Goal: Task Accomplishment & Management: Manage account settings

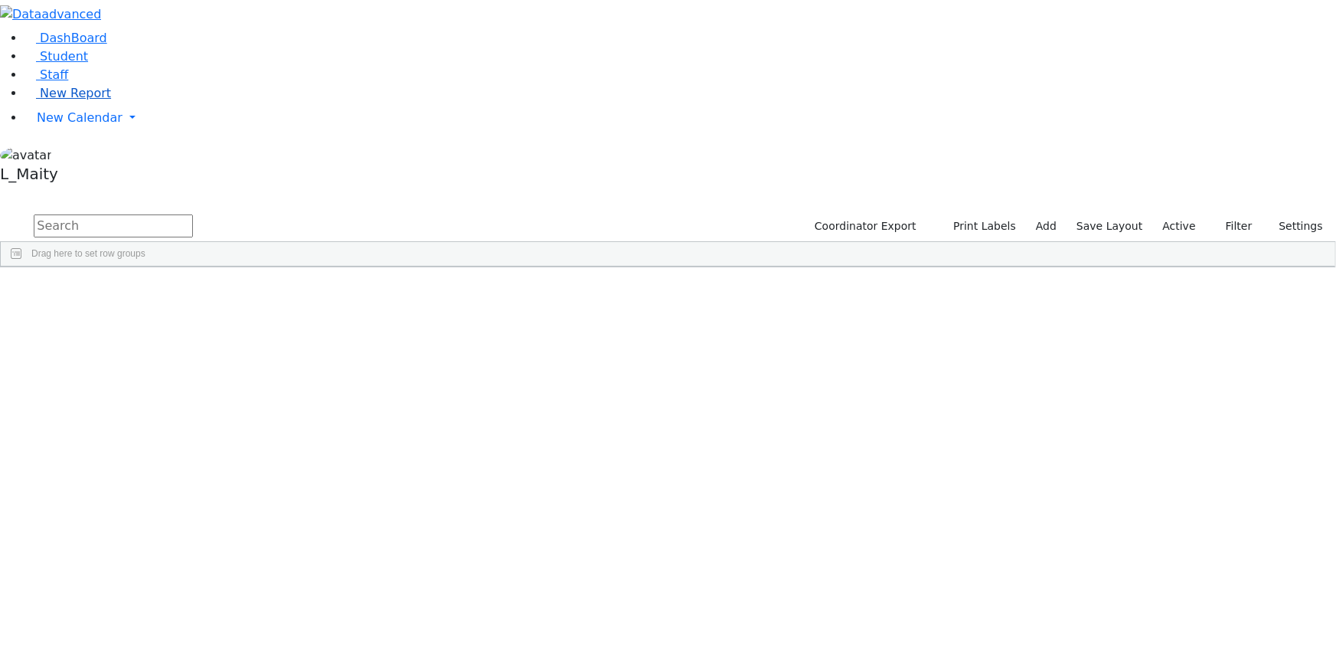
click at [40, 100] on span "New Report" at bounding box center [75, 93] width 71 height 15
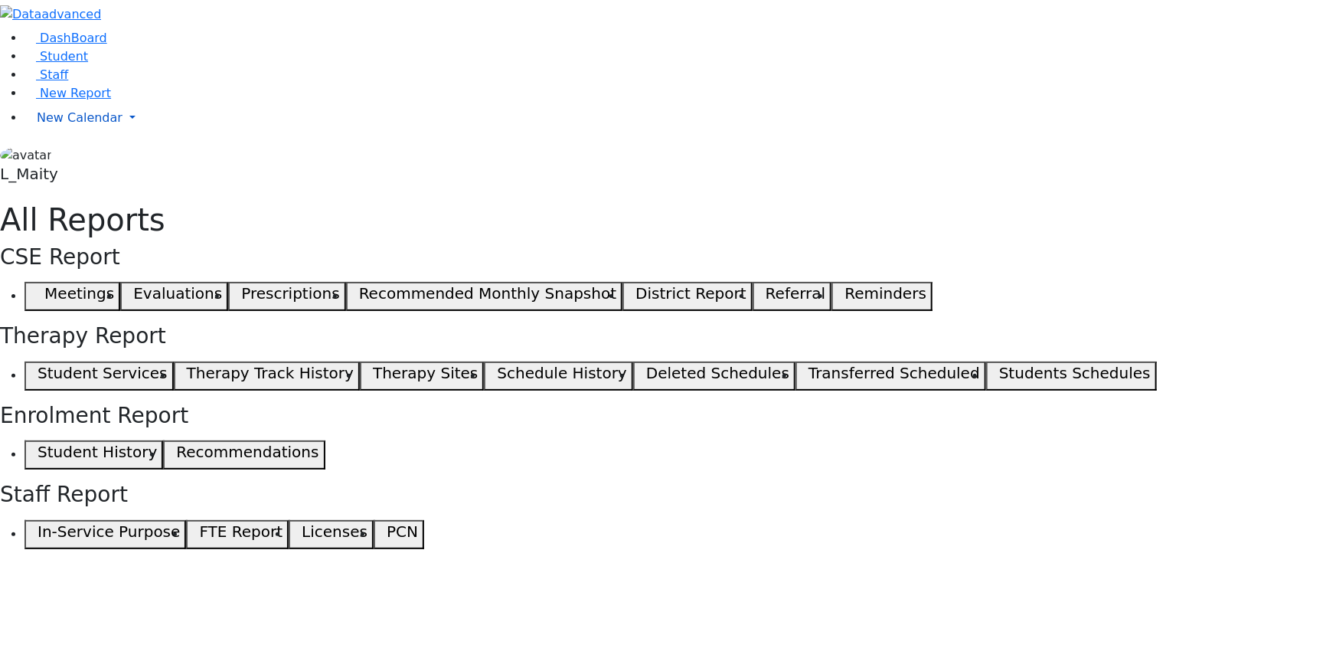
click at [51, 125] on span "New Calendar" at bounding box center [80, 117] width 86 height 15
click at [70, 155] on span "Calendar" at bounding box center [60, 148] width 55 height 15
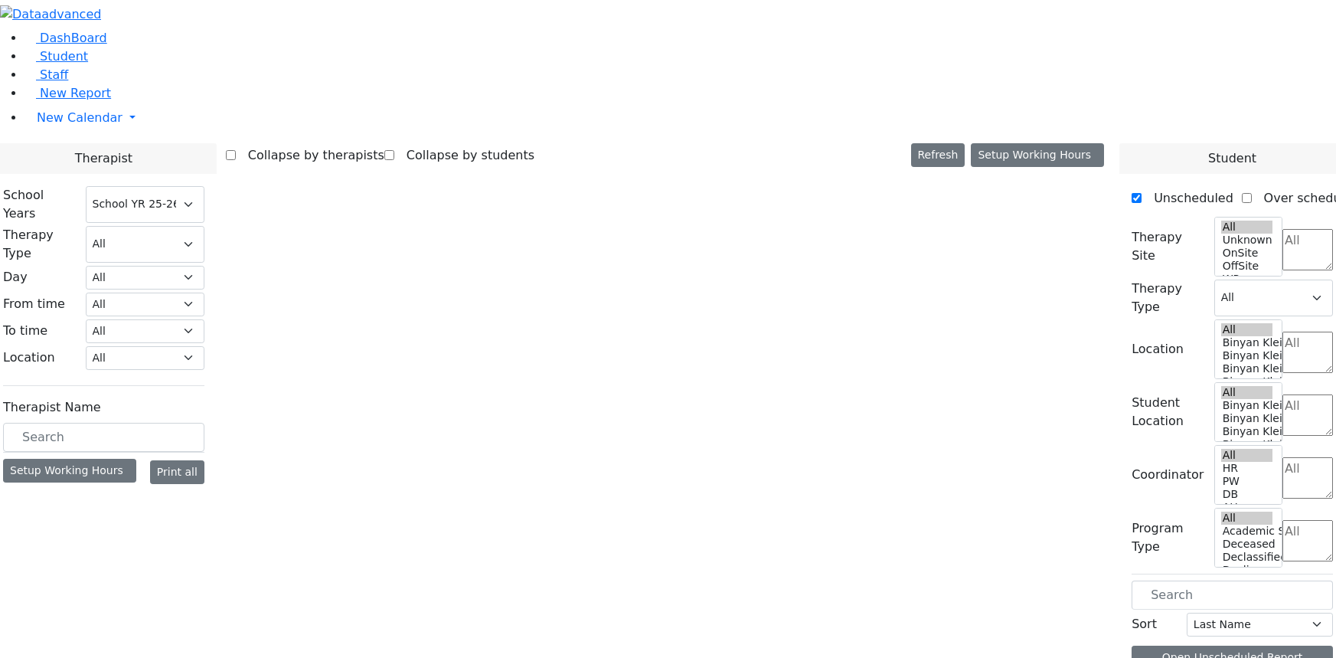
select select "212"
select select "1"
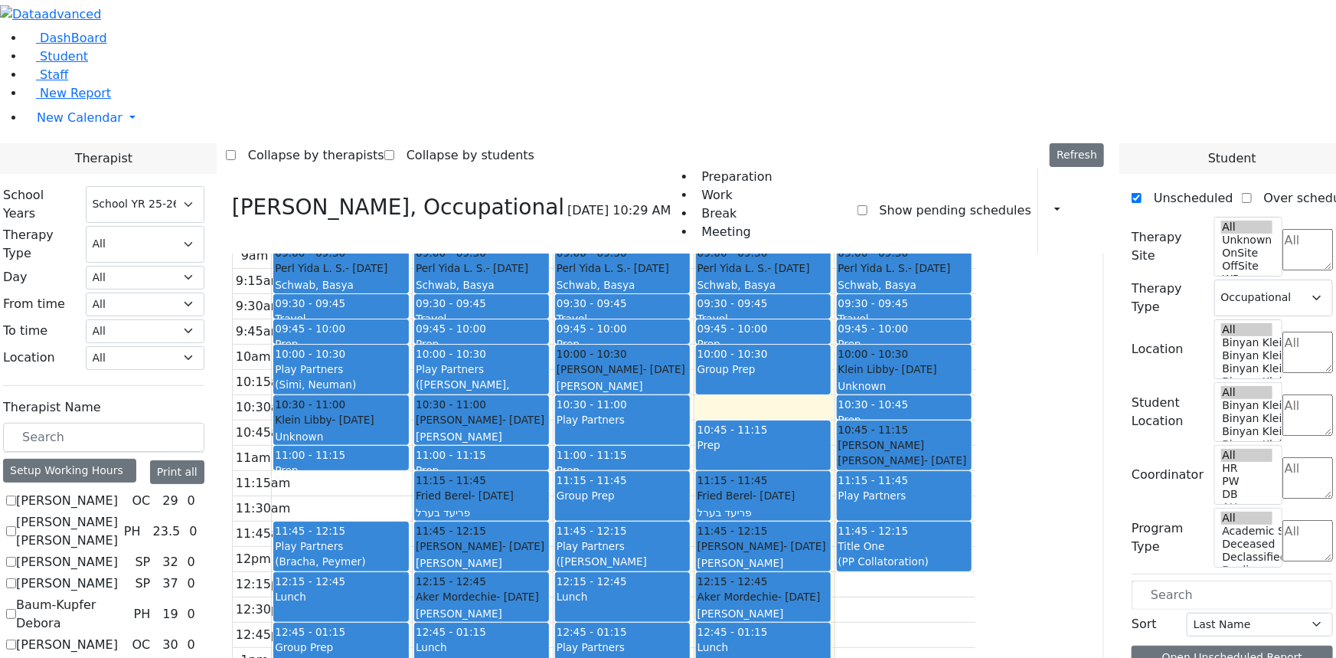
scroll to position [42, 0]
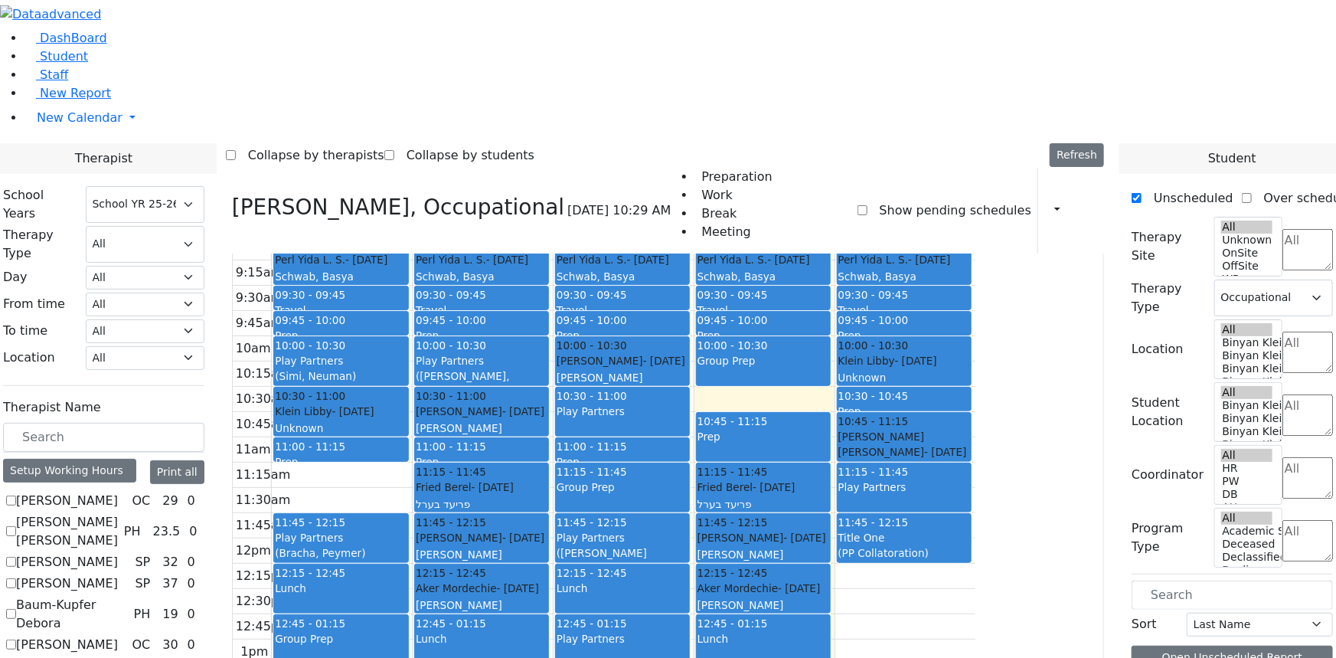
click at [971, 479] on div "Play Partners" at bounding box center [904, 495] width 132 height 32
click at [1021, 312] on button "Delete Selected Schedule" at bounding box center [1084, 313] width 152 height 24
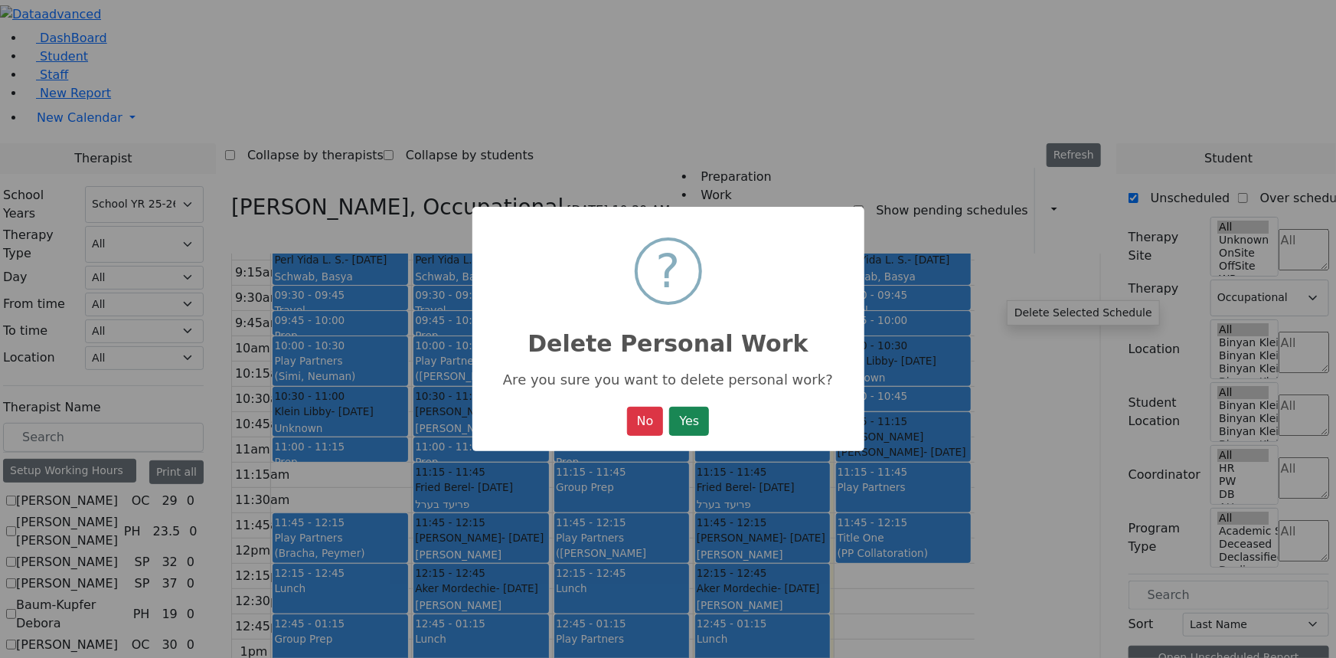
click at [696, 433] on button "Yes" at bounding box center [689, 421] width 40 height 29
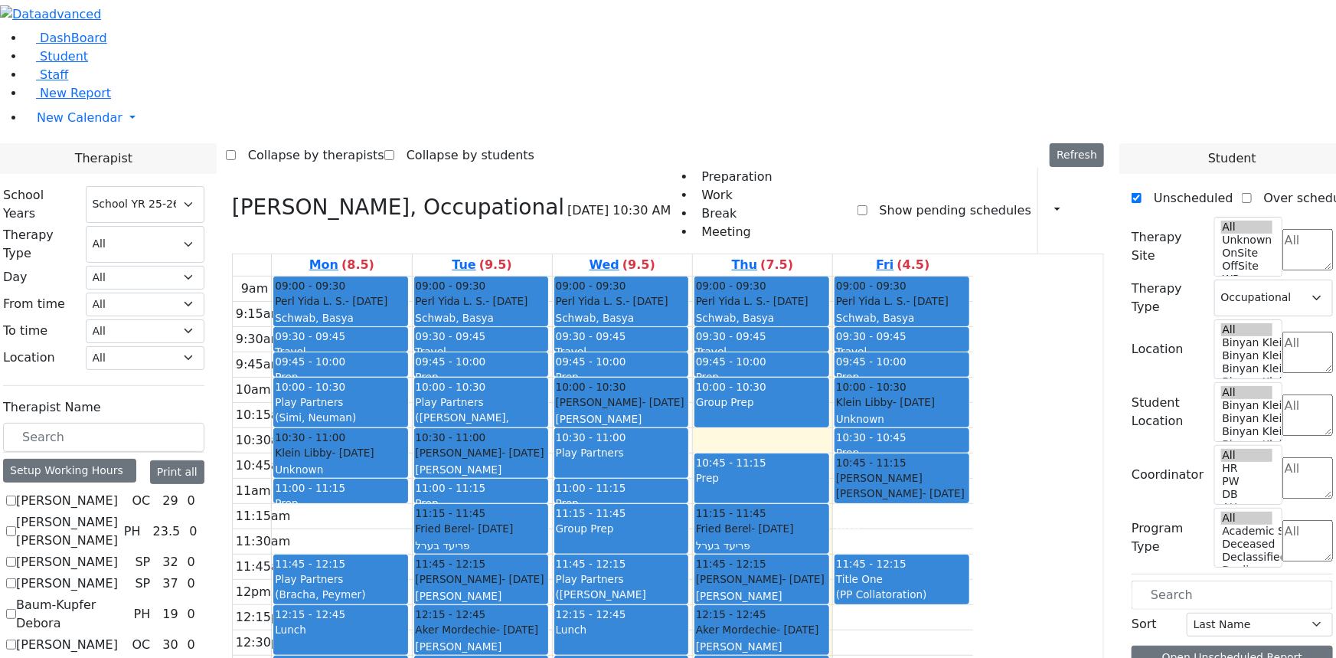
click at [973, 335] on div "9am 9:15am 9:30am 9:45am 10am 10:15am 10:30am 10:45am 11am 11:15am 11:30am 11:4…" at bounding box center [603, 579] width 740 height 606
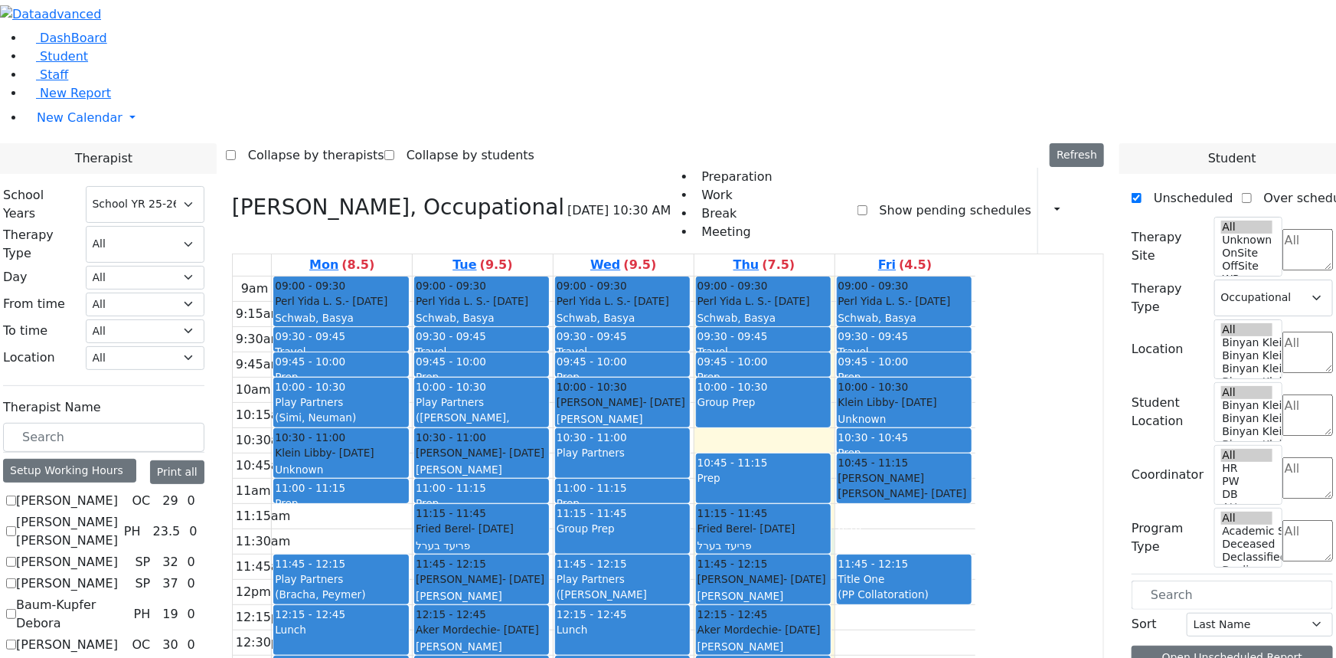
click at [975, 529] on td at bounding box center [624, 541] width 704 height 25
drag, startPoint x: 994, startPoint y: 334, endPoint x: 996, endPoint y: 354, distance: 20.8
click at [975, 354] on div "9am 9:15am 9:30am 9:45am 10am 10:15am 10:30am 10:45am 11am 11:15am 11:30am 11:4…" at bounding box center [604, 579] width 743 height 606
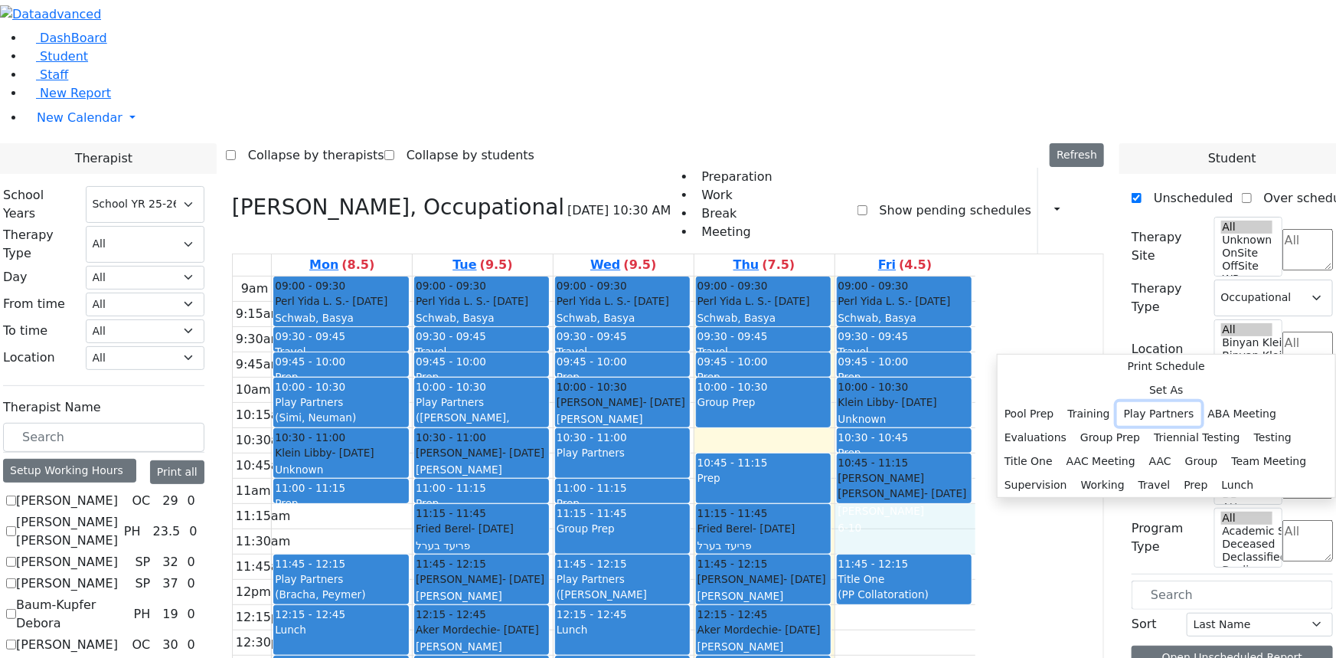
click at [1164, 402] on button "Play Partners" at bounding box center [1159, 414] width 84 height 24
select select "5"
select select "11:15:00"
select select "11:45:00"
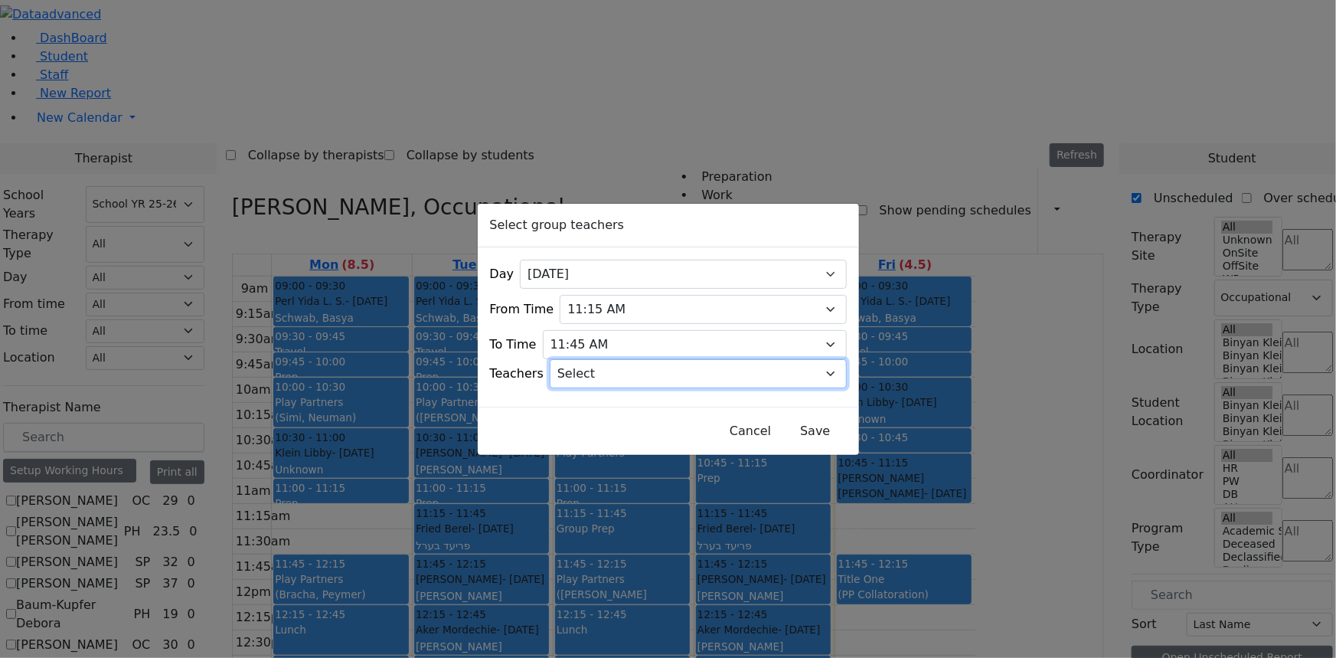
click at [649, 371] on select "Select Aliza, Ptalis Atara, Gross Avraham (Alan), Feigenbaum Bluma, Kramer Brac…" at bounding box center [698, 373] width 297 height 29
select select "Sarah, Kaganoff"
click at [569, 359] on select "Select Aliza, Ptalis Atara, Gross Avraham (Alan), Feigenbaum Bluma, Kramer Brac…" at bounding box center [698, 373] width 297 height 29
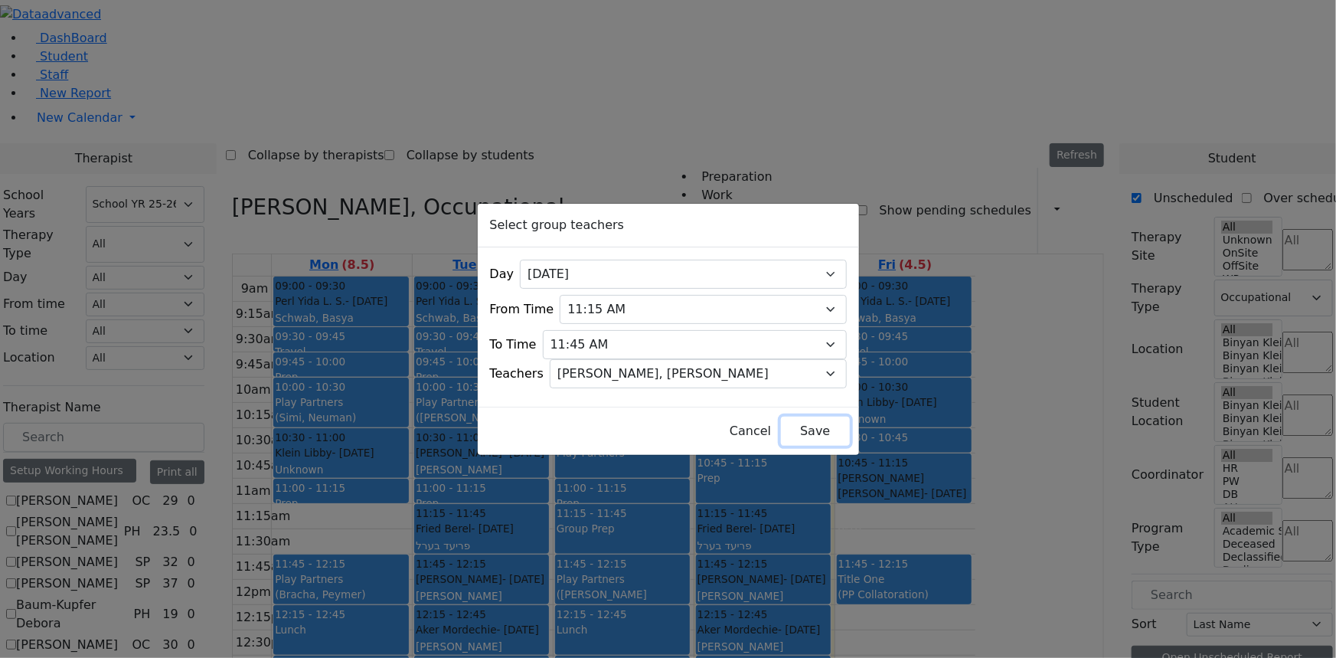
click at [793, 420] on button "Save" at bounding box center [815, 431] width 68 height 29
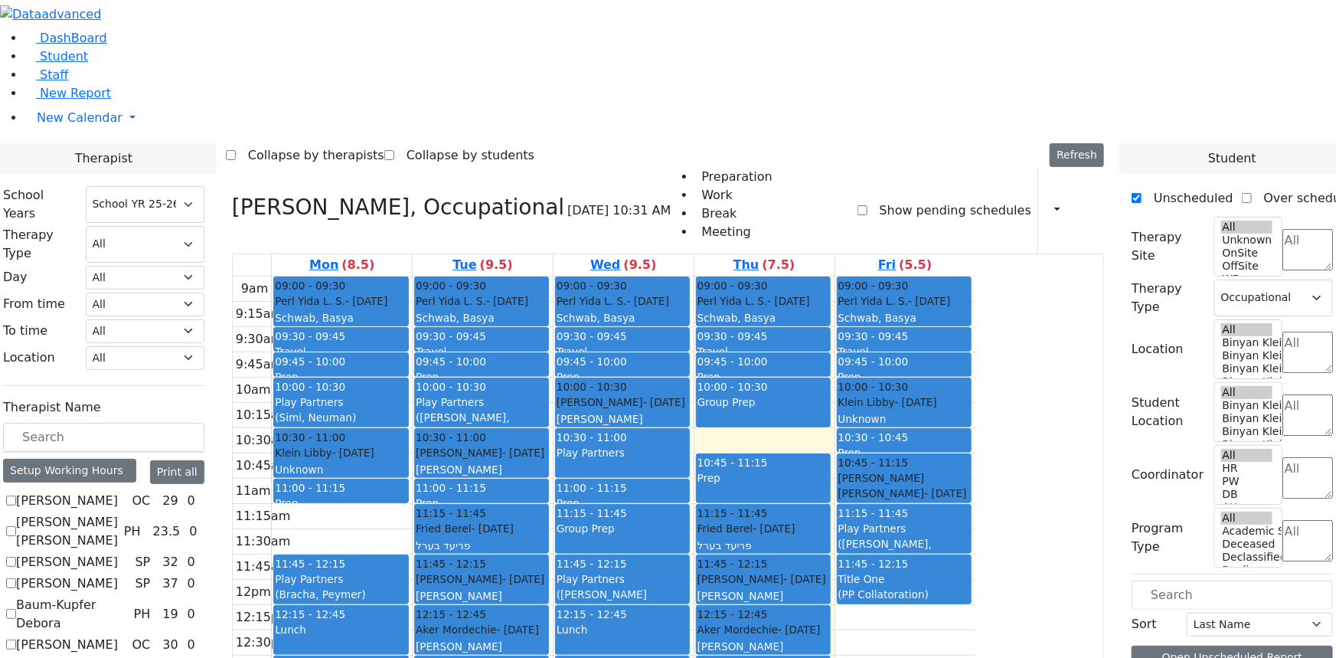
click at [829, 394] on div "Group Prep" at bounding box center [764, 401] width 132 height 15
click at [914, 237] on button "Delete Selected Schedule" at bounding box center [973, 237] width 152 height 24
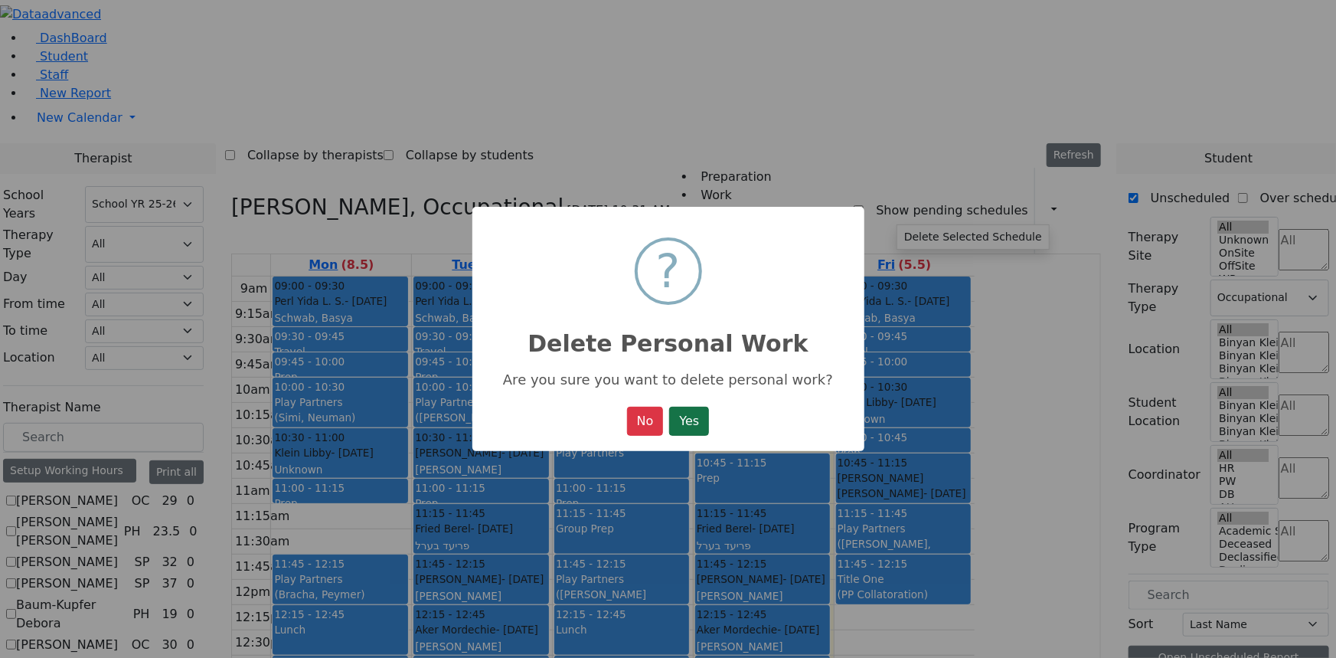
click at [693, 421] on button "Yes" at bounding box center [689, 421] width 40 height 29
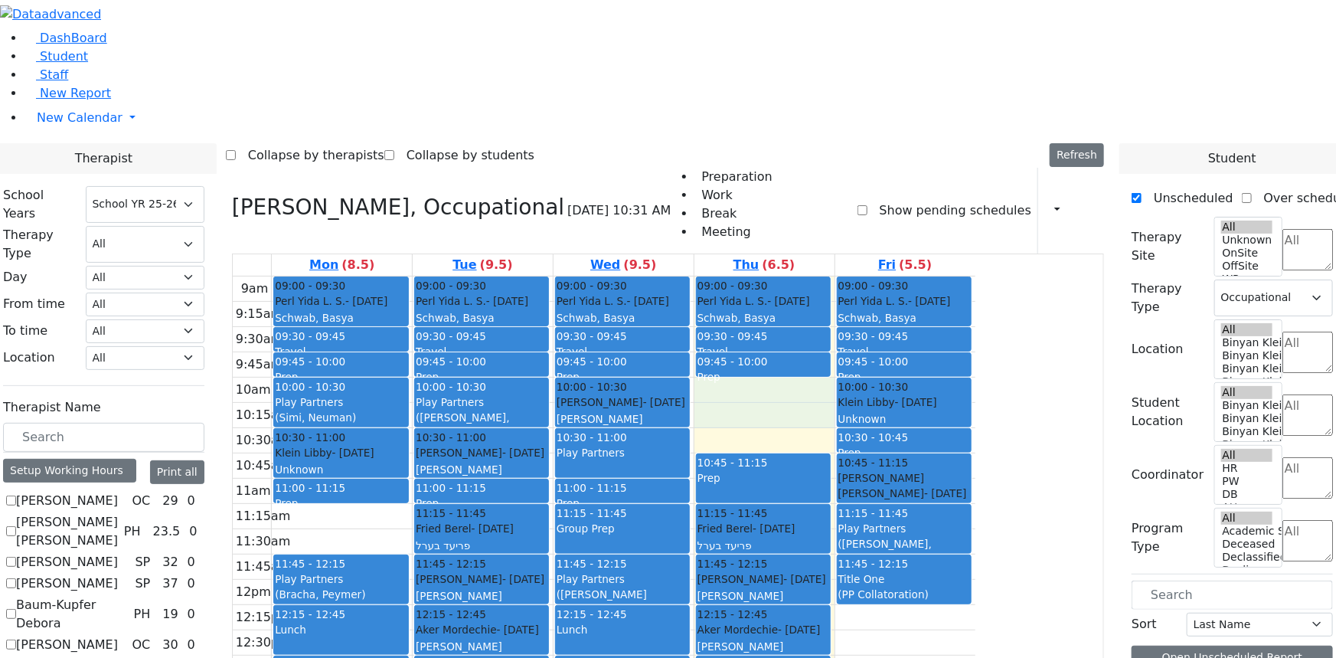
drag, startPoint x: 871, startPoint y: 206, endPoint x: 878, endPoint y: 225, distance: 20.6
click at [878, 276] on div "9am 9:15am 9:30am 9:45am 10am 10:15am 10:30am 10:45am 11am 11:15am 11:30am 11:4…" at bounding box center [604, 579] width 743 height 606
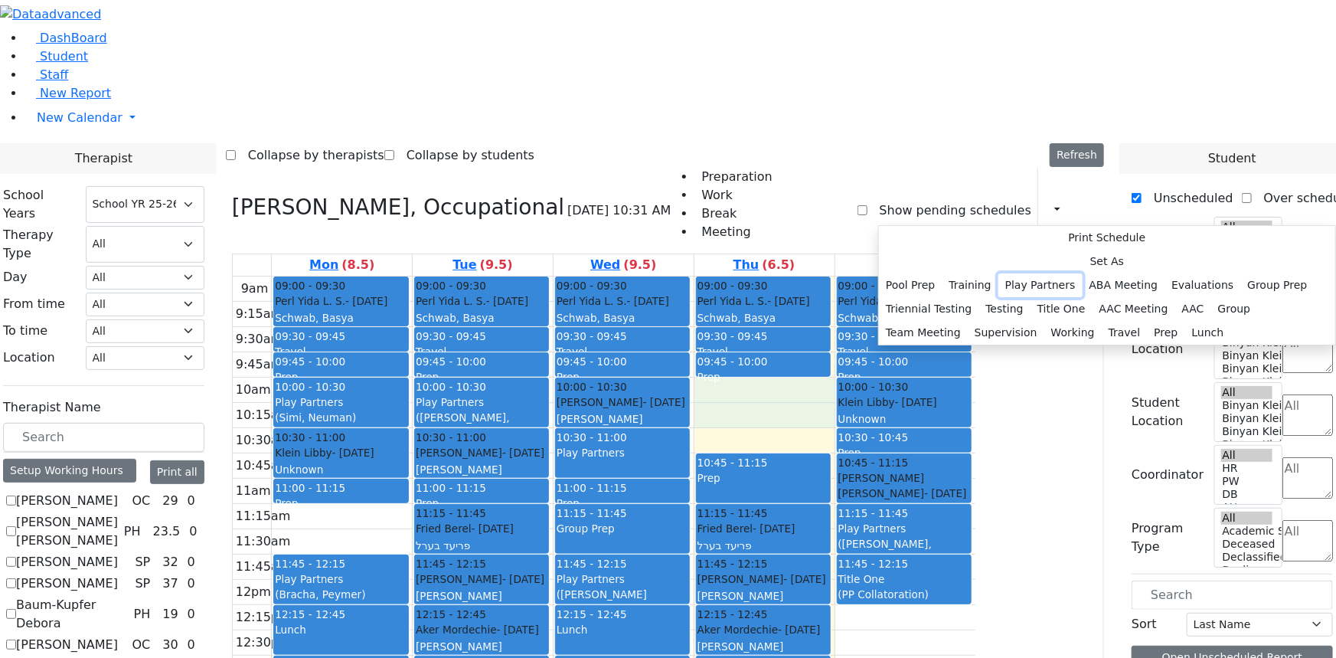
click at [1042, 297] on button "Play Partners" at bounding box center [1040, 285] width 84 height 24
select select "4"
select select "10:00:00"
select select "10:30:00"
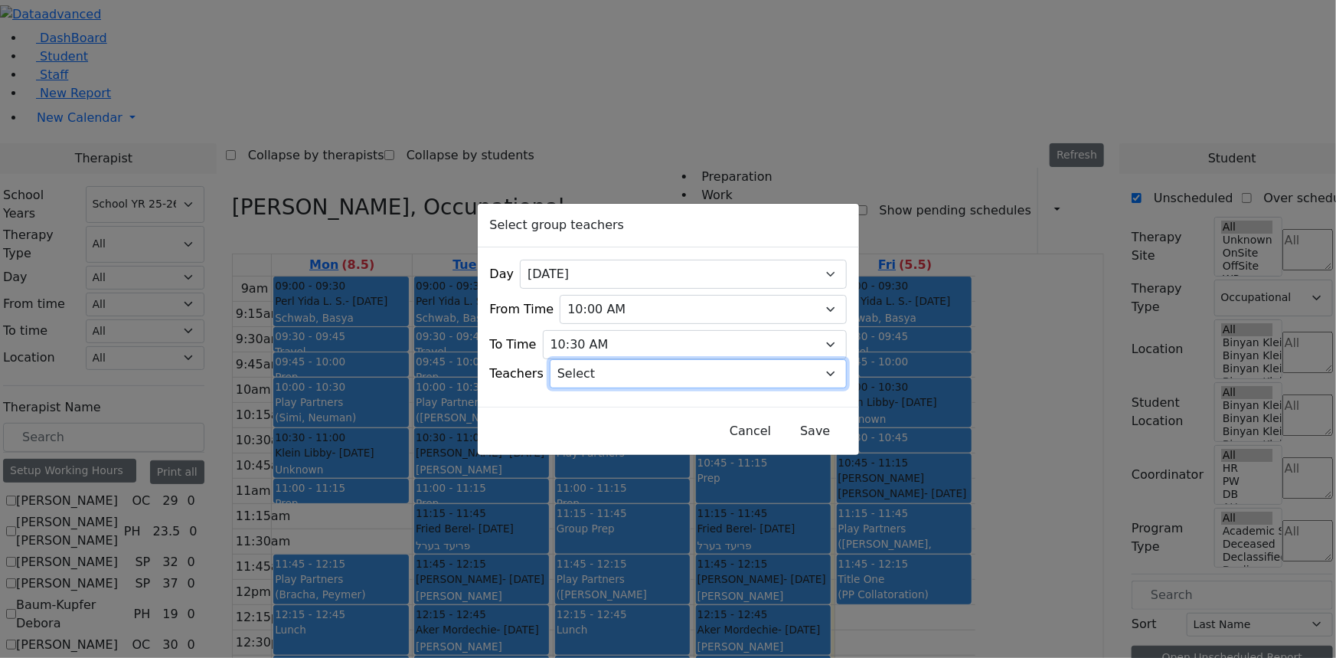
click at [619, 366] on select "Select Aliza, Ptalis Atara, Gross Avraham (Alan), Feigenbaum Bluma, Kramer Brac…" at bounding box center [698, 373] width 297 height 29
select select "Sara C, Cohen"
click at [569, 359] on select "Select Aliza, Ptalis Atara, Gross Avraham (Alan), Feigenbaum Bluma, Kramer Brac…" at bounding box center [698, 373] width 297 height 29
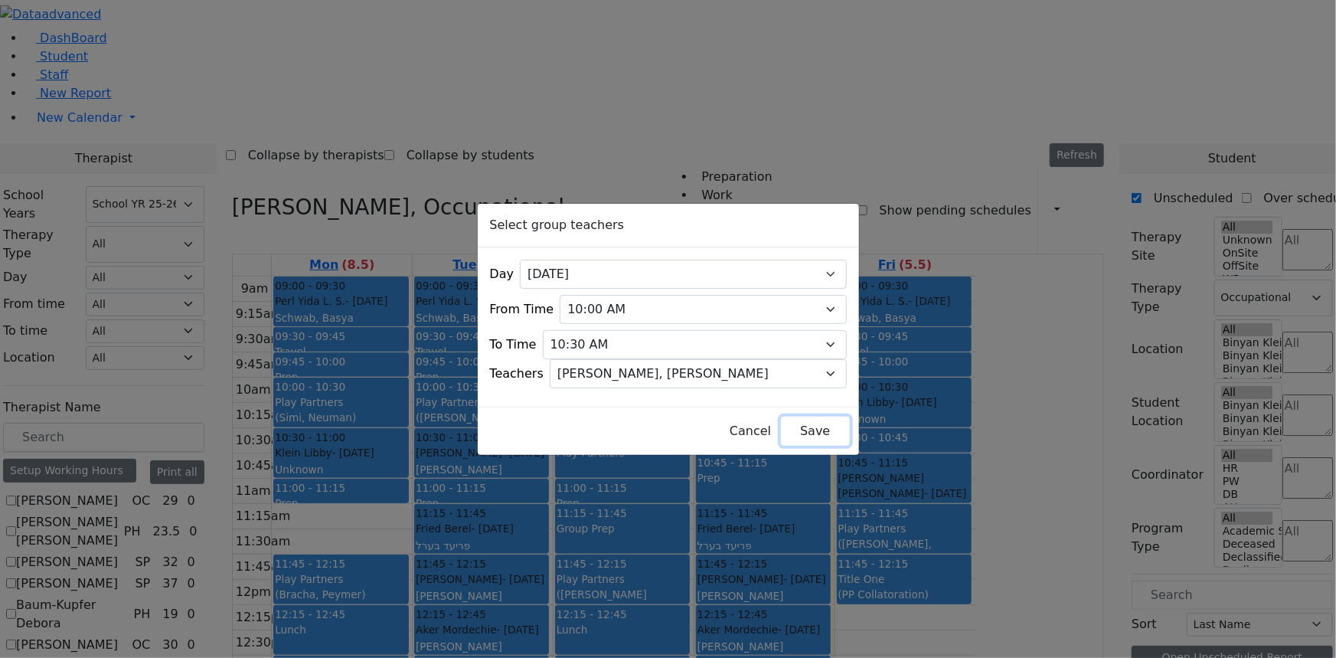
click at [781, 421] on button "Save" at bounding box center [815, 431] width 68 height 29
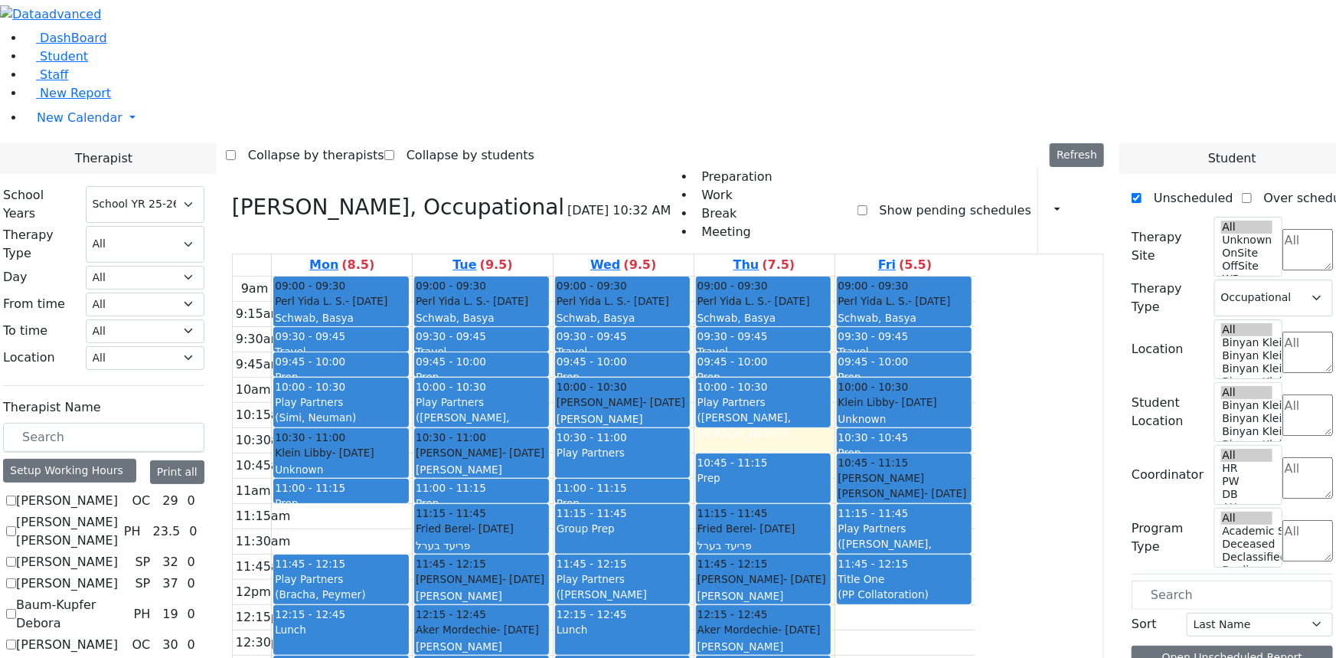
click at [922, 548] on button "Delete Selected Schedule" at bounding box center [965, 555] width 152 height 24
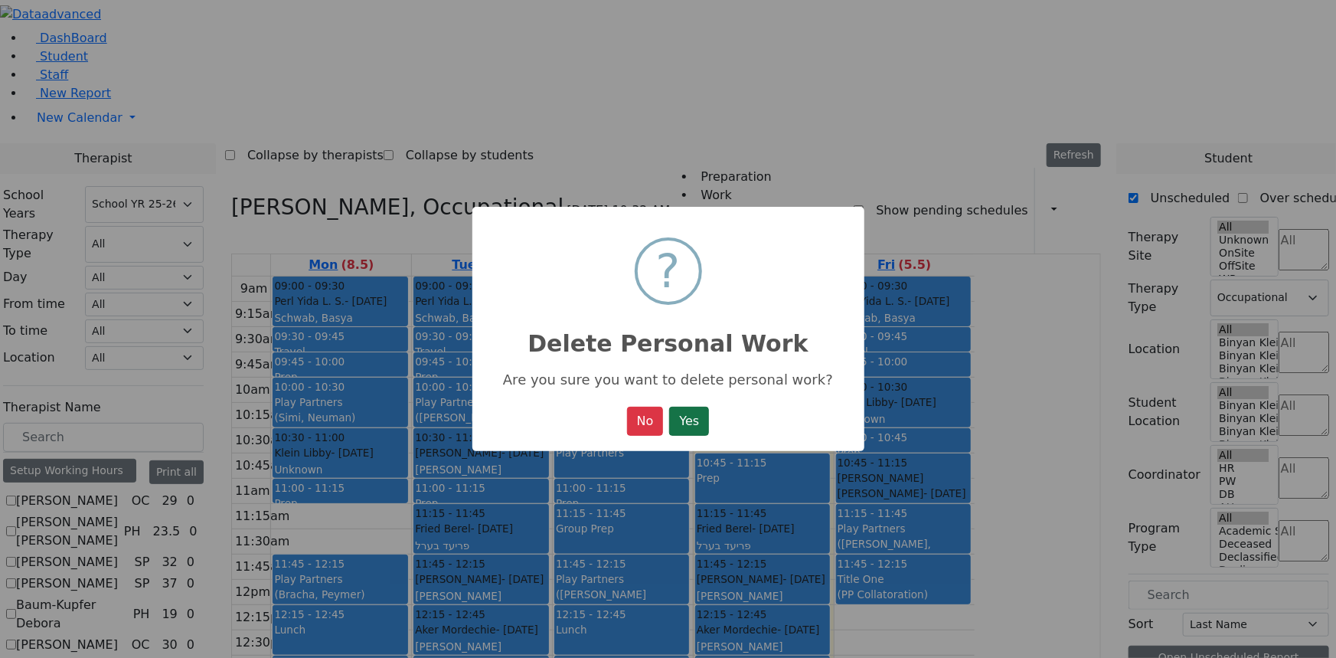
click at [698, 420] on button "Yes" at bounding box center [689, 421] width 40 height 29
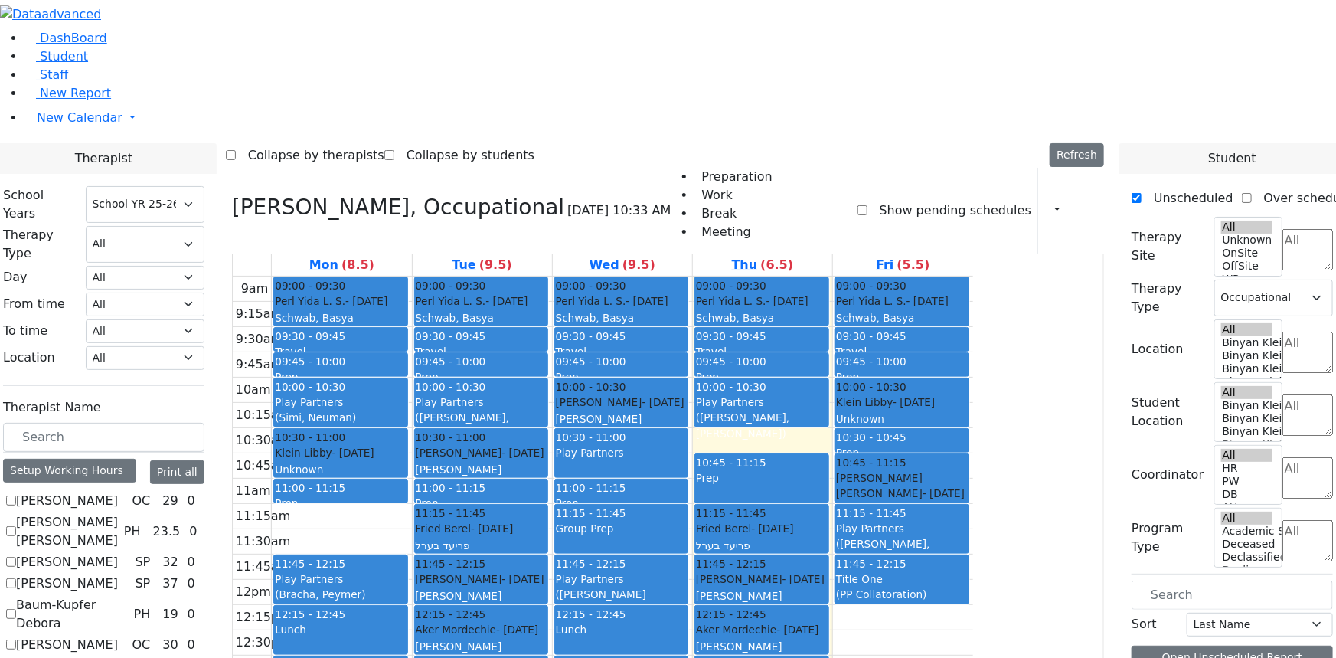
click at [828, 394] on div "Play Partners (Sara C, Cohen)" at bounding box center [762, 417] width 132 height 47
click at [913, 224] on button "Delete Selected Schedule" at bounding box center [971, 226] width 152 height 24
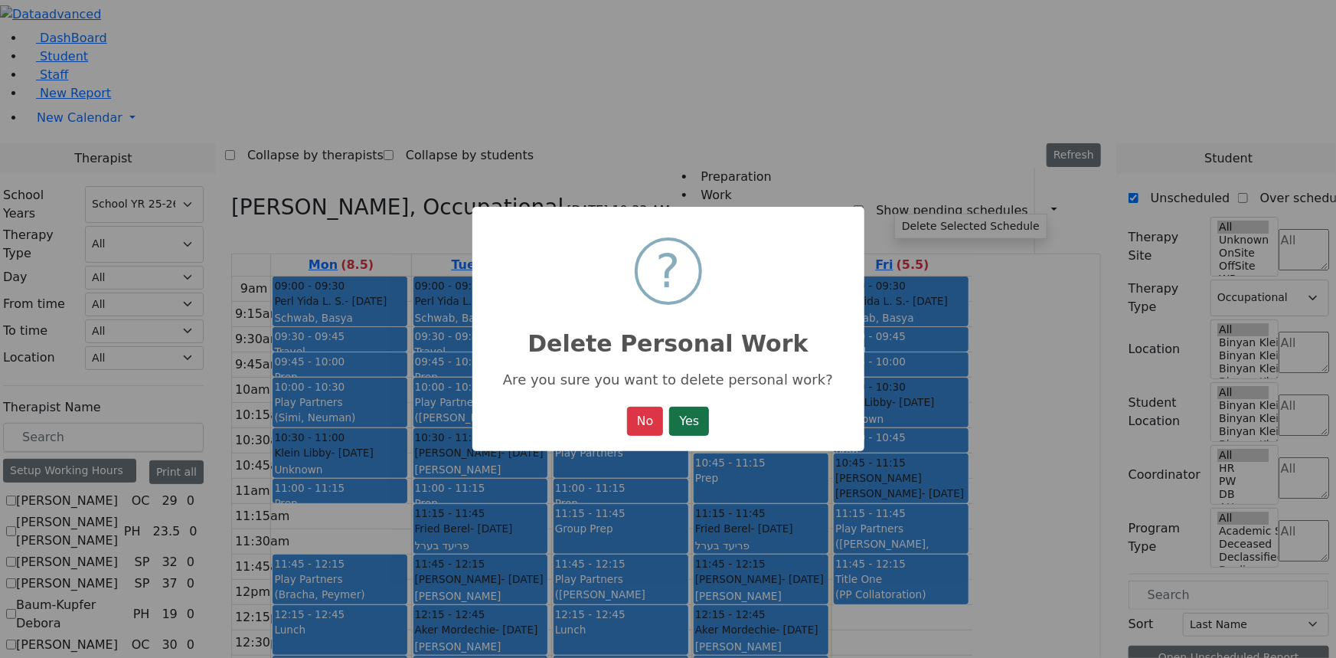
click at [703, 423] on button "Yes" at bounding box center [689, 421] width 40 height 29
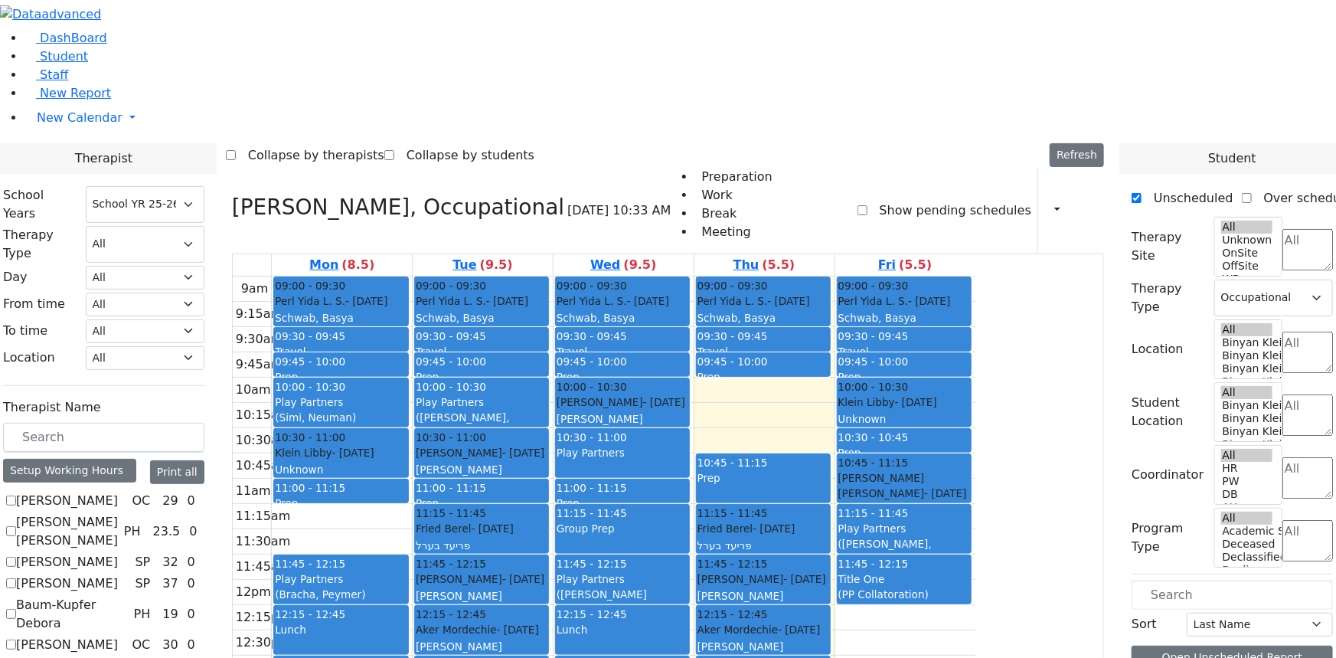
drag, startPoint x: 874, startPoint y: 533, endPoint x: 874, endPoint y: 550, distance: 17.6
click at [874, 553] on div "9am 9:15am 9:30am 9:45am 10am 10:15am 10:30am 10:45am 11am 11:15am 11:30am 11:4…" at bounding box center [604, 579] width 743 height 606
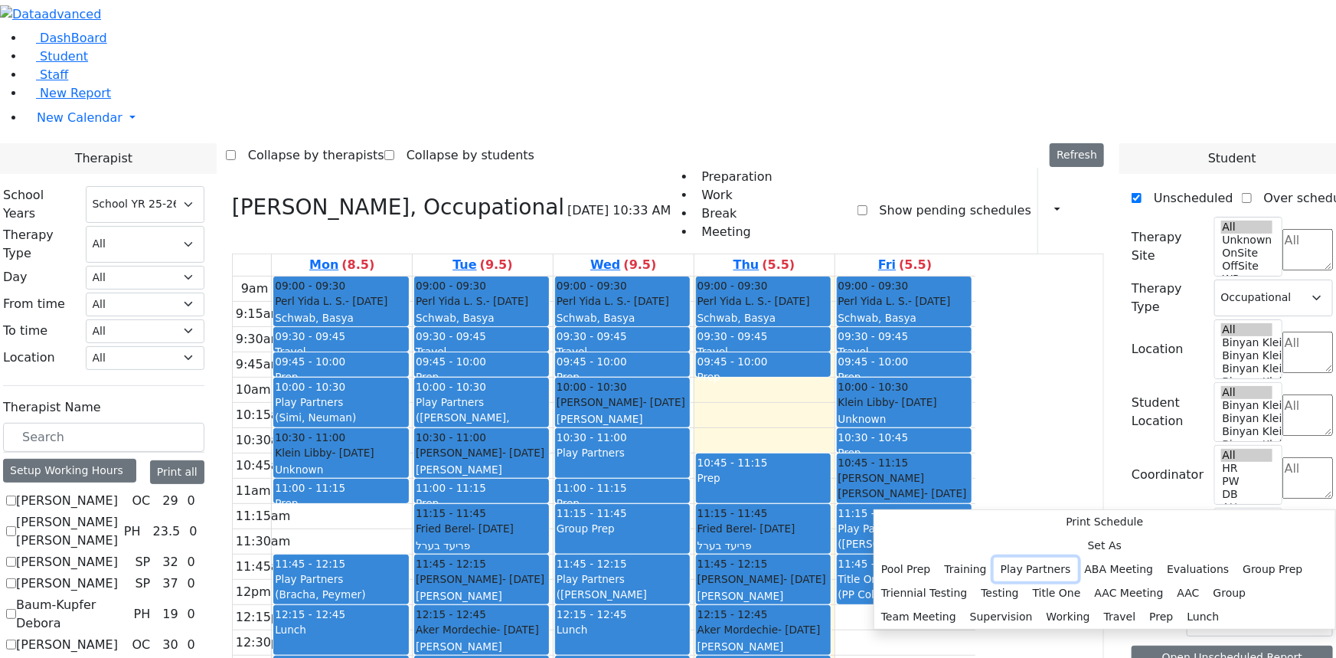
click at [1037, 557] on button "Play Partners" at bounding box center [1036, 569] width 84 height 24
select select "13:15:00"
select select "13:45:00"
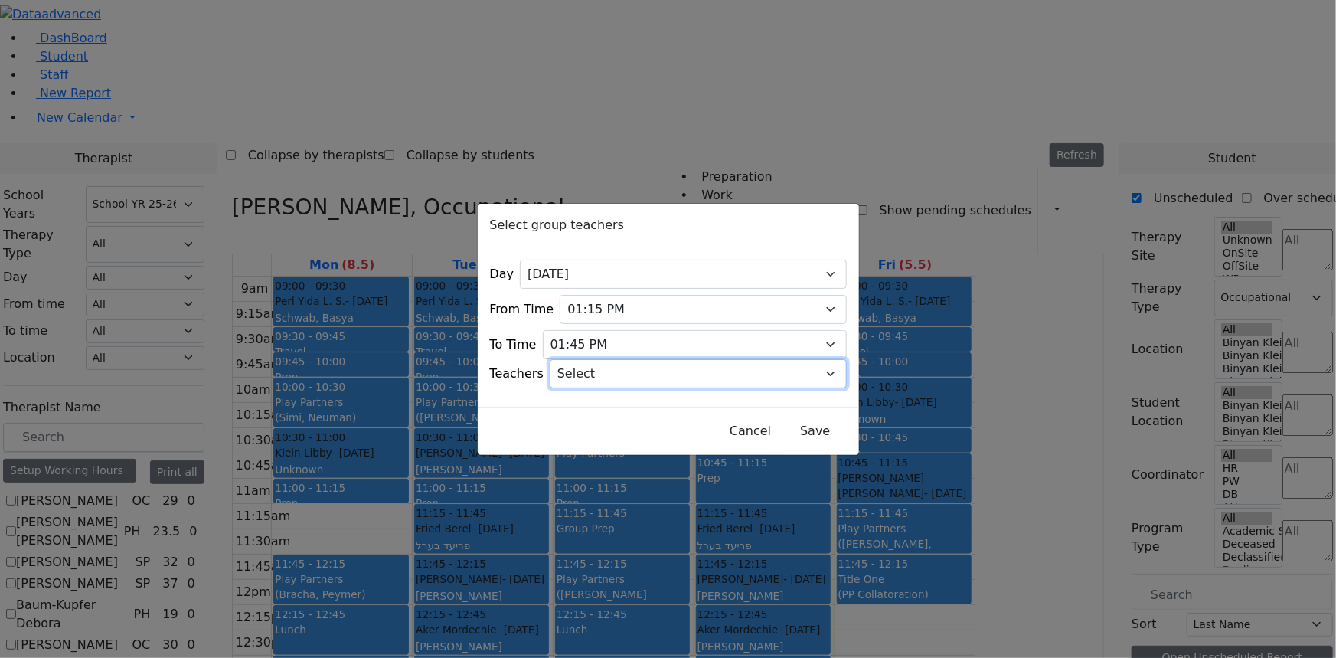
click at [634, 368] on select "Select Aliza, Ptalis Atara, Gross Avraham (Alan), Feigenbaum Bluma, Kramer Brac…" at bounding box center [698, 373] width 297 height 29
select select "Sara C, Cohen"
click at [569, 359] on select "Select Aliza, Ptalis Atara, Gross Avraham (Alan), Feigenbaum Bluma, Kramer Brac…" at bounding box center [698, 373] width 297 height 29
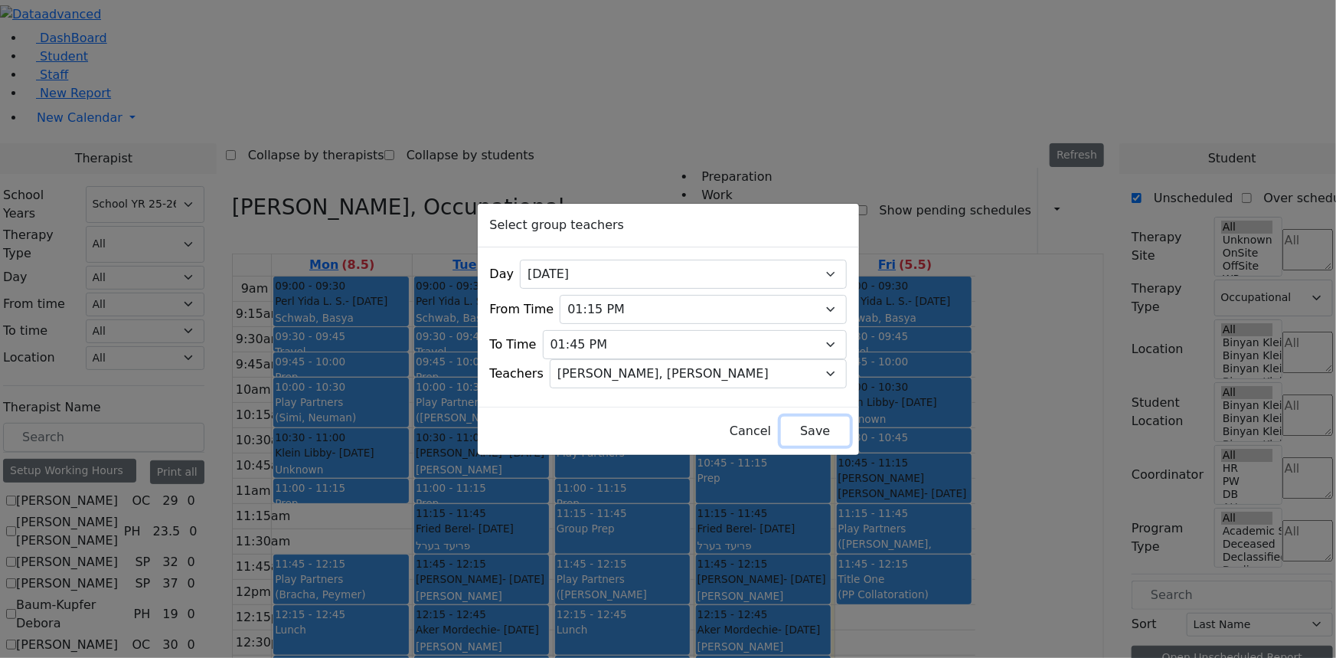
click at [788, 429] on button "Save" at bounding box center [815, 431] width 68 height 29
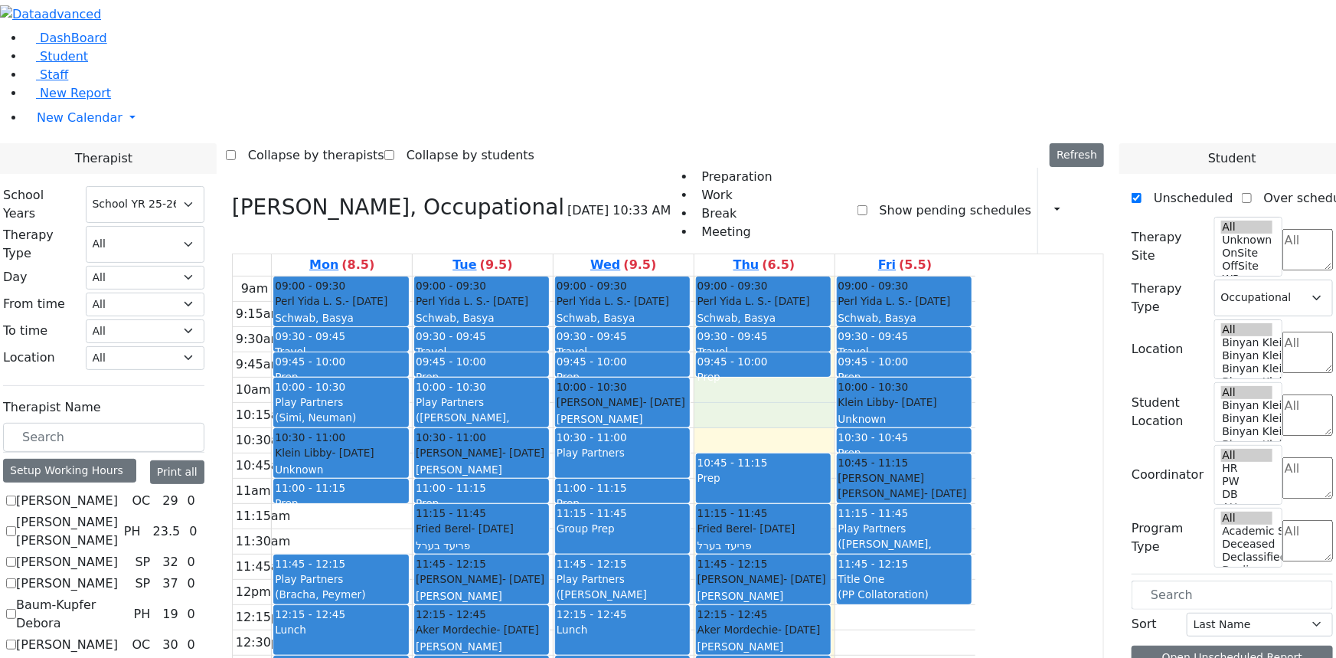
drag, startPoint x: 864, startPoint y: 207, endPoint x: 863, endPoint y: 225, distance: 17.6
click at [863, 276] on div "9am 9:15am 9:30am 9:45am 10am 10:15am 10:30am 10:45am 11am 11:15am 11:30am 11:4…" at bounding box center [604, 579] width 743 height 606
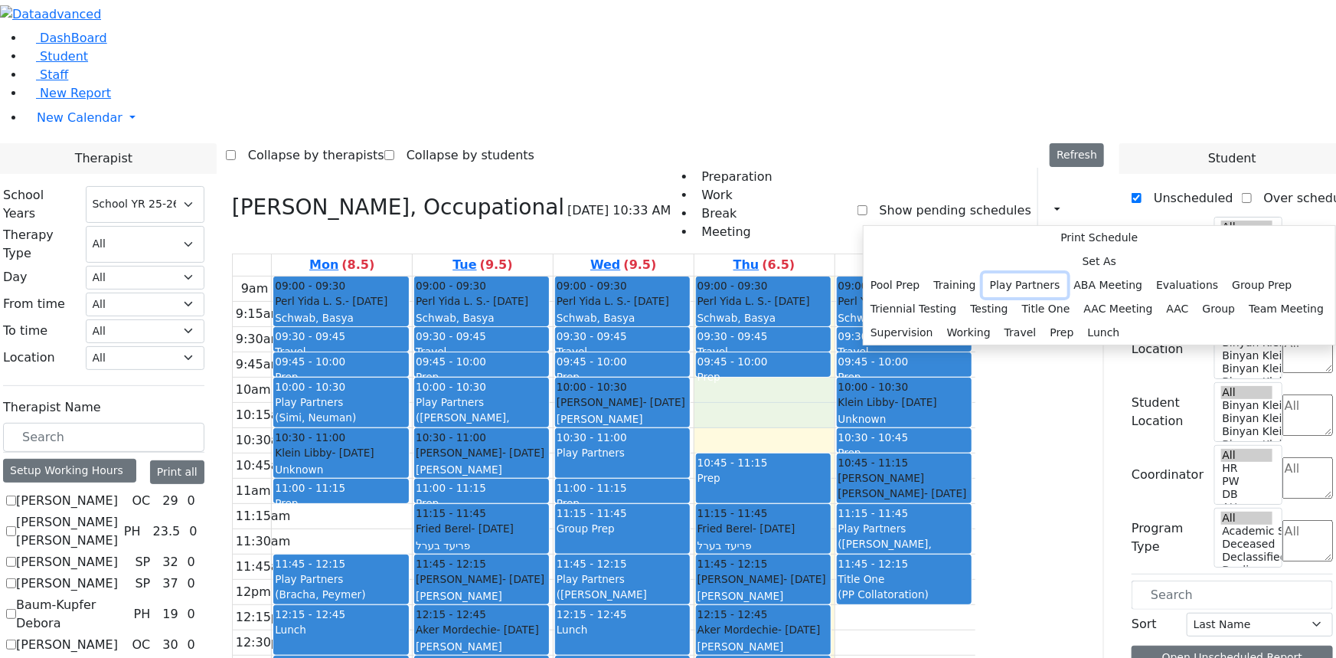
click at [1031, 297] on button "Play Partners" at bounding box center [1025, 285] width 84 height 24
select select "10:00:00"
select select "10:30:00"
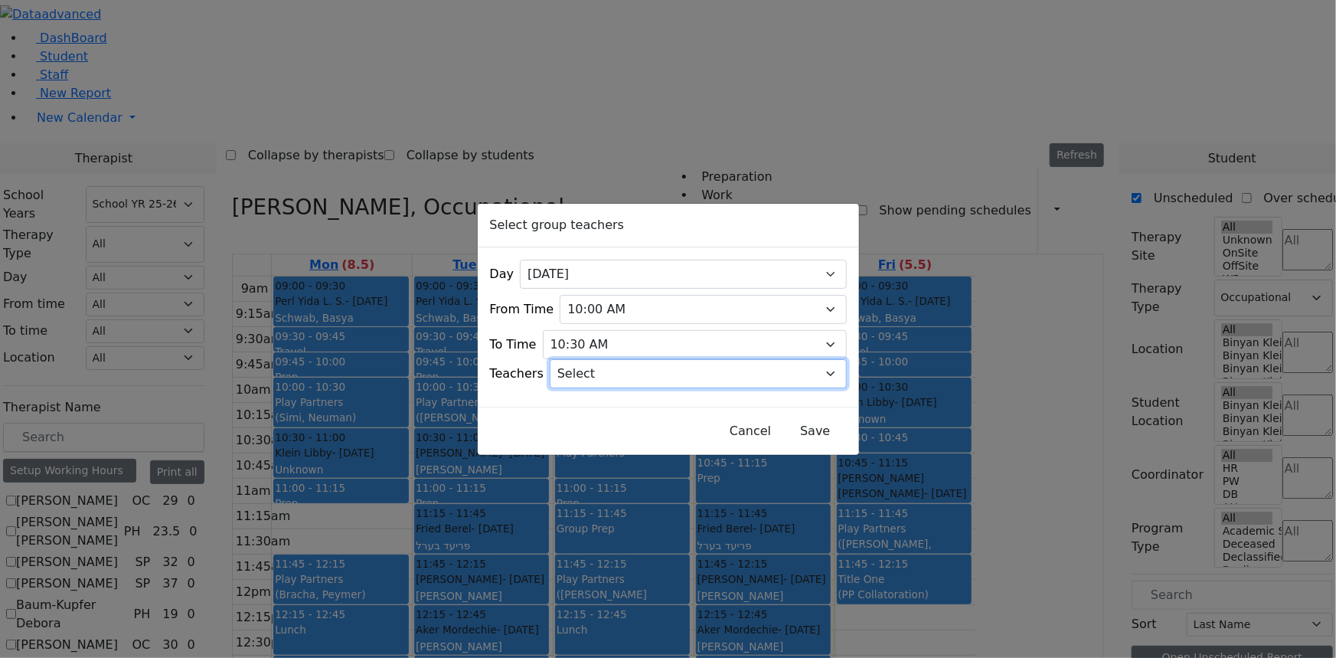
click at [616, 364] on select "Select Aliza, Ptalis Atara, Gross Avraham (Alan), Feigenbaum Bluma, Kramer Brac…" at bounding box center [698, 373] width 297 height 29
select select "Meira, Jablin"
click at [569, 359] on select "Select Aliza, Ptalis Atara, Gross Avraham (Alan), Feigenbaum Bluma, Kramer Brac…" at bounding box center [698, 373] width 297 height 29
click at [789, 421] on button "Save" at bounding box center [815, 431] width 68 height 29
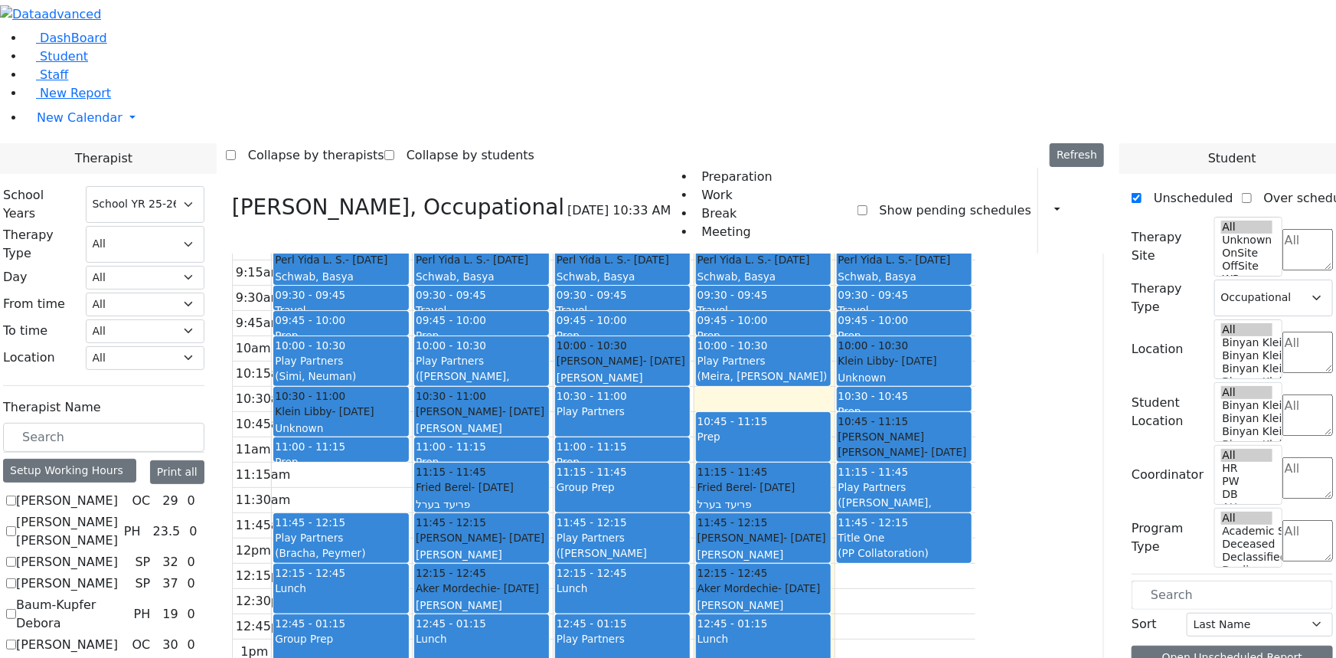
click at [642, 526] on button "Delete Selected Schedule" at bounding box center [679, 533] width 152 height 24
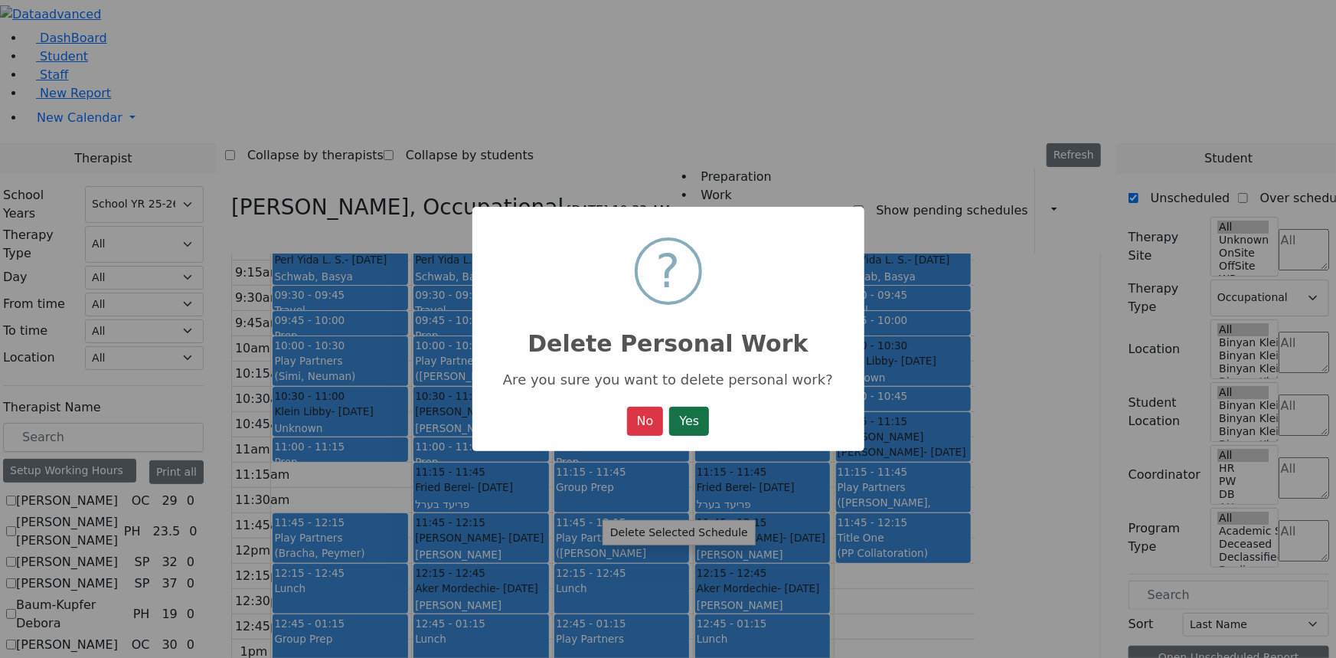
click at [687, 423] on button "Yes" at bounding box center [689, 421] width 40 height 29
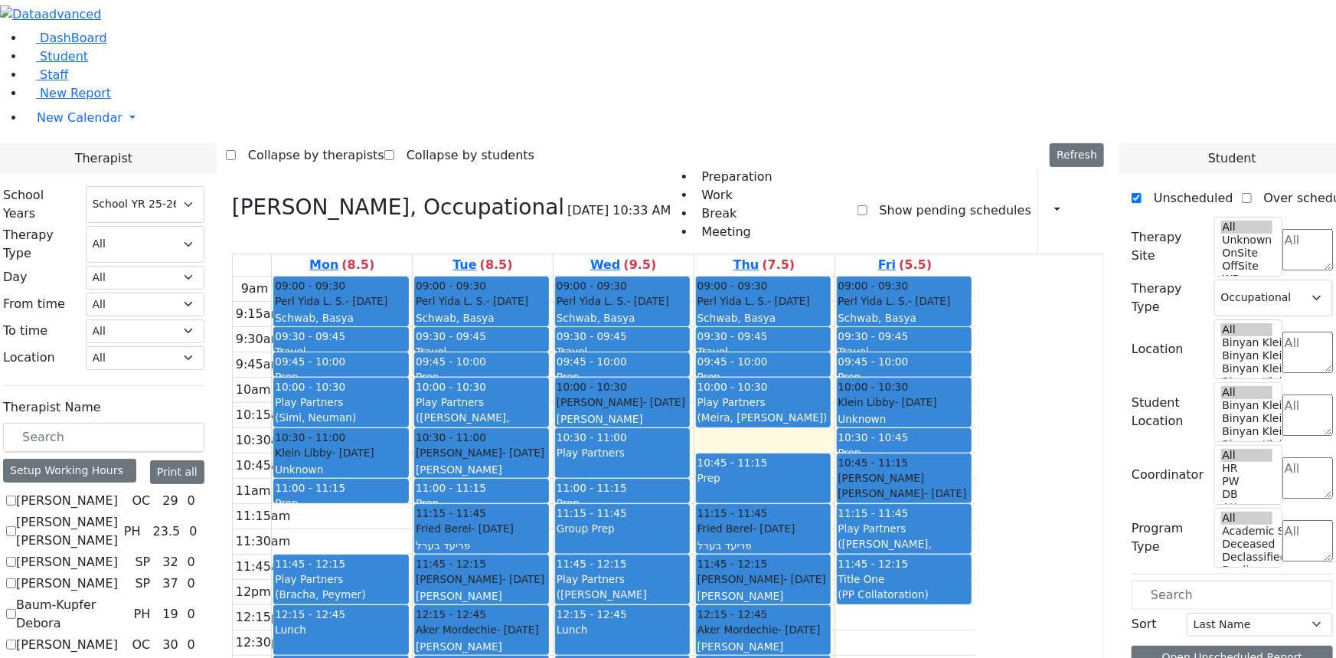
drag, startPoint x: 614, startPoint y: 532, endPoint x: 619, endPoint y: 550, distance: 18.9
click at [620, 555] on div "9am 9:15am 9:30am 9:45am 10am 10:15am 10:30am 10:45am 11am 11:15am 11:30am 11:4…" at bounding box center [604, 579] width 743 height 606
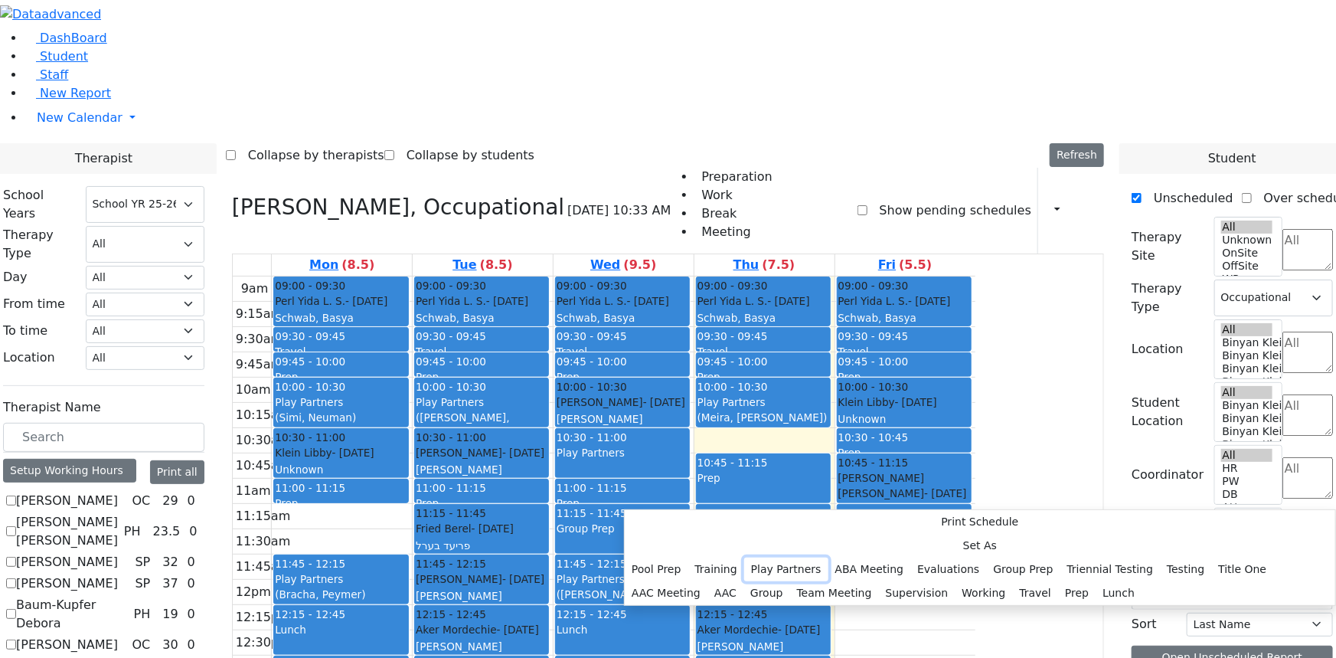
click at [766, 557] on button "Play Partners" at bounding box center [786, 569] width 84 height 24
select select "2"
select select "13:15:00"
select select "13:45:00"
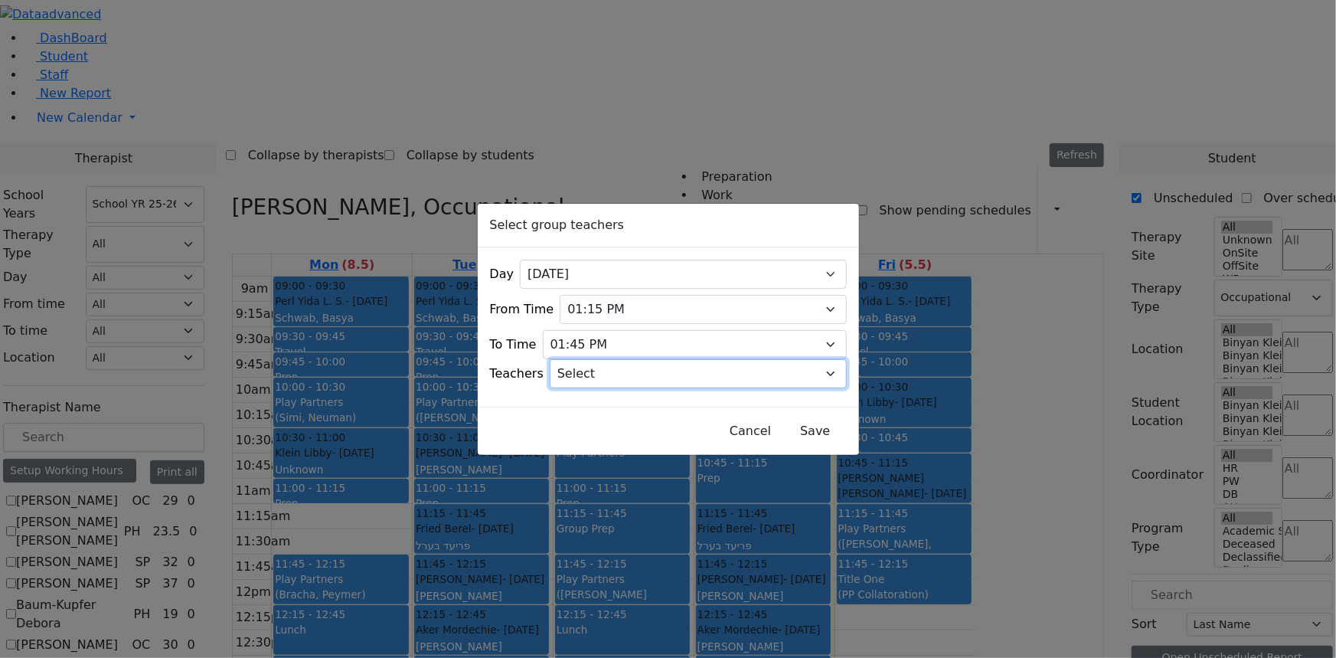
drag, startPoint x: 615, startPoint y: 367, endPoint x: 619, endPoint y: 374, distance: 8.6
click at [615, 367] on select "Select Aliza, Ptalis Atara, Gross Avraham (Alan), Feigenbaum Bluma, Kramer Brac…" at bounding box center [698, 373] width 297 height 29
select select "Atara, Gross"
click at [569, 359] on select "Select Aliza, Ptalis Atara, Gross Avraham (Alan), Feigenbaum Bluma, Kramer Brac…" at bounding box center [698, 373] width 297 height 29
click at [790, 426] on button "Save" at bounding box center [815, 431] width 68 height 29
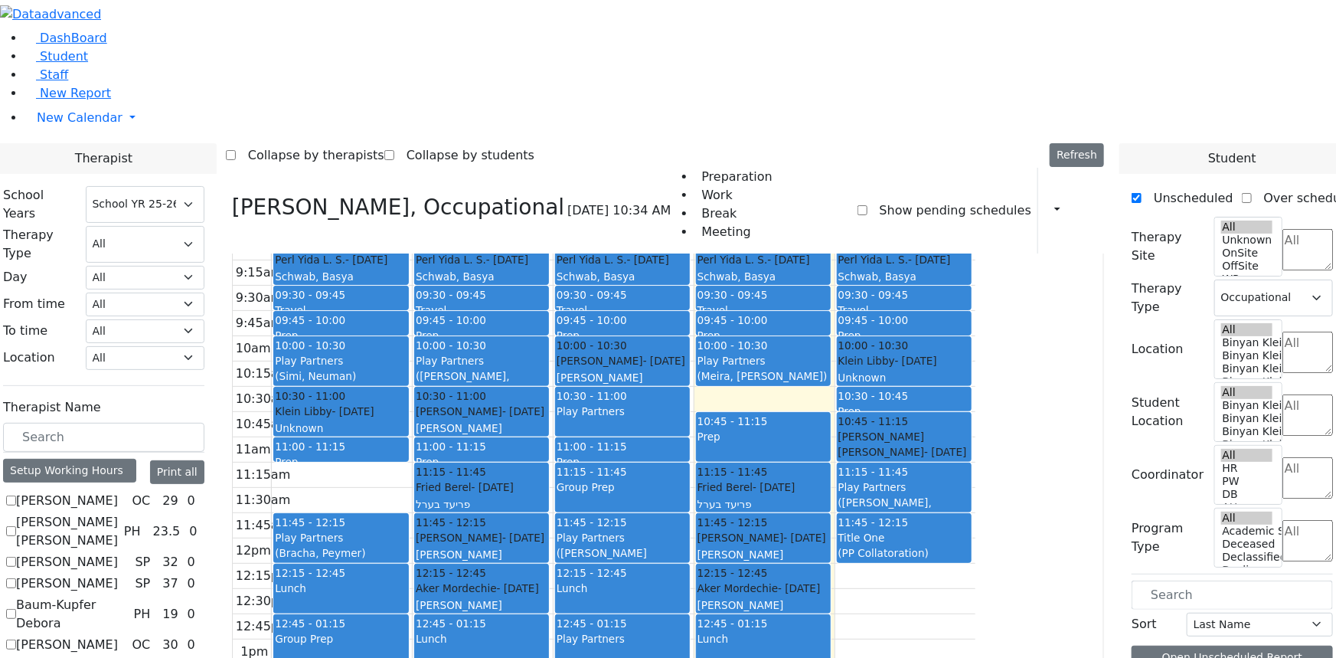
click at [688, 403] on div "Play Partners" at bounding box center [623, 410] width 132 height 15
click at [769, 239] on button "Delete Selected Schedule" at bounding box center [824, 242] width 152 height 24
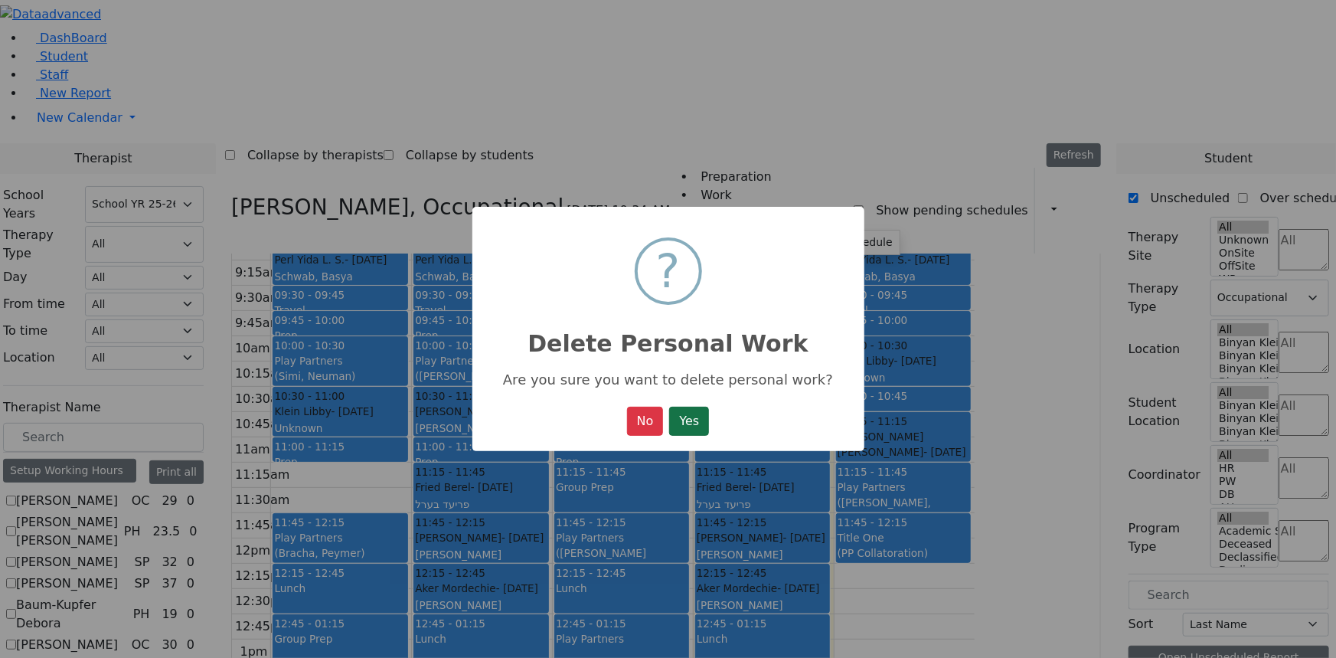
click at [705, 416] on button "Yes" at bounding box center [689, 421] width 40 height 29
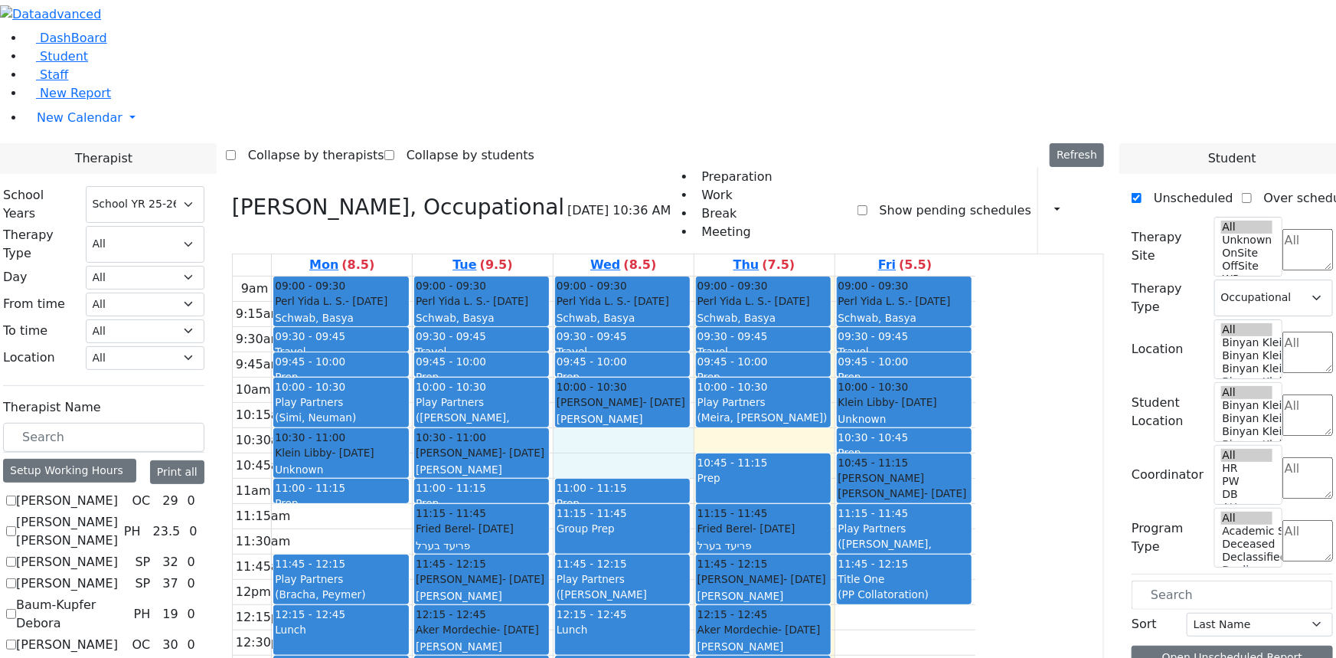
drag, startPoint x: 750, startPoint y: 260, endPoint x: 753, endPoint y: 276, distance: 15.8
click at [754, 280] on div "9am 9:15am 9:30am 9:45am 10am 10:15am 10:30am 10:45am 11am 11:15am 11:30am 11:4…" at bounding box center [604, 579] width 743 height 606
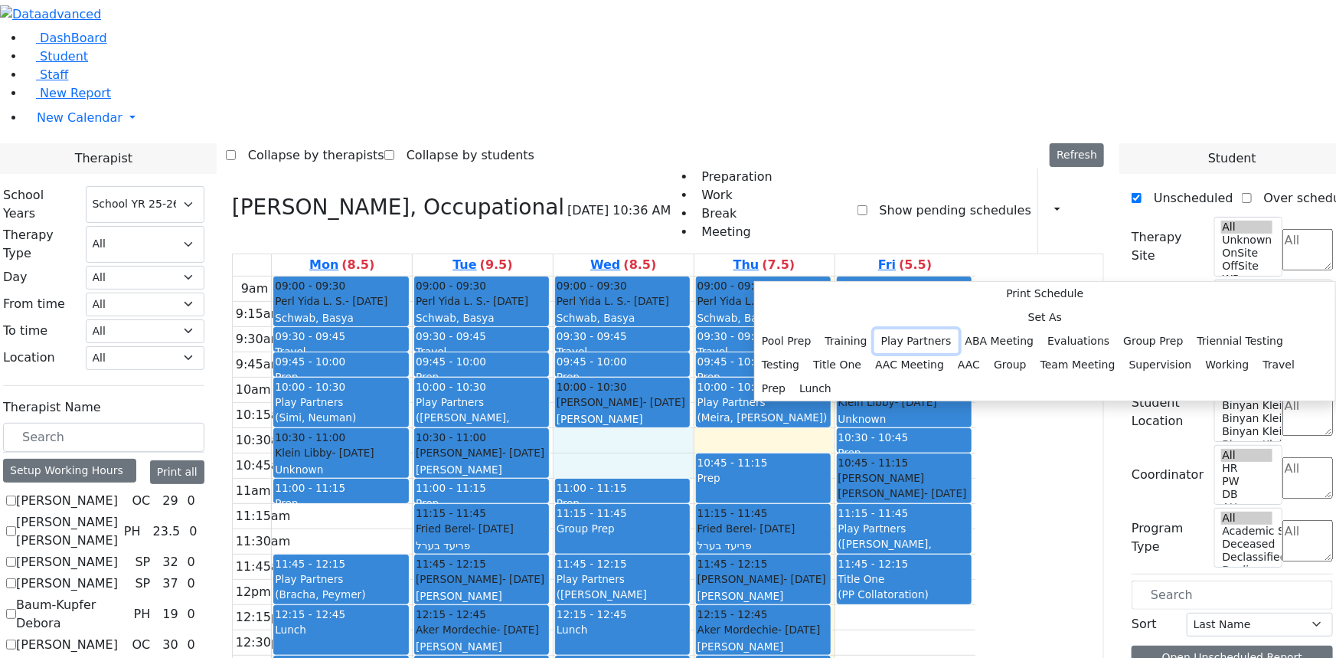
click at [909, 329] on button "Play Partners" at bounding box center [916, 341] width 84 height 24
select select "3"
select select "10:30:00"
select select "11:00:00"
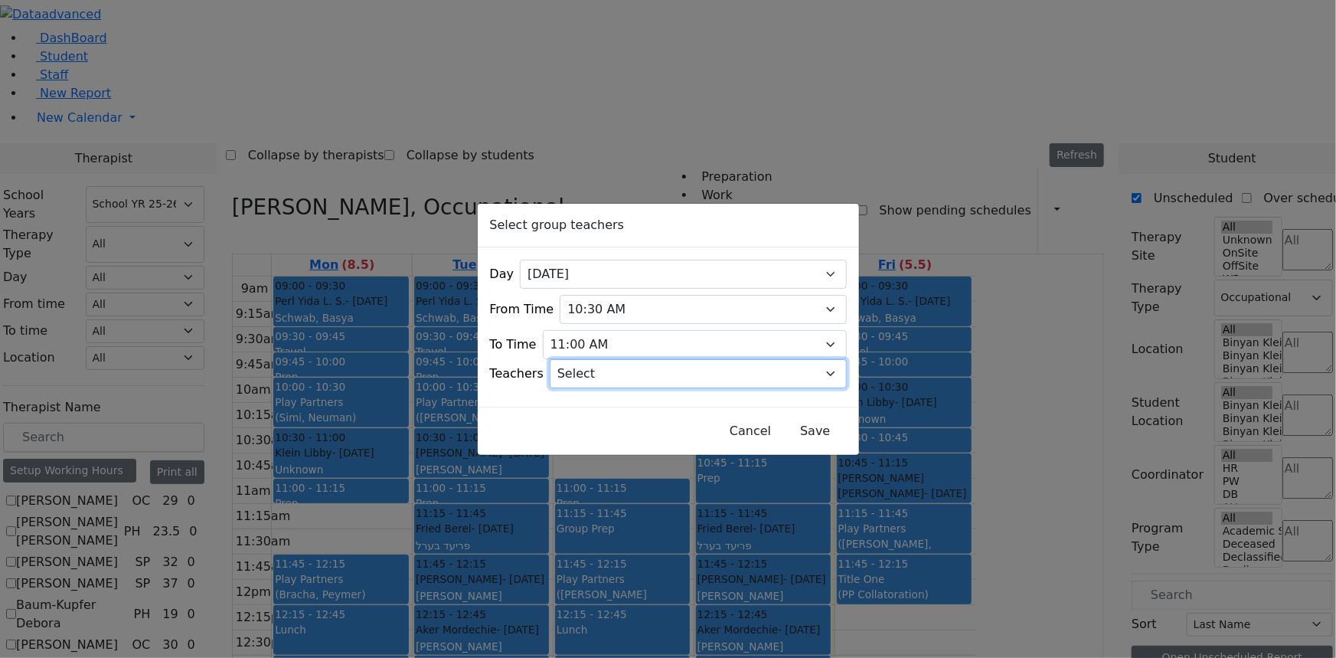
click at [634, 372] on select "Select Aliza, Ptalis Atara, Gross Avraham (Alan), Feigenbaum Bluma, Kramer Brac…" at bounding box center [698, 373] width 297 height 29
select select "Bluma, Kramer"
click at [569, 359] on select "Select Aliza, Ptalis Atara, Gross Avraham (Alan), Feigenbaum Bluma, Kramer Brac…" at bounding box center [698, 373] width 297 height 29
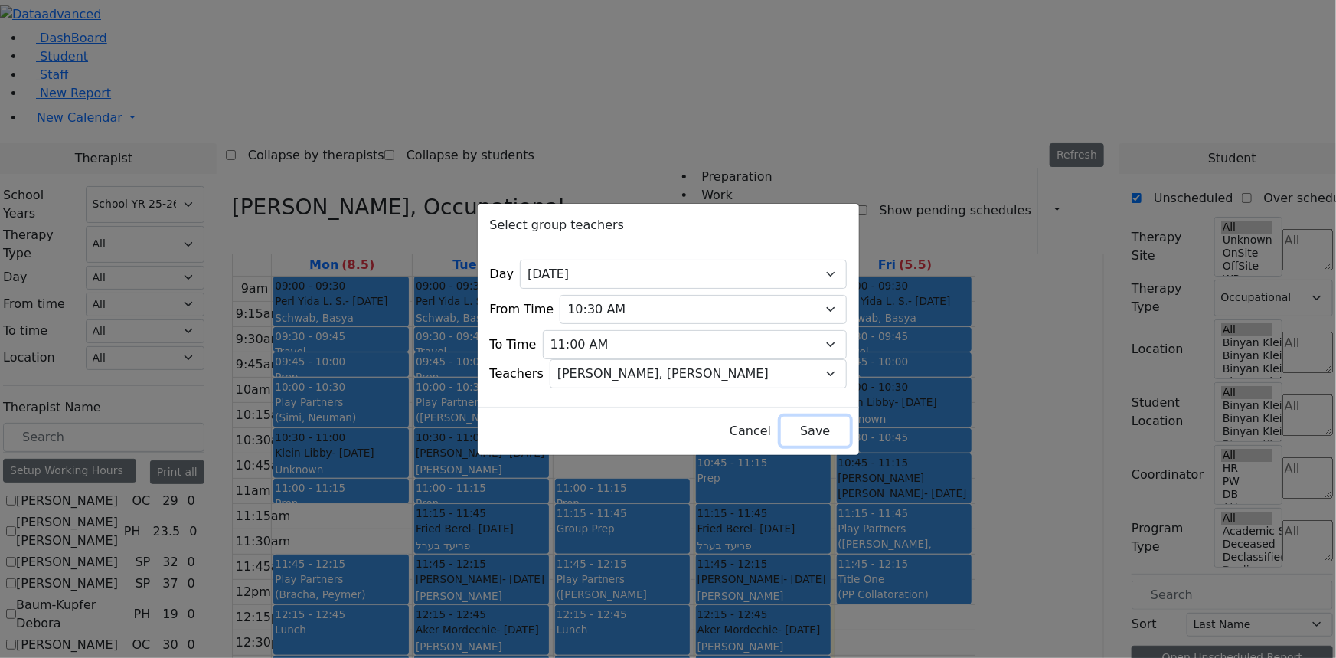
click at [789, 429] on button "Save" at bounding box center [815, 431] width 68 height 29
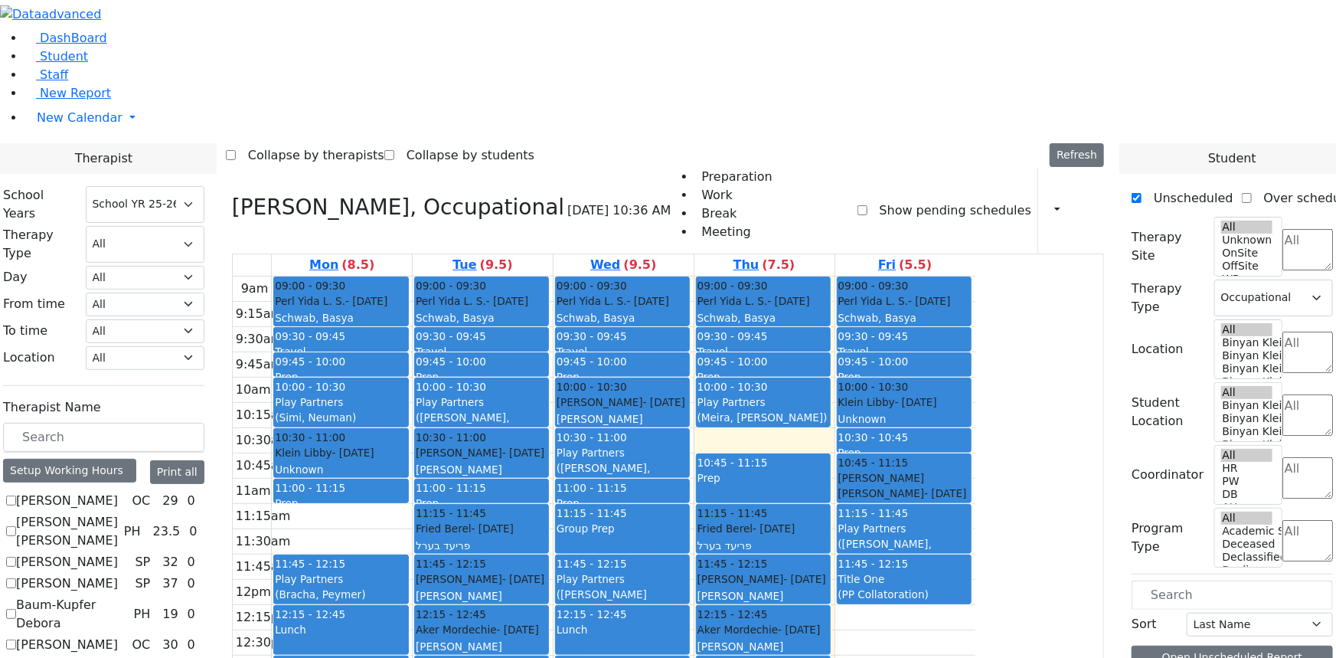
click at [829, 470] on div "Prep" at bounding box center [764, 486] width 132 height 32
click at [904, 312] on button "Delete Selected Schedule" at bounding box center [970, 307] width 152 height 24
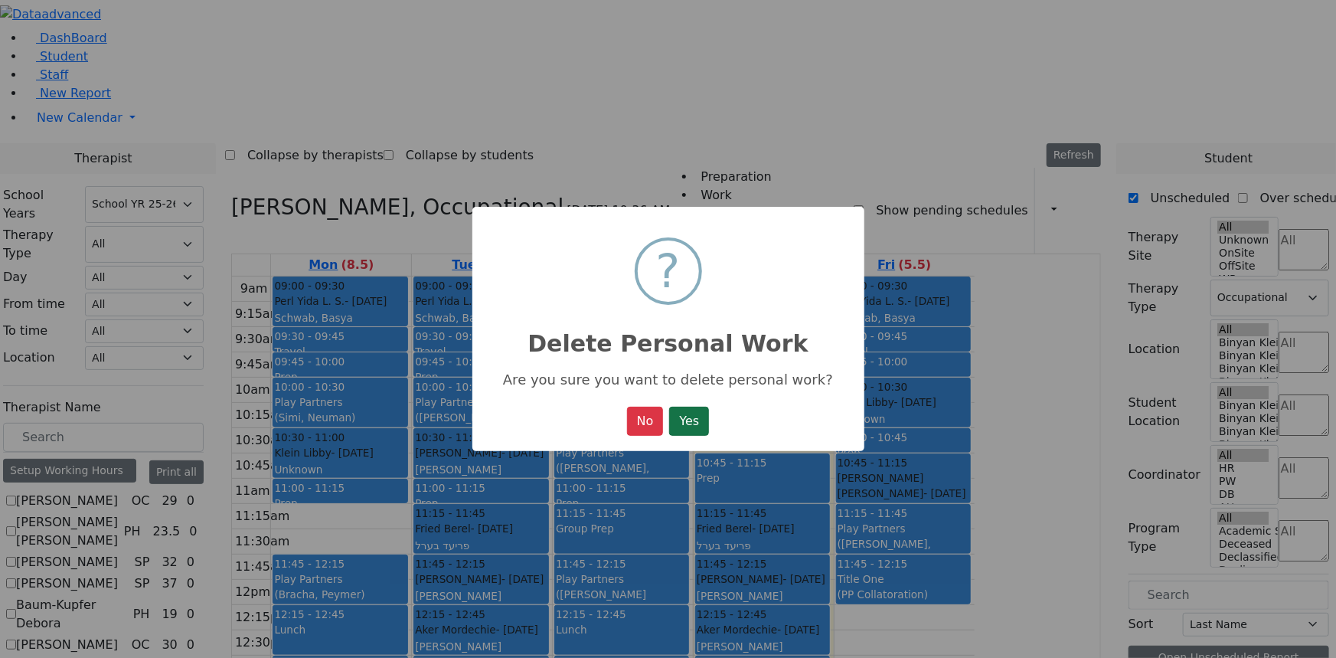
click at [700, 420] on button "Yes" at bounding box center [689, 421] width 40 height 29
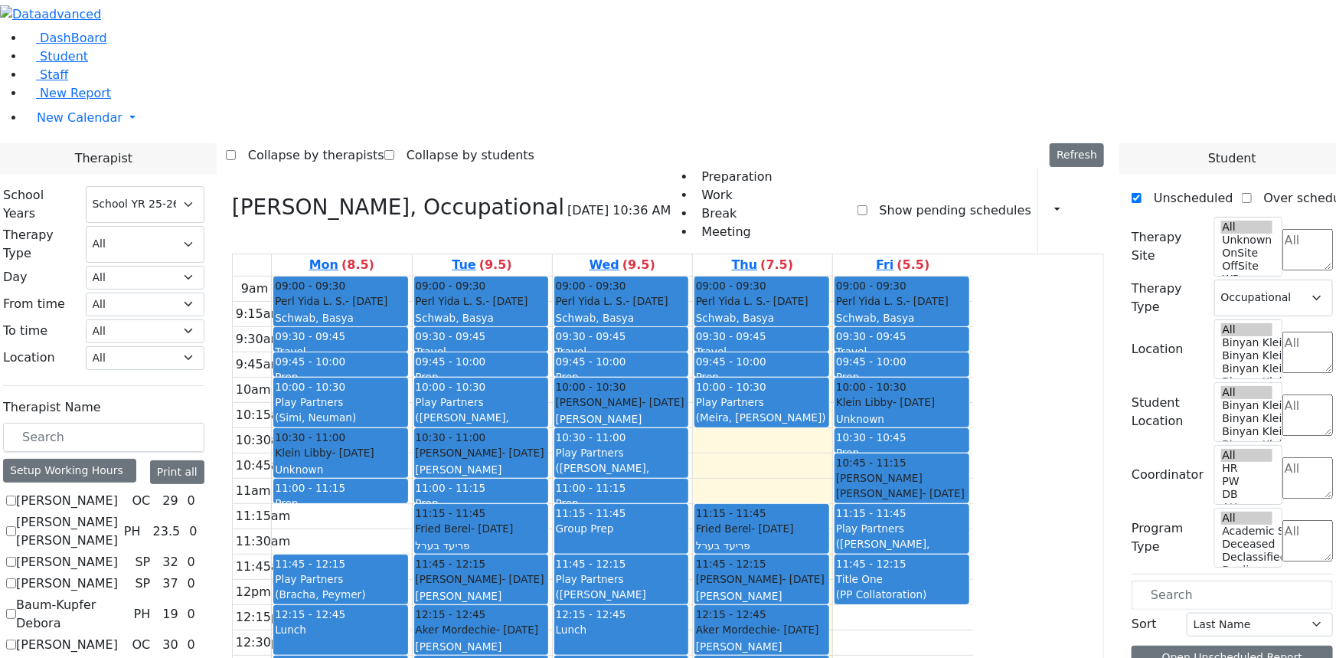
click at [858, 305] on div "9am 9:15am 9:30am 9:45am 10am 10:15am 10:30am 10:45am 11am 11:15am 11:30am 11:4…" at bounding box center [603, 579] width 740 height 606
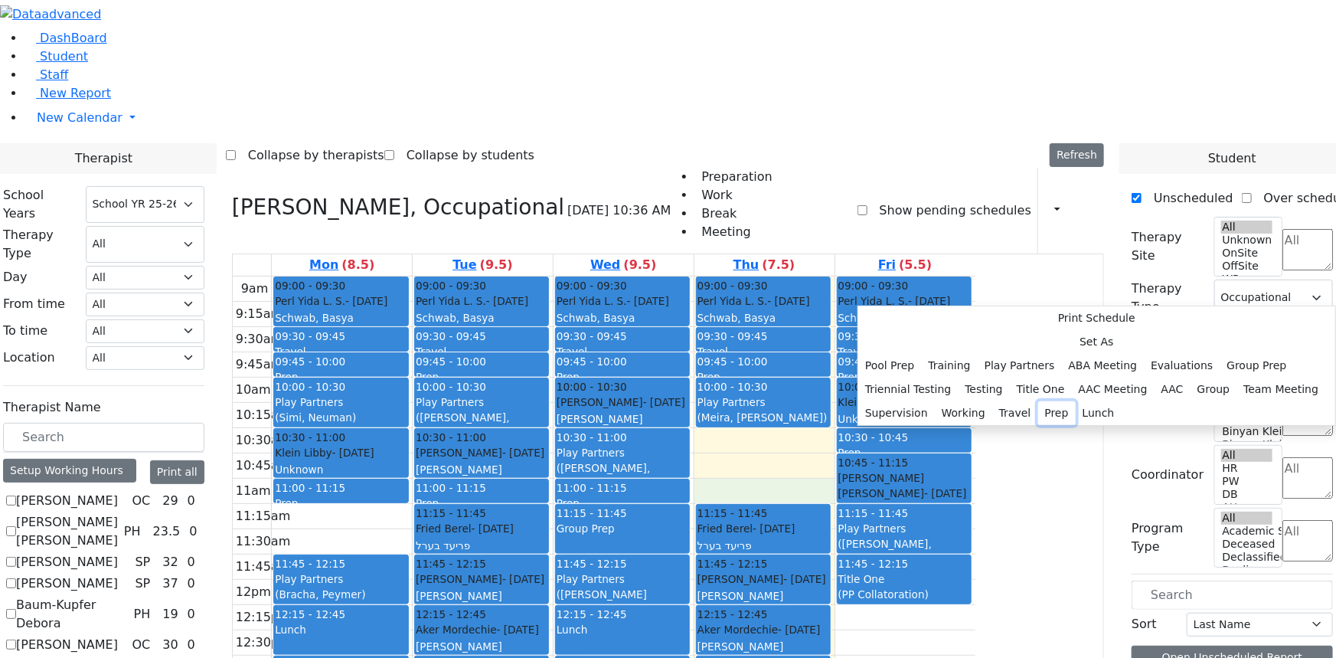
click at [1038, 425] on button "Prep" at bounding box center [1057, 413] width 38 height 24
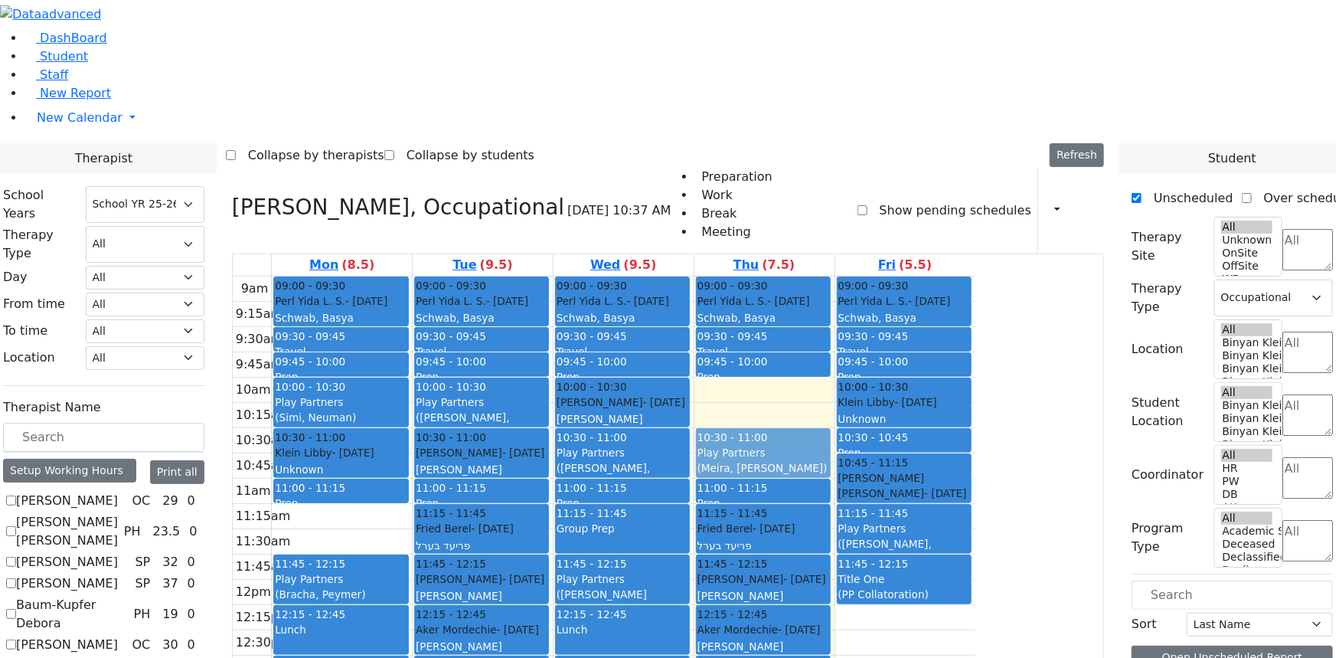
drag, startPoint x: 867, startPoint y: 214, endPoint x: 872, endPoint y: 264, distance: 50.1
click at [835, 276] on div "09:00 - 09:30 Perl Yida L. S. - 12/06/2009 Schwab, Basya PS 09:30 - 09:45 Trave…" at bounding box center [764, 579] width 140 height 606
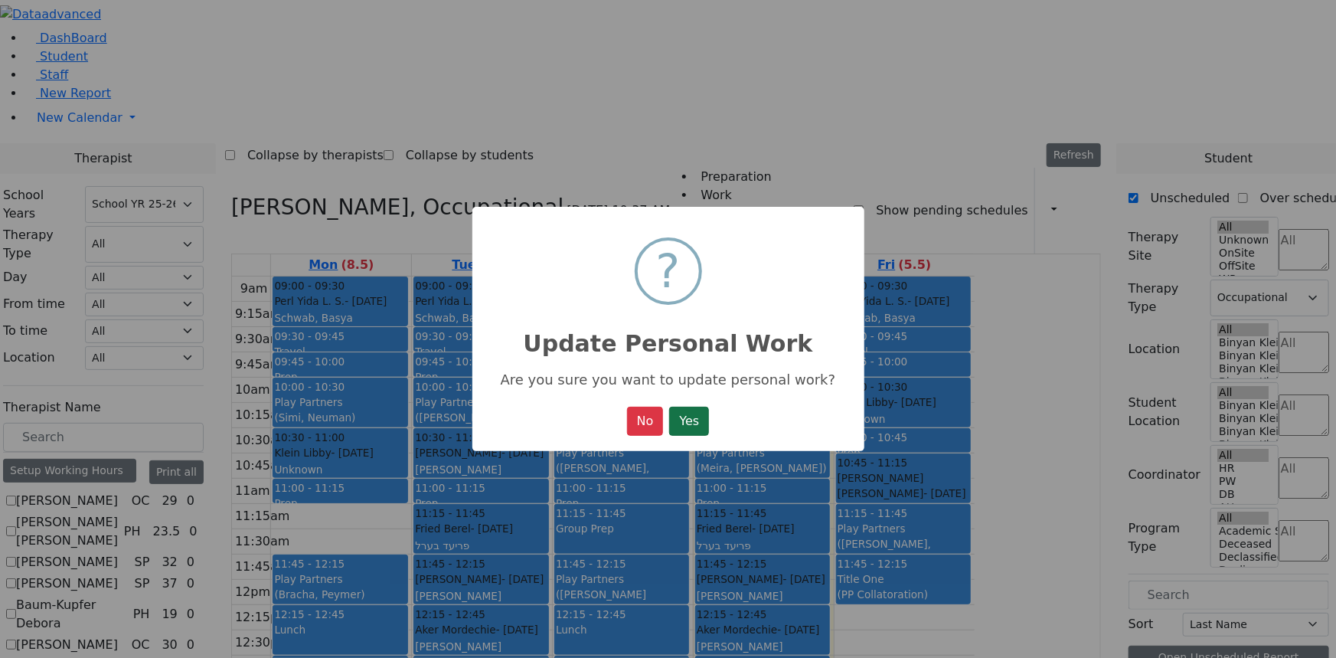
click at [685, 425] on button "Yes" at bounding box center [689, 421] width 40 height 29
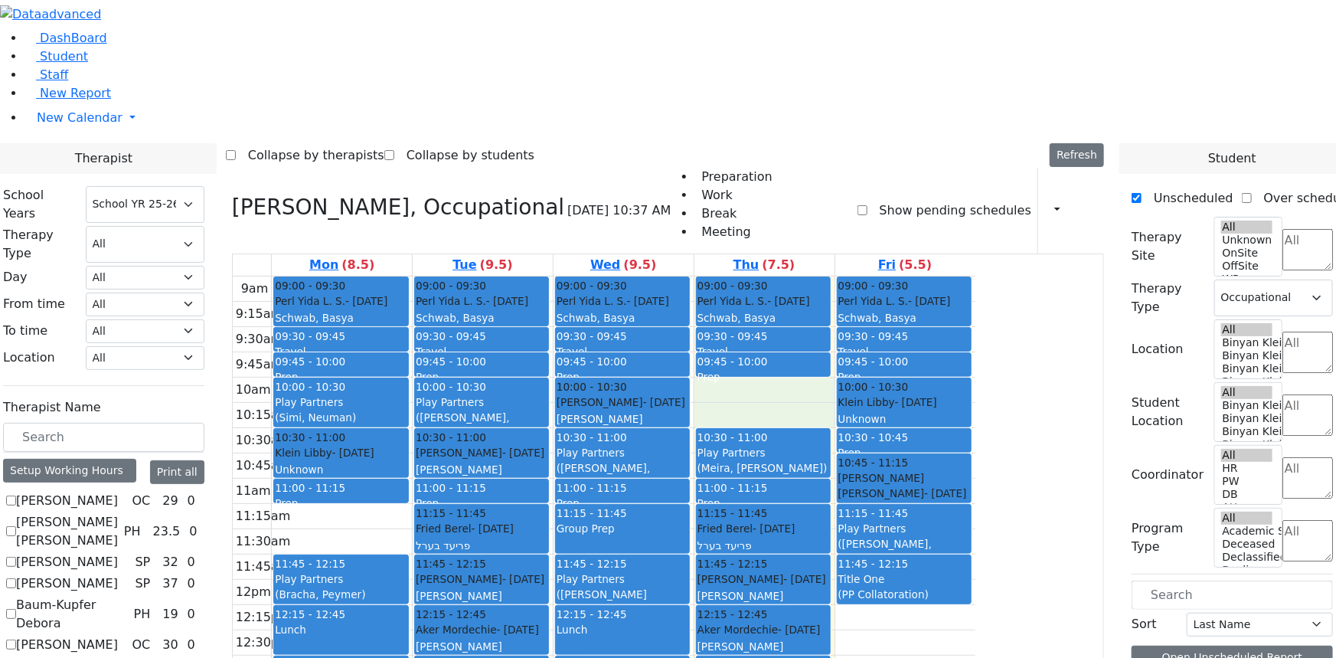
drag, startPoint x: 871, startPoint y: 202, endPoint x: 871, endPoint y: 224, distance: 21.5
click at [872, 276] on div "9am 9:15am 9:30am 9:45am 10am 10:15am 10:30am 10:45am 11am 11:15am 11:30am 11:4…" at bounding box center [604, 579] width 743 height 606
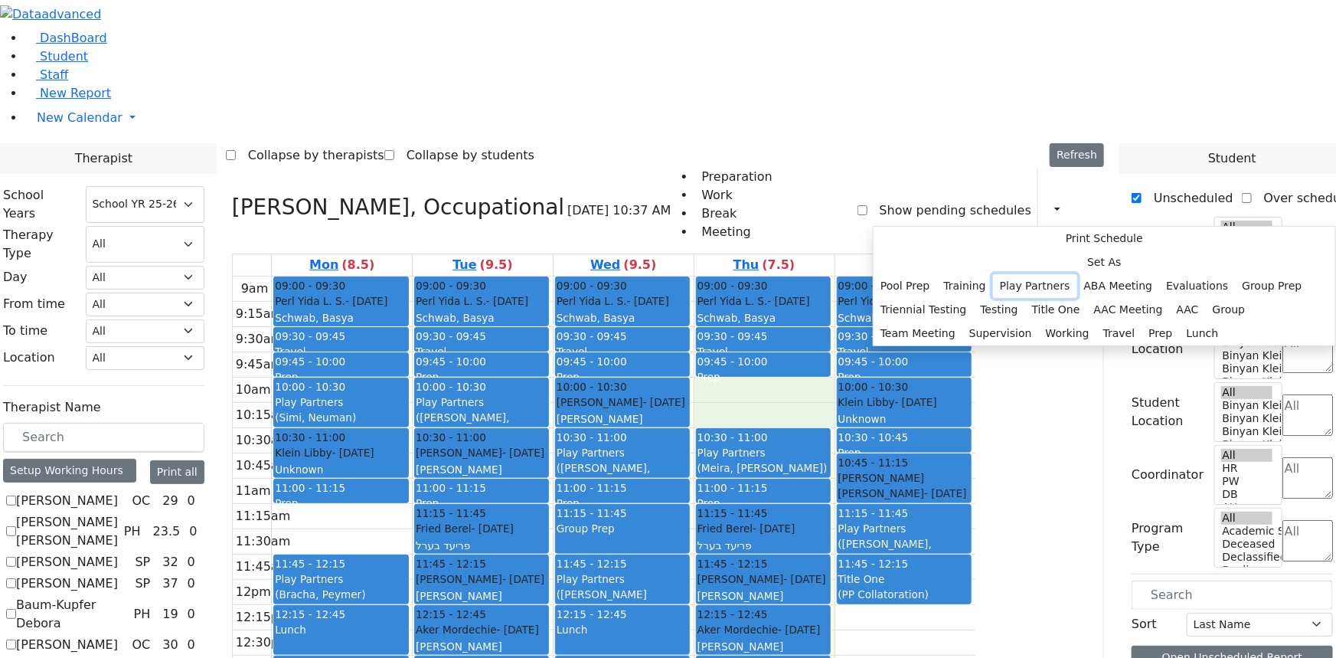
click at [1011, 298] on button "Play Partners" at bounding box center [1035, 286] width 84 height 24
select select "4"
select select "10:00:00"
select select "10:30:00"
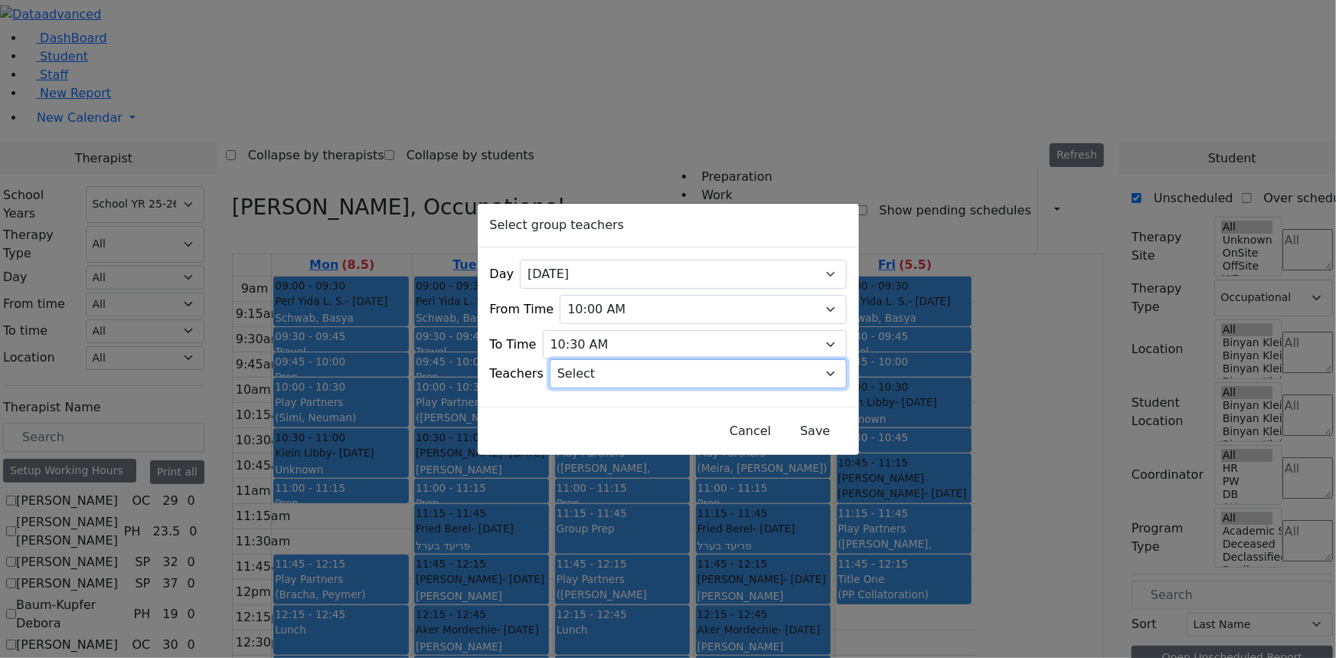
click at [609, 363] on select "Select Aliza, Ptalis Atara, Gross Avraham (Alan), Feigenbaum Bluma, Kramer Brac…" at bounding box center [698, 373] width 297 height 29
select select "Atara, Gross"
click at [569, 359] on select "Select Aliza, Ptalis Atara, Gross Avraham (Alan), Feigenbaum Bluma, Kramer Brac…" at bounding box center [698, 373] width 297 height 29
click at [781, 430] on button "Save" at bounding box center [815, 431] width 68 height 29
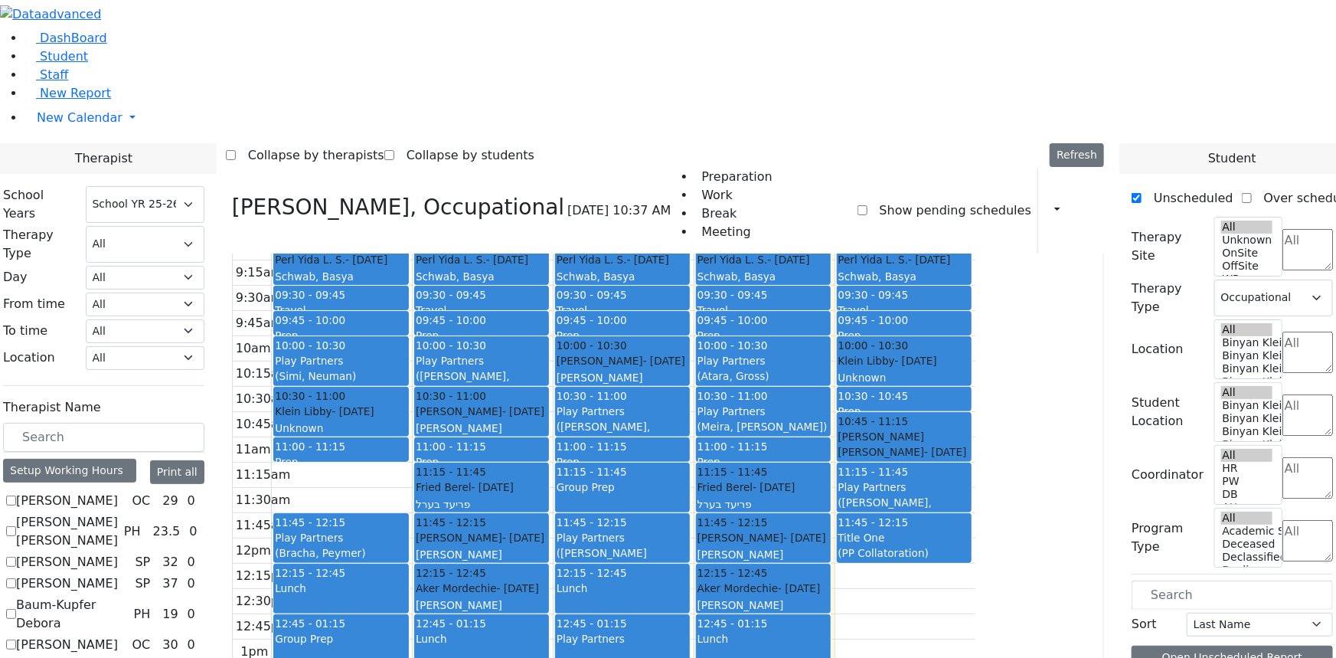
click at [829, 353] on div "Play Partners (Atara, Gross)" at bounding box center [764, 369] width 132 height 32
click at [900, 191] on button "Delete Selected Schedule" at bounding box center [950, 192] width 152 height 24
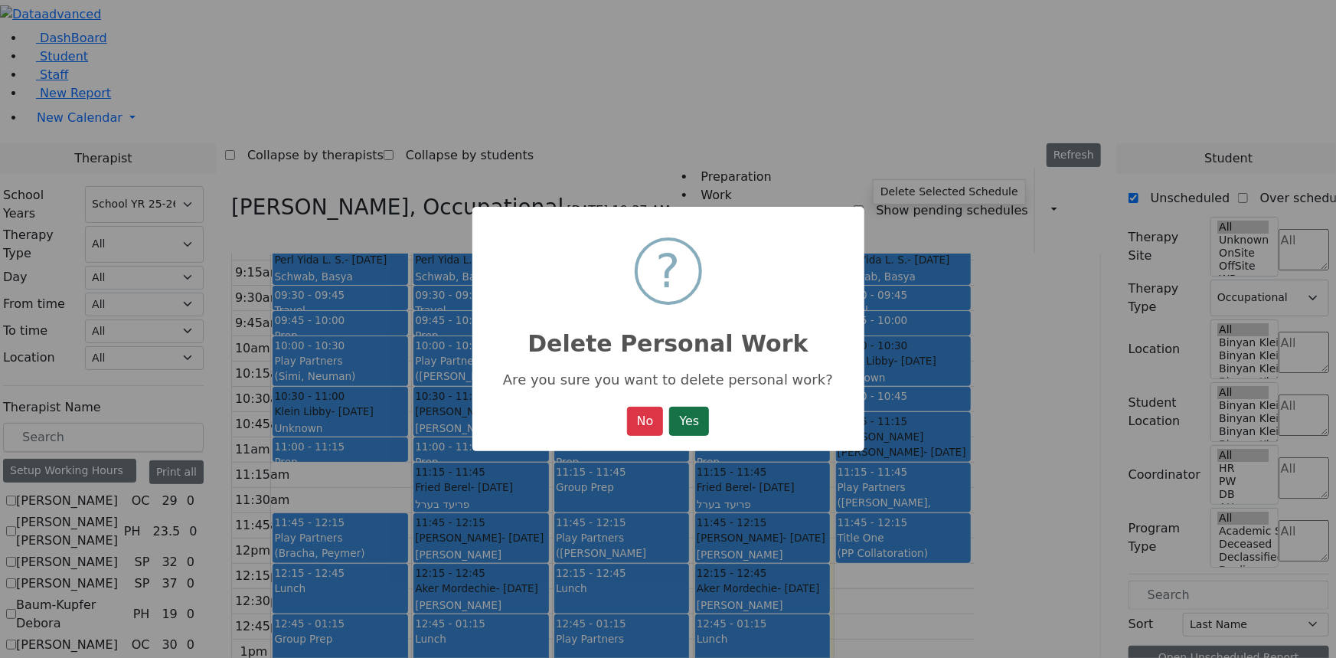
click at [692, 420] on button "Yes" at bounding box center [689, 421] width 40 height 29
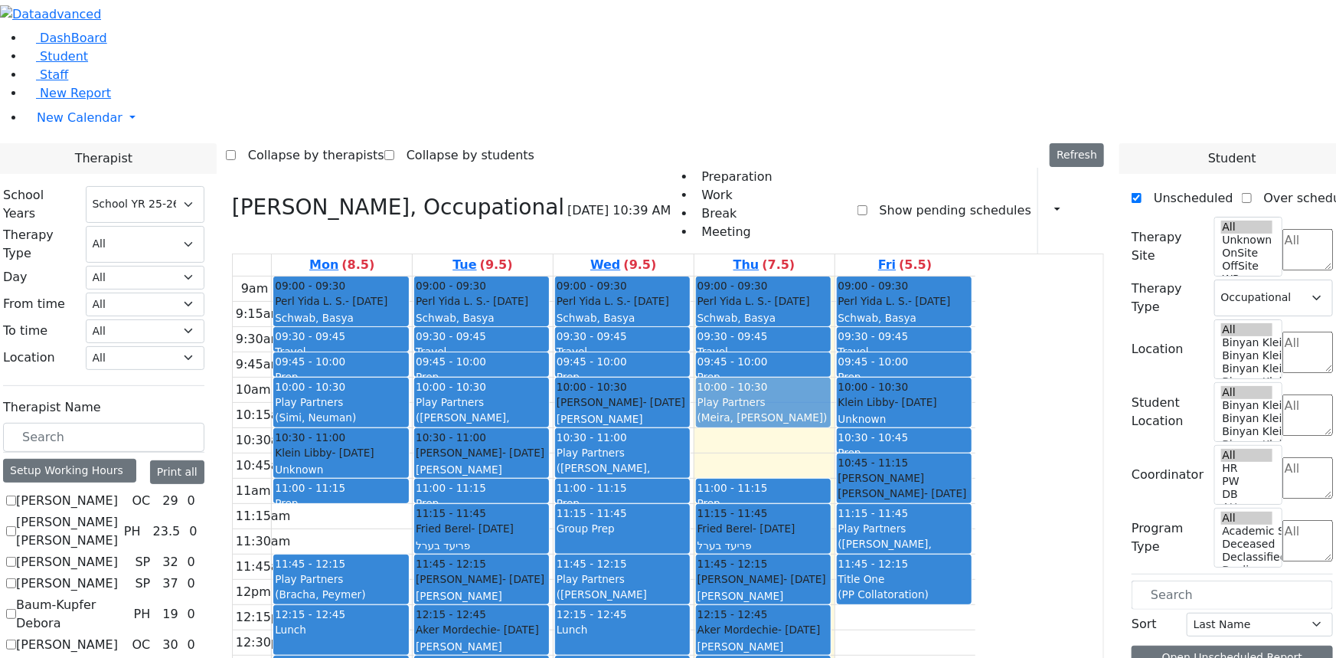
drag, startPoint x: 889, startPoint y: 272, endPoint x: 880, endPoint y: 233, distance: 40.1
click at [835, 276] on div "09:00 - 09:30 Perl Yida L. S. - 12/06/2009 Schwab, Basya PS 09:30 - 09:45 Trave…" at bounding box center [764, 579] width 140 height 606
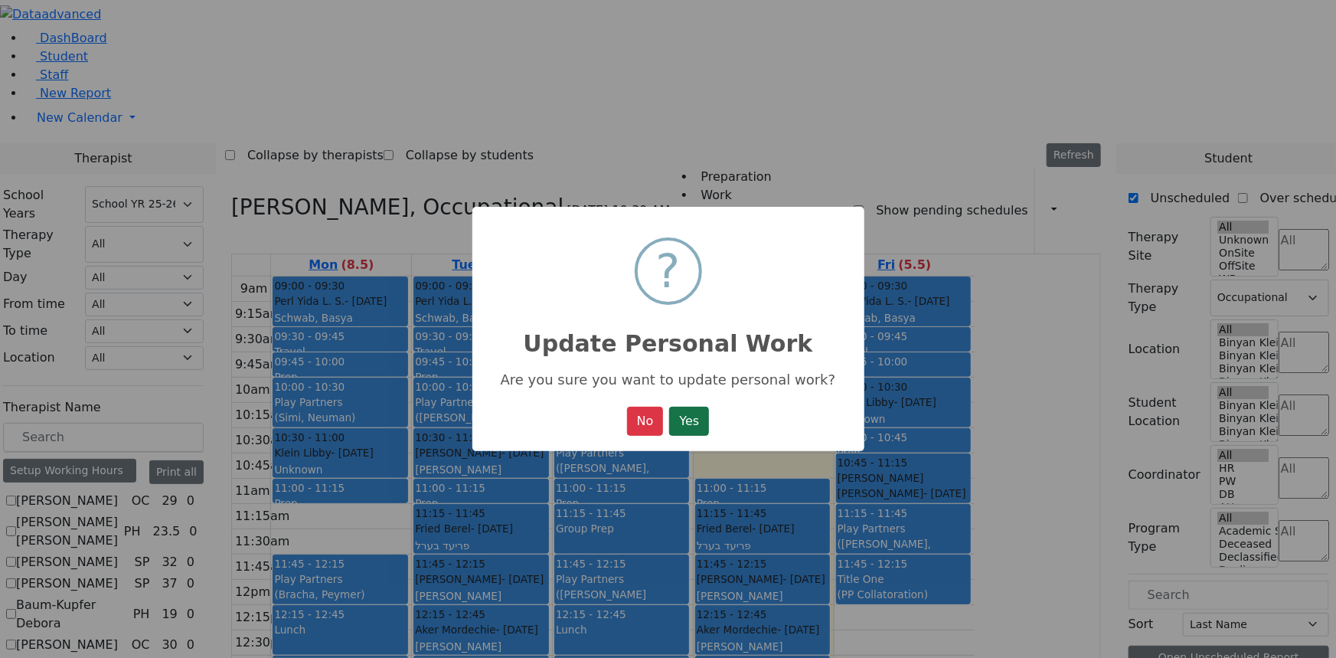
click at [685, 413] on button "Yes" at bounding box center [689, 421] width 40 height 29
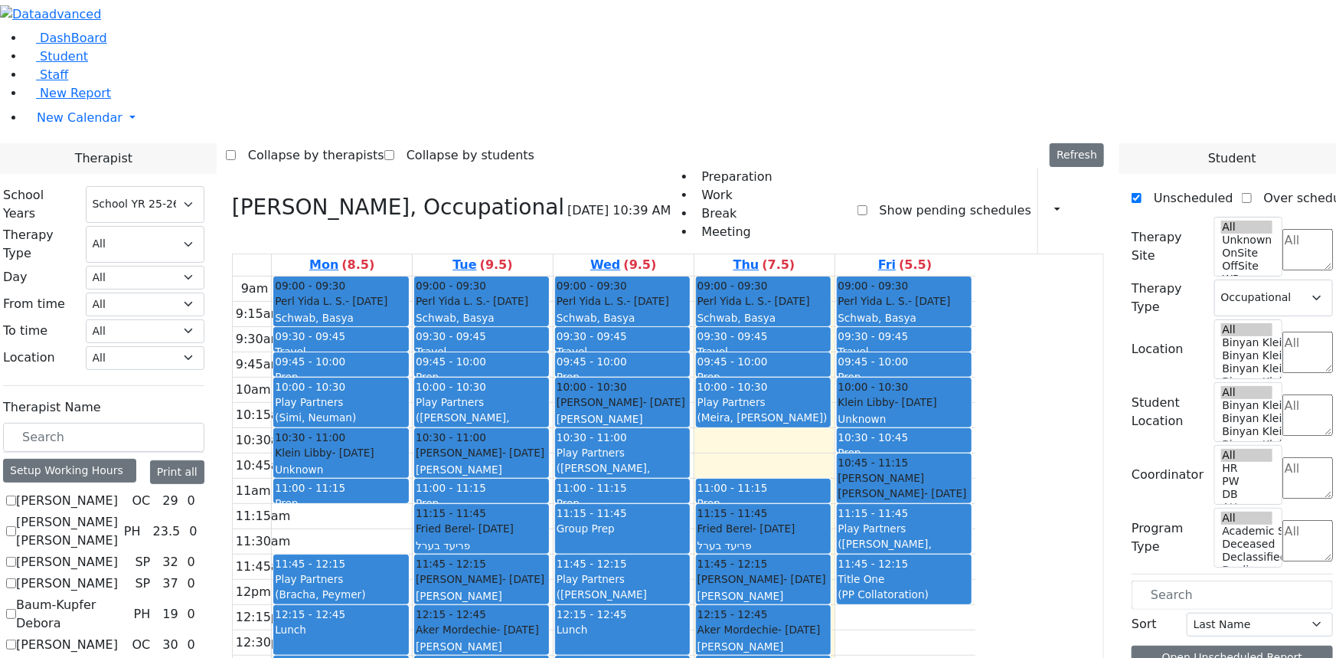
drag, startPoint x: 619, startPoint y: 552, endPoint x: 663, endPoint y: 554, distance: 43.7
click at [553, 554] on div "09:00 - 09:30 Perl Yida L. S. - 12/06/2009 Schwab, Basya PS 09:30 - 09:45 Trave…" at bounding box center [483, 579] width 140 height 606
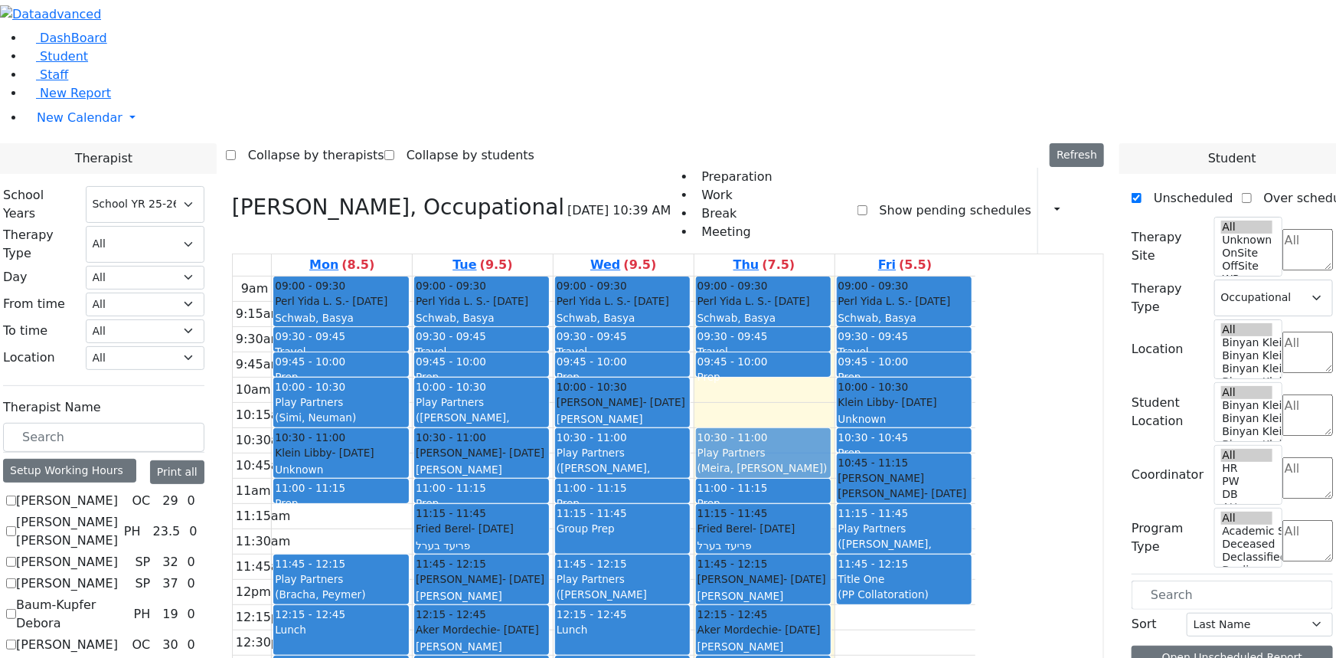
drag, startPoint x: 871, startPoint y: 214, endPoint x: 875, endPoint y: 251, distance: 37.8
click at [835, 276] on div "09:00 - 09:30 Perl Yida L. S. - 12/06/2009 Schwab, Basya PS 09:30 - 09:45 Trave…" at bounding box center [764, 579] width 140 height 606
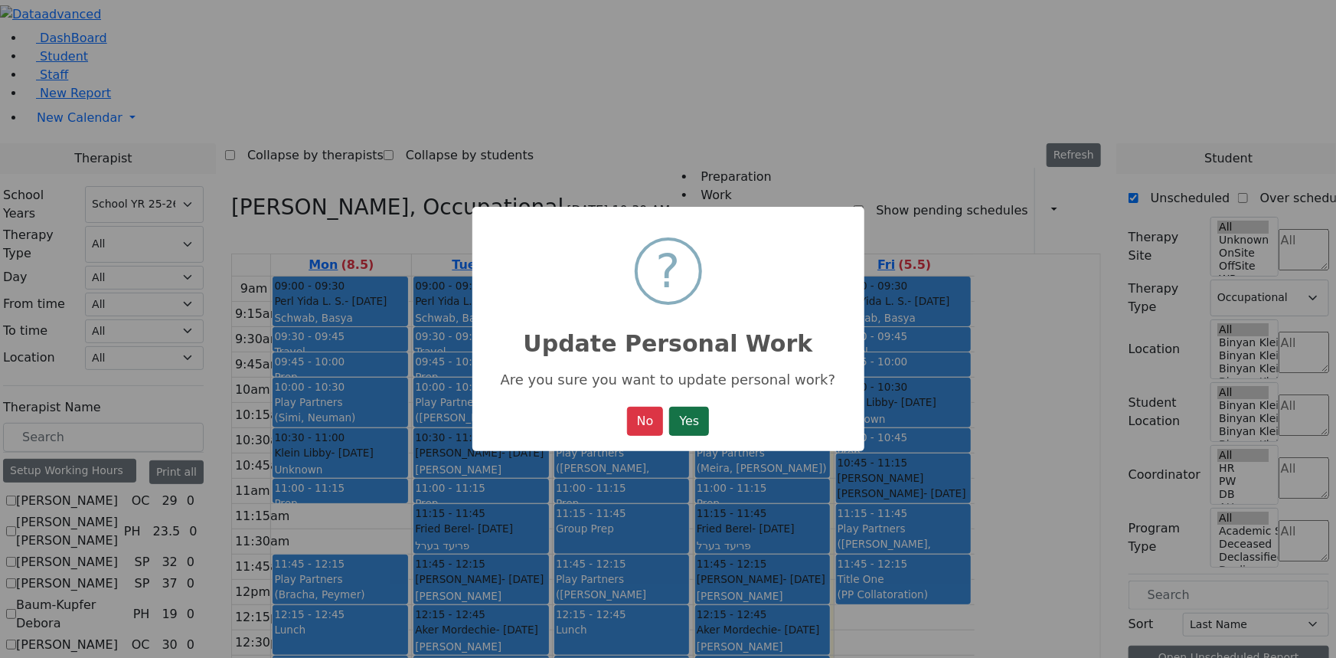
click at [687, 426] on button "Yes" at bounding box center [689, 421] width 40 height 29
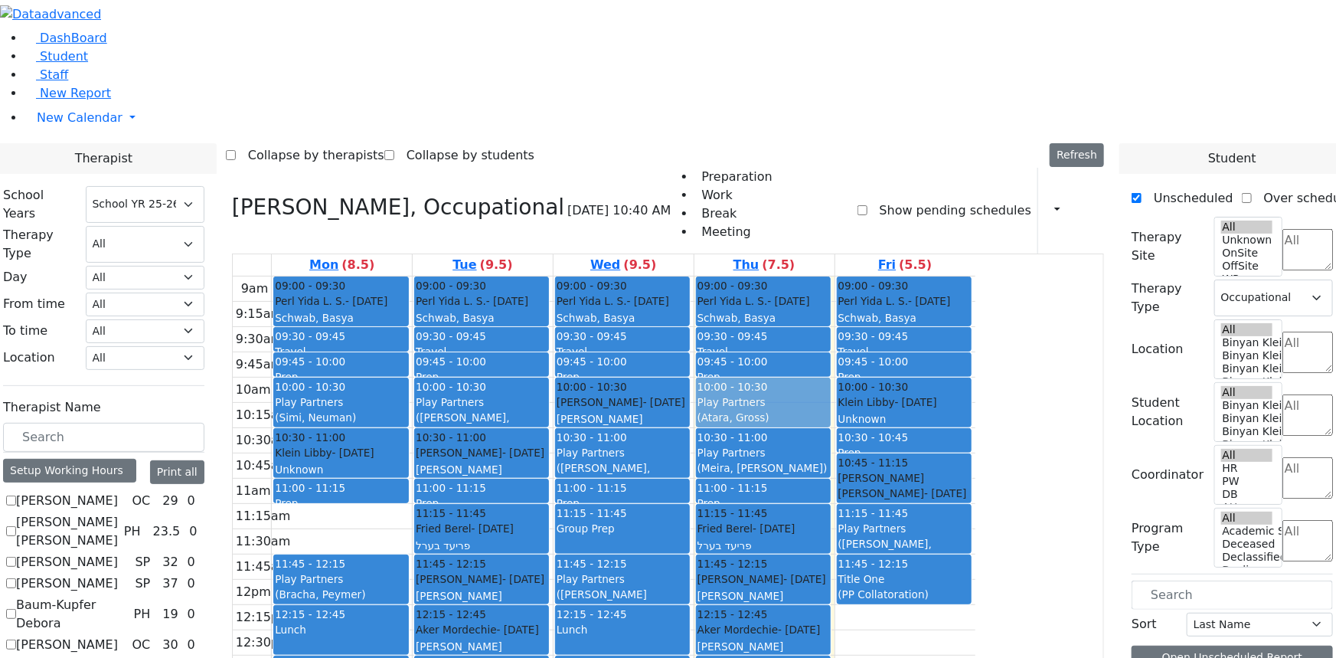
drag, startPoint x: 632, startPoint y: 557, endPoint x: 899, endPoint y: 232, distance: 420.0
click at [899, 276] on tr "09:00 - 09:30 Perl Yida L. S. - 12/06/2009 Schwab, Basya PS 09:30 - 09:45 Trave…" at bounding box center [604, 579] width 743 height 606
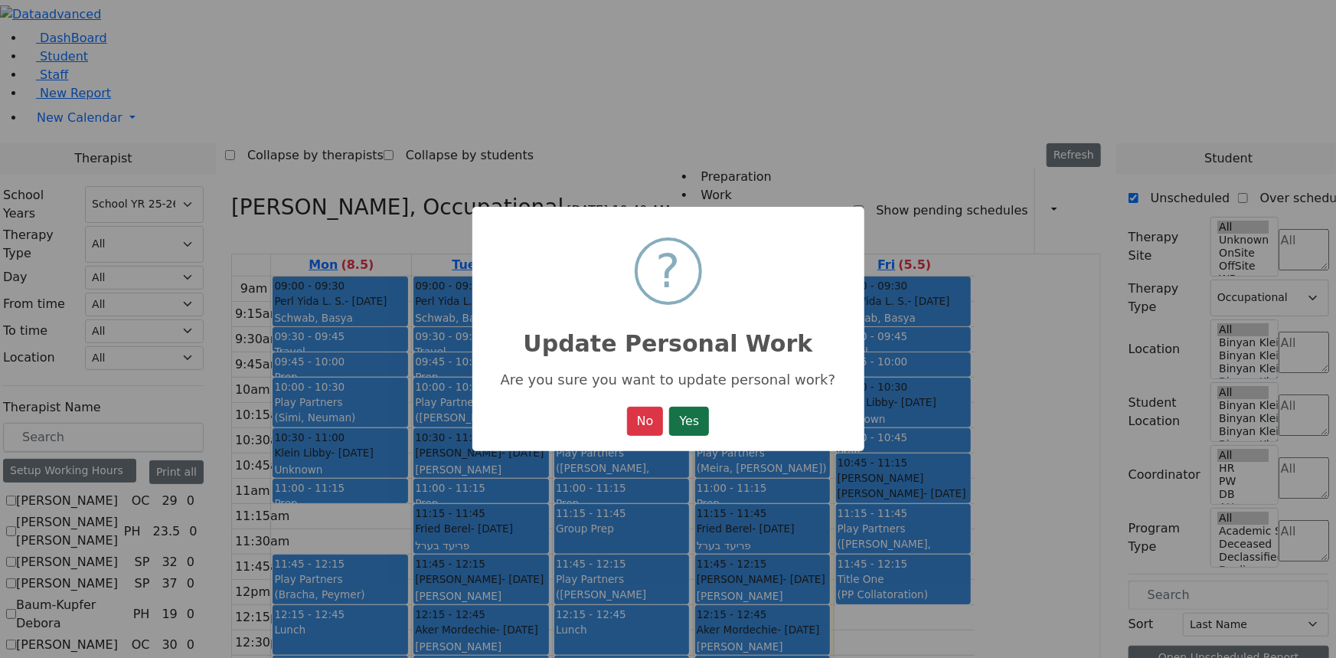
click at [688, 417] on button "Yes" at bounding box center [689, 421] width 40 height 29
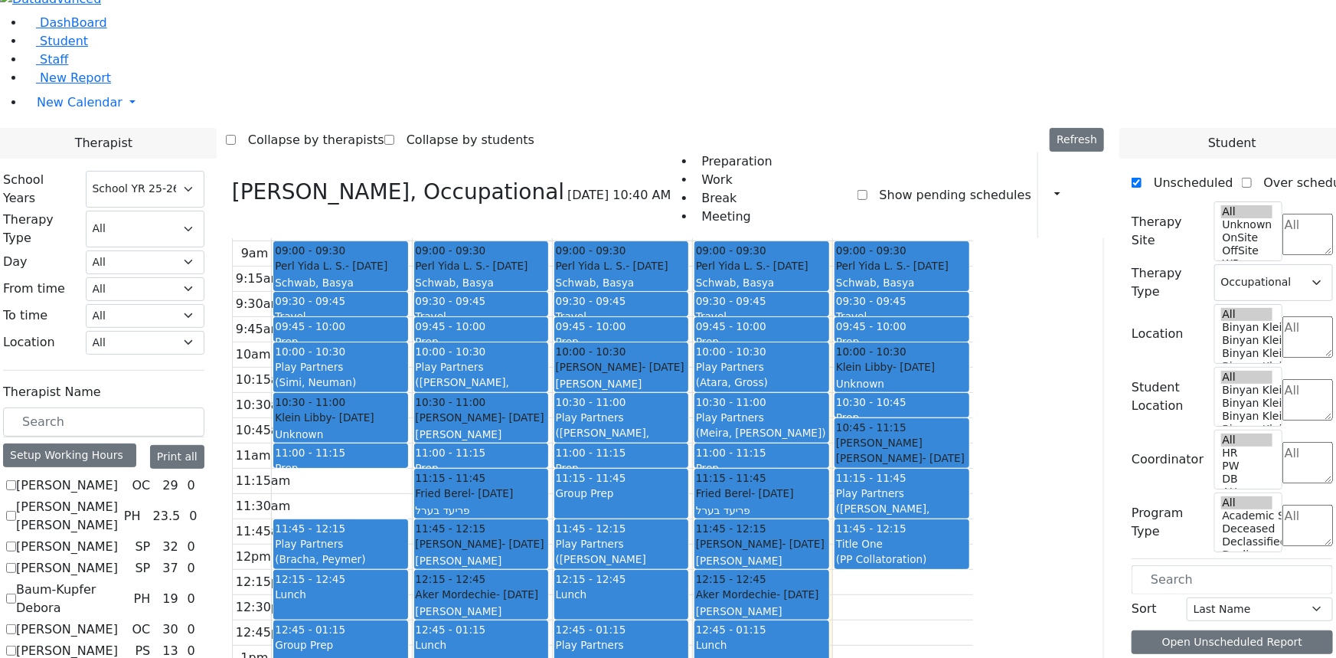
scroll to position [0, 0]
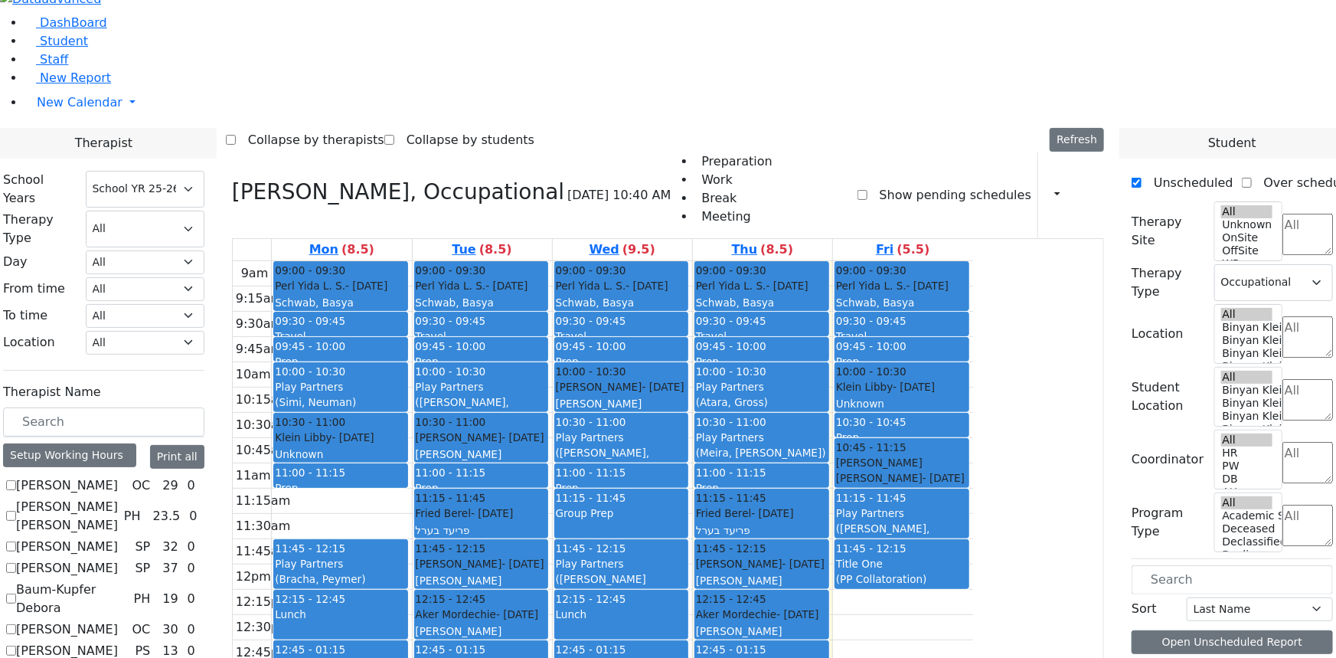
click at [546, 541] on button "Delete Selected Schedule" at bounding box center [579, 543] width 152 height 24
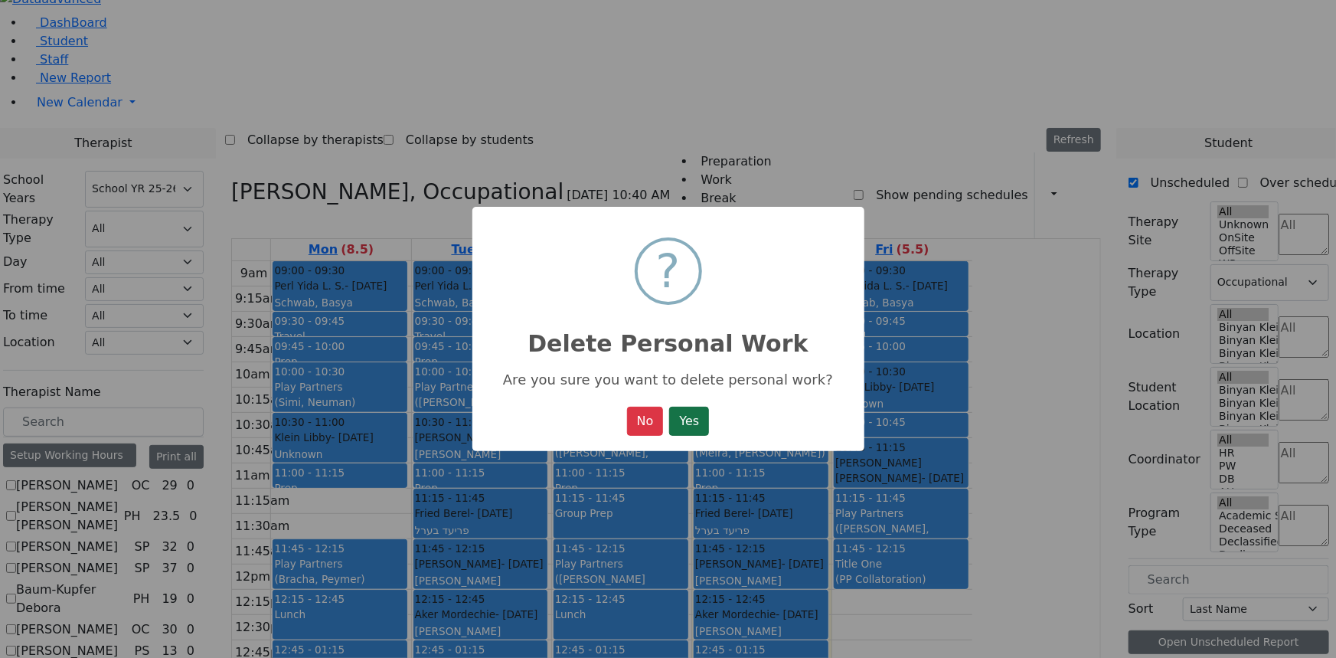
click at [686, 422] on button "Yes" at bounding box center [689, 421] width 40 height 29
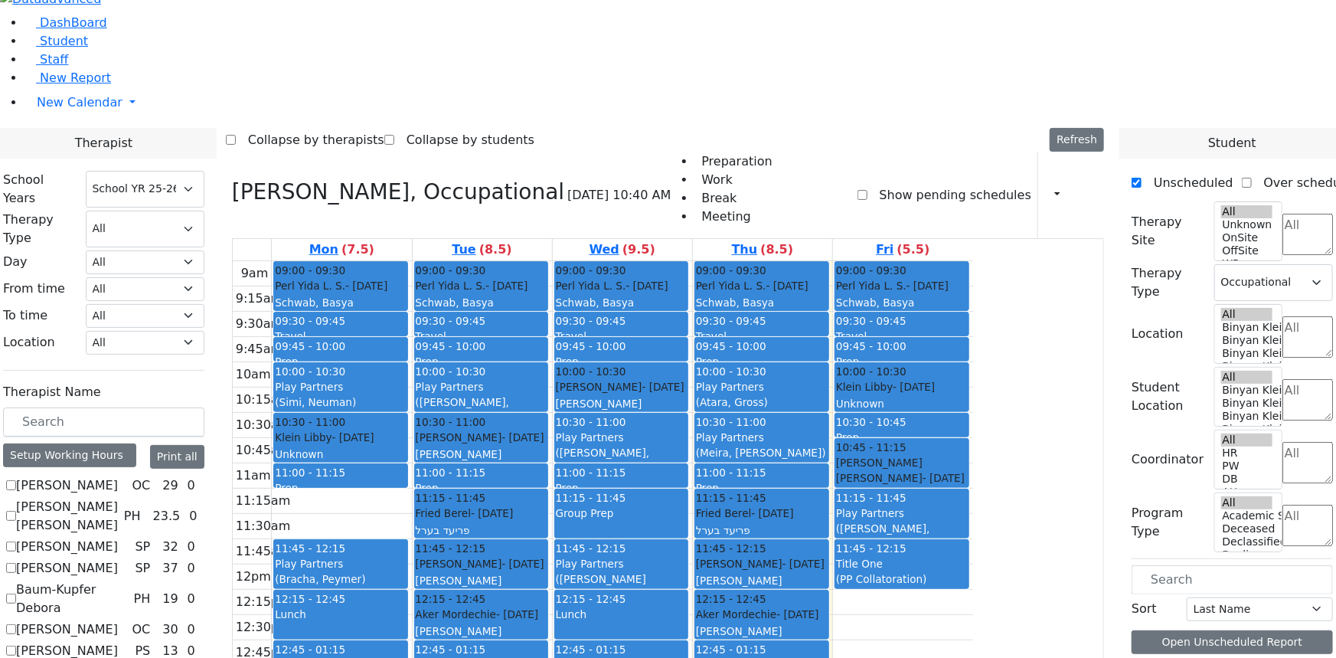
click at [688, 657] on div "Play Partners" at bounding box center [622, 664] width 132 height 15
click at [825, 500] on button "Delete Selected Schedule" at bounding box center [839, 497] width 152 height 24
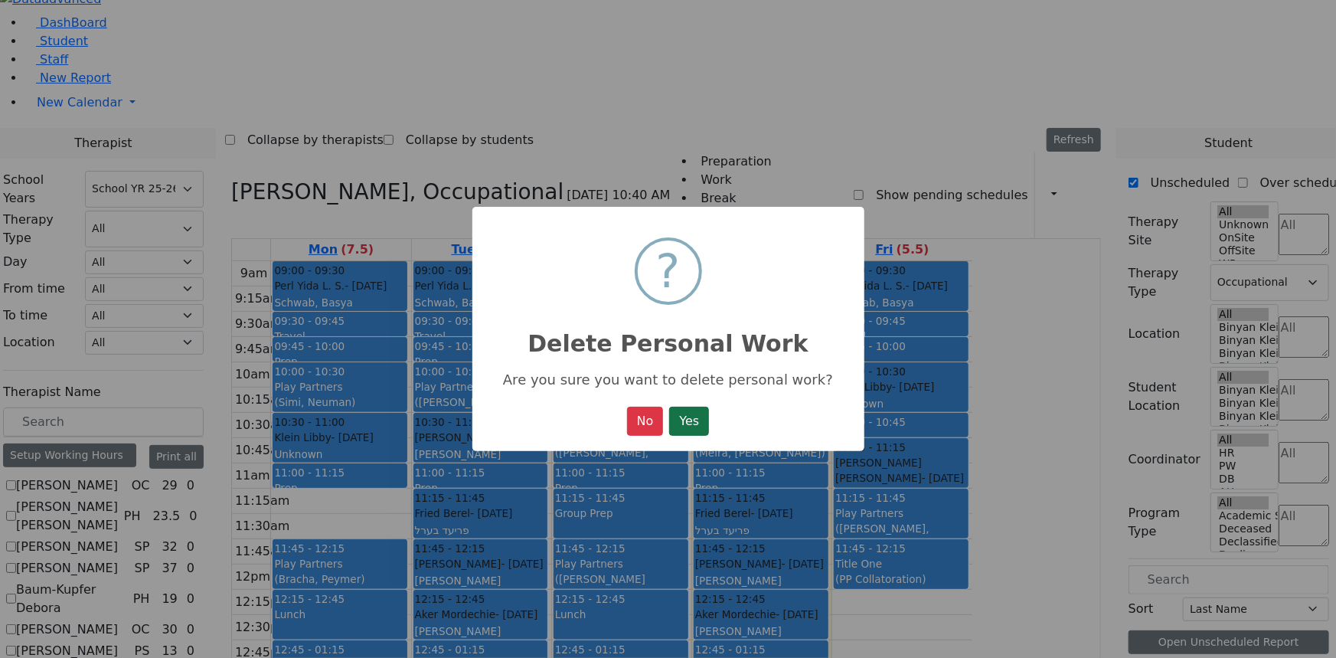
click at [693, 425] on button "Yes" at bounding box center [689, 421] width 40 height 29
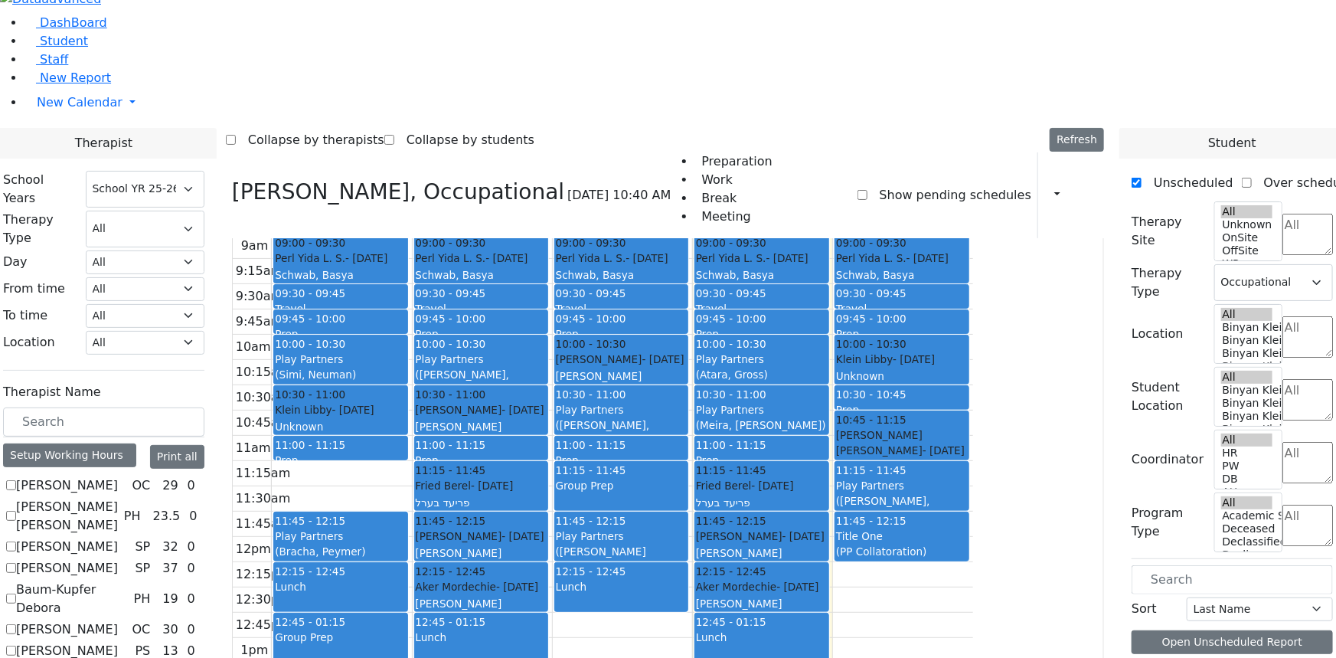
scroll to position [42, 0]
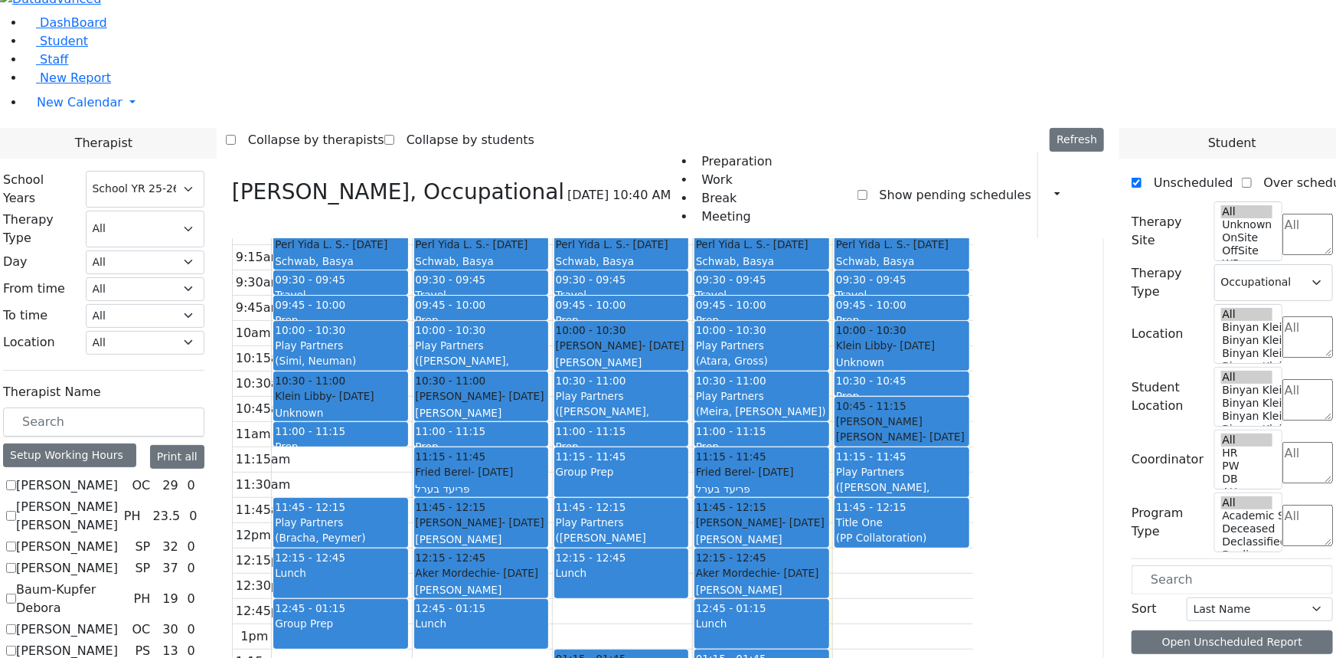
click at [786, 575] on button "Delete Selected Schedule" at bounding box center [831, 578] width 152 height 24
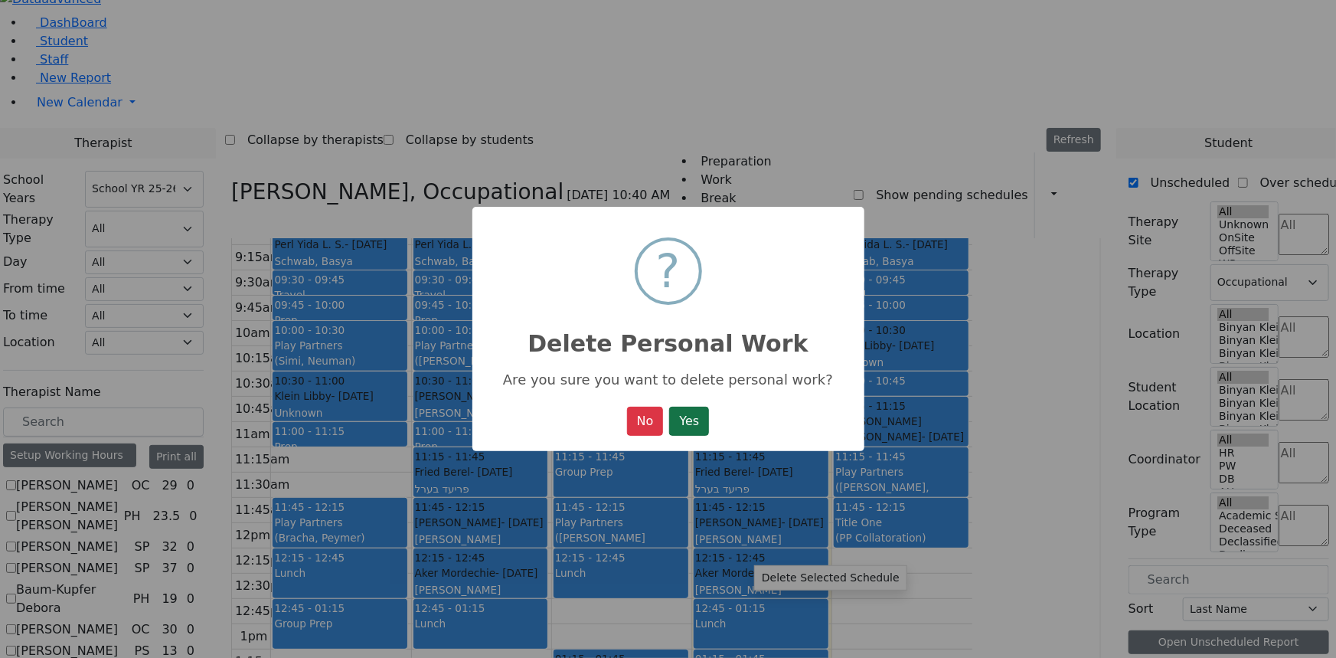
click at [696, 428] on button "Yes" at bounding box center [689, 421] width 40 height 29
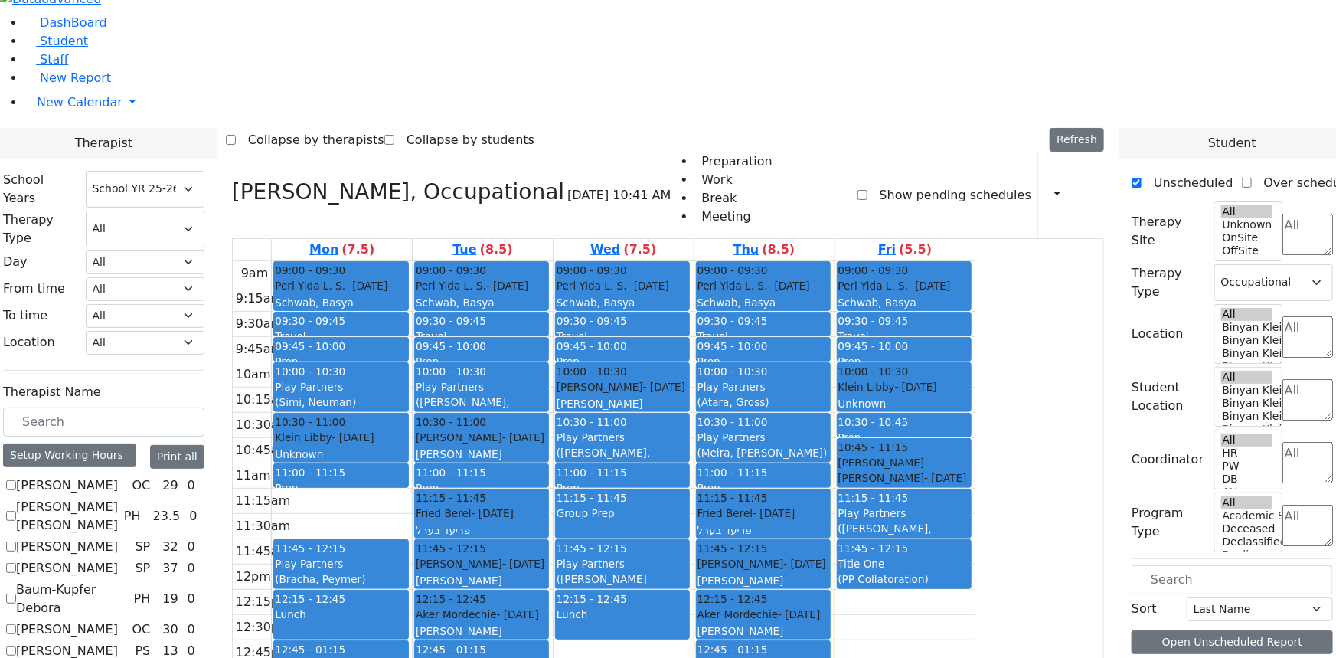
scroll to position [0, 0]
drag, startPoint x: 606, startPoint y: 476, endPoint x: 607, endPoint y: 485, distance: 8.5
click at [607, 485] on div "9am 9:15am 9:30am 9:45am 10am 10:15am 10:30am 10:45am 11am 11:15am 11:30am 11:4…" at bounding box center [604, 564] width 743 height 606
drag, startPoint x: 602, startPoint y: 521, endPoint x: 608, endPoint y: 547, distance: 27.5
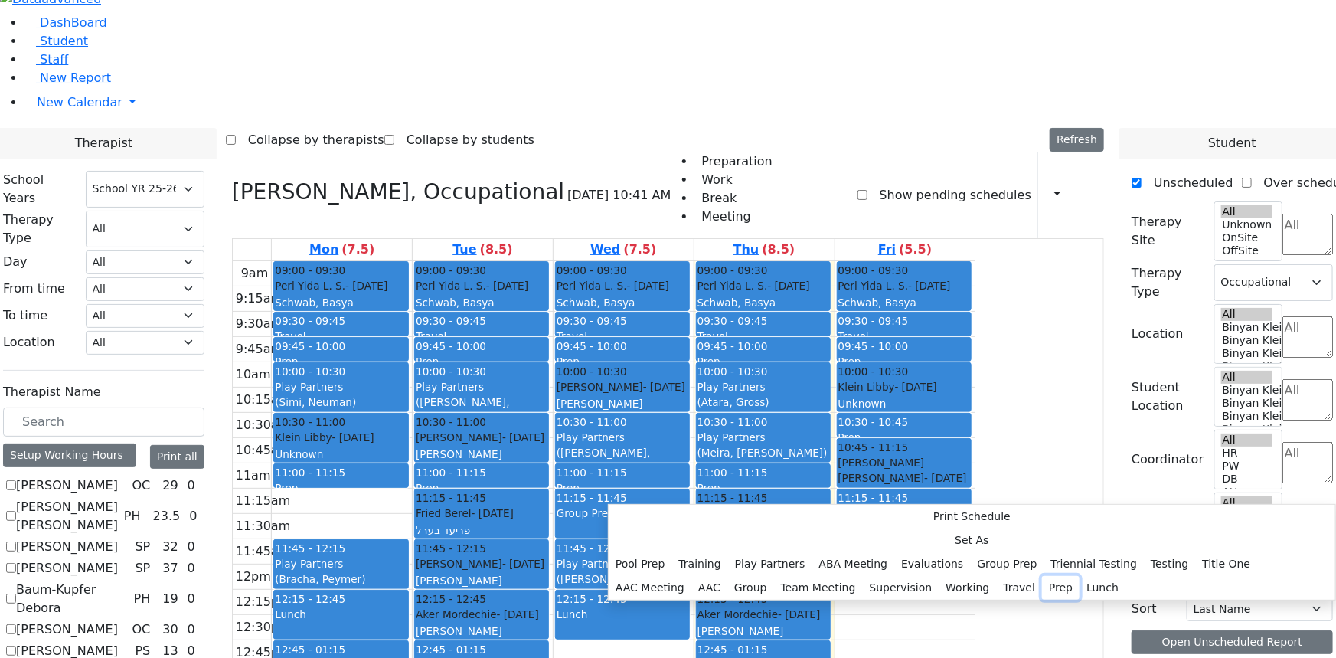
click at [1042, 576] on button "Prep" at bounding box center [1061, 588] width 38 height 24
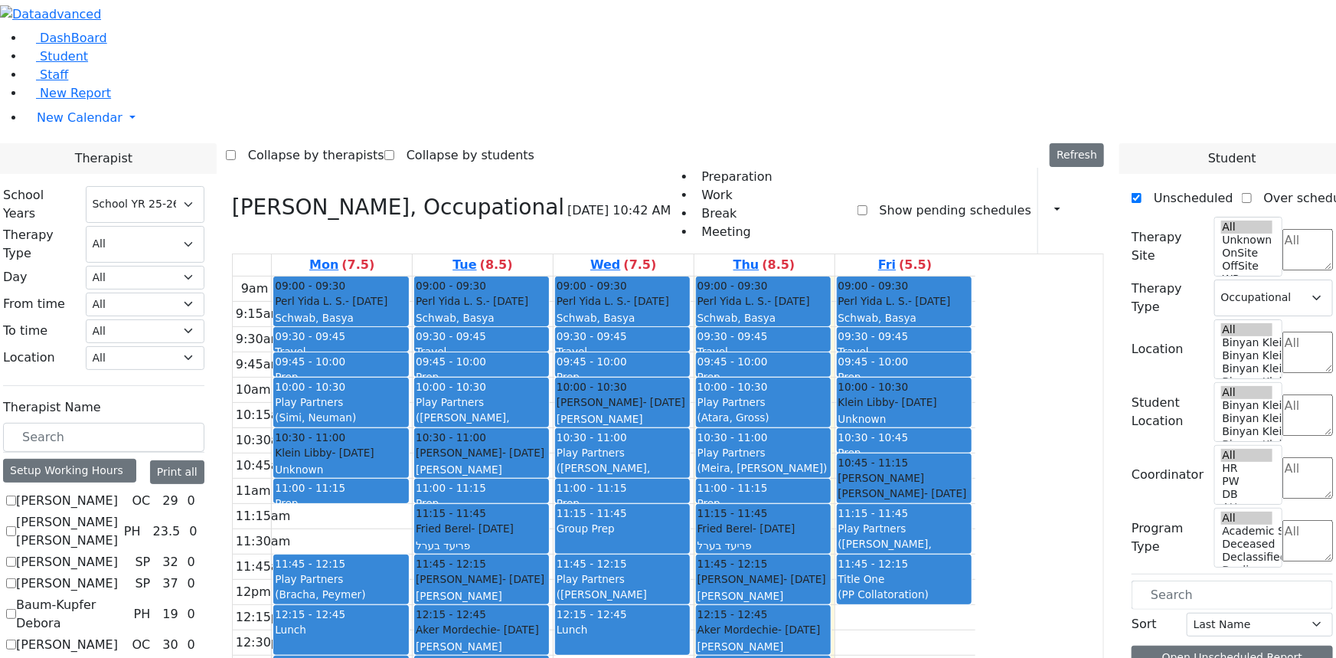
click at [850, 590] on div "9am 9:15am 9:30am 9:45am 10am 10:15am 10:30am 10:45am 11am 11:15am 11:30am 11:4…" at bounding box center [604, 579] width 743 height 606
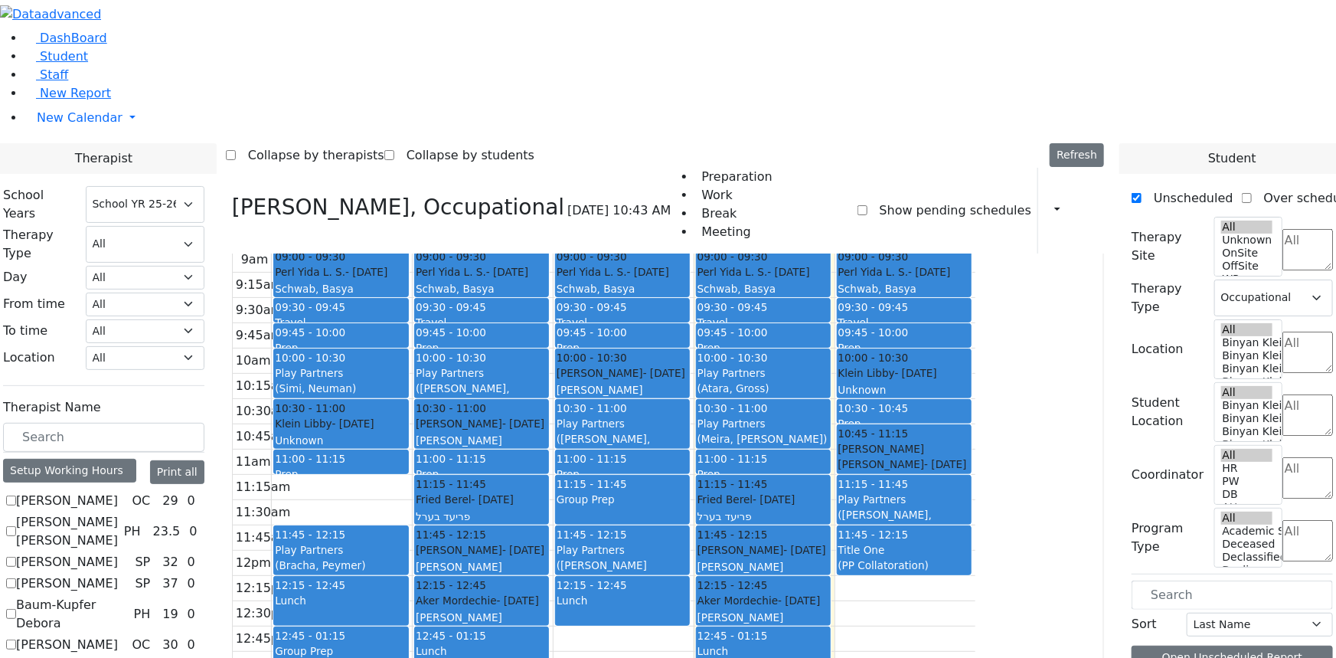
scroll to position [42, 0]
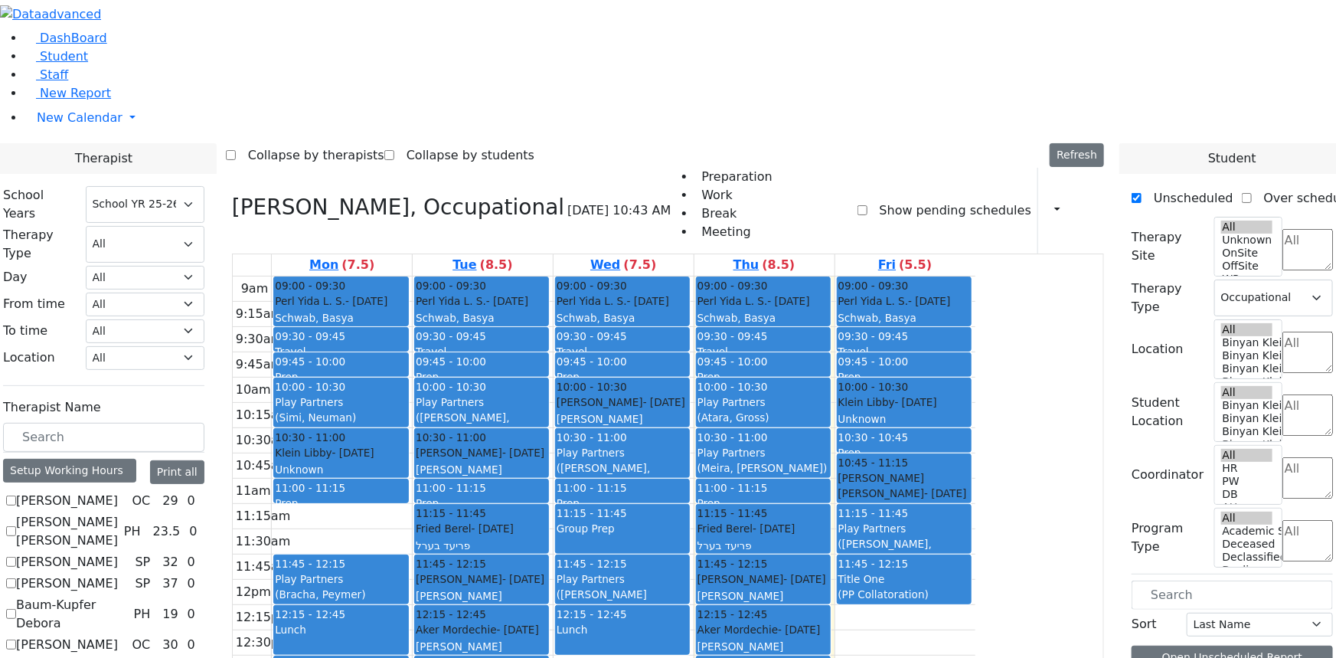
click at [975, 504] on tbody "9am 9:15am 9:30am 9:45am 10am 10:15am 10:30am 10:45am 11am 11:15am 11:30am 11:4…" at bounding box center [604, 579] width 743 height 606
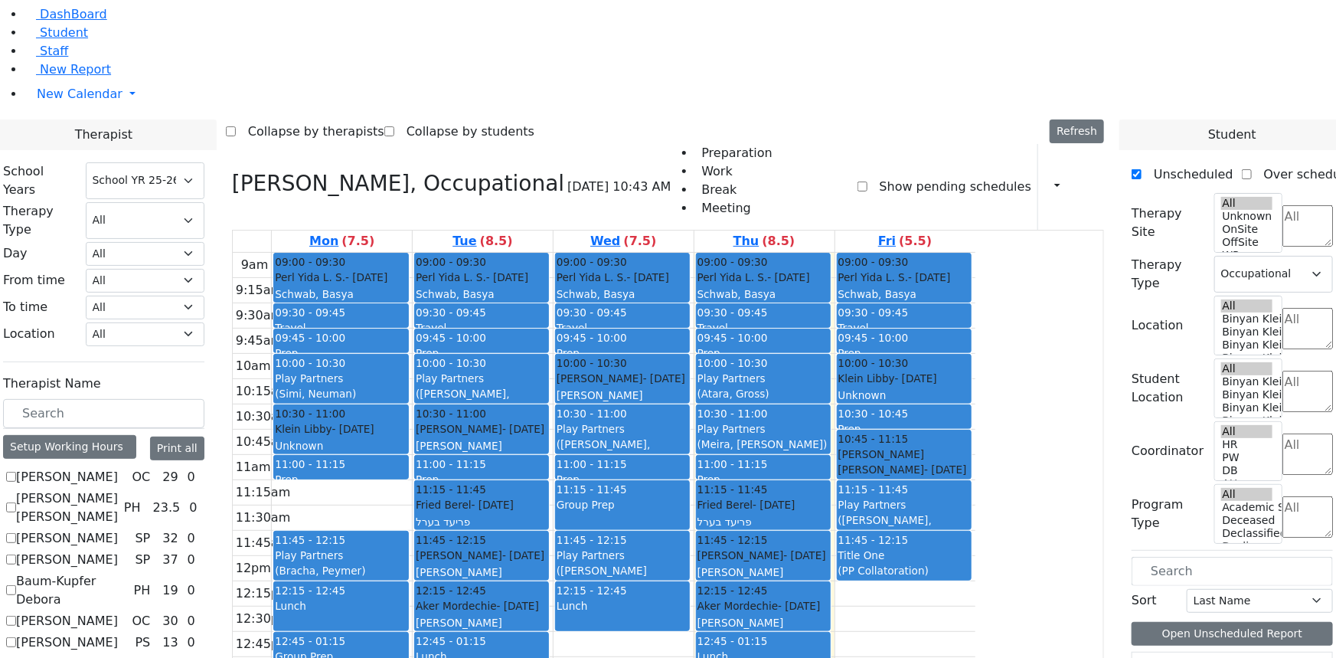
scroll to position [44, 0]
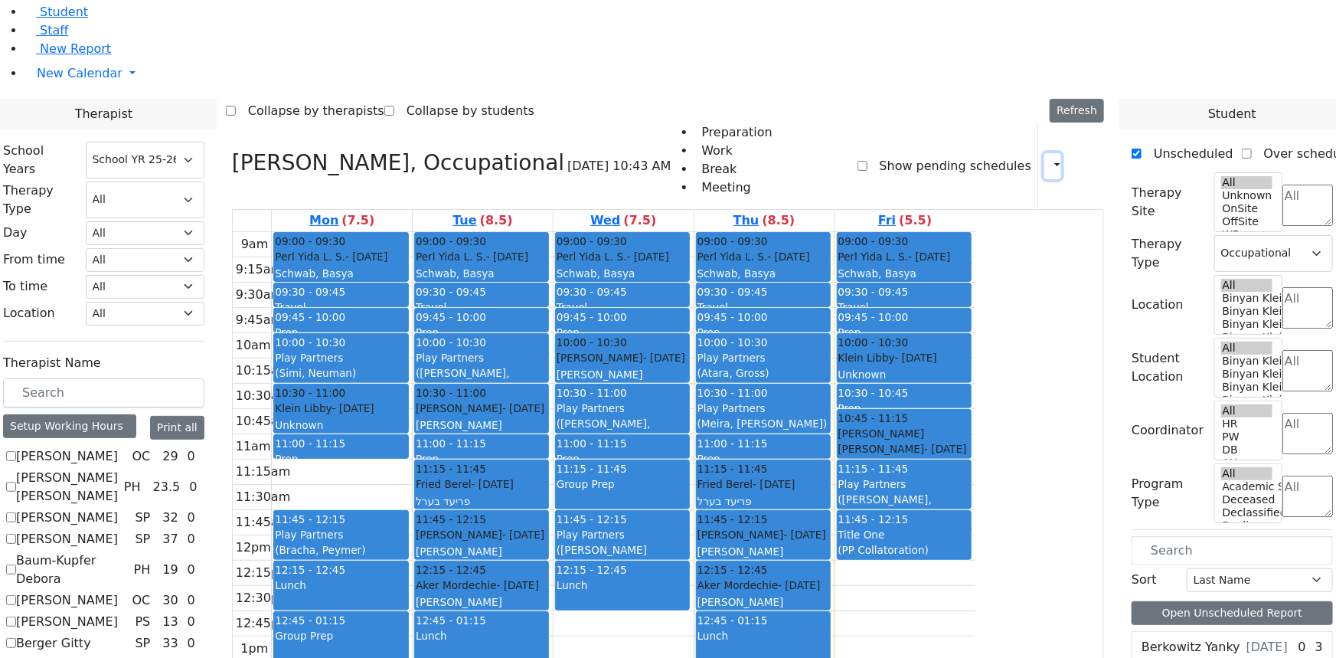
click at [1048, 158] on icon "button" at bounding box center [1048, 165] width 0 height 15
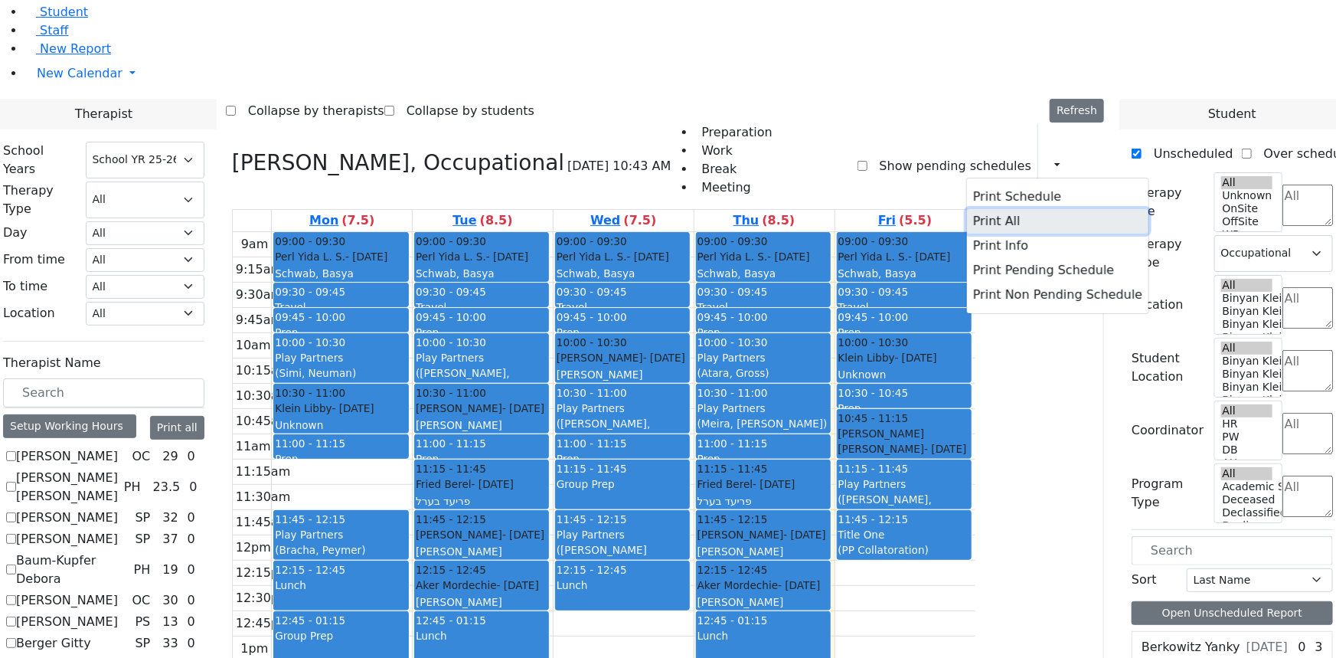
click at [980, 209] on button "Print All" at bounding box center [1057, 221] width 181 height 25
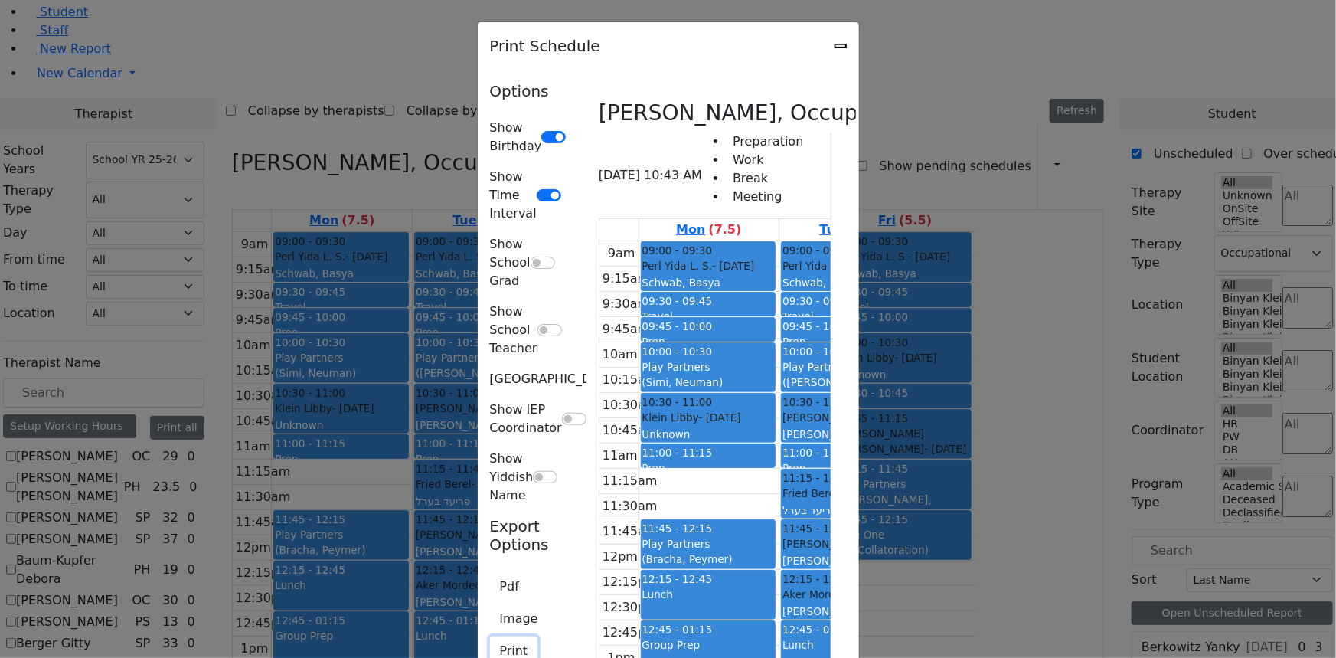
drag, startPoint x: 266, startPoint y: 332, endPoint x: 404, endPoint y: 327, distance: 137.9
click at [490, 636] on button "Print" at bounding box center [514, 650] width 48 height 29
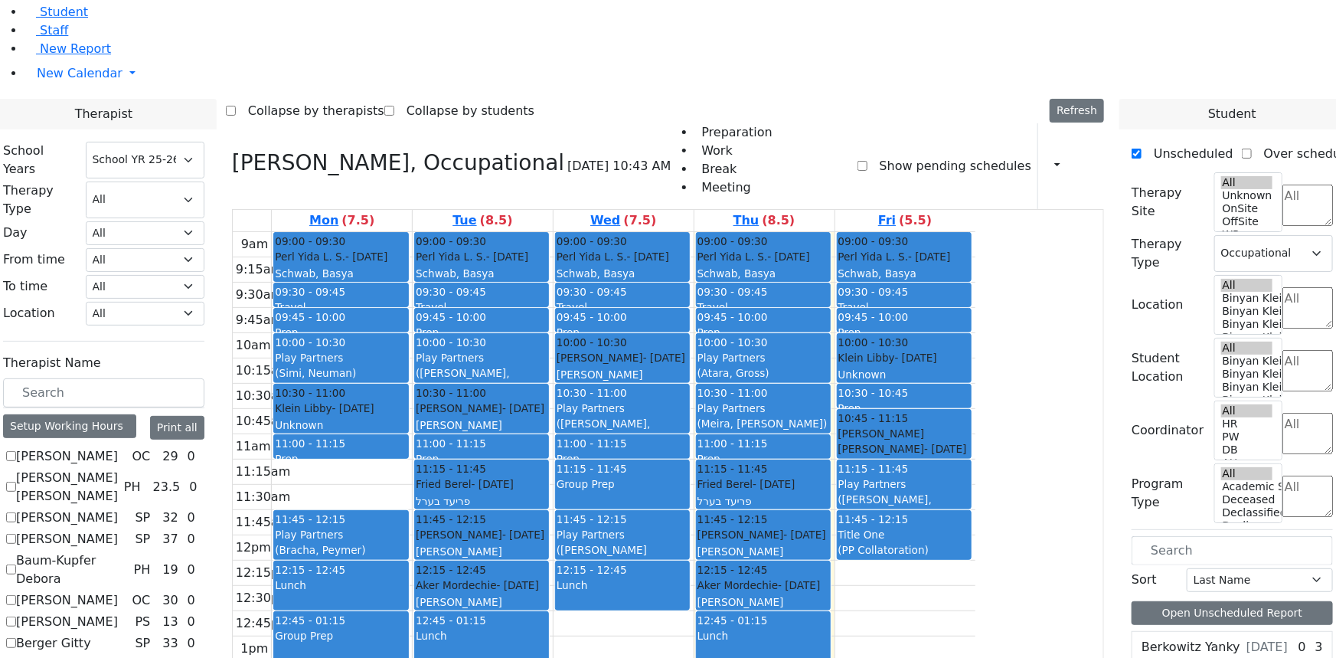
scroll to position [1462, 0]
checkbox input "true"
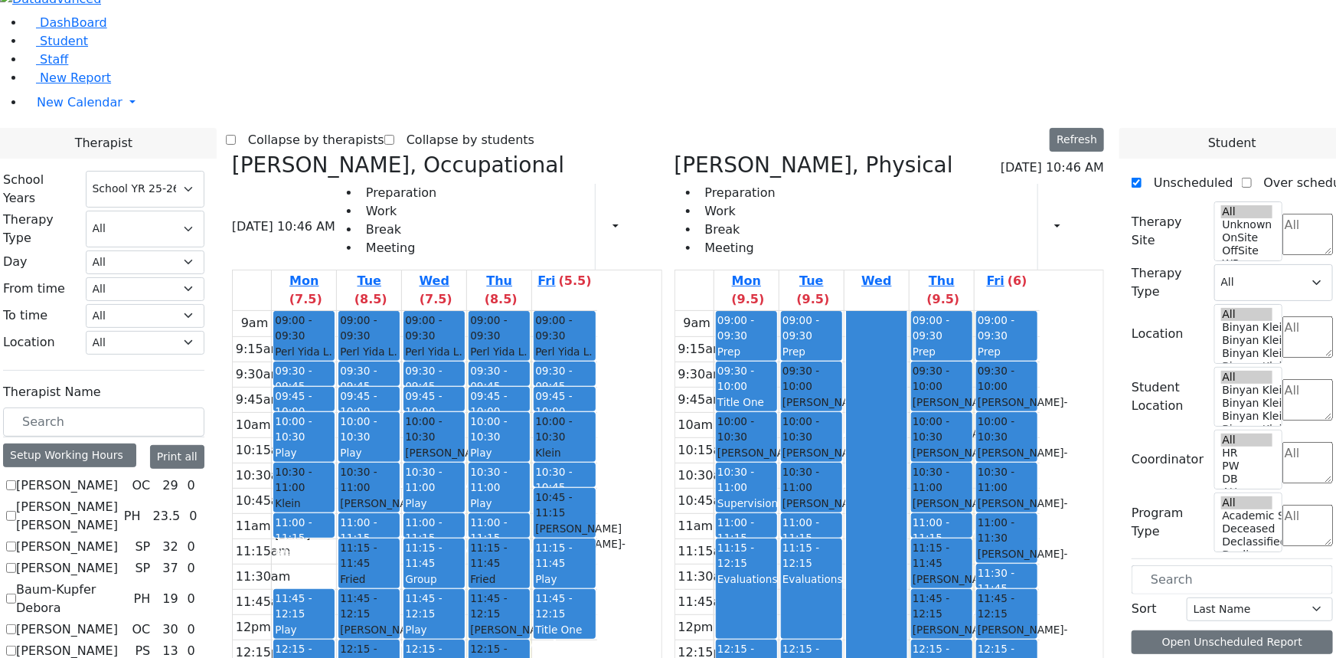
click at [232, 152] on icon at bounding box center [232, 164] width 0 height 25
select select "2"
checkbox input "false"
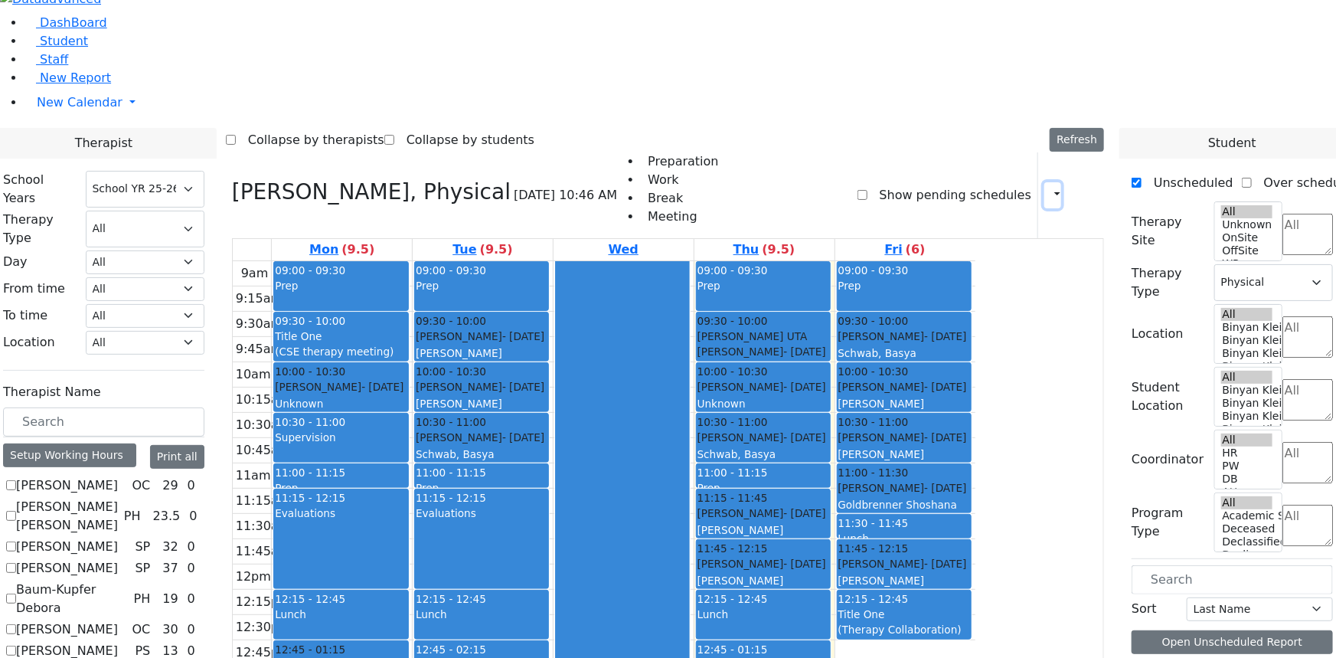
click at [1048, 188] on icon "button" at bounding box center [1048, 195] width 0 height 15
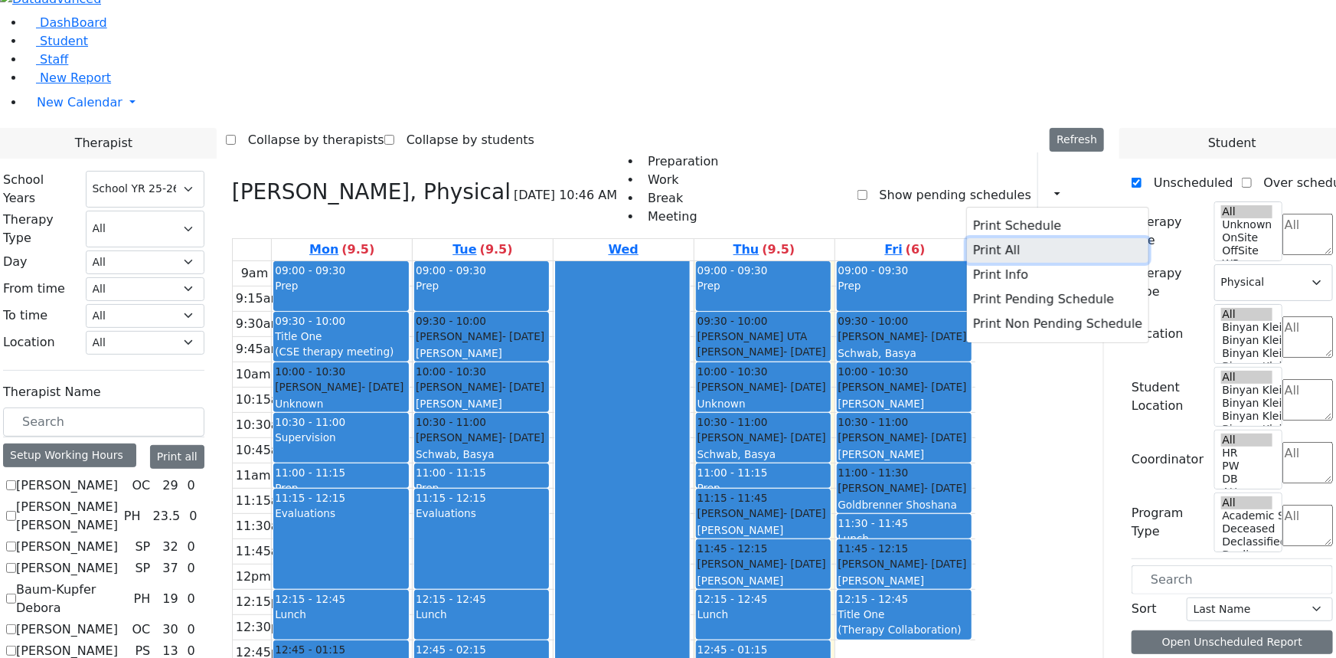
click at [971, 238] on button "Print All" at bounding box center [1057, 250] width 181 height 25
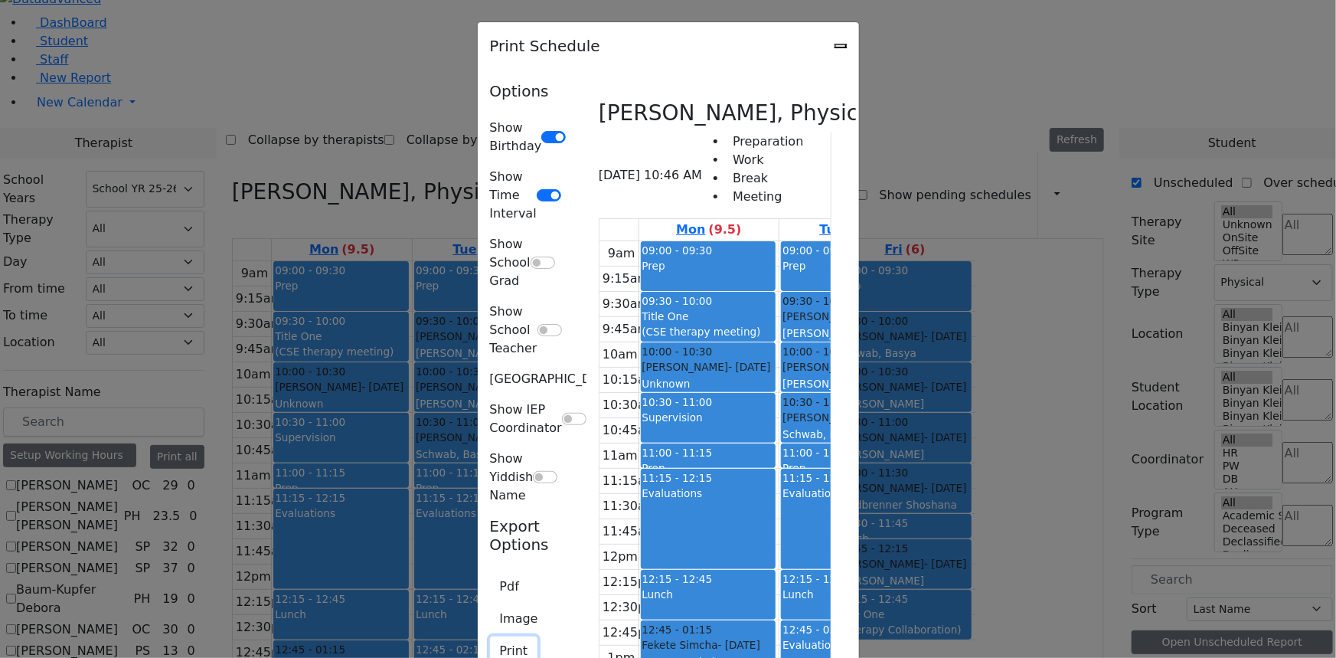
click at [490, 636] on button "Print" at bounding box center [514, 650] width 48 height 29
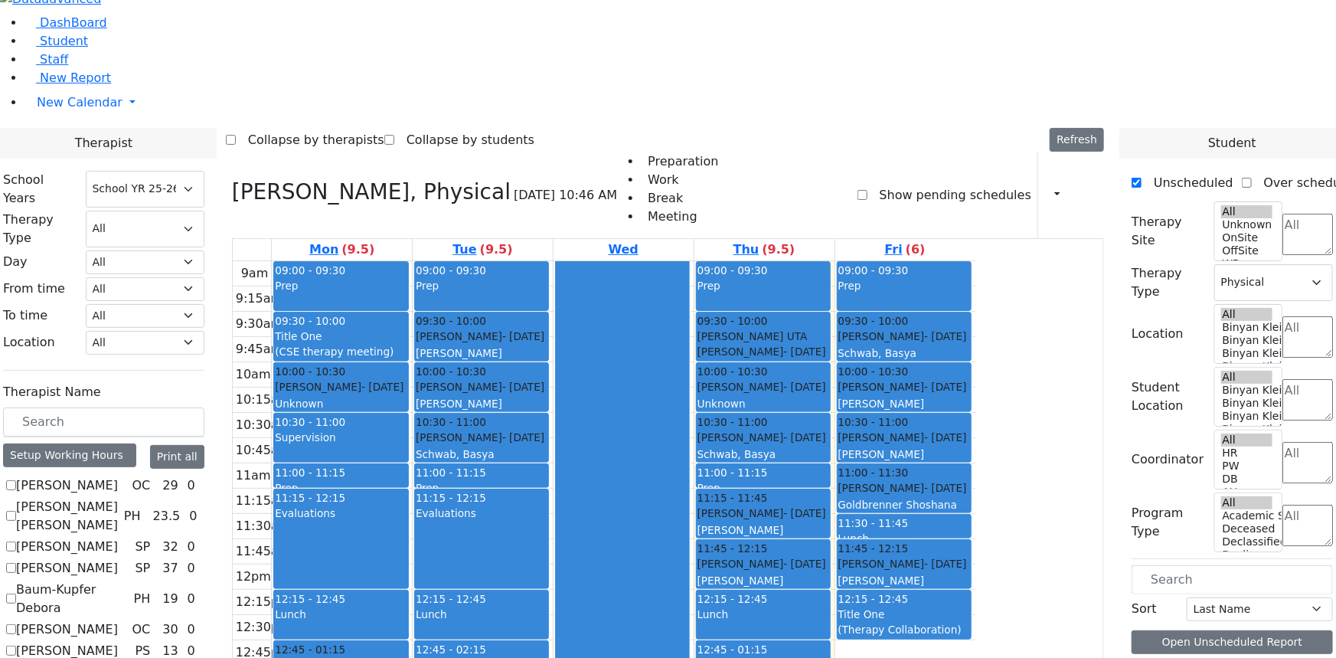
checkbox input "false"
select select
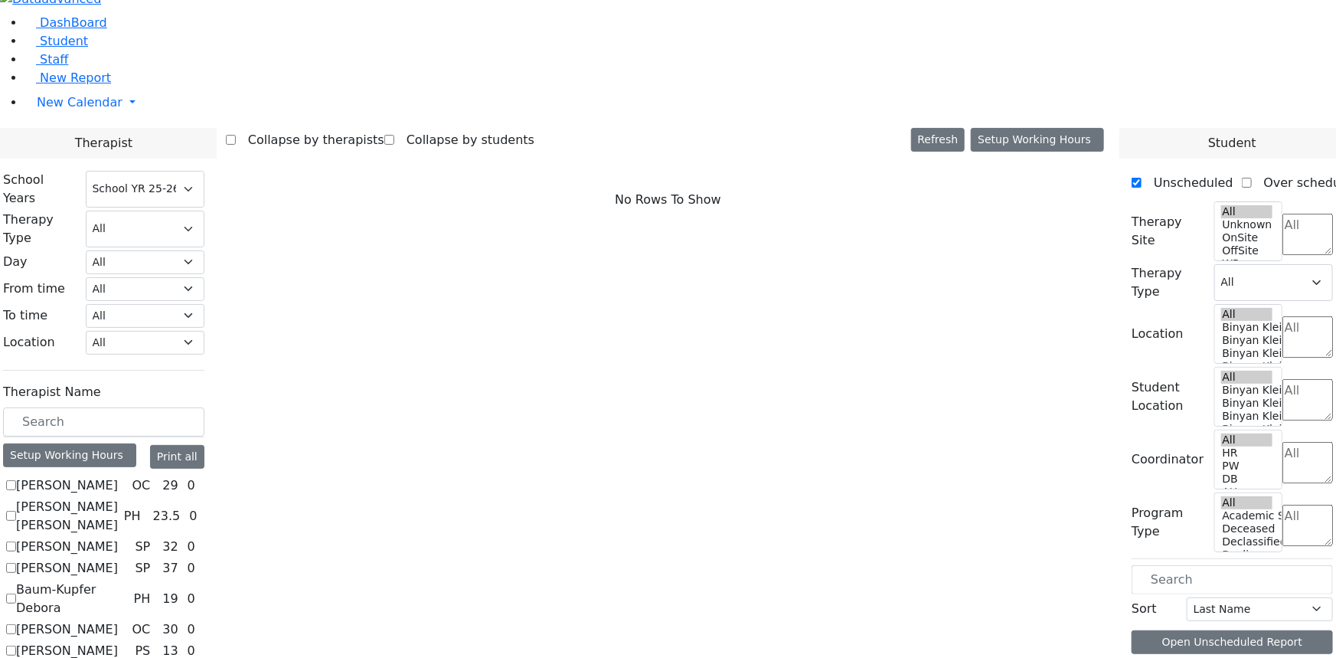
scroll to position [1183, 0]
checkbox input "true"
select select "2"
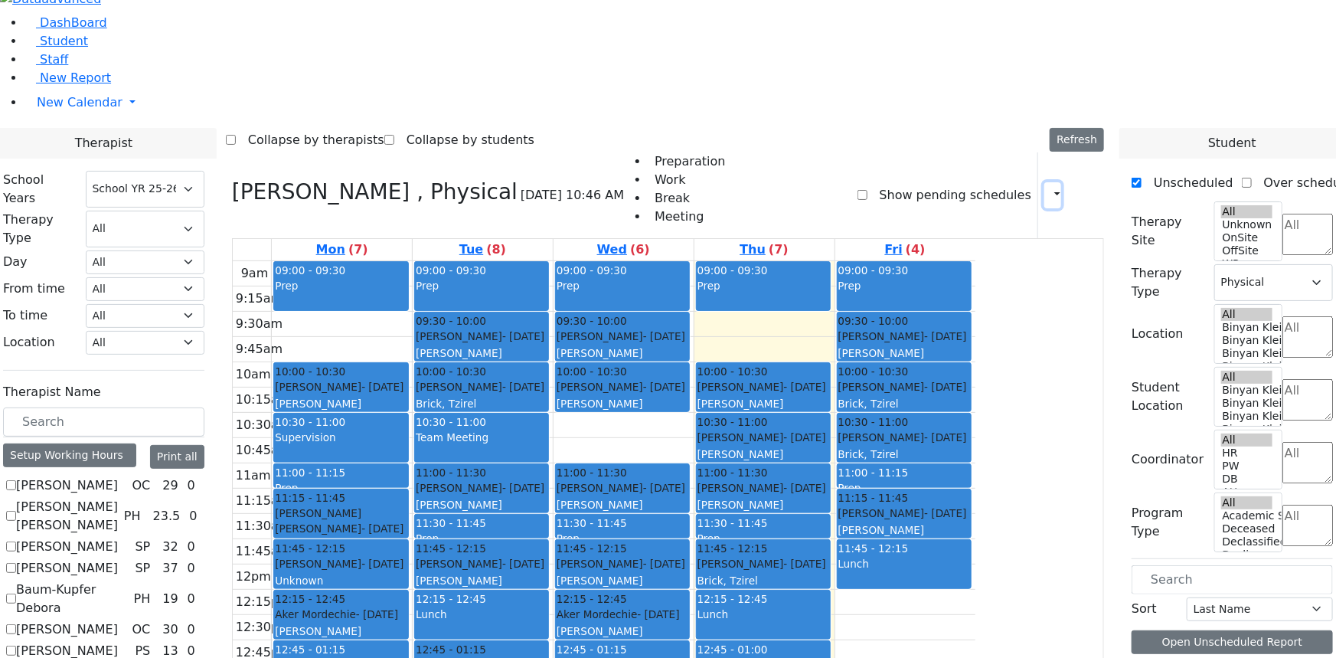
click at [1048, 188] on icon "button" at bounding box center [1048, 195] width 0 height 15
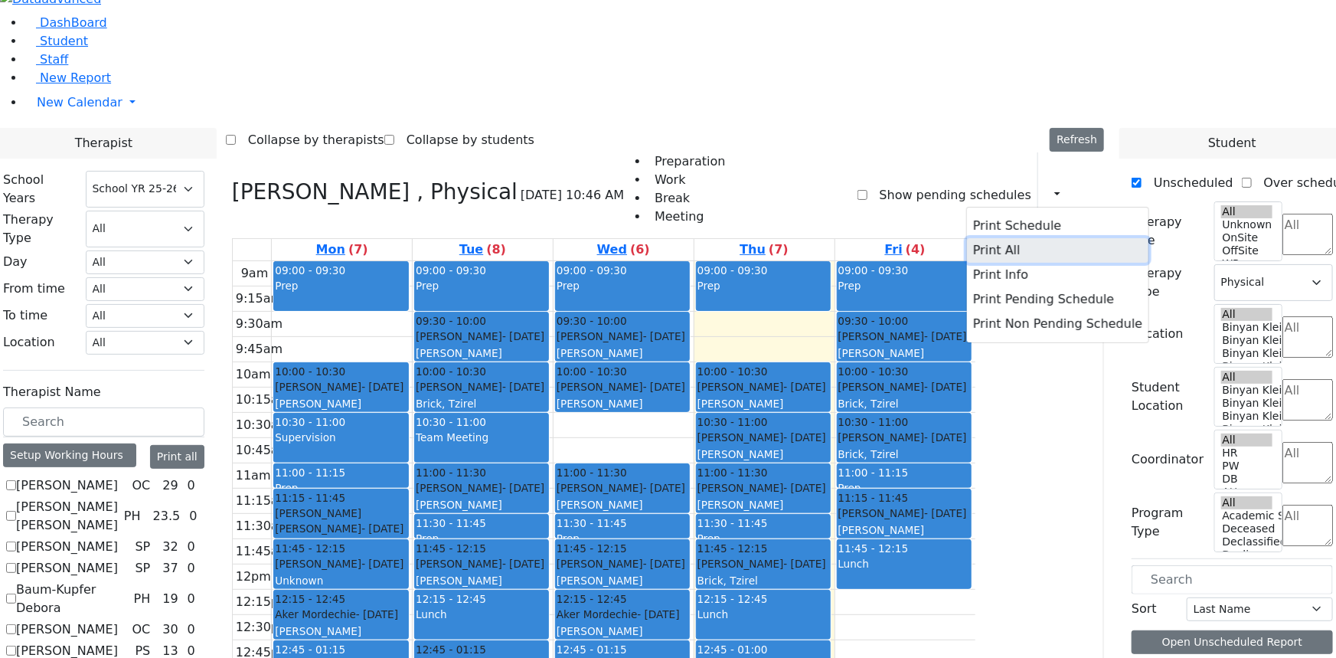
click at [974, 238] on button "Print All" at bounding box center [1057, 250] width 181 height 25
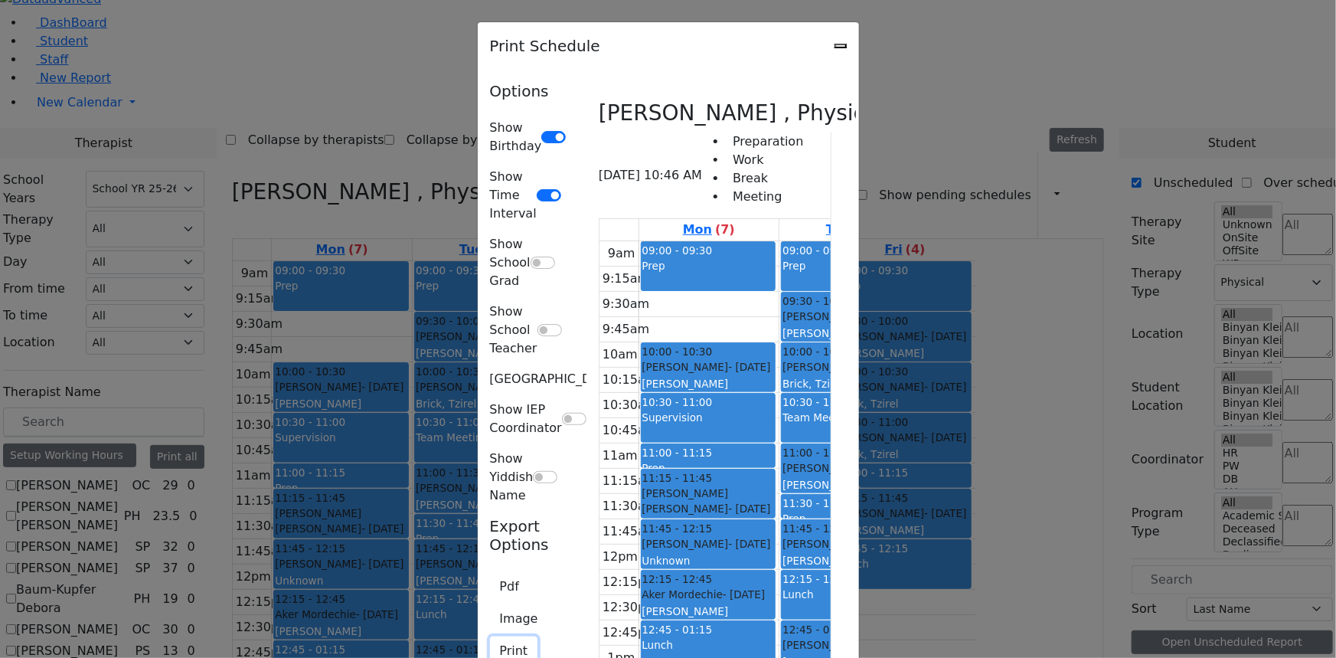
click at [490, 636] on button "Print" at bounding box center [514, 650] width 48 height 29
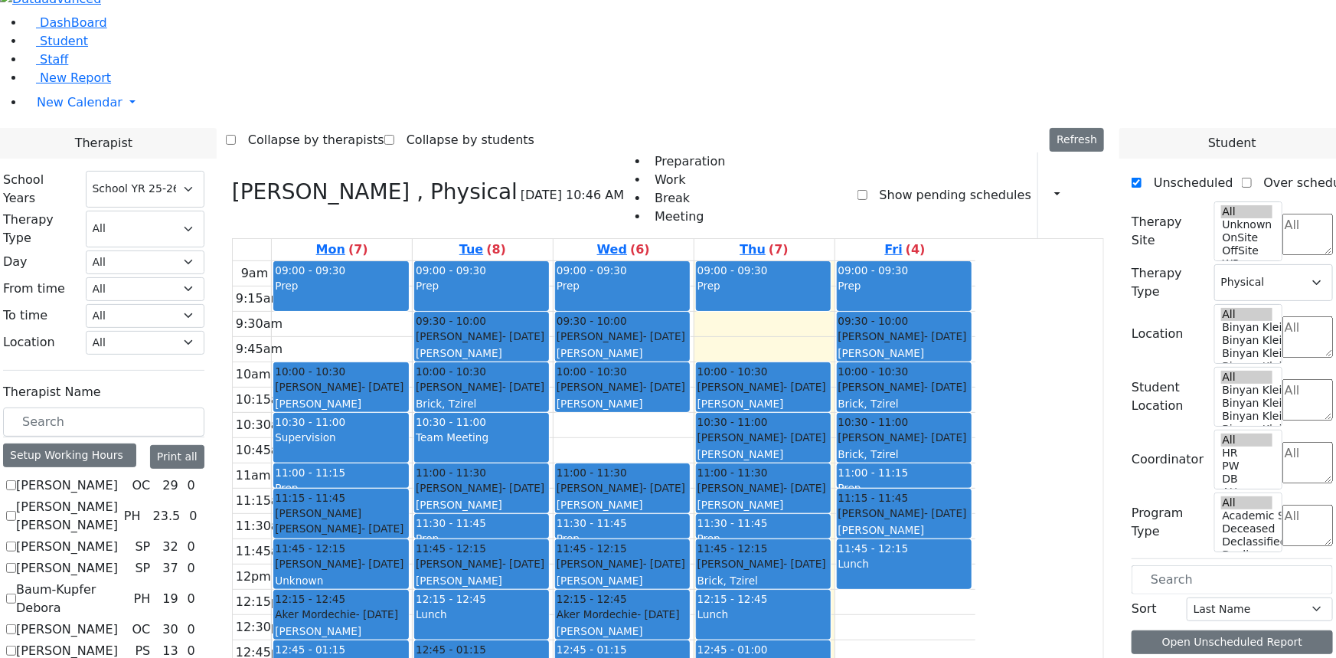
checkbox input "false"
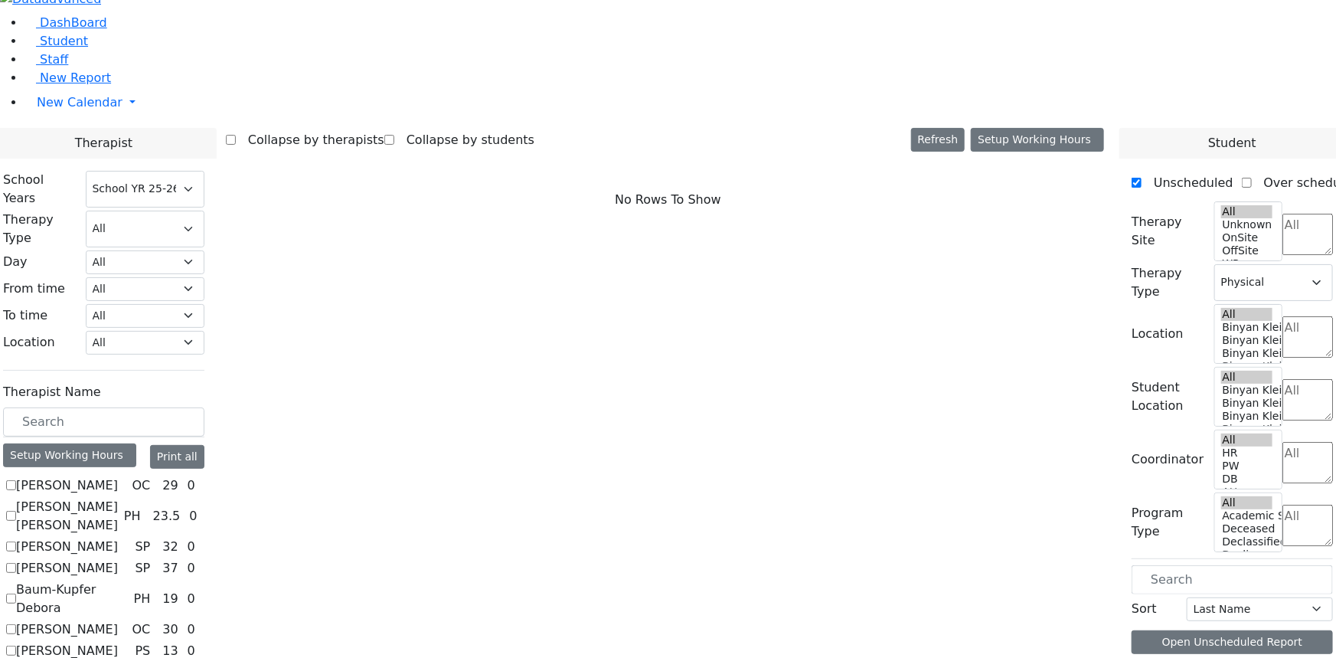
select select
checkbox input "true"
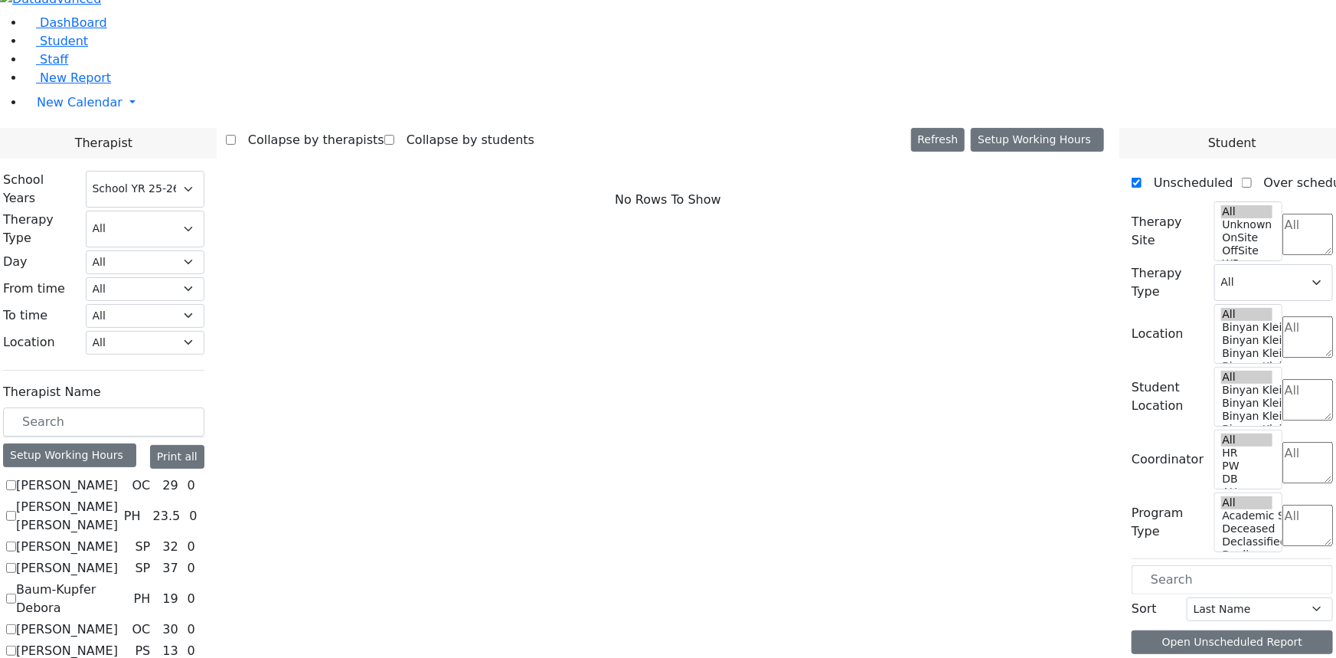
select select "2"
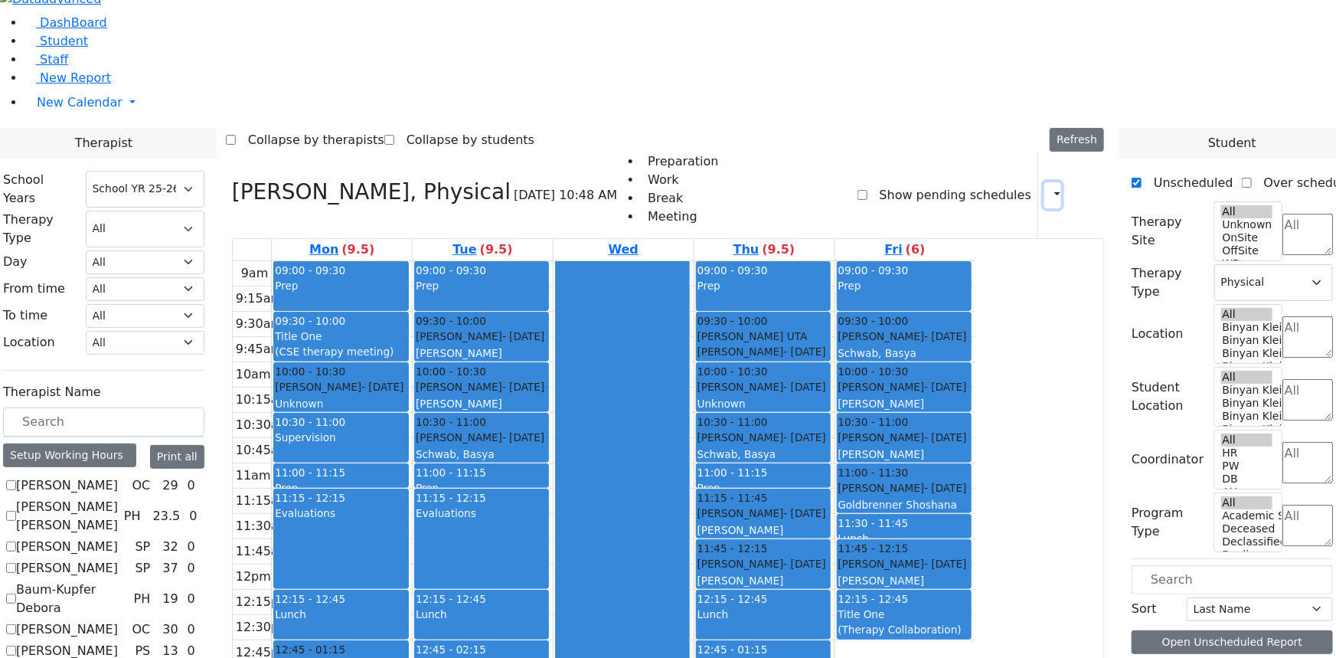
click at [1048, 188] on icon "button" at bounding box center [1048, 195] width 0 height 15
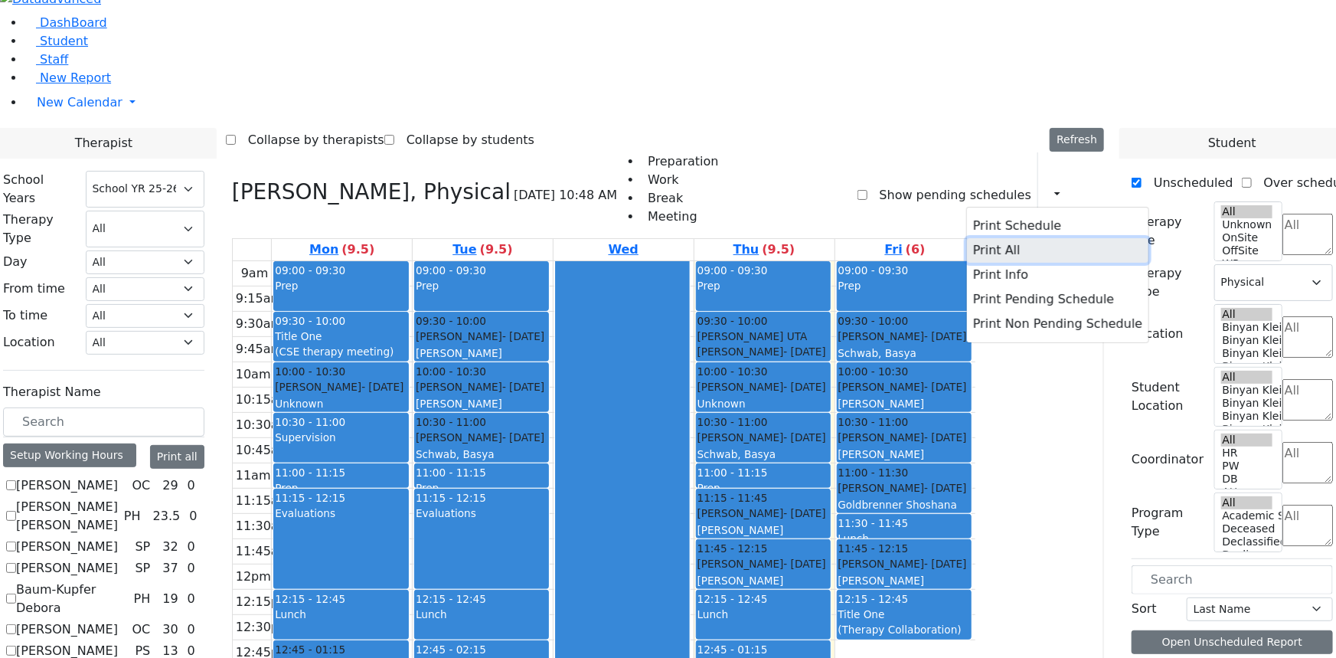
click at [973, 238] on button "Print All" at bounding box center [1057, 250] width 181 height 25
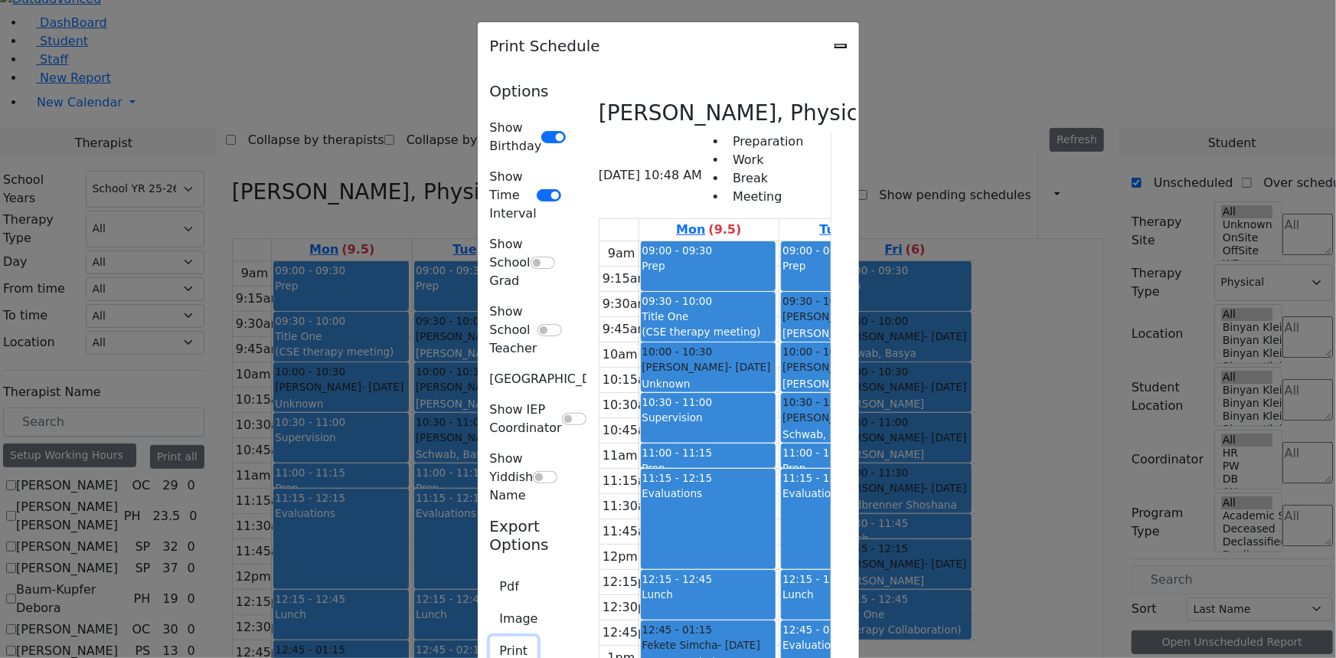
click at [490, 636] on button "Print" at bounding box center [514, 650] width 48 height 29
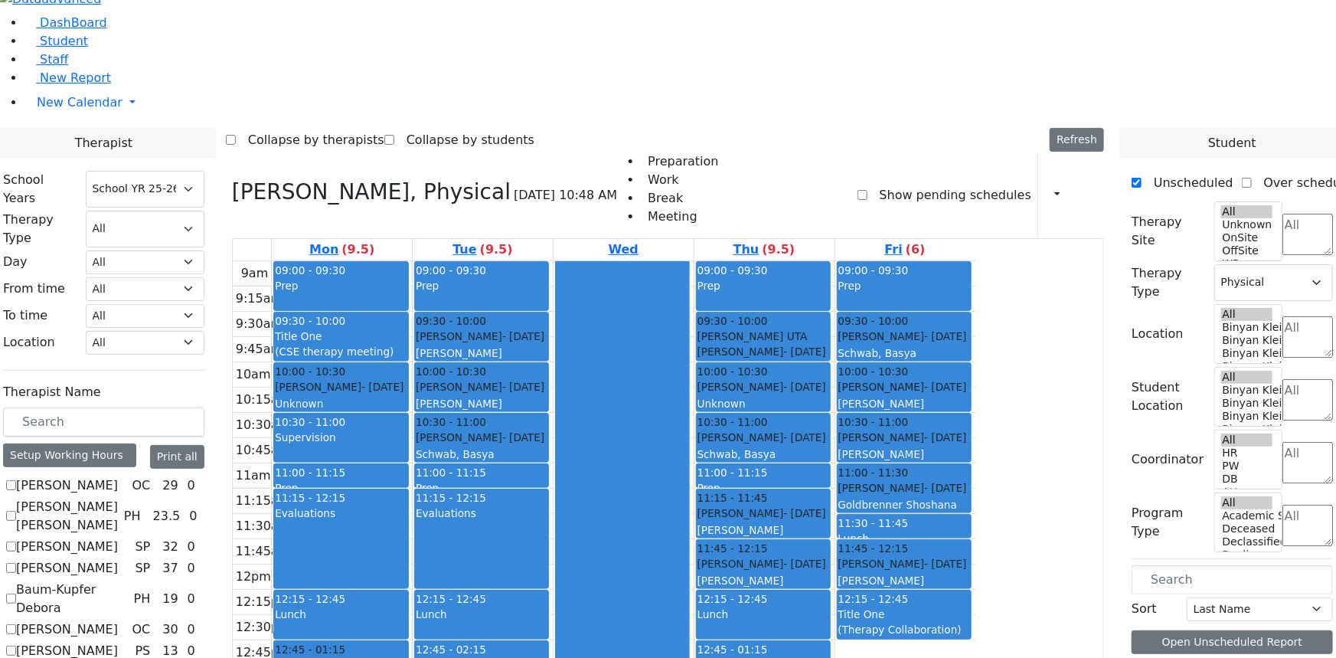
scroll to position [0, 0]
click at [118, 537] on label "Asok Pradeep" at bounding box center [67, 546] width 102 height 18
click at [16, 541] on input "Asok Pradeep" at bounding box center [11, 546] width 10 height 10
checkbox input "true"
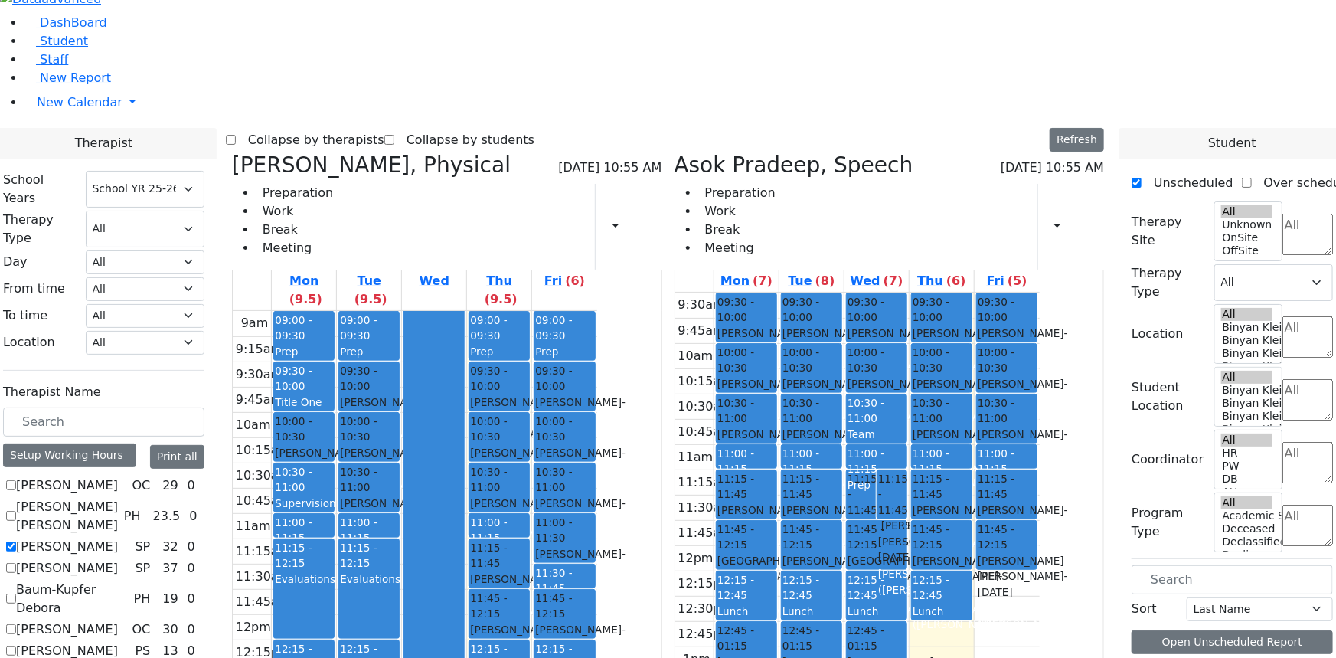
click at [232, 152] on icon at bounding box center [232, 164] width 0 height 25
select select "3"
checkbox input "false"
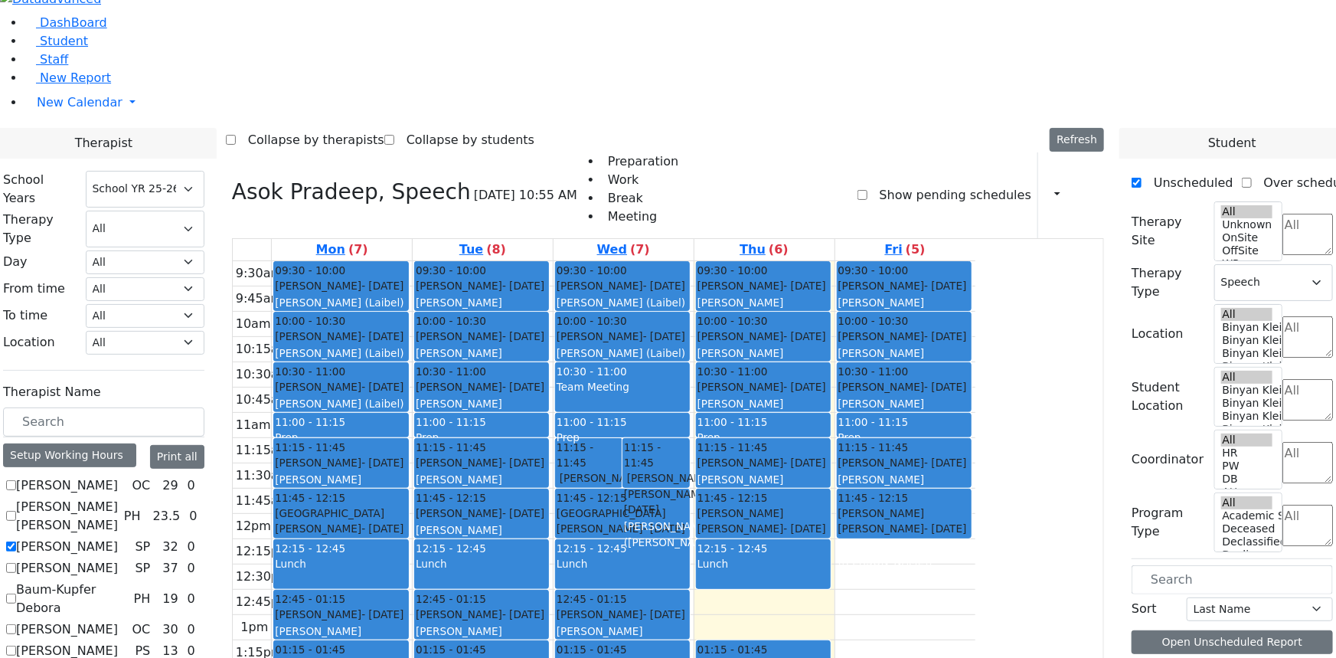
click at [118, 537] on label "Asok Pradeep" at bounding box center [67, 546] width 102 height 18
click at [16, 541] on input "Asok Pradeep" at bounding box center [11, 546] width 10 height 10
checkbox input "false"
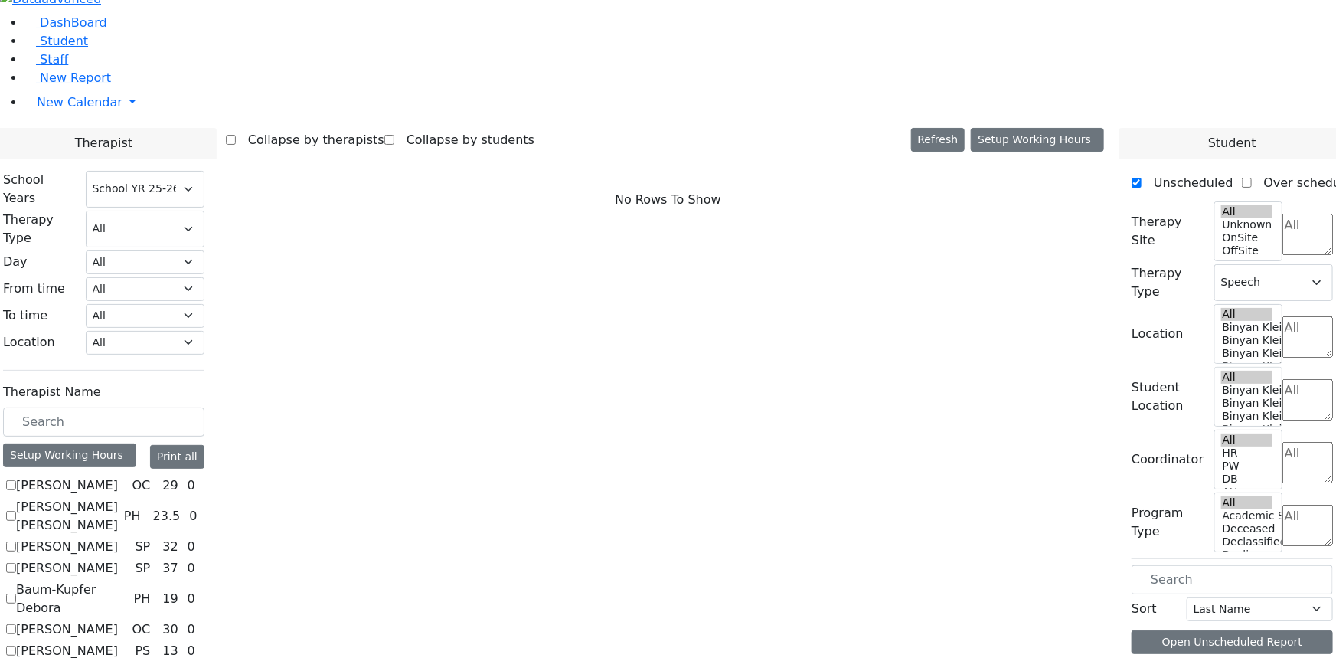
select select
click at [118, 559] on label "Auslander Susanne" at bounding box center [67, 568] width 102 height 18
click at [16, 563] on input "Auslander Susanne" at bounding box center [11, 568] width 10 height 10
checkbox input "true"
select select "3"
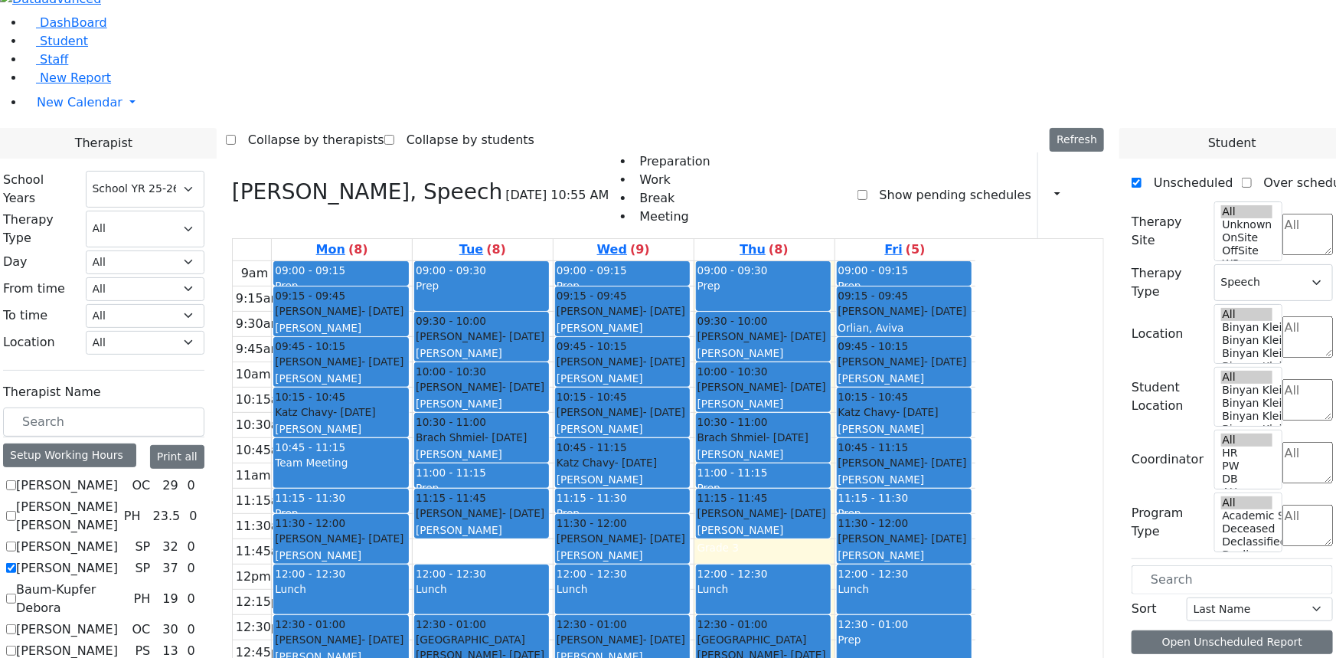
click at [118, 559] on label "Auslander Susanne" at bounding box center [67, 568] width 102 height 18
click at [16, 563] on input "Auslander Susanne" at bounding box center [11, 568] width 10 height 10
checkbox input "false"
select select
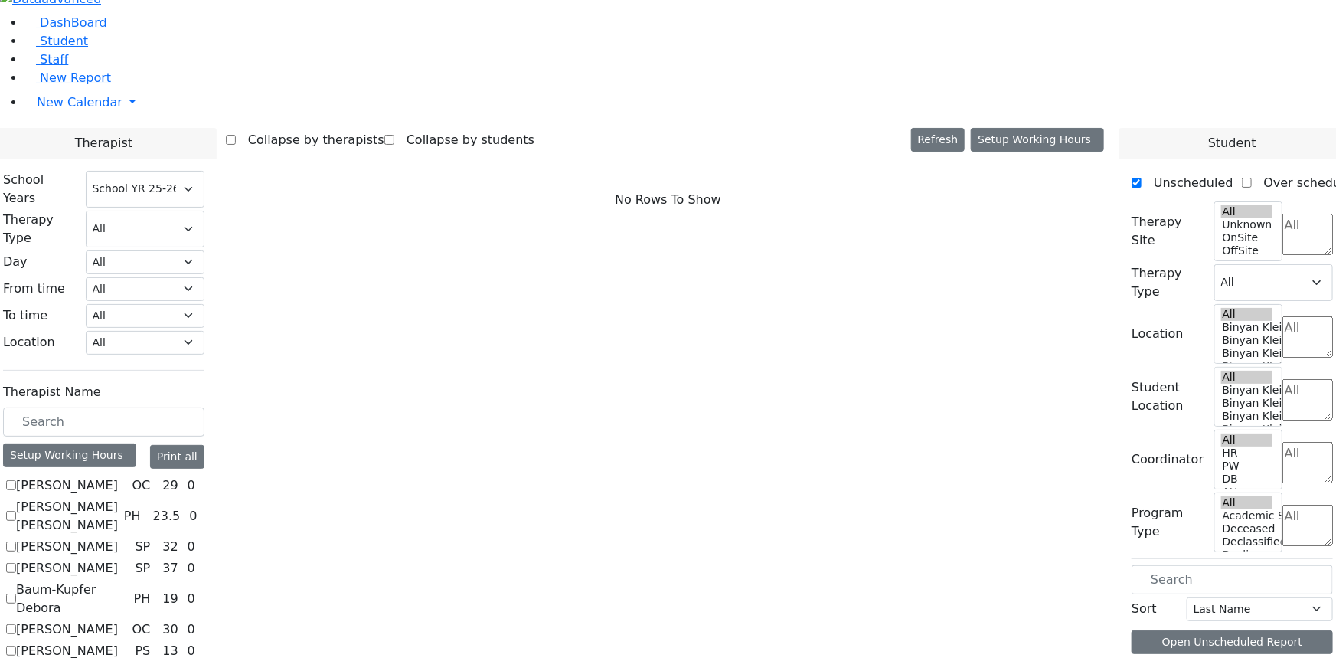
scroll to position [69, 0]
checkbox input "true"
select select "3"
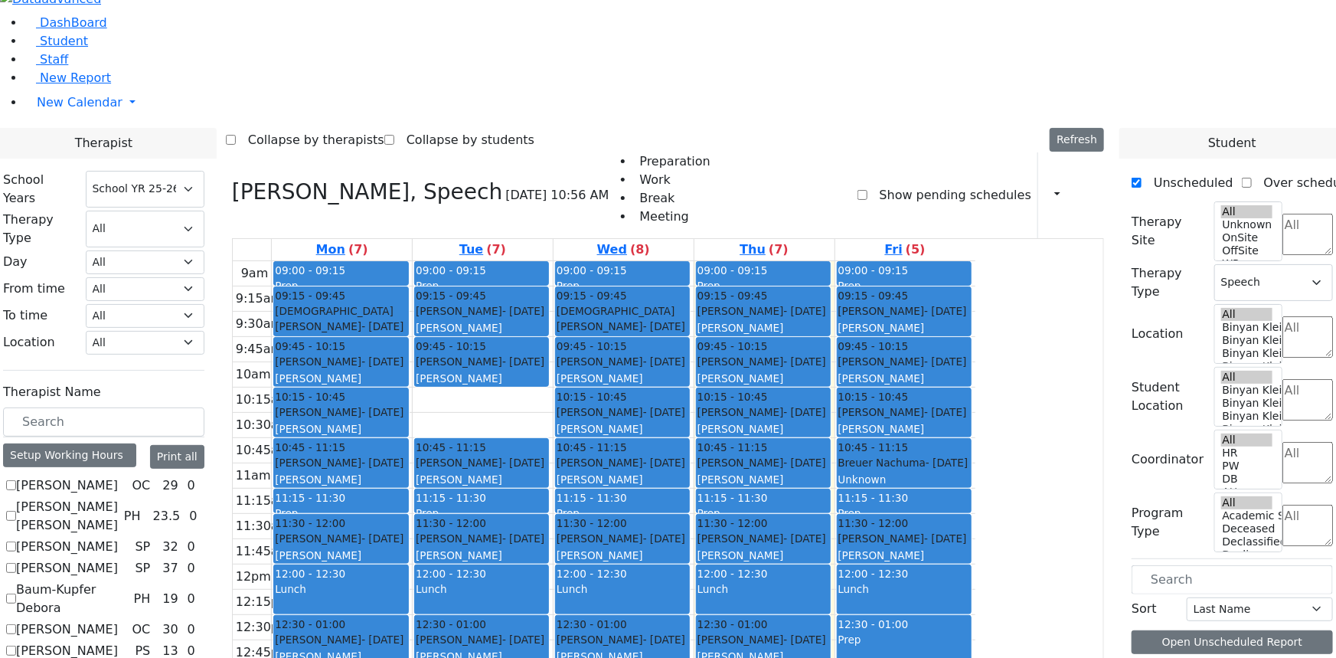
scroll to position [0, 0]
click at [118, 559] on label "Auslander Susanne" at bounding box center [67, 568] width 102 height 18
click at [16, 563] on input "Auslander Susanne" at bounding box center [11, 568] width 10 height 10
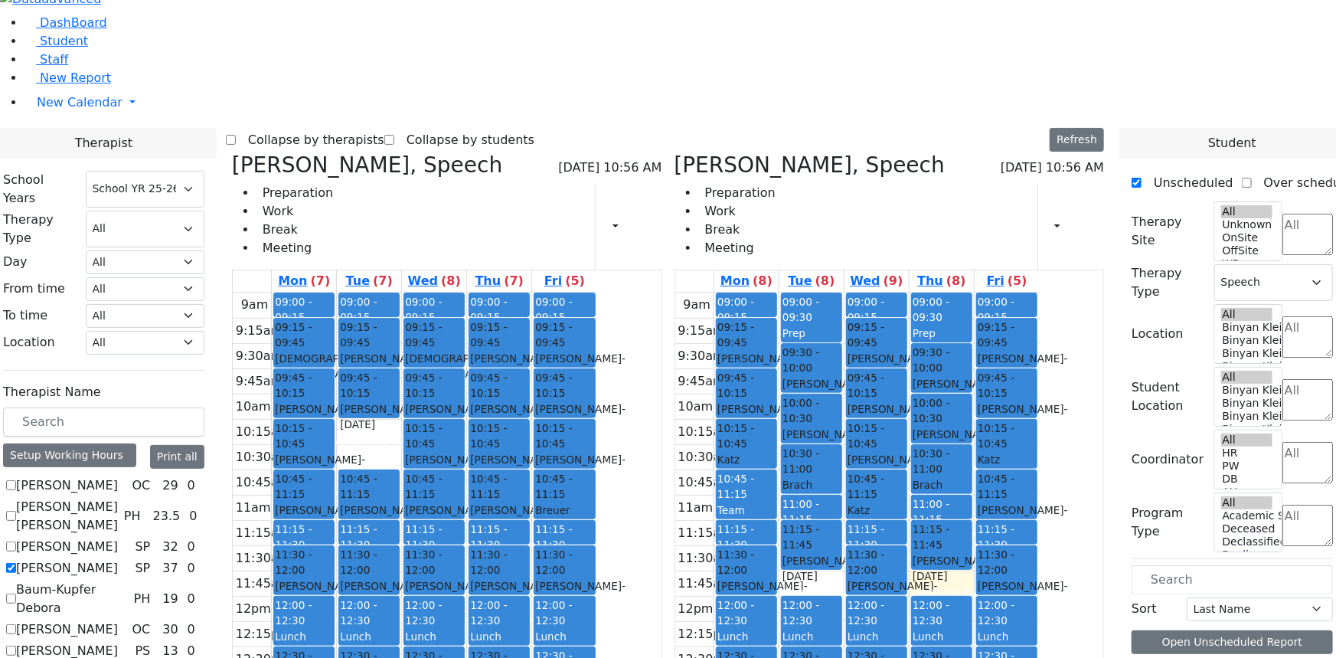
click at [675, 152] on icon at bounding box center [675, 164] width 0 height 25
checkbox input "false"
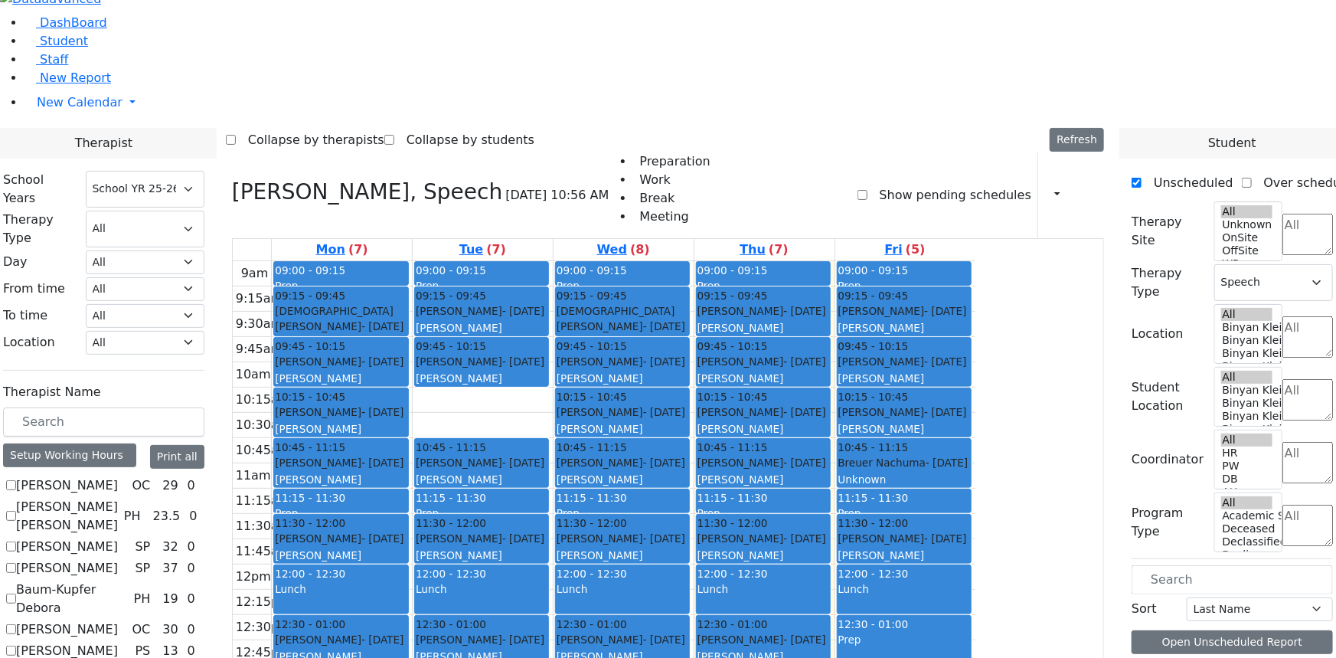
drag, startPoint x: 384, startPoint y: 38, endPoint x: 331, endPoint y: 271, distance: 238.8
click at [232, 179] on icon at bounding box center [232, 191] width 0 height 25
select select
checkbox input "false"
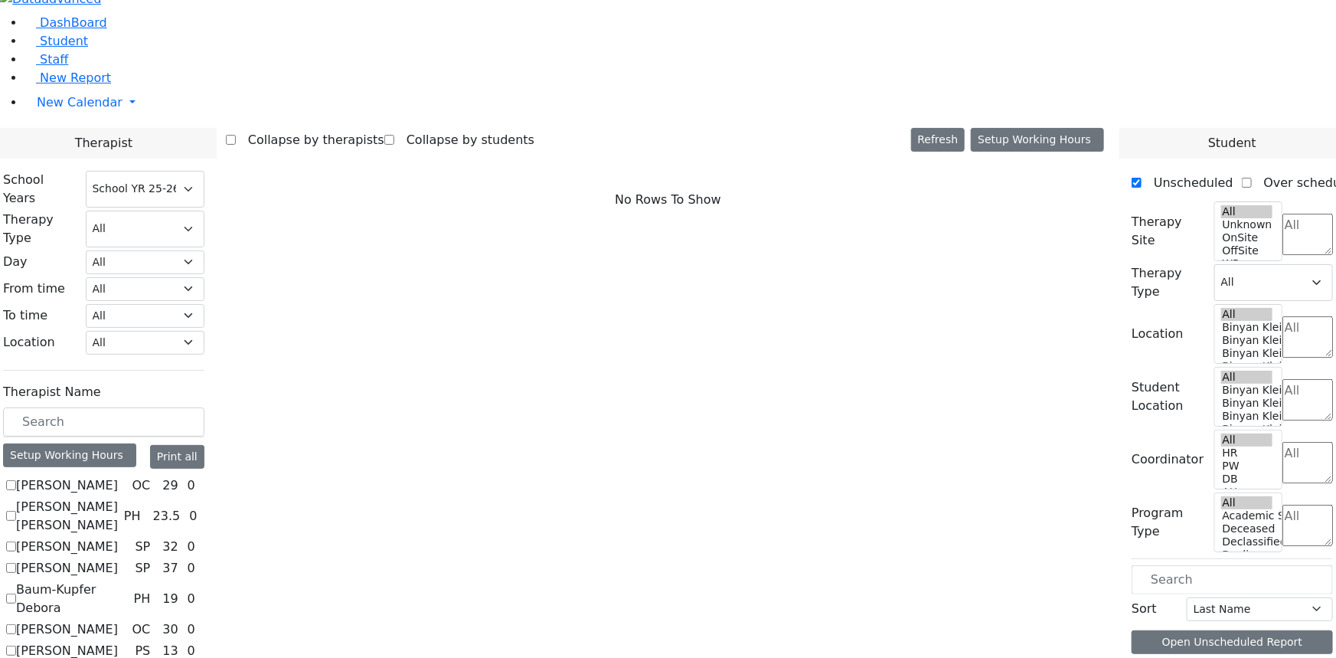
checkbox input "true"
select select "3"
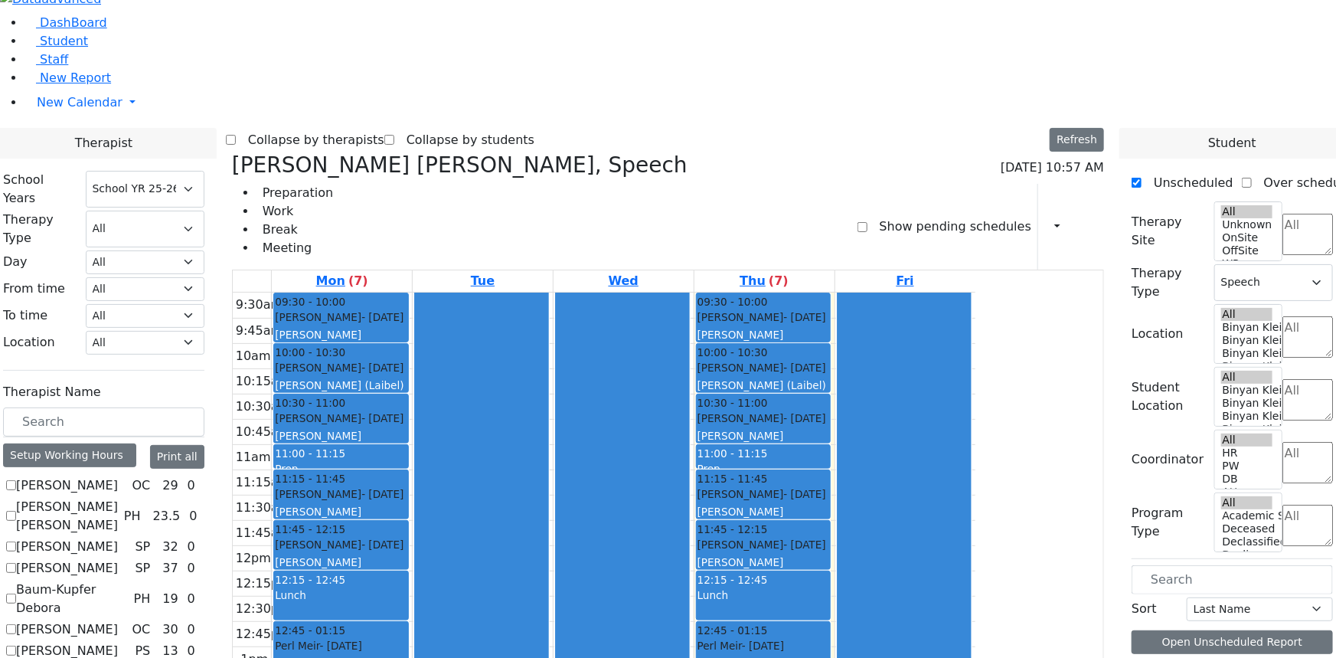
checkbox input "false"
select select
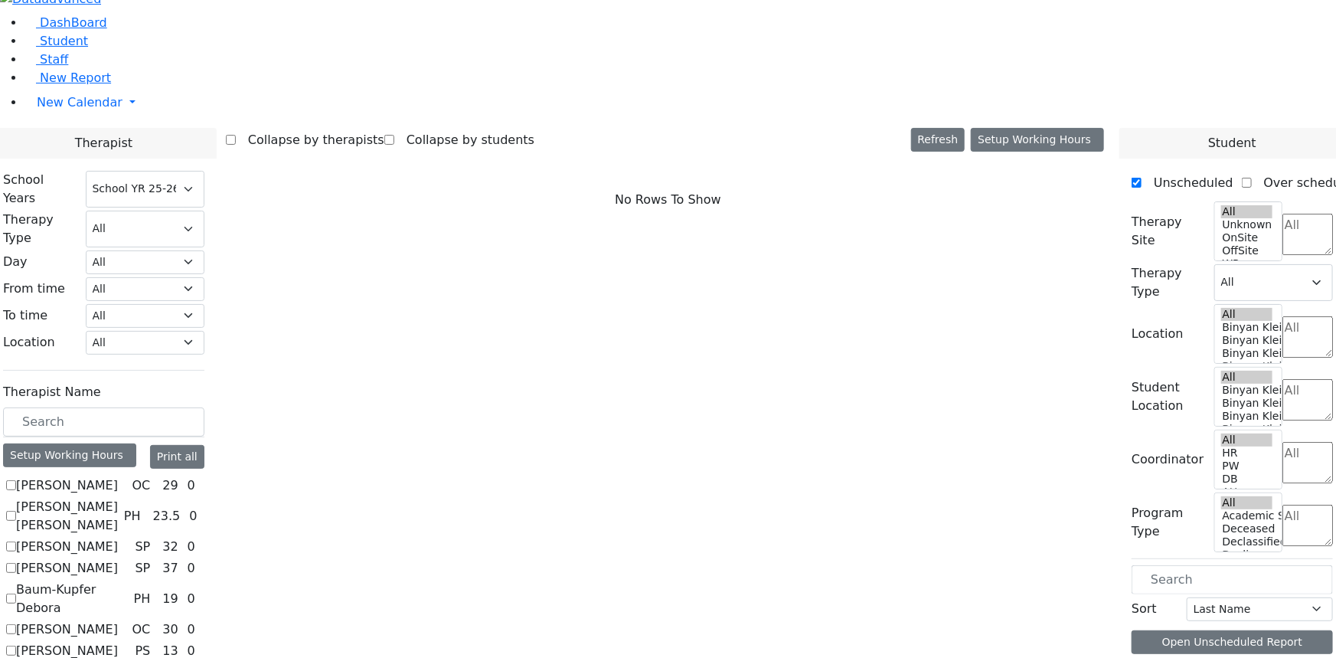
checkbox input "true"
select select "3"
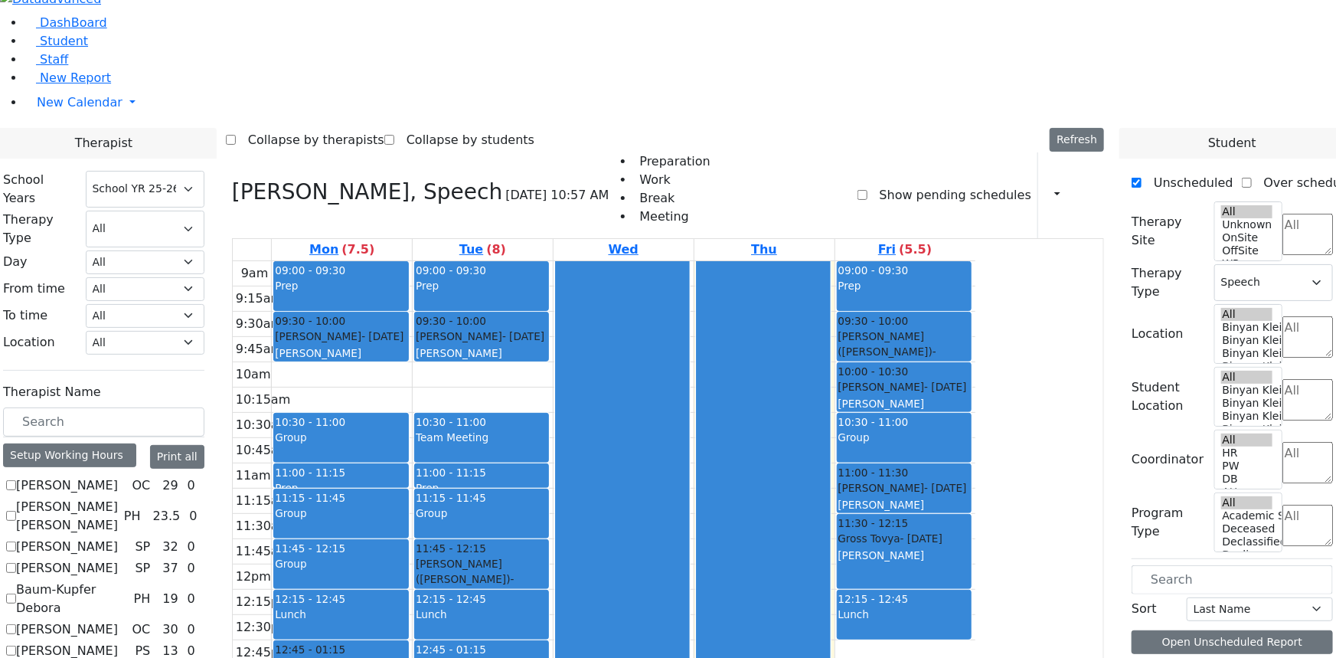
scroll to position [139, 0]
checkbox input "false"
select select
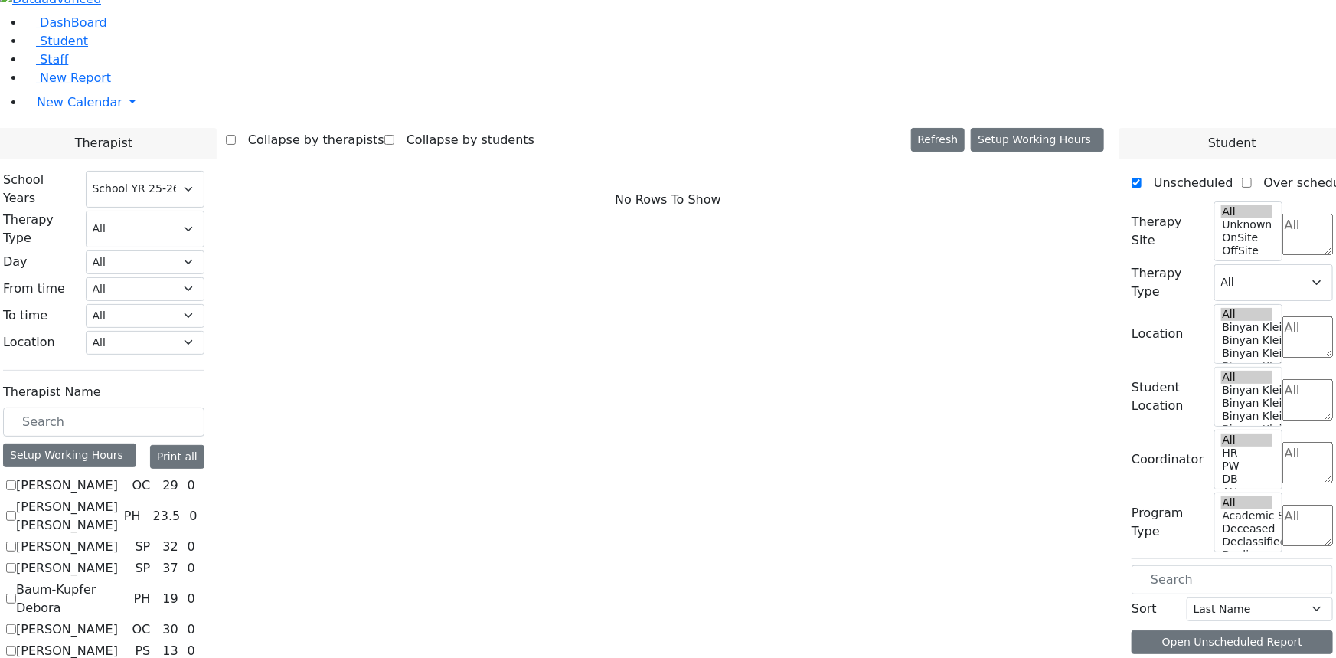
checkbox input "true"
select select "1"
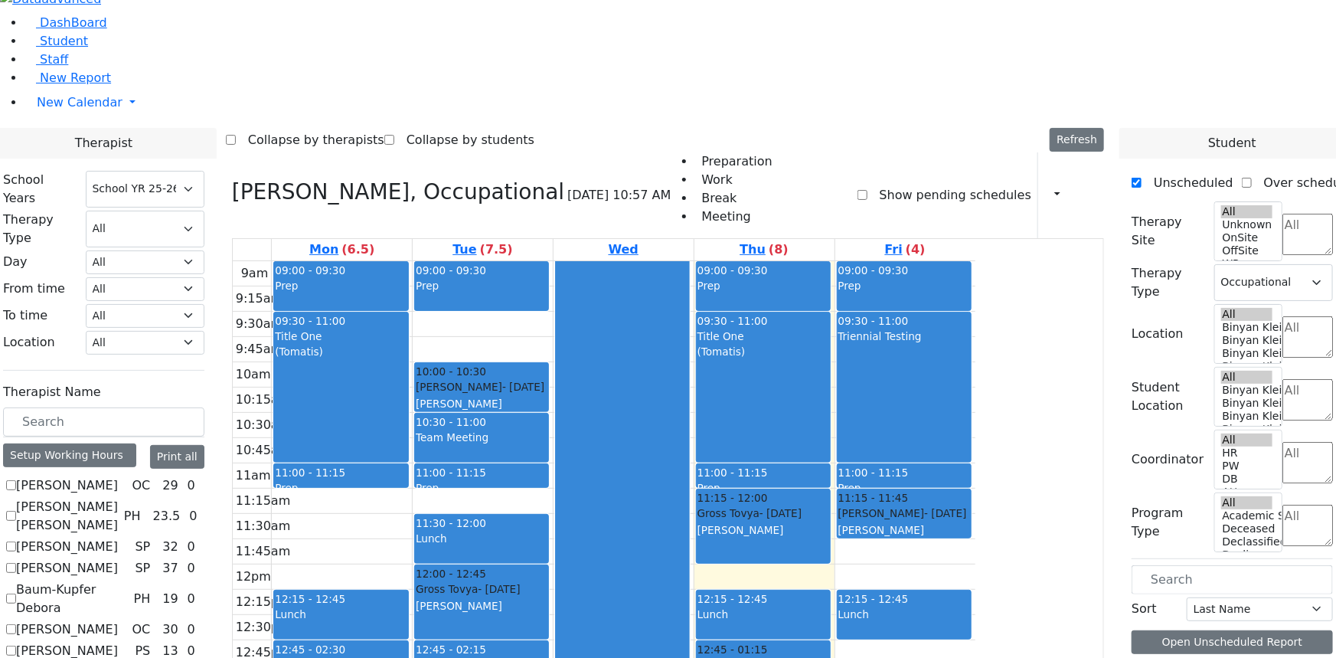
checkbox input "false"
select select
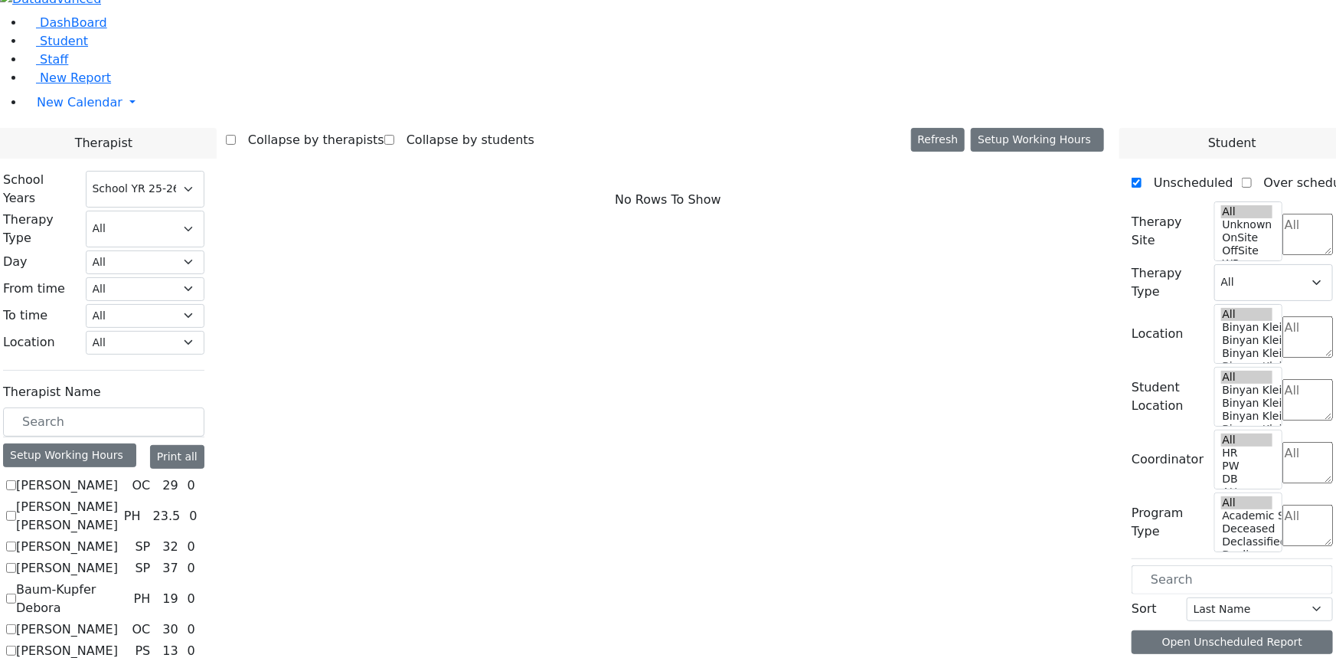
scroll to position [208, 0]
checkbox input "true"
select select "3"
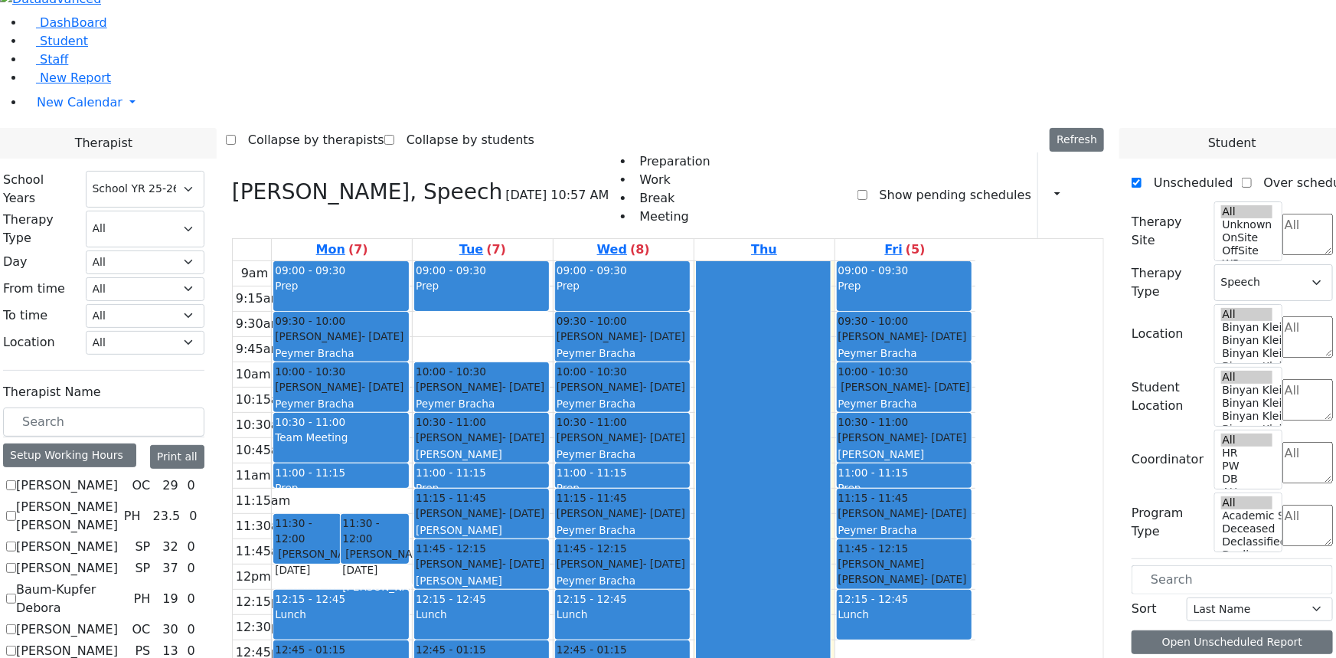
checkbox input "false"
select select
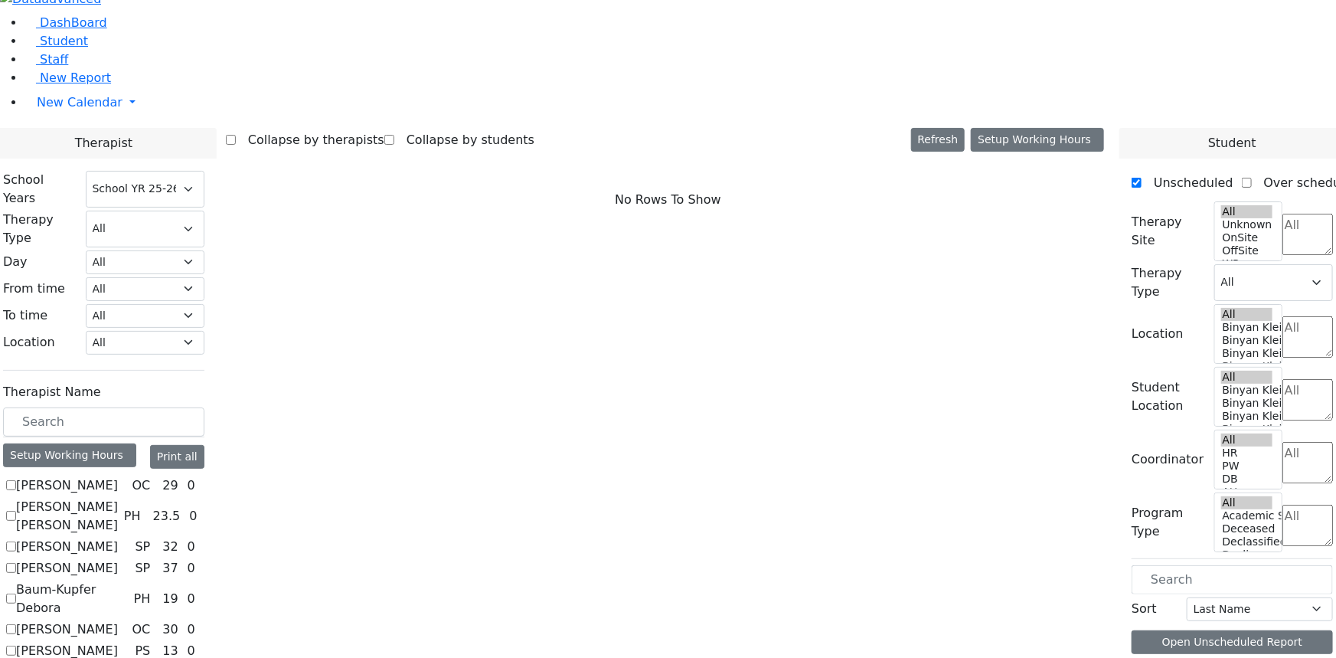
scroll to position [417, 0]
checkbox input "true"
select select "3"
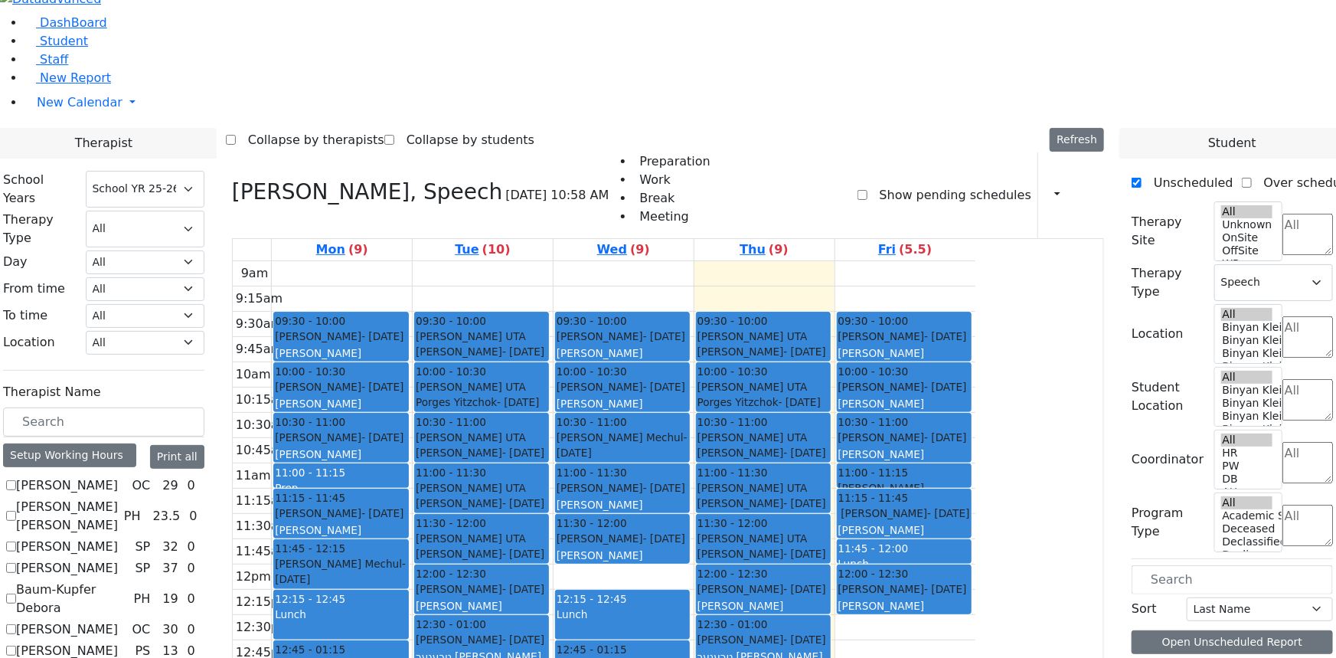
checkbox input "false"
select select
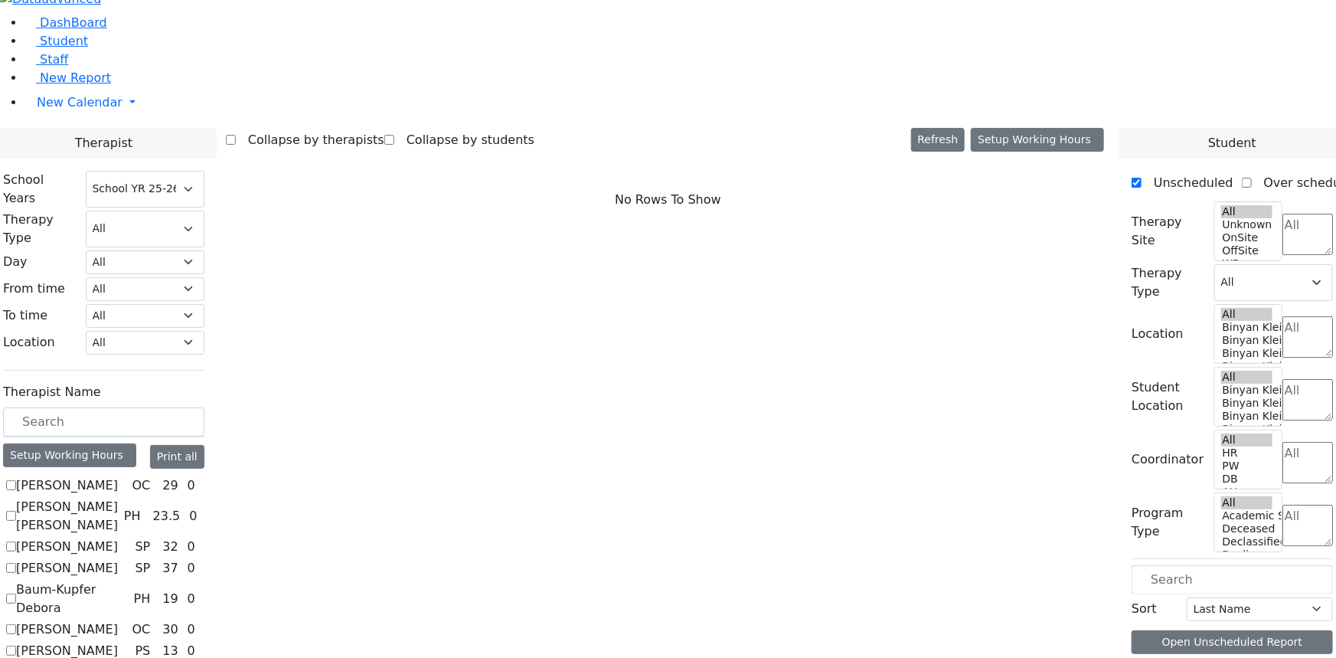
scroll to position [557, 0]
checkbox input "true"
select select "3"
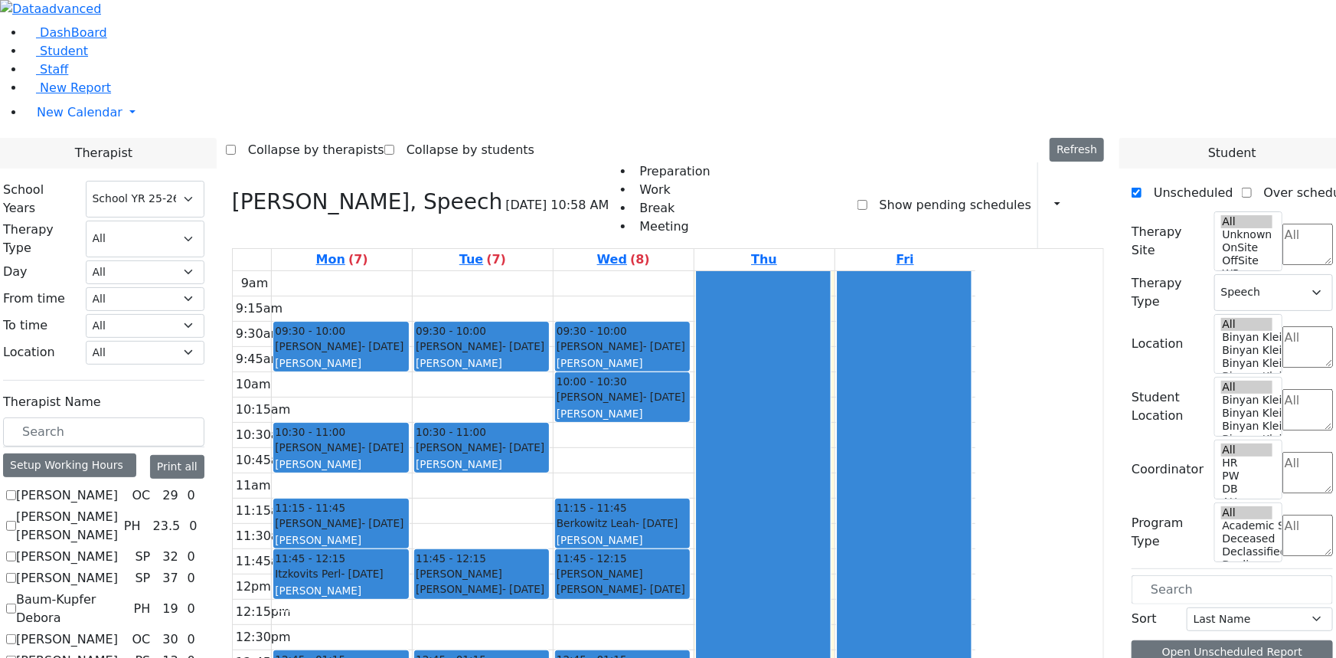
scroll to position [0, 0]
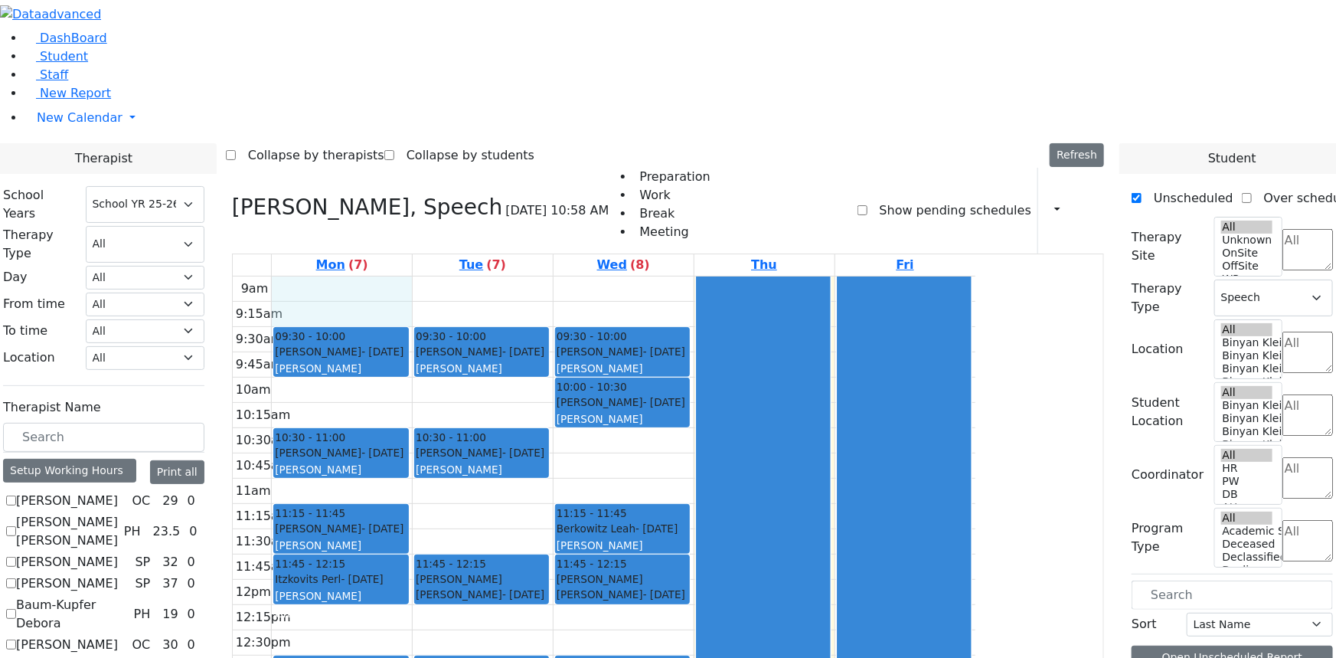
drag, startPoint x: 463, startPoint y: 108, endPoint x: 463, endPoint y: 128, distance: 19.9
click at [463, 276] on div "9am 9:15am 9:30am 9:45am 10am 10:15am 10:30am 10:45am 11am 11:15am 11:30am 11:4…" at bounding box center [604, 579] width 743 height 606
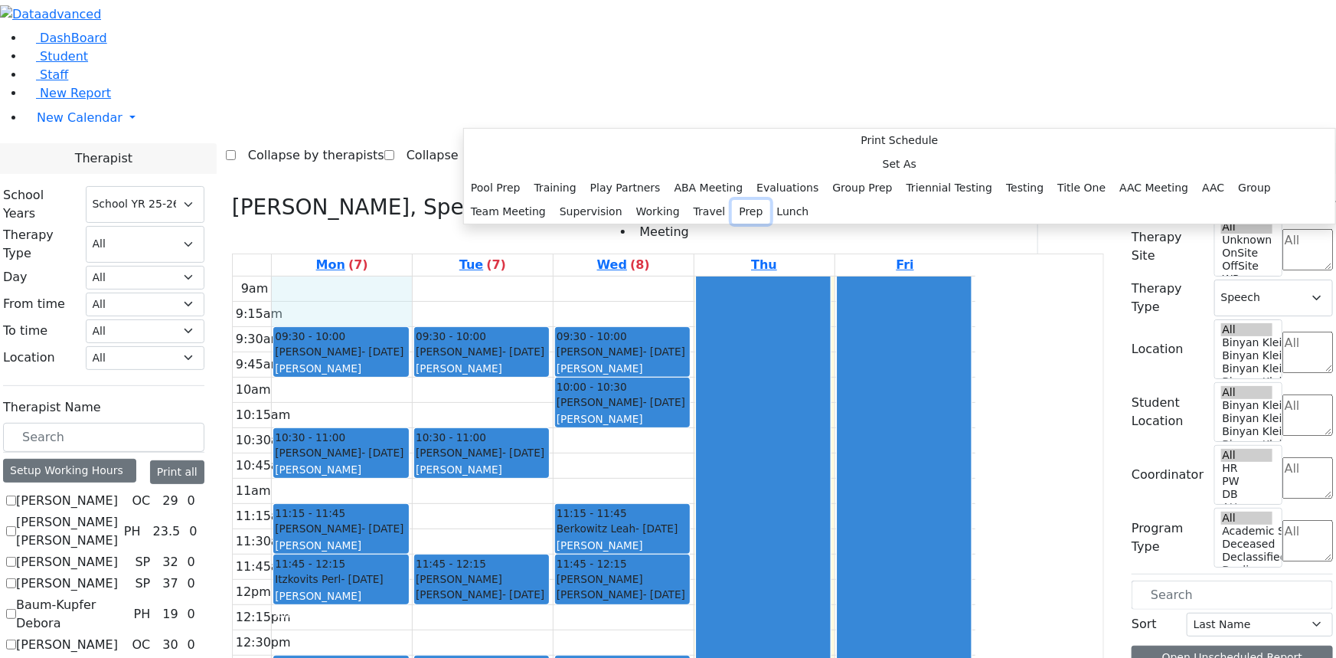
drag, startPoint x: 634, startPoint y: 512, endPoint x: 635, endPoint y: 501, distance: 10.7
click at [732, 224] on button "Prep" at bounding box center [751, 212] width 38 height 24
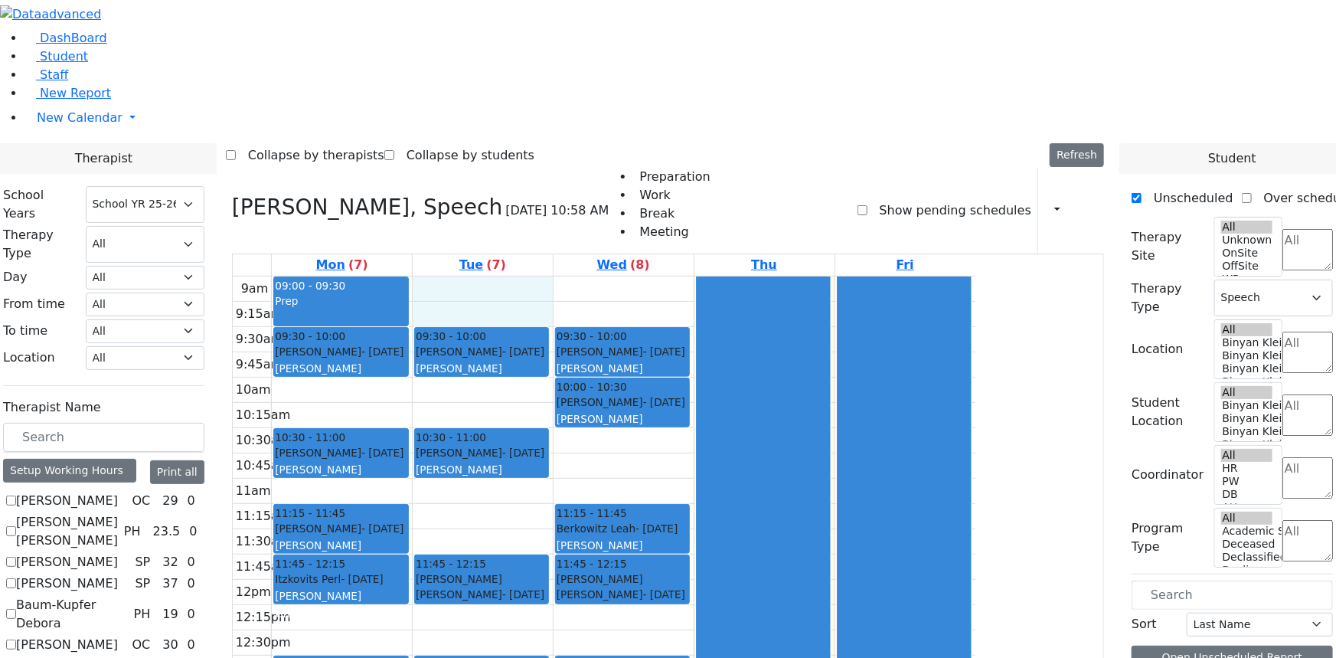
drag, startPoint x: 595, startPoint y: 97, endPoint x: 600, endPoint y: 122, distance: 25.1
click at [603, 276] on div "9am 9:15am 9:30am 9:45am 10am 10:15am 10:30am 10:45am 11am 11:15am 11:30am 11:4…" at bounding box center [604, 579] width 743 height 606
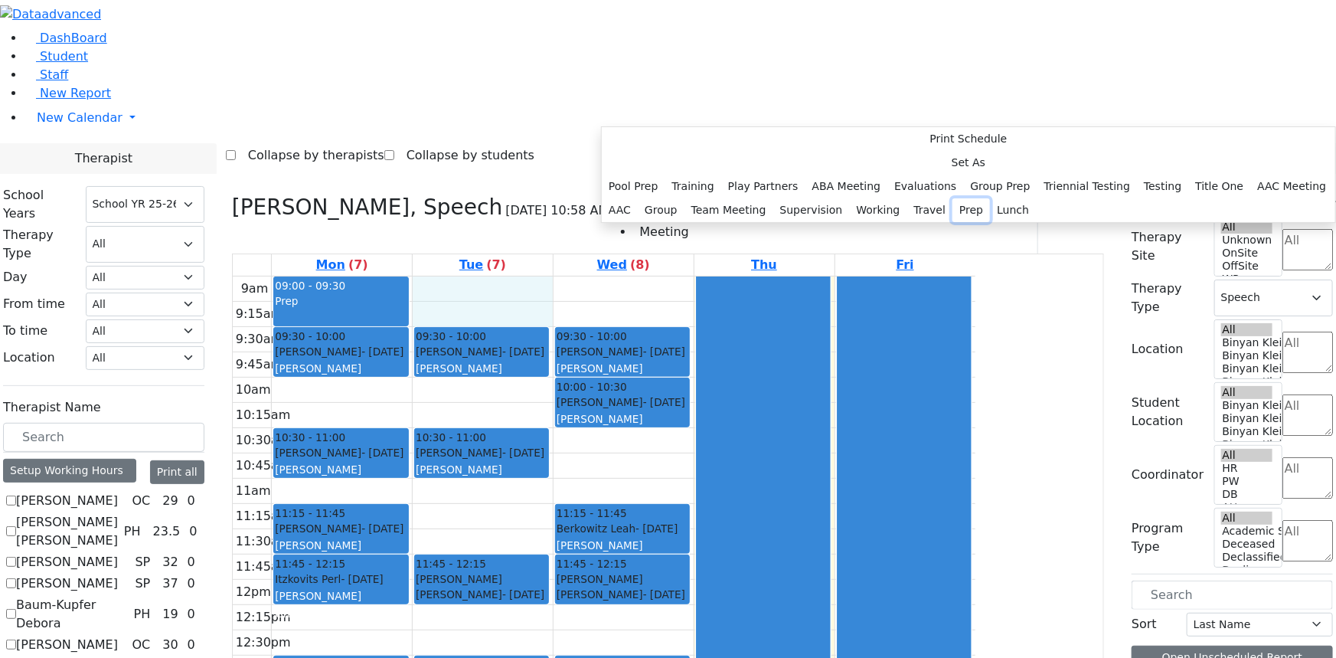
click at [952, 222] on button "Prep" at bounding box center [971, 210] width 38 height 24
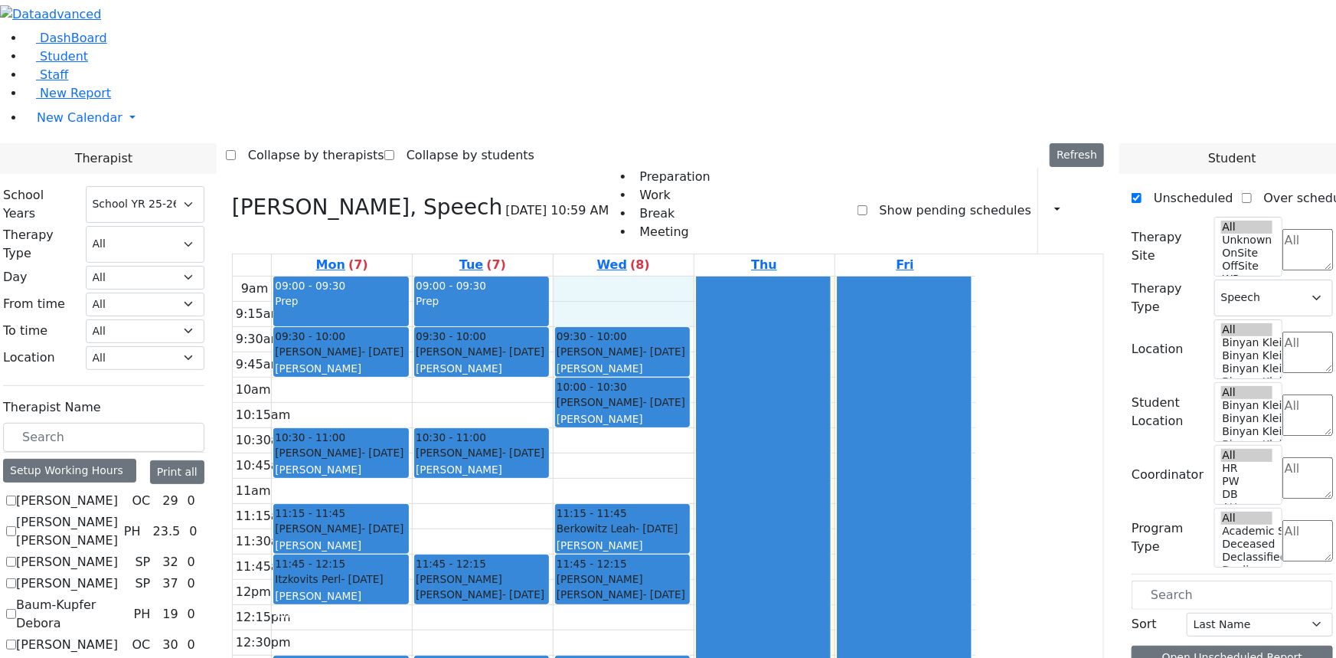
drag, startPoint x: 755, startPoint y: 107, endPoint x: 754, endPoint y: 134, distance: 26.8
click at [754, 276] on div "9am 9:15am 9:30am 9:45am 10am 10:15am 10:30am 10:45am 11am 11:15am 11:30am 11:4…" at bounding box center [604, 579] width 743 height 606
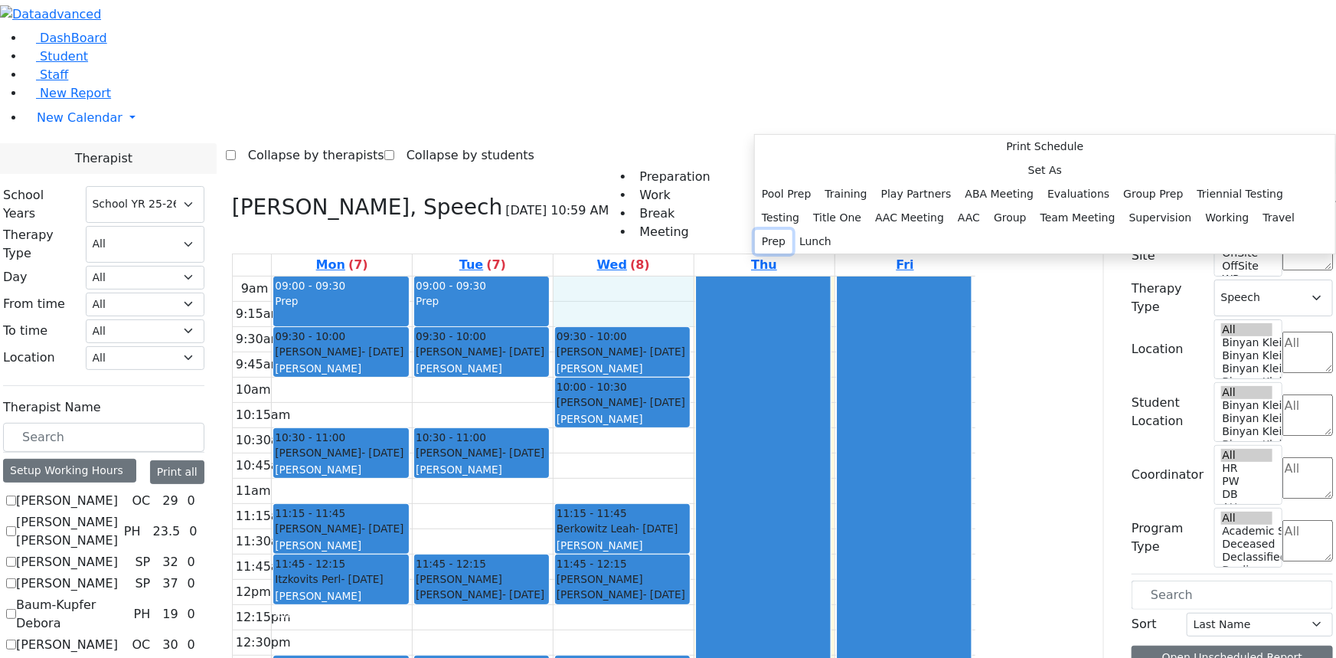
click at [792, 253] on button "Prep" at bounding box center [774, 242] width 38 height 24
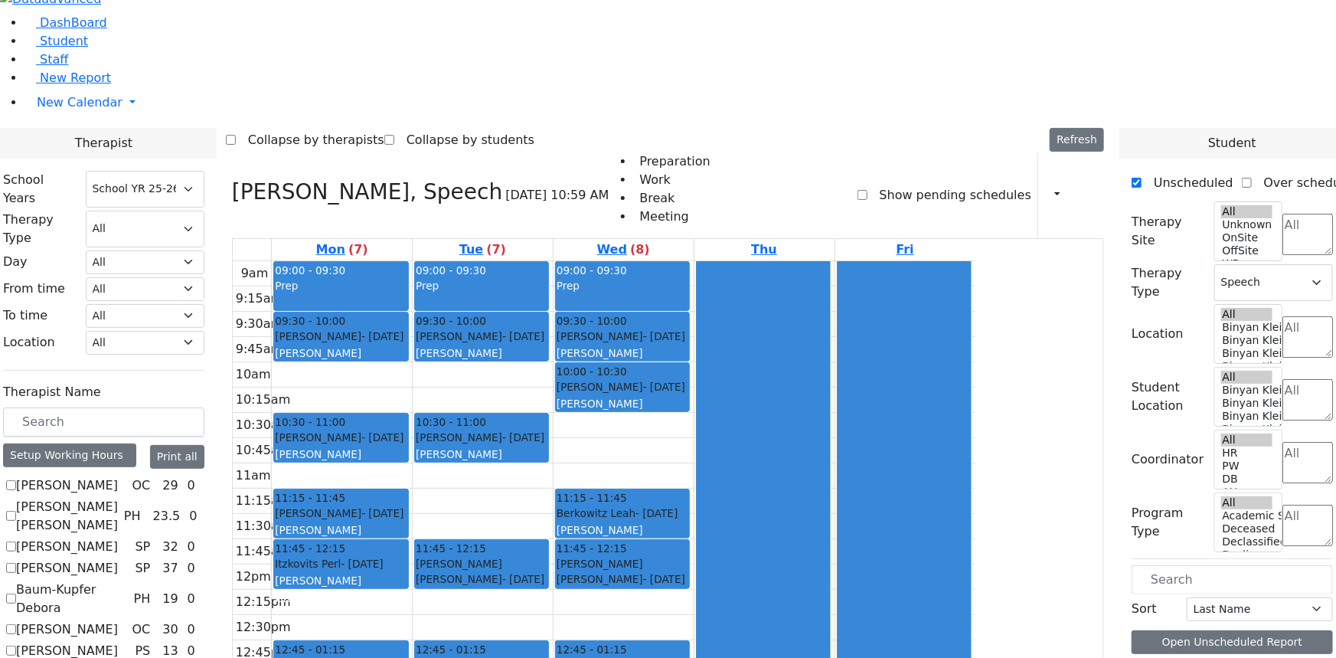
click at [437, 261] on div "9am 9:15am 9:30am 9:45am 10am 10:15am 10:30am 10:45am 11am 11:15am 11:30am 11:4…" at bounding box center [604, 564] width 743 height 606
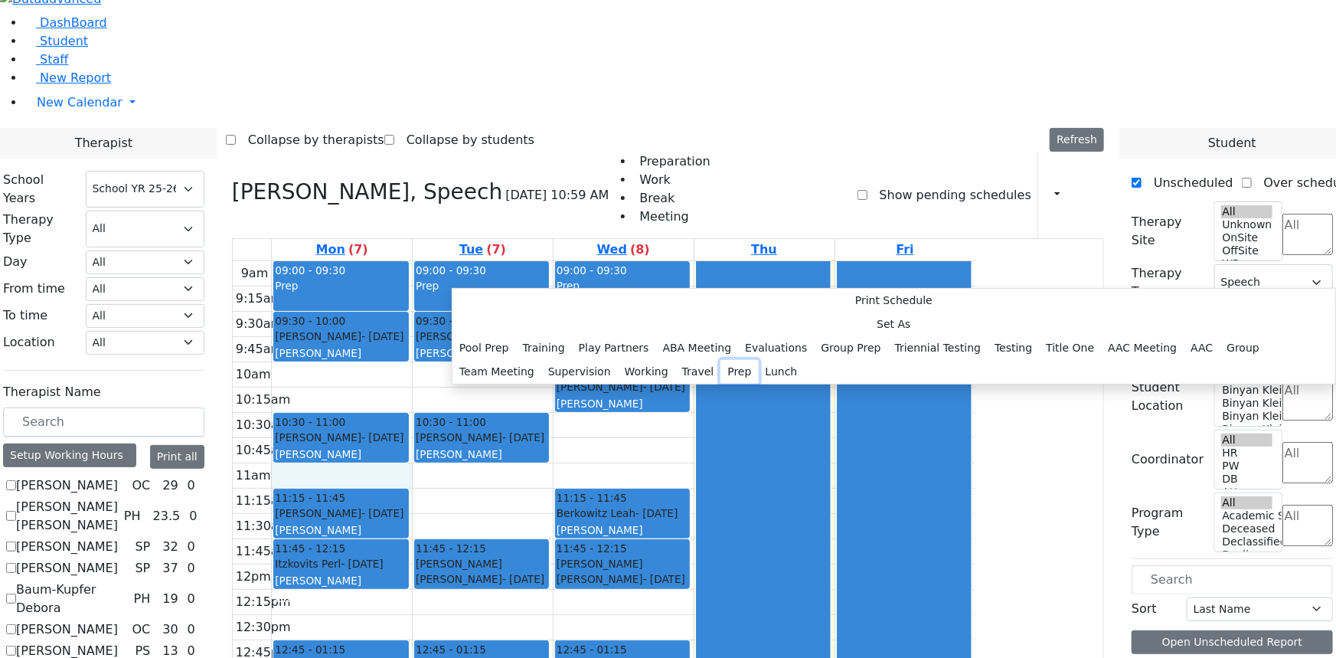
click at [720, 384] on button "Prep" at bounding box center [739, 372] width 38 height 24
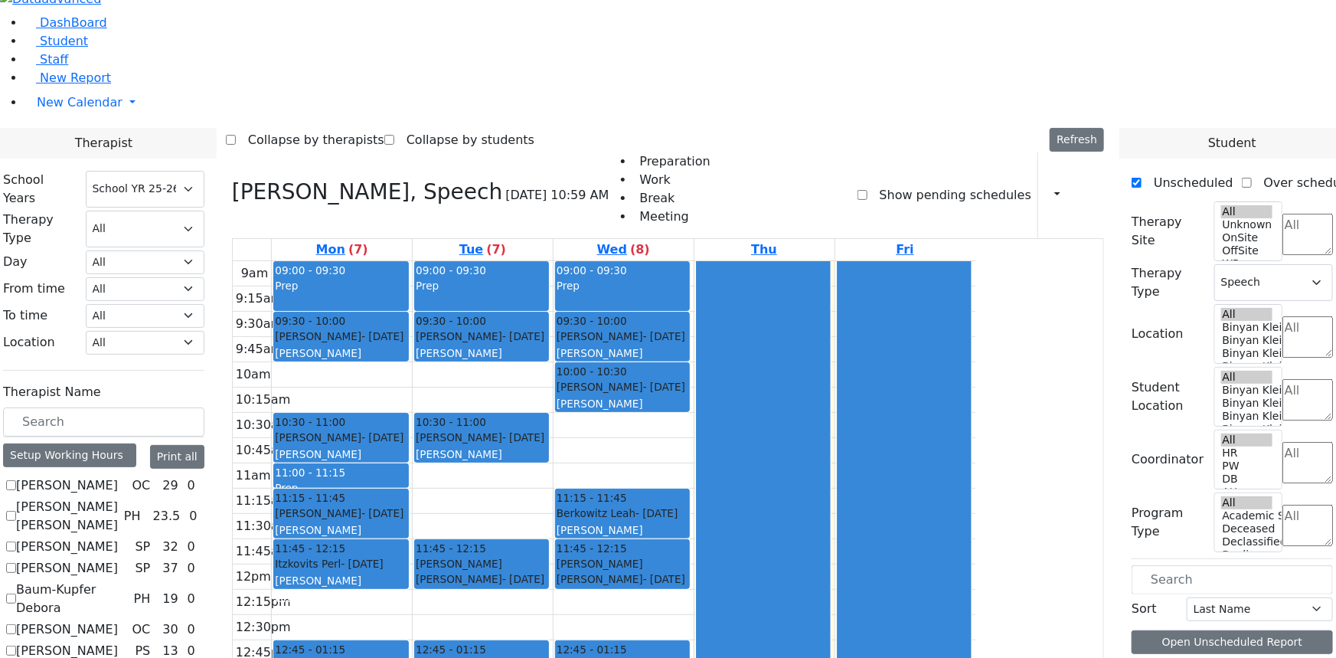
click at [590, 292] on div "9am 9:15am 9:30am 9:45am 10am 10:15am 10:30am 10:45am 11am 11:15am 11:30am 11:4…" at bounding box center [604, 564] width 743 height 606
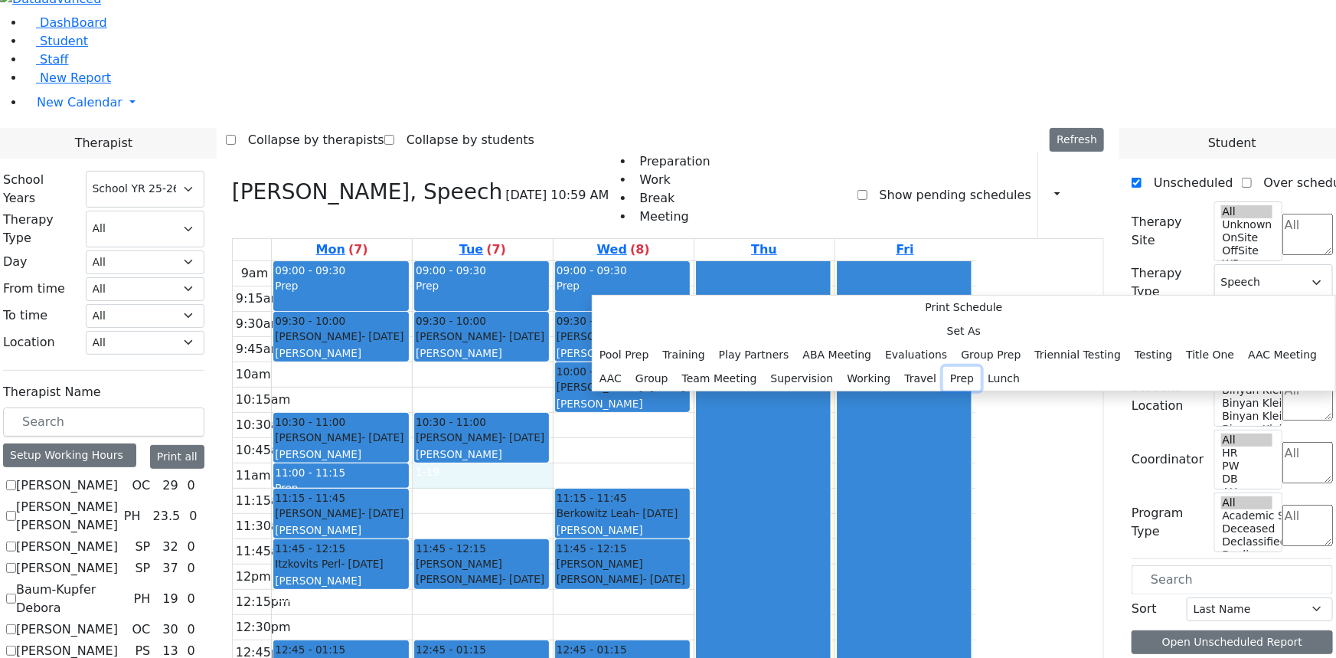
click at [943, 390] on button "Prep" at bounding box center [962, 379] width 38 height 24
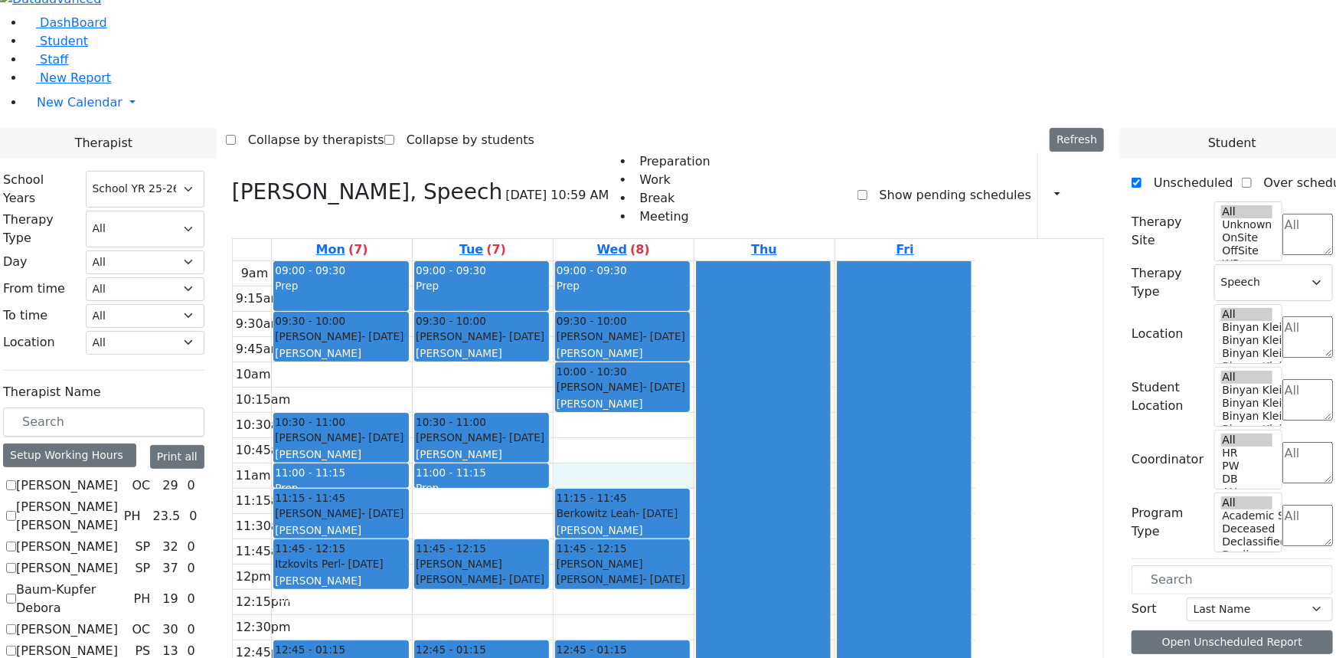
click at [745, 299] on div "9am 9:15am 9:30am 9:45am 10am 10:15am 10:30am 10:45am 11am 11:15am 11:30am 11:4…" at bounding box center [604, 564] width 743 height 606
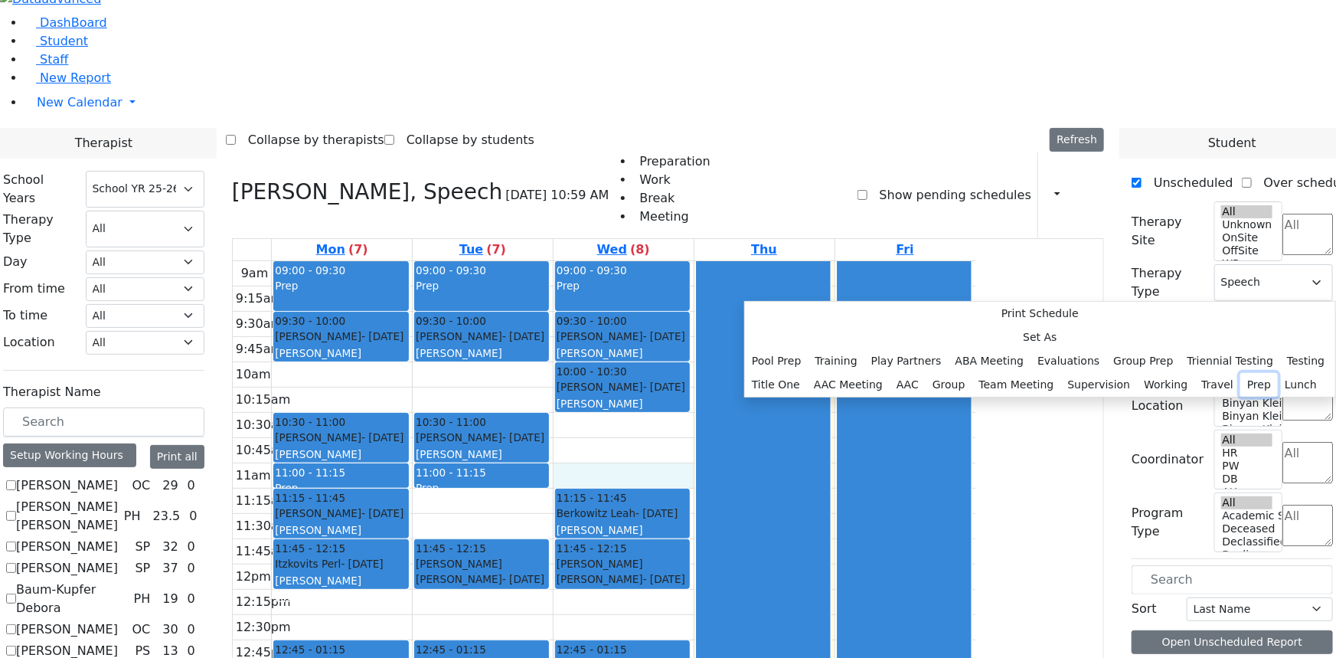
drag, startPoint x: 962, startPoint y: 434, endPoint x: 951, endPoint y: 427, distance: 13.4
click at [1240, 397] on button "Prep" at bounding box center [1259, 385] width 38 height 24
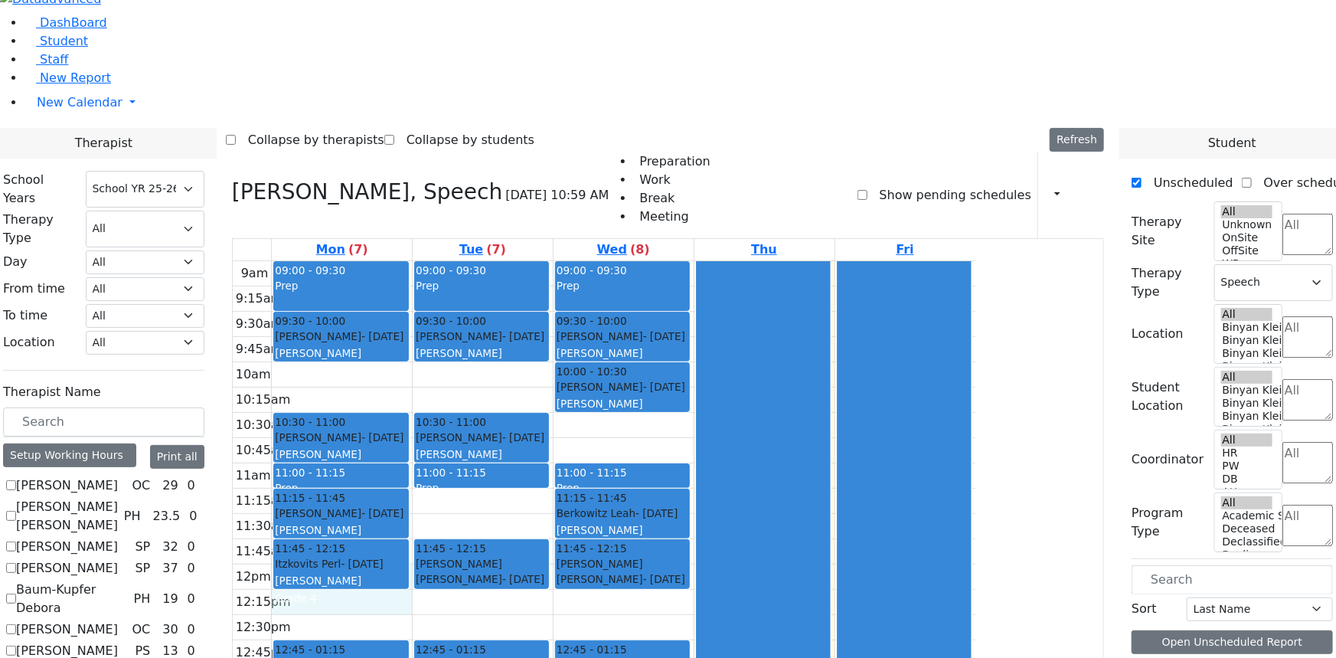
drag, startPoint x: 469, startPoint y: 381, endPoint x: 482, endPoint y: 407, distance: 30.1
click at [482, 407] on div "9am 9:15am 9:30am 9:45am 10am 10:15am 10:30am 10:45am 11am 11:15am 11:30am 11:4…" at bounding box center [604, 564] width 743 height 606
drag, startPoint x: 485, startPoint y: 419, endPoint x: 498, endPoint y: 439, distance: 24.2
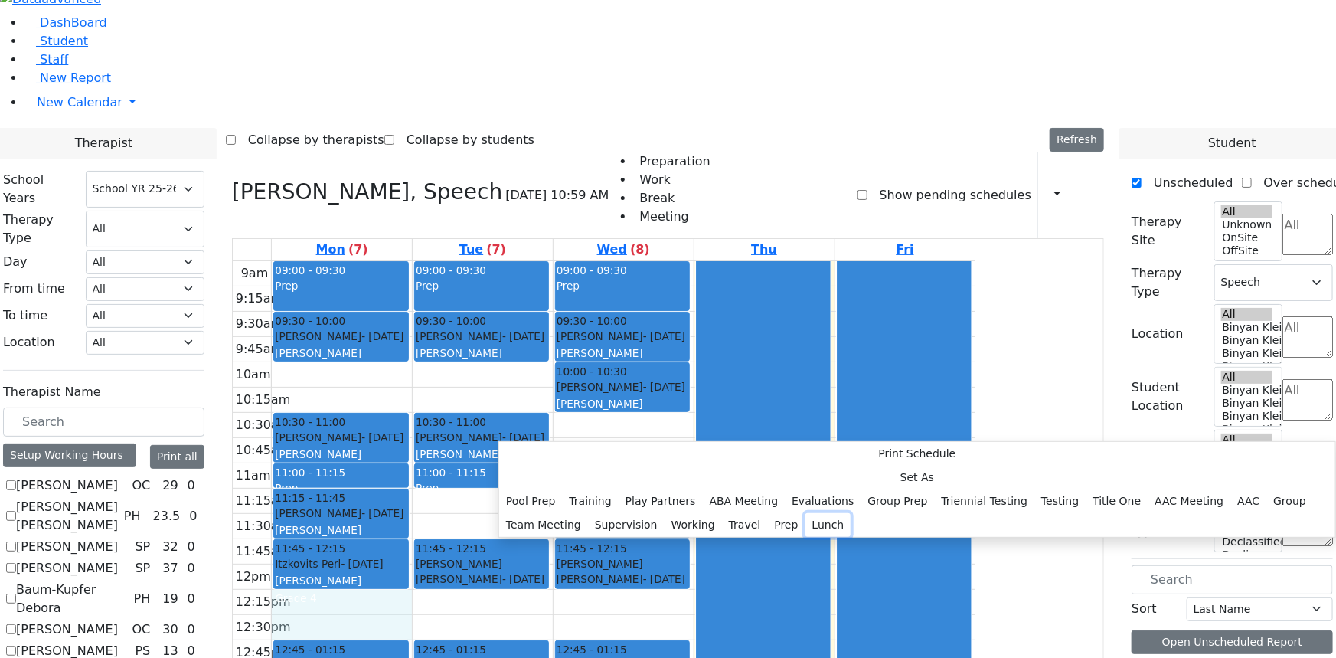
click at [805, 513] on button "Lunch" at bounding box center [828, 525] width 46 height 24
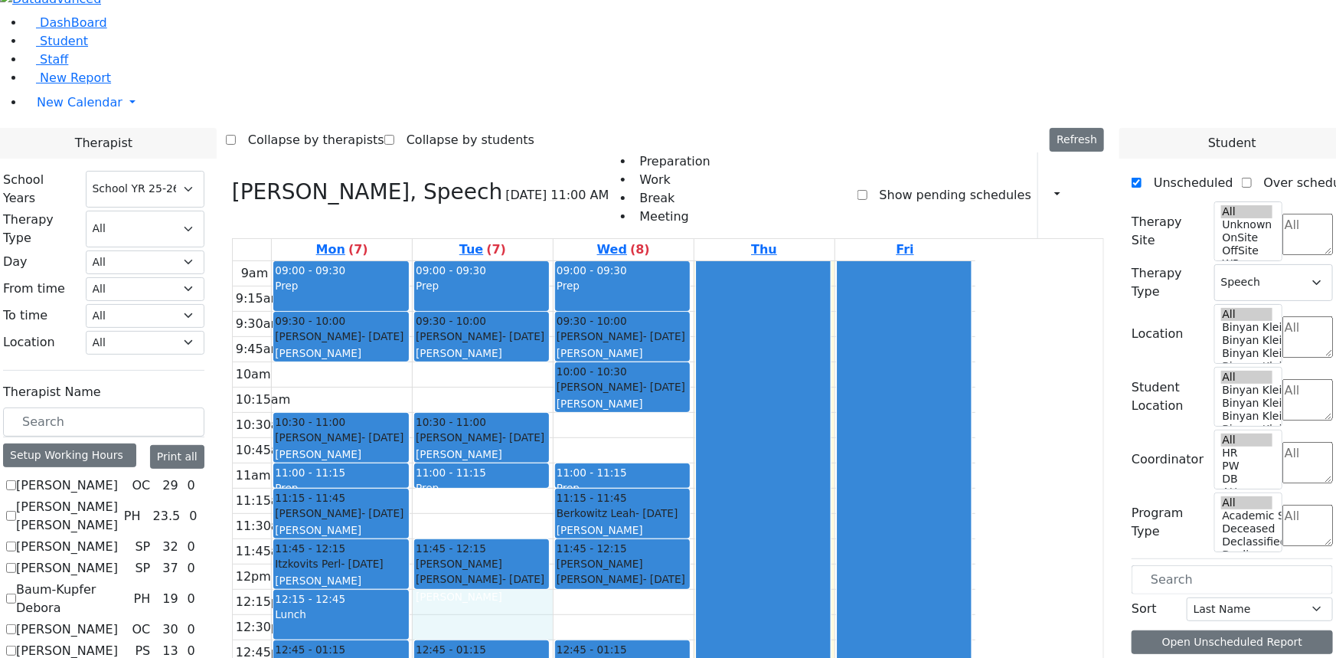
drag, startPoint x: 633, startPoint y: 424, endPoint x: 642, endPoint y: 439, distance: 17.2
click at [642, 439] on div "9am 9:15am 9:30am 9:45am 10am 10:15am 10:30am 10:45am 11am 11:15am 11:30am 11:4…" at bounding box center [604, 564] width 743 height 606
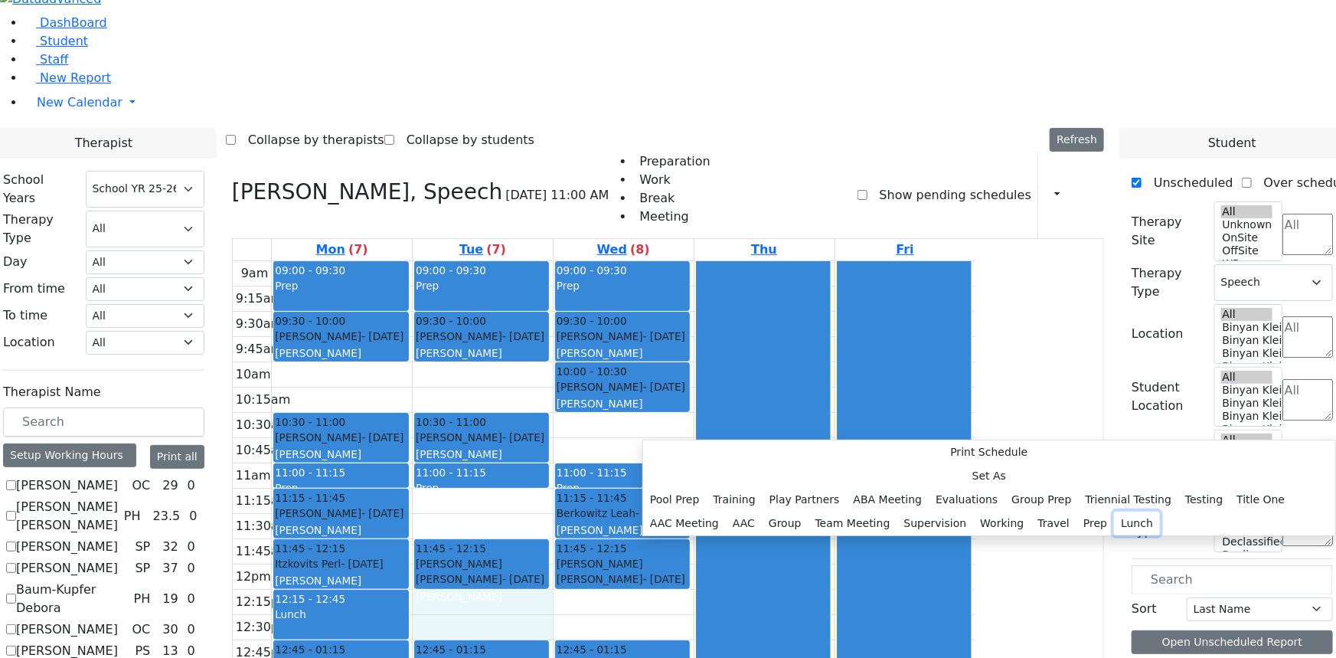
click at [1114, 511] on button "Lunch" at bounding box center [1137, 523] width 46 height 24
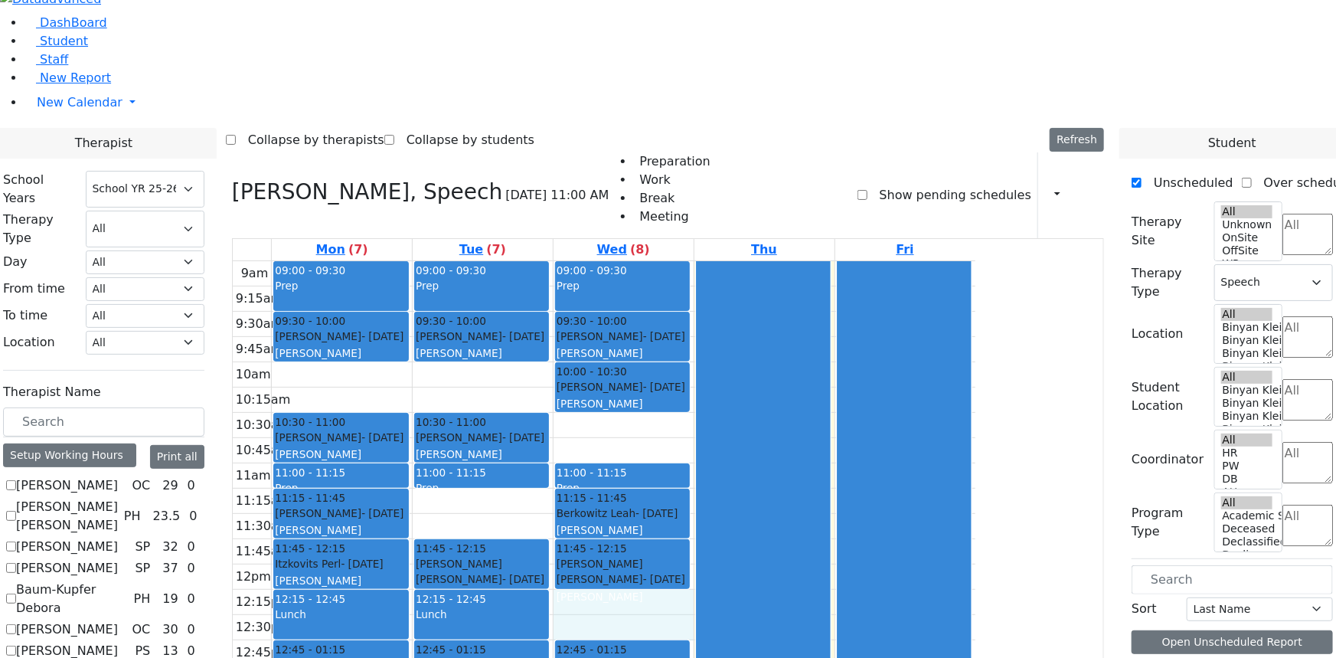
drag, startPoint x: 756, startPoint y: 420, endPoint x: 765, endPoint y: 437, distance: 19.9
click at [765, 437] on div "9am 9:15am 9:30am 9:45am 10am 10:15am 10:30am 10:45am 11am 11:15am 11:30am 11:4…" at bounding box center [604, 564] width 743 height 606
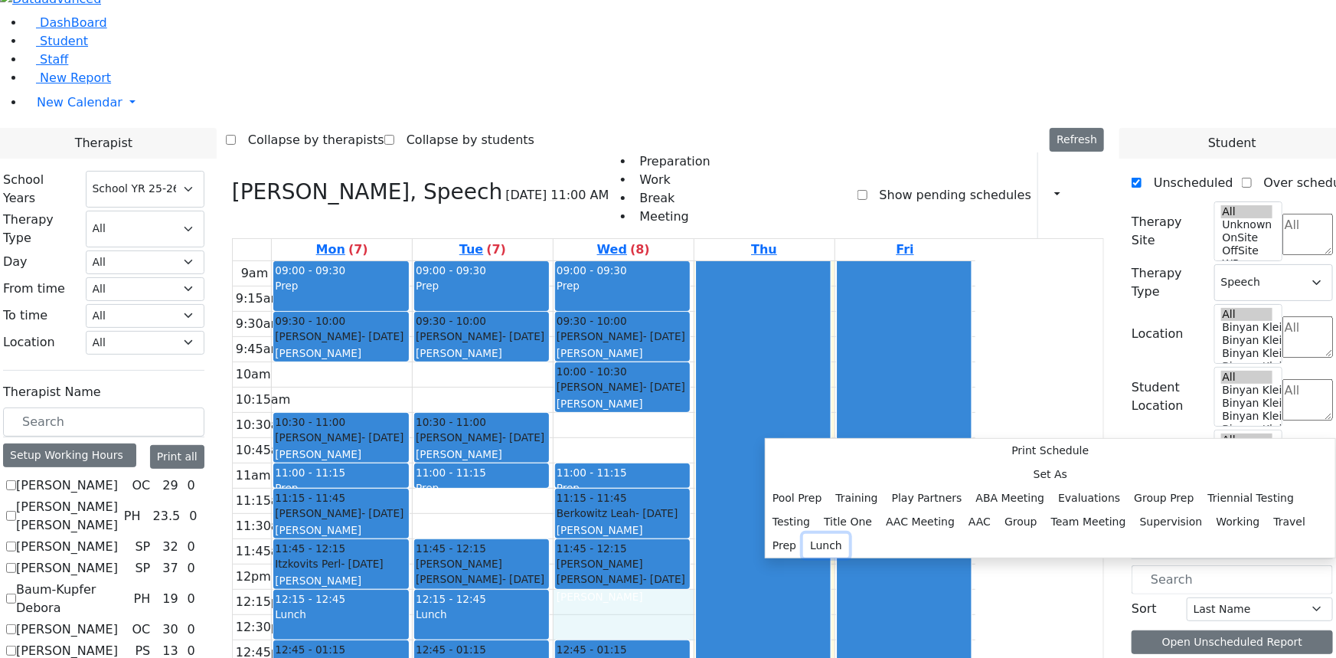
click at [849, 534] on button "Lunch" at bounding box center [826, 546] width 46 height 24
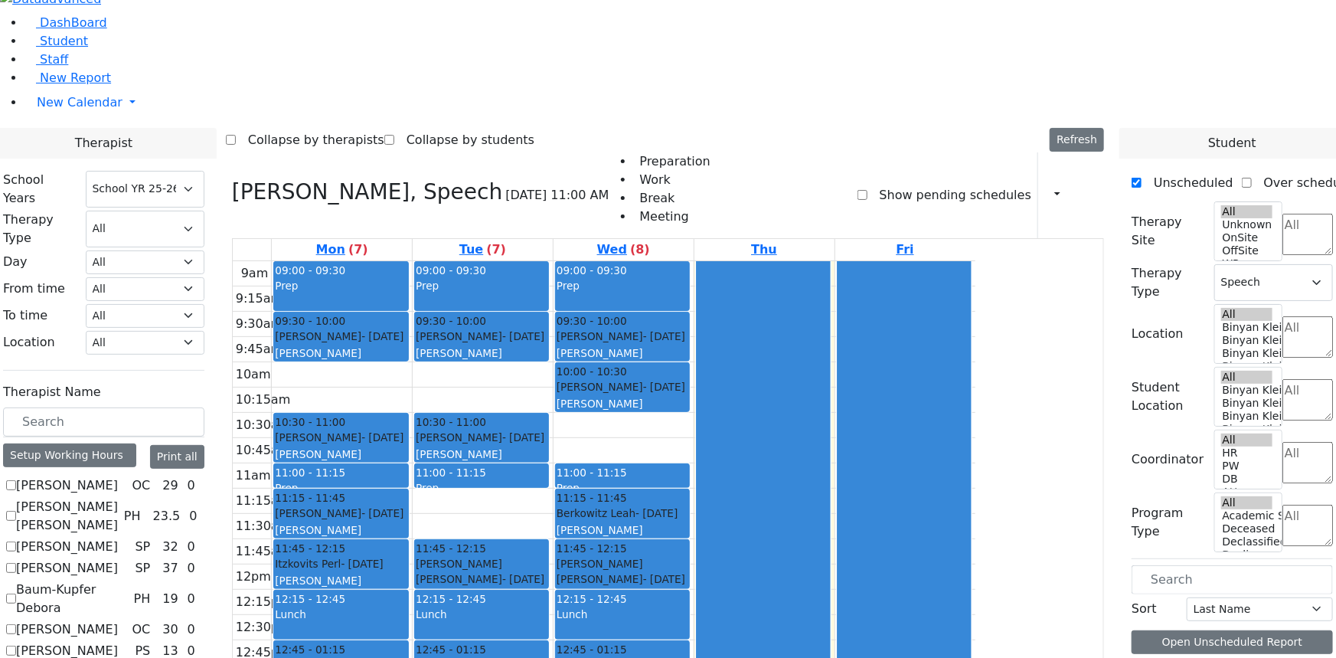
click at [516, 634] on tbody "9am 9:15am 9:30am 9:45am 10am 10:15am 10:30am 10:45am 11am 11:15am 11:30am 11:4…" at bounding box center [604, 564] width 743 height 606
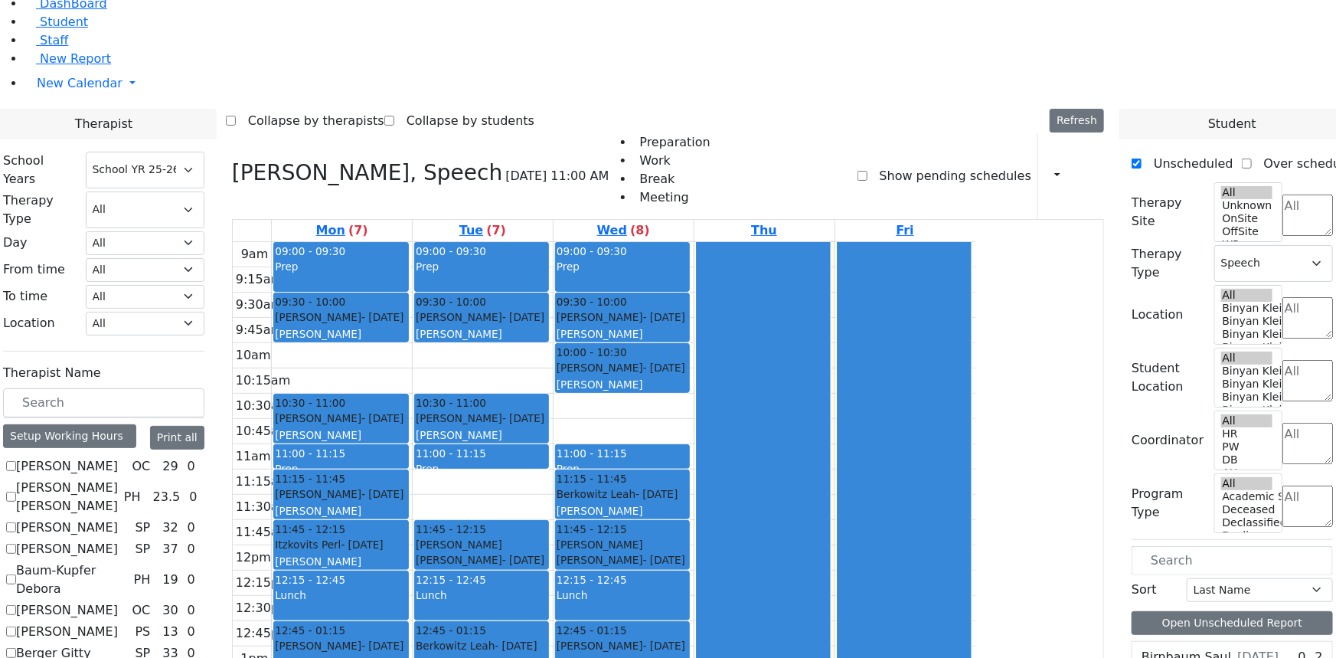
scroll to position [44, 0]
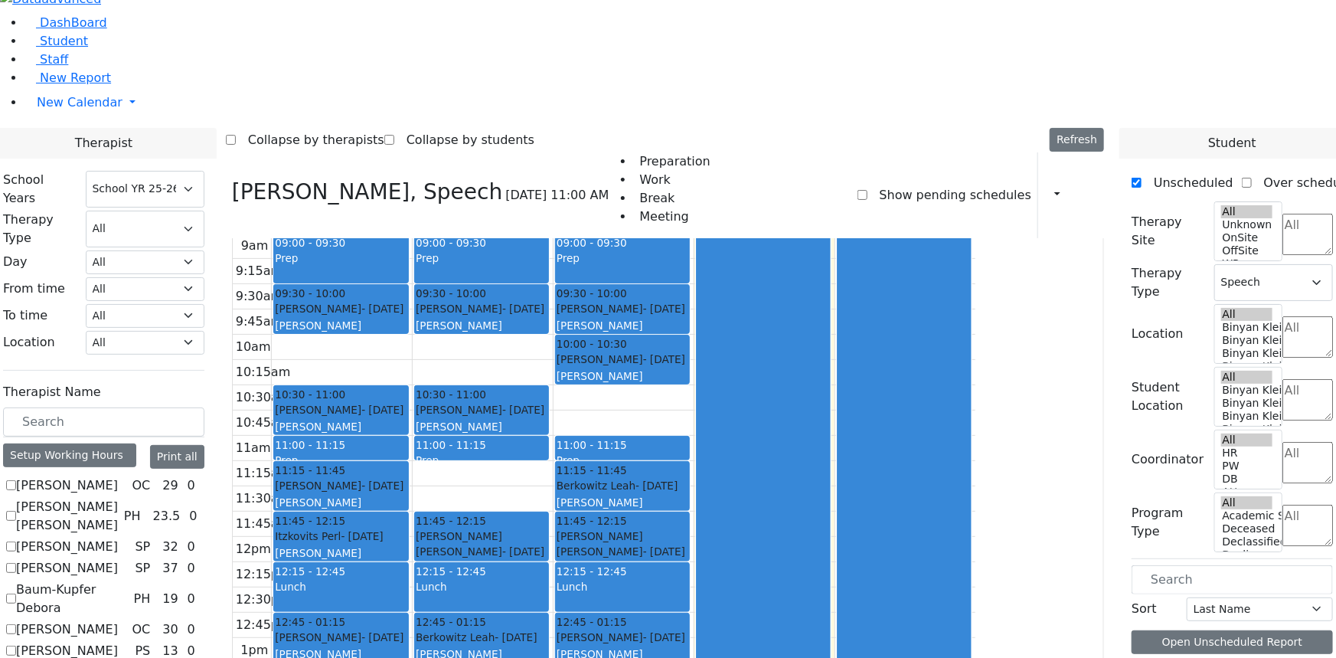
scroll to position [42, 0]
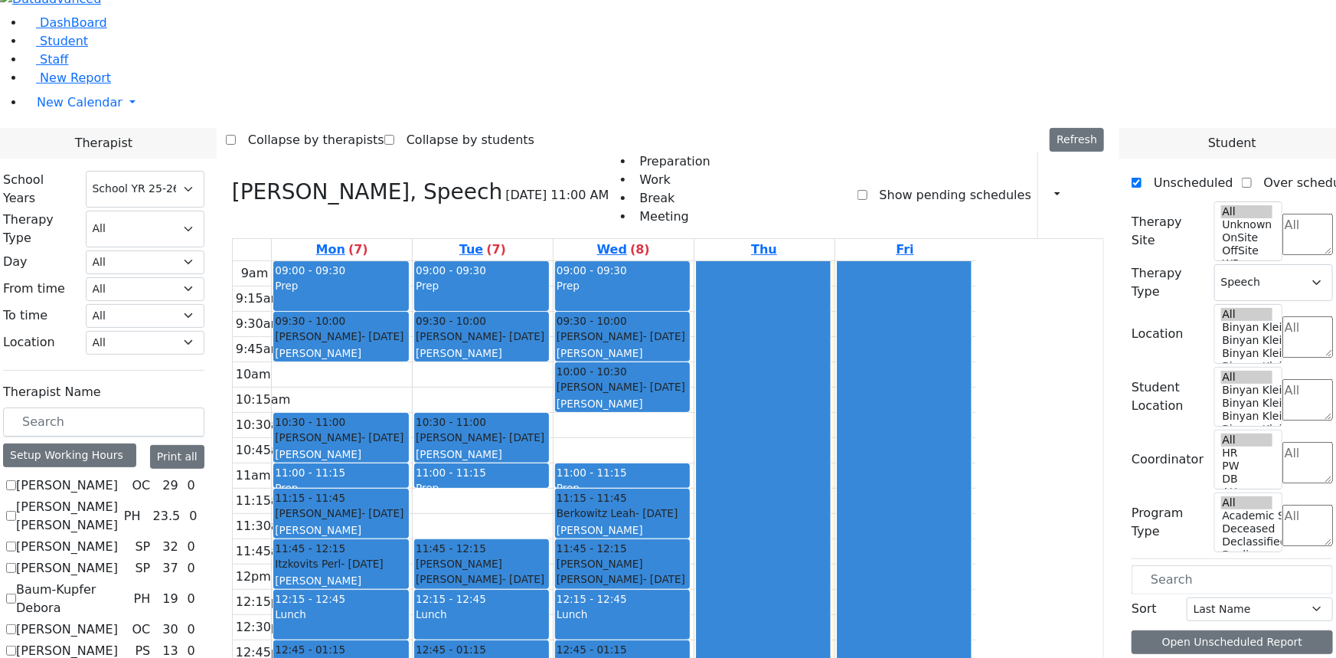
click at [606, 623] on div "9am 9:15am 9:30am 9:45am 10am 10:15am 10:30am 10:45am 11am 11:15am 11:30am 11:4…" at bounding box center [604, 564] width 743 height 606
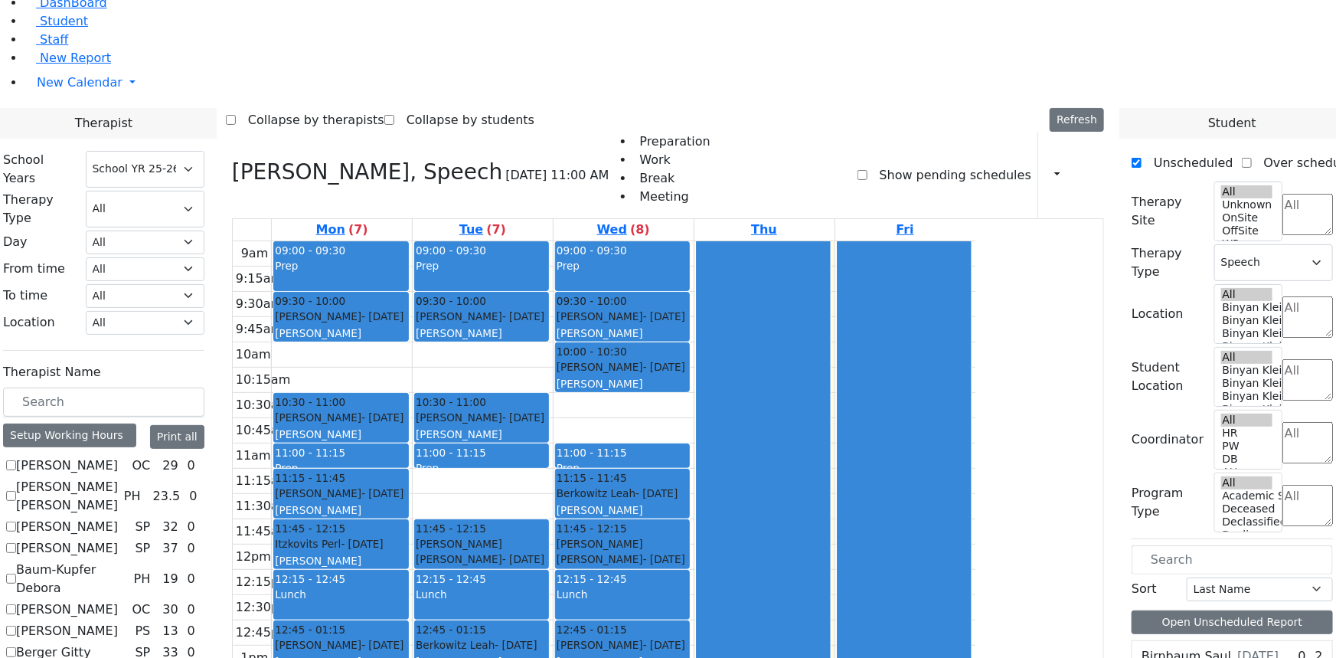
scroll to position [44, 0]
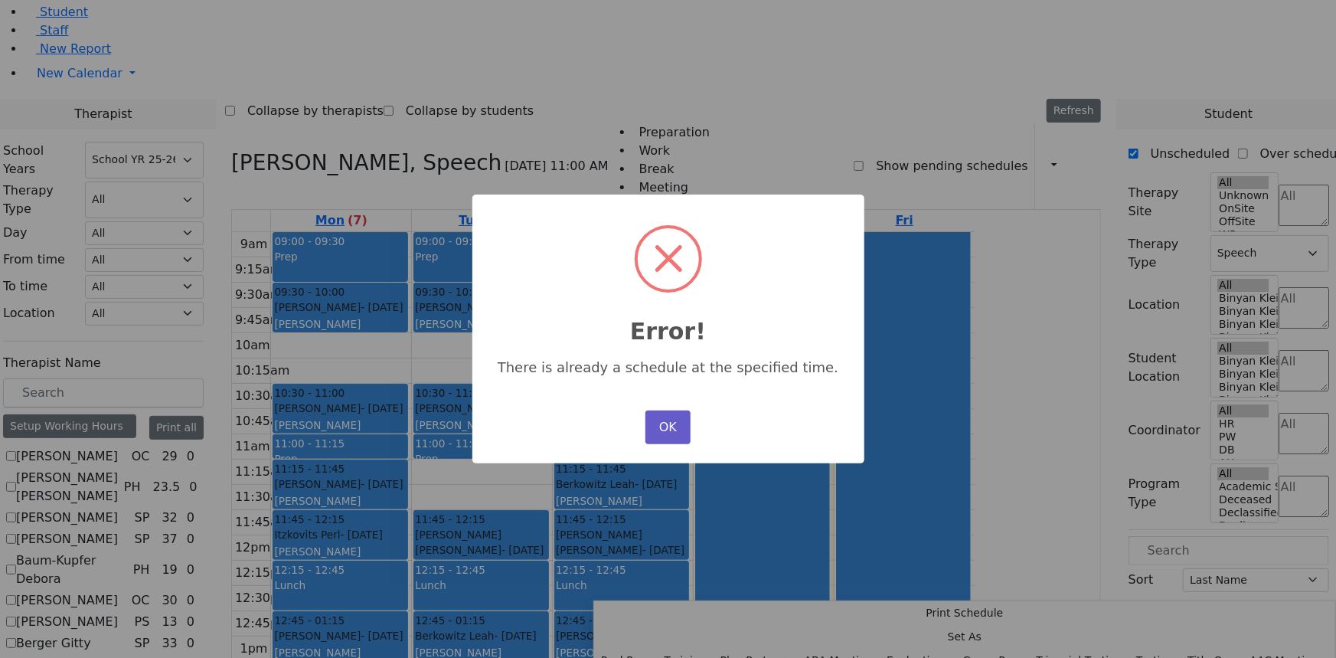
click at [668, 430] on button "OK" at bounding box center [667, 427] width 44 height 34
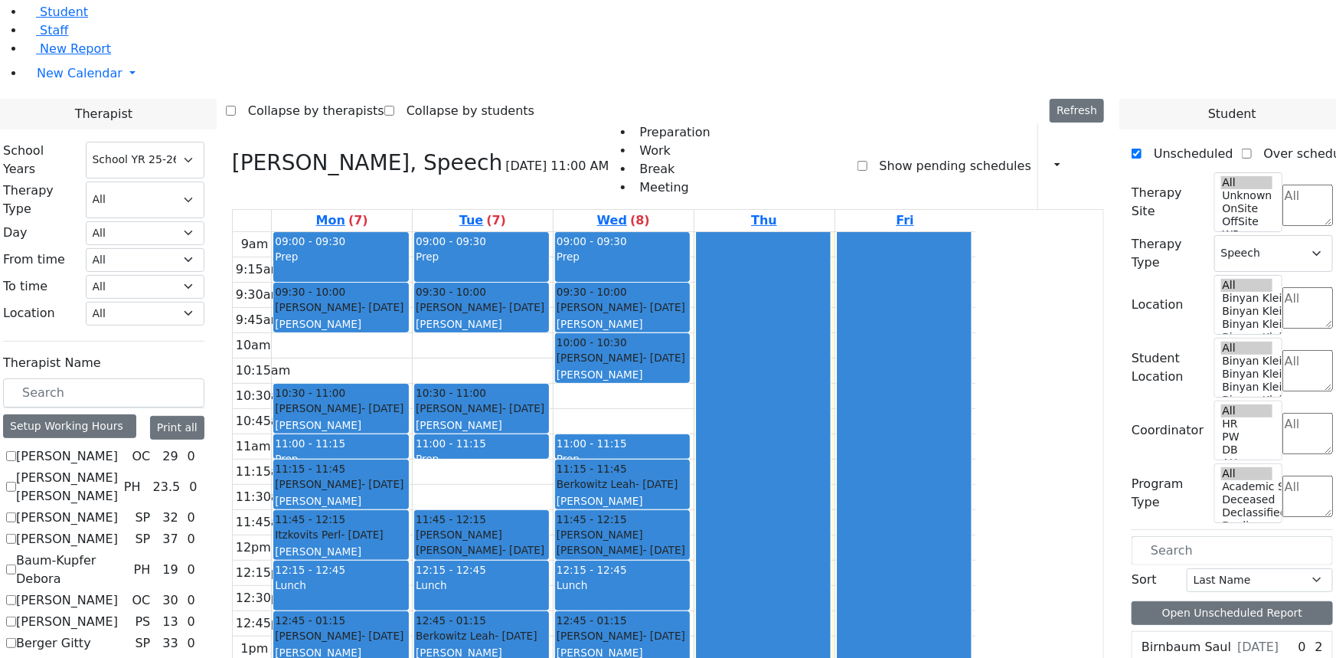
click at [577, 649] on div "9am 9:15am 9:30am 9:45am 10am 10:15am 10:30am 10:45am 11am 11:15am 11:30am 11:4…" at bounding box center [604, 535] width 743 height 606
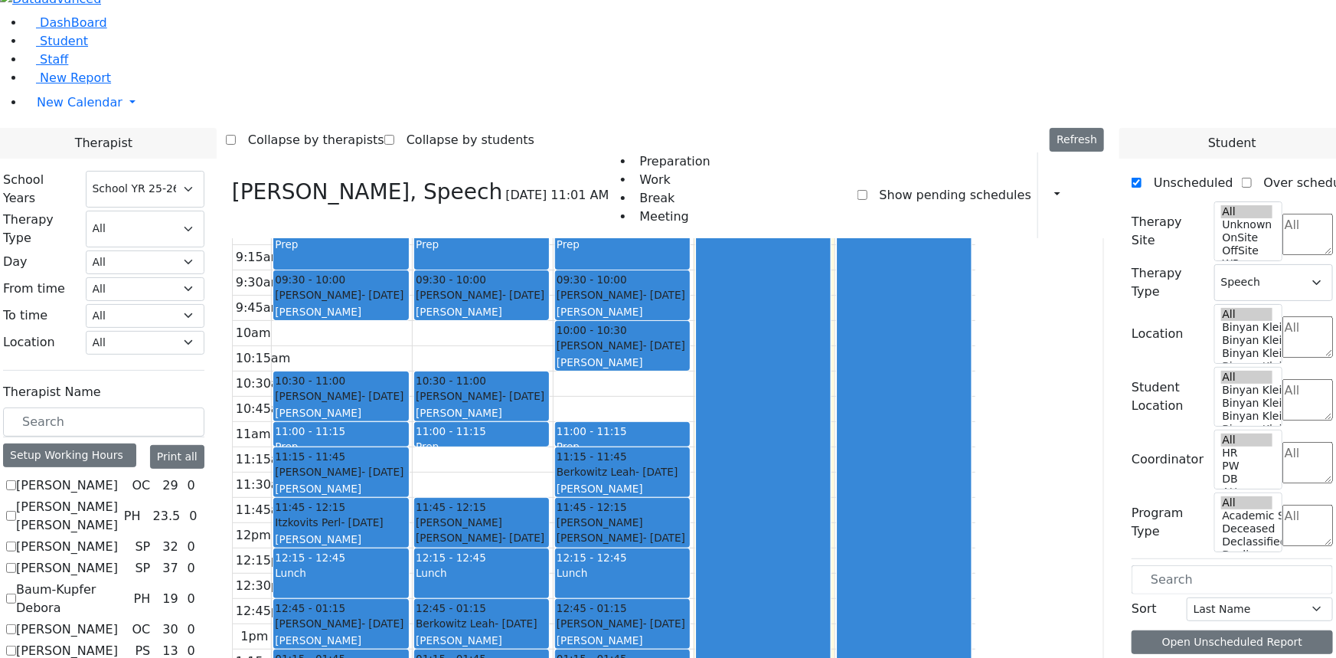
scroll to position [0, 0]
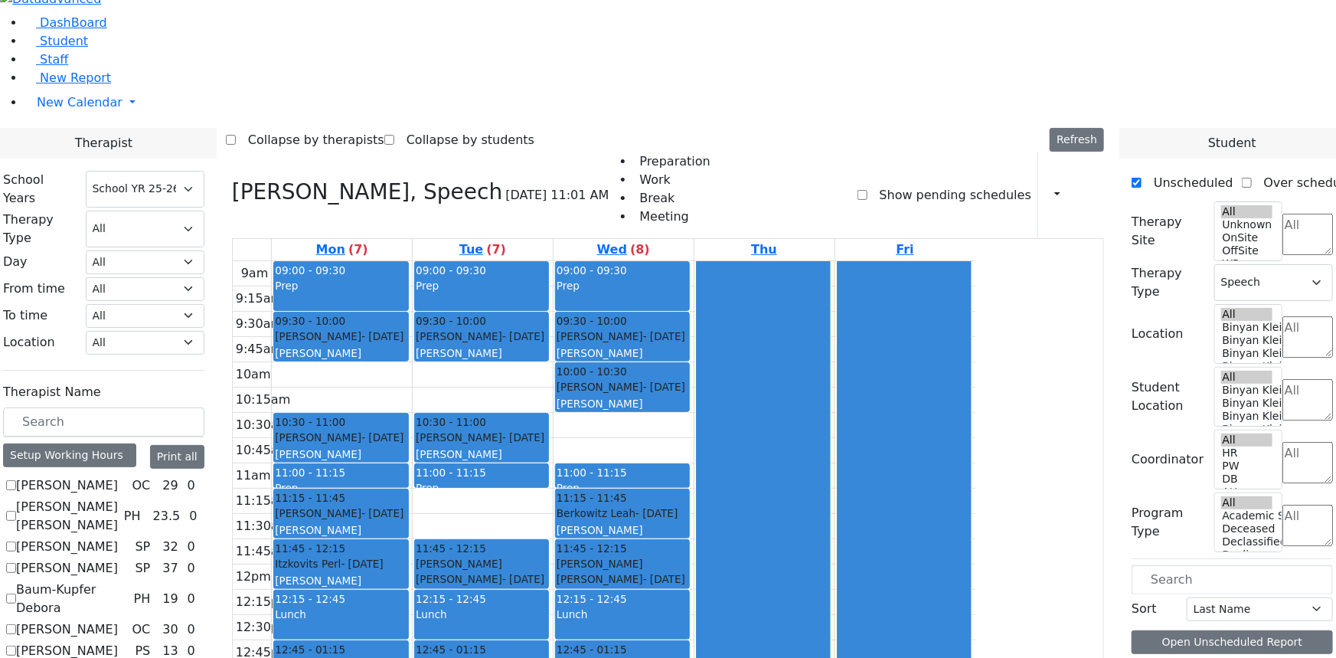
click at [747, 635] on div "9am 9:15am 9:30am 9:45am 10am 10:15am 10:30am 10:45am 11am 11:15am 11:30am 11:4…" at bounding box center [604, 564] width 743 height 606
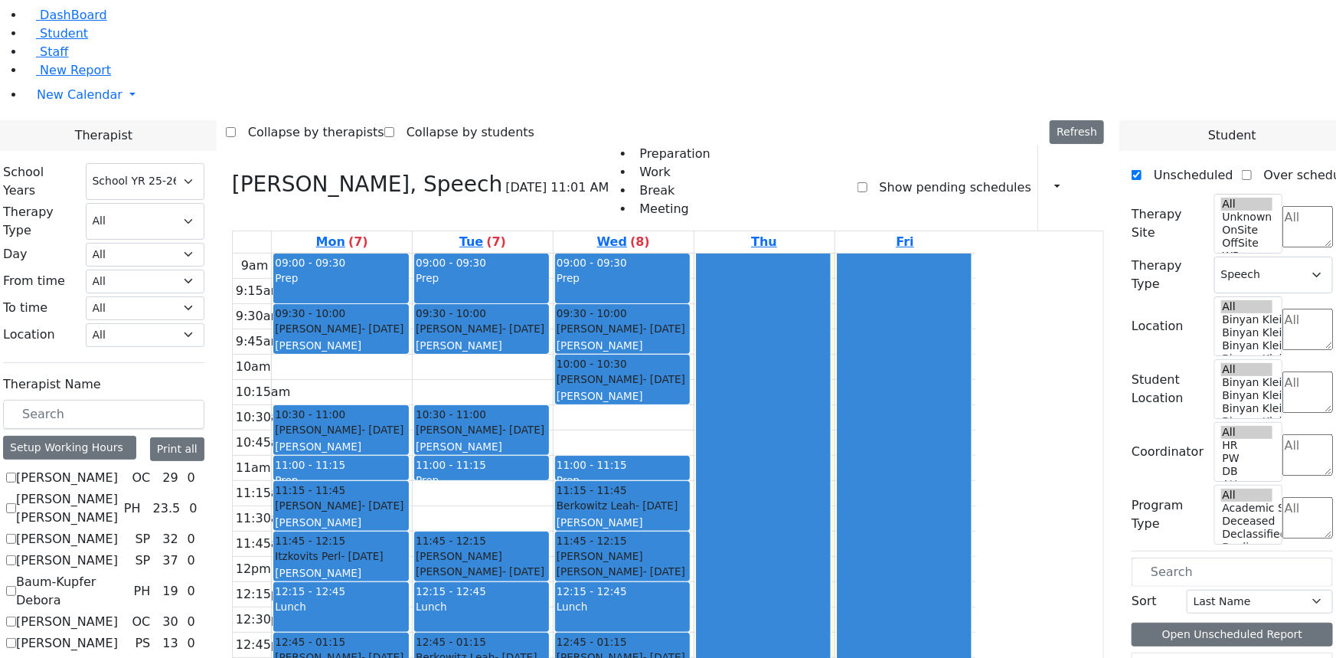
scroll to position [44, 0]
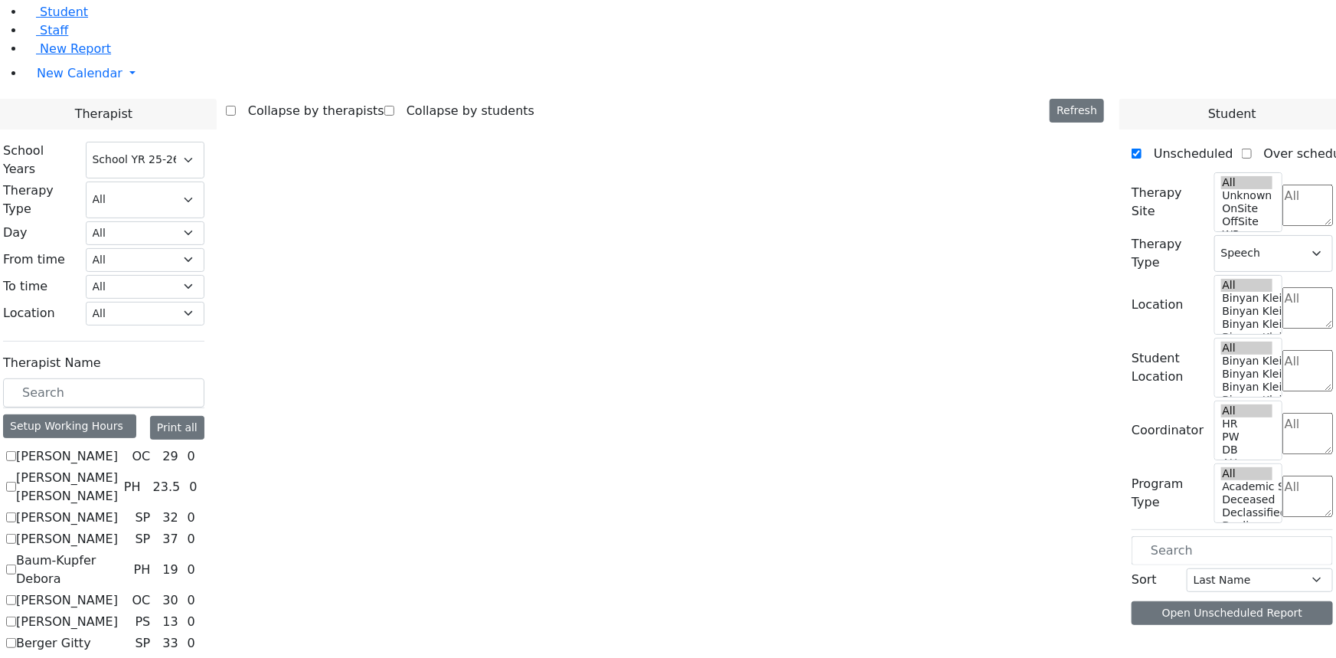
scroll to position [15, 0]
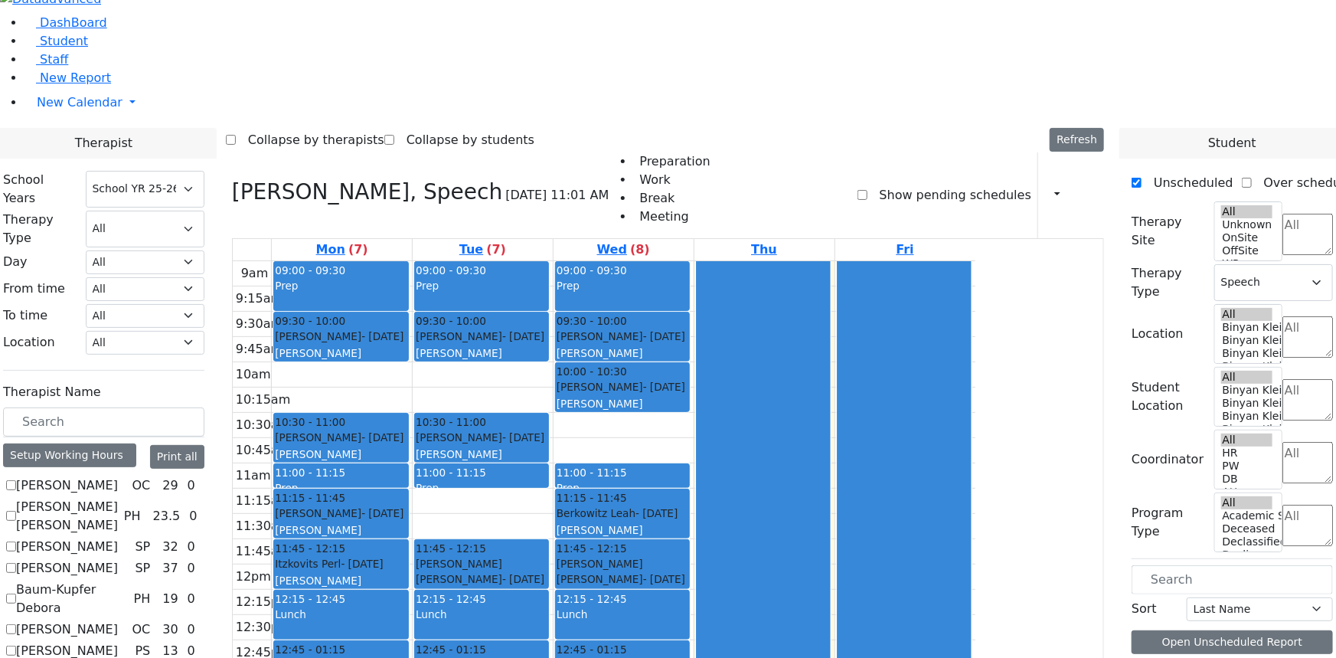
checkbox input "false"
select select
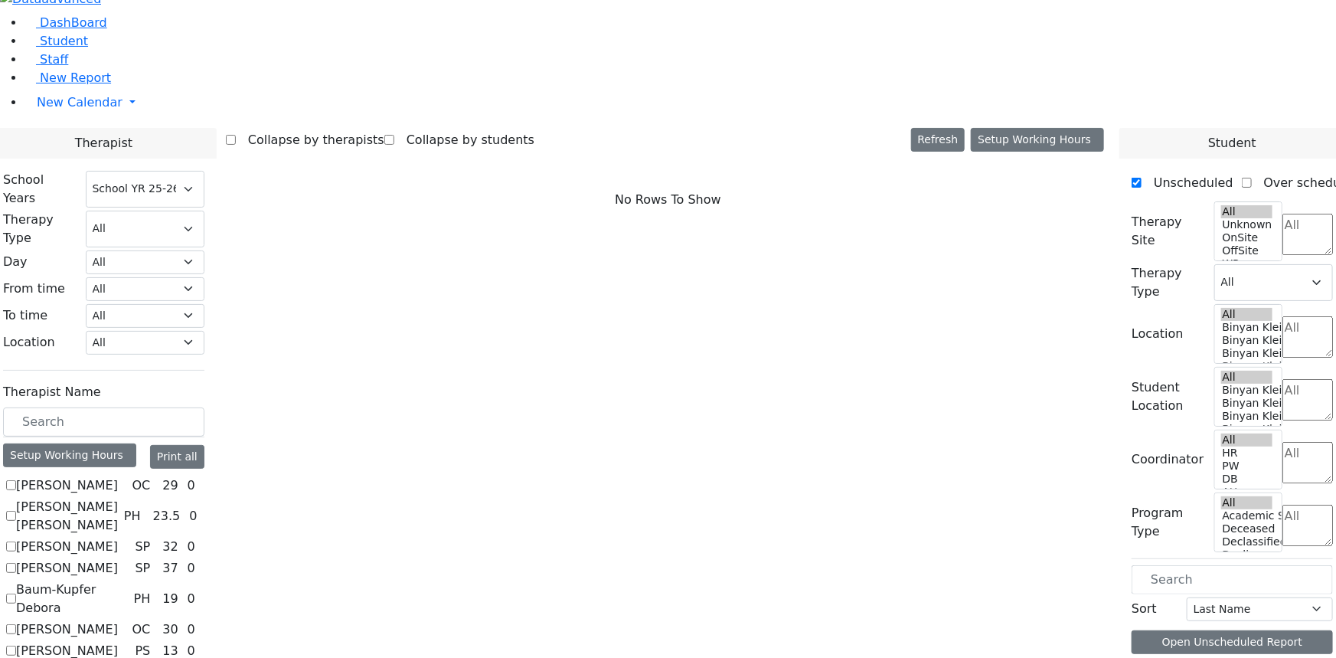
checkbox input "true"
select select "3"
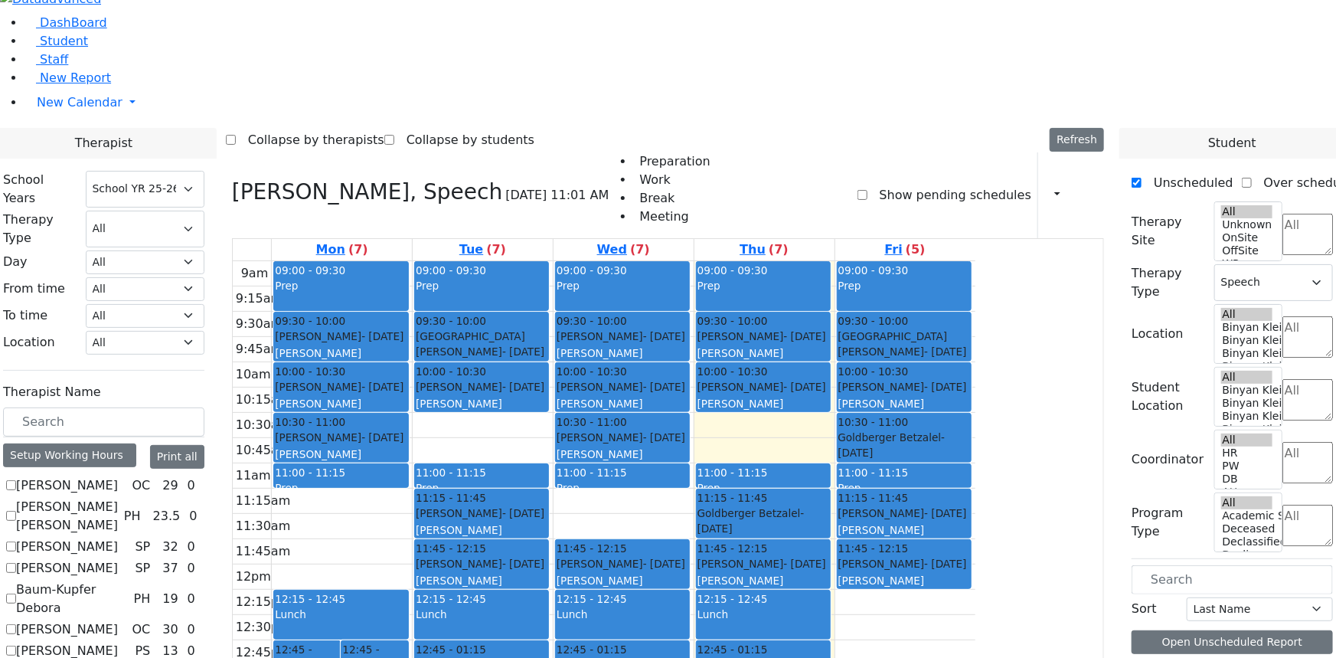
scroll to position [626, 0]
checkbox input "false"
select select
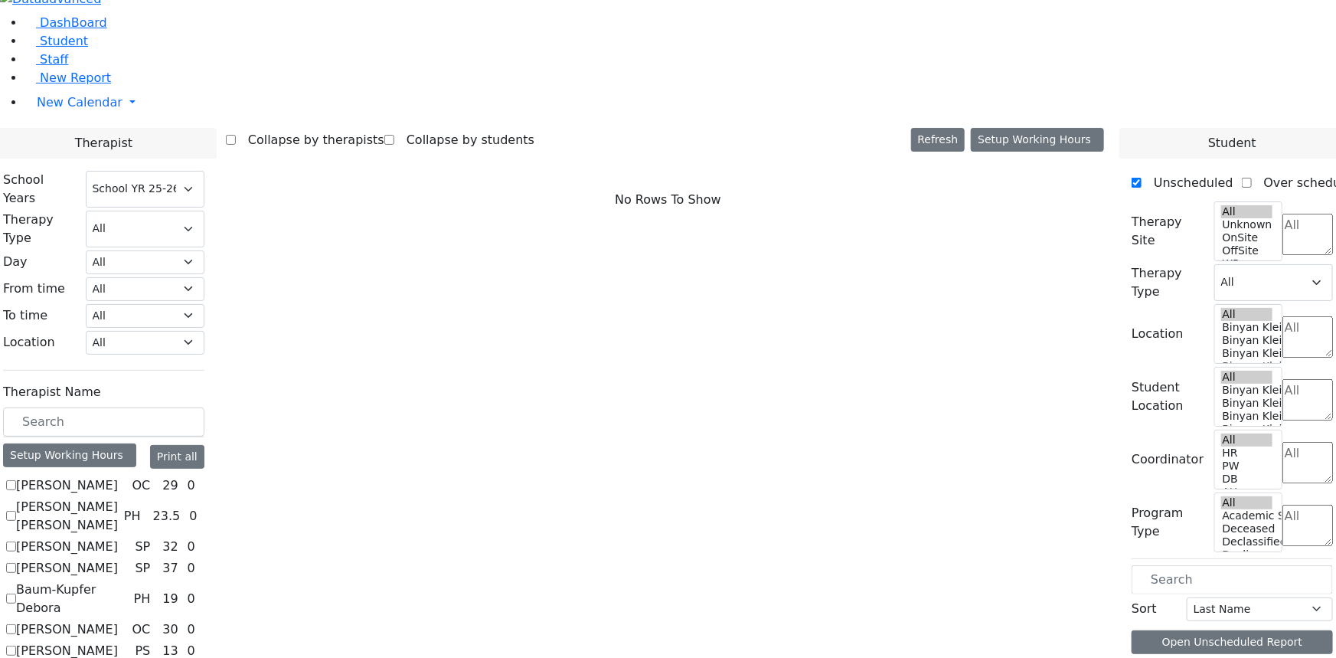
checkbox input "true"
select select "3"
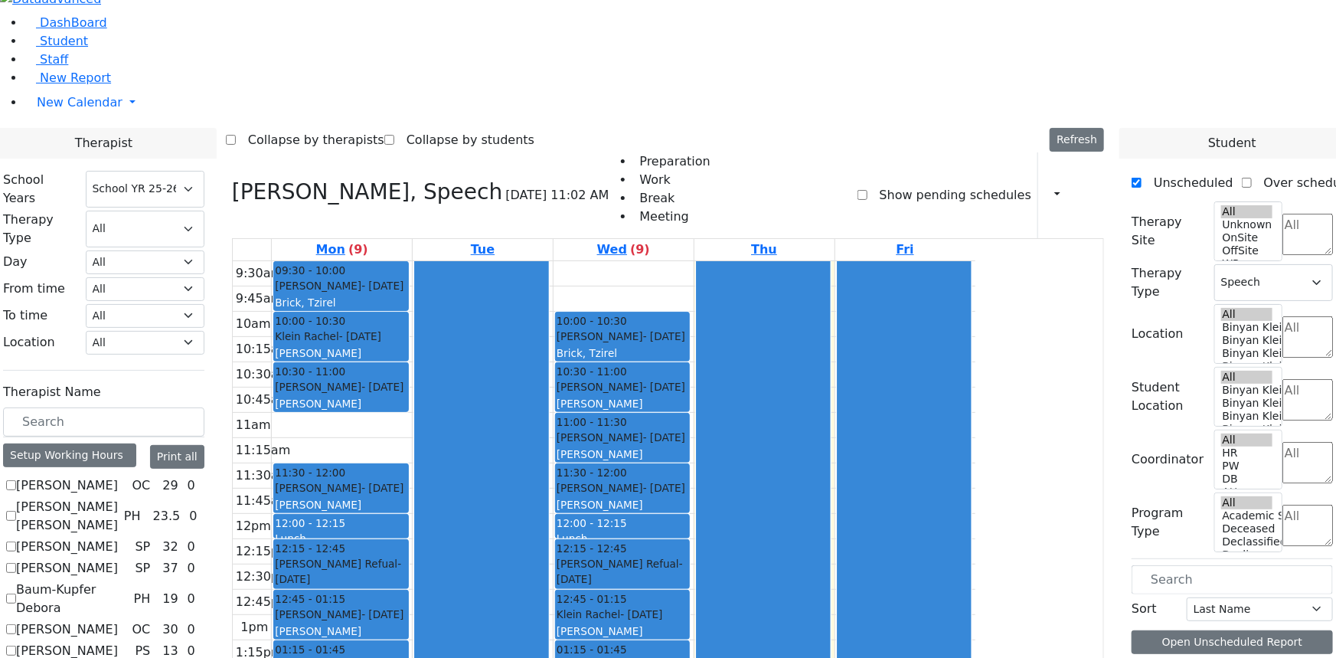
scroll to position [766, 0]
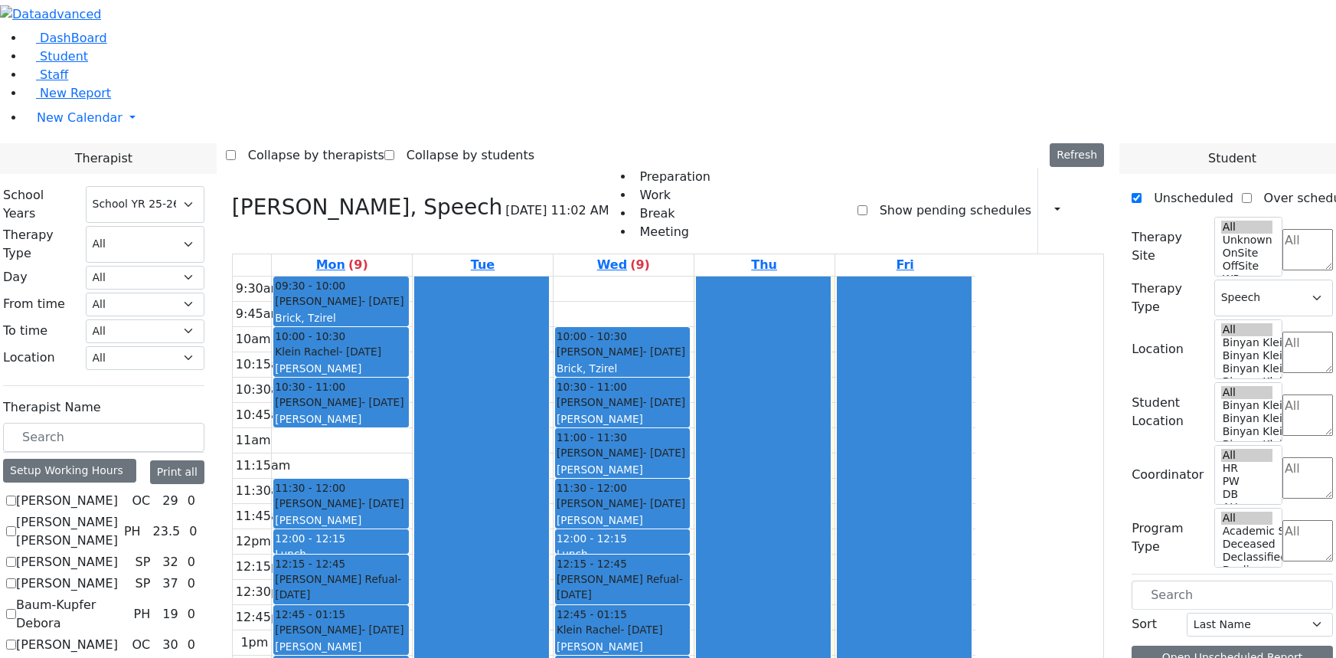
select select "212"
select select "3"
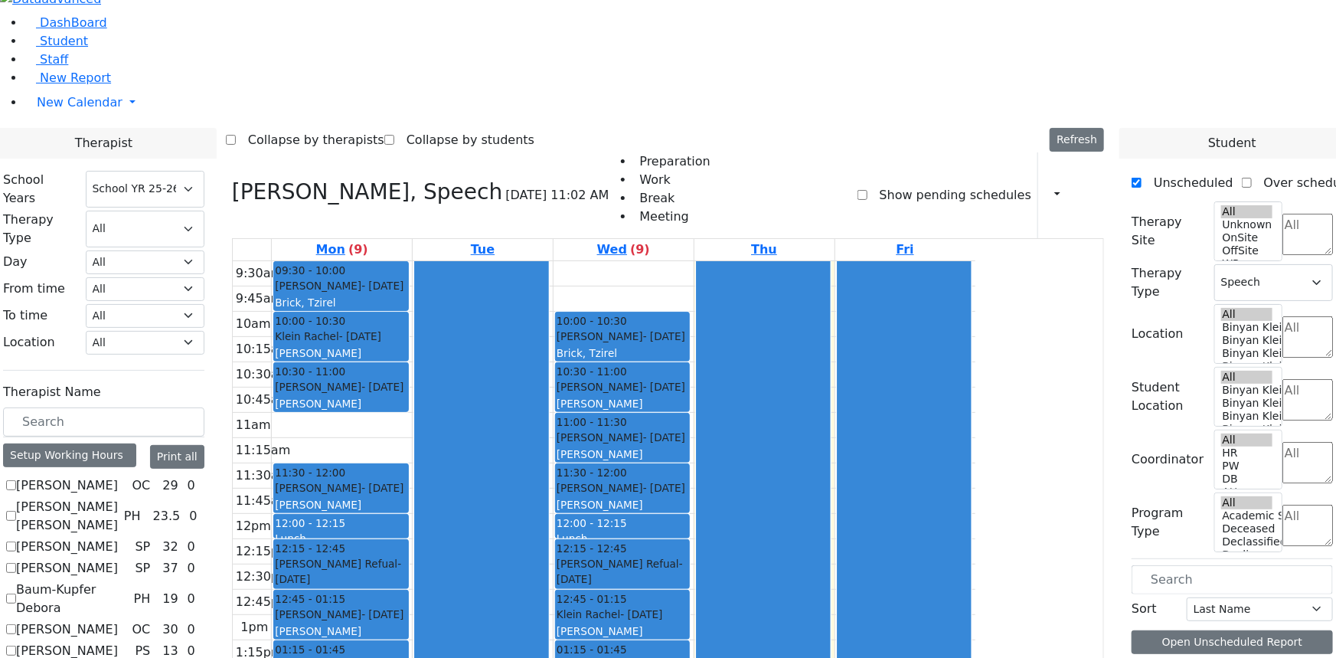
scroll to position [766, 0]
checkbox input "false"
select select
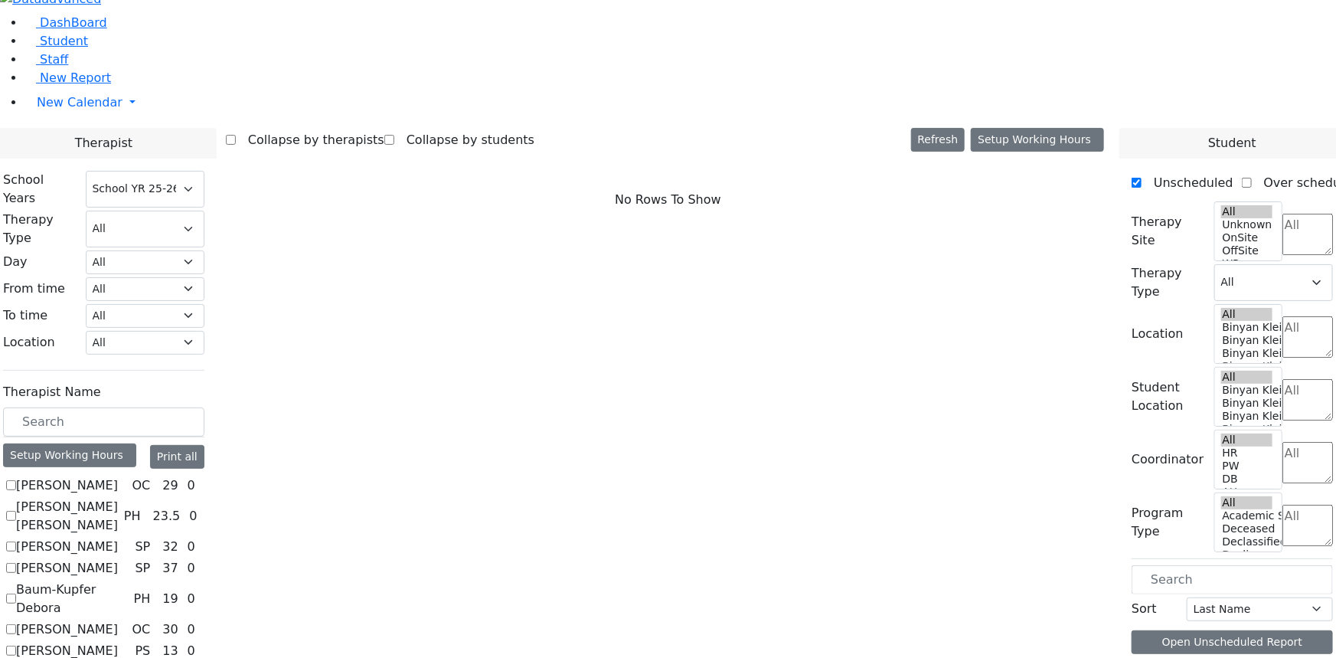
checkbox input "true"
select select "3"
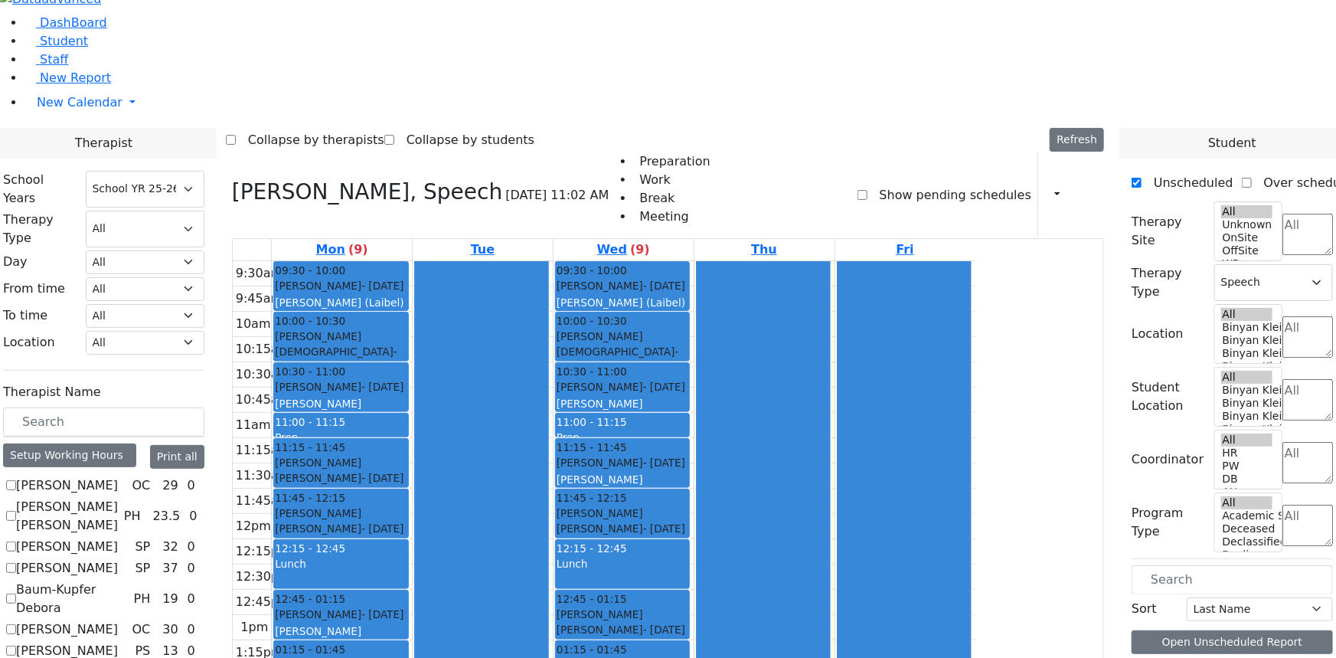
checkbox input "false"
select select
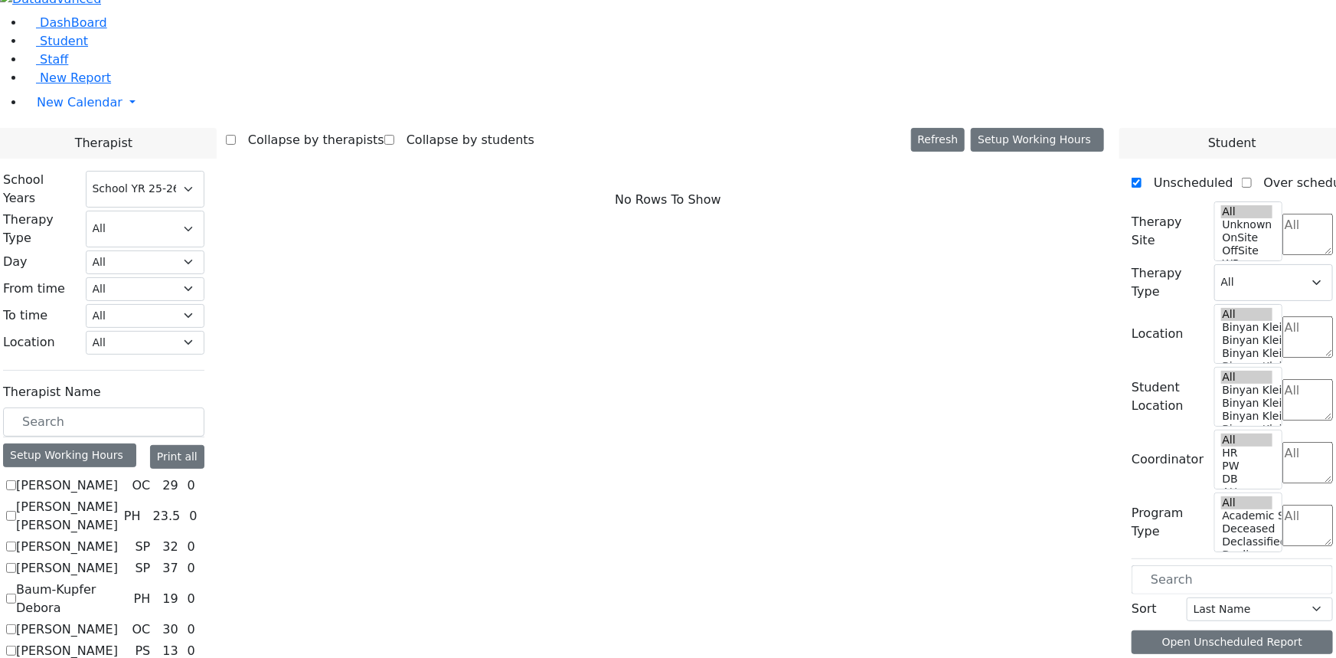
checkbox input "true"
select select "3"
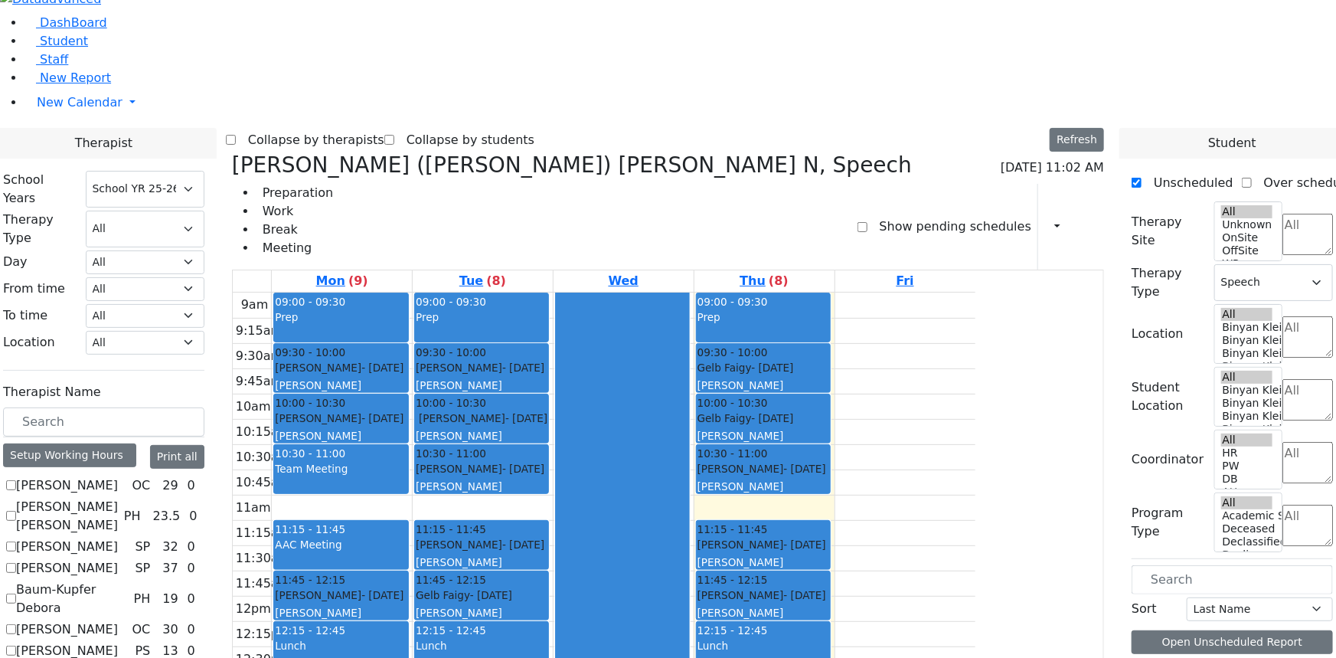
checkbox input "false"
select select
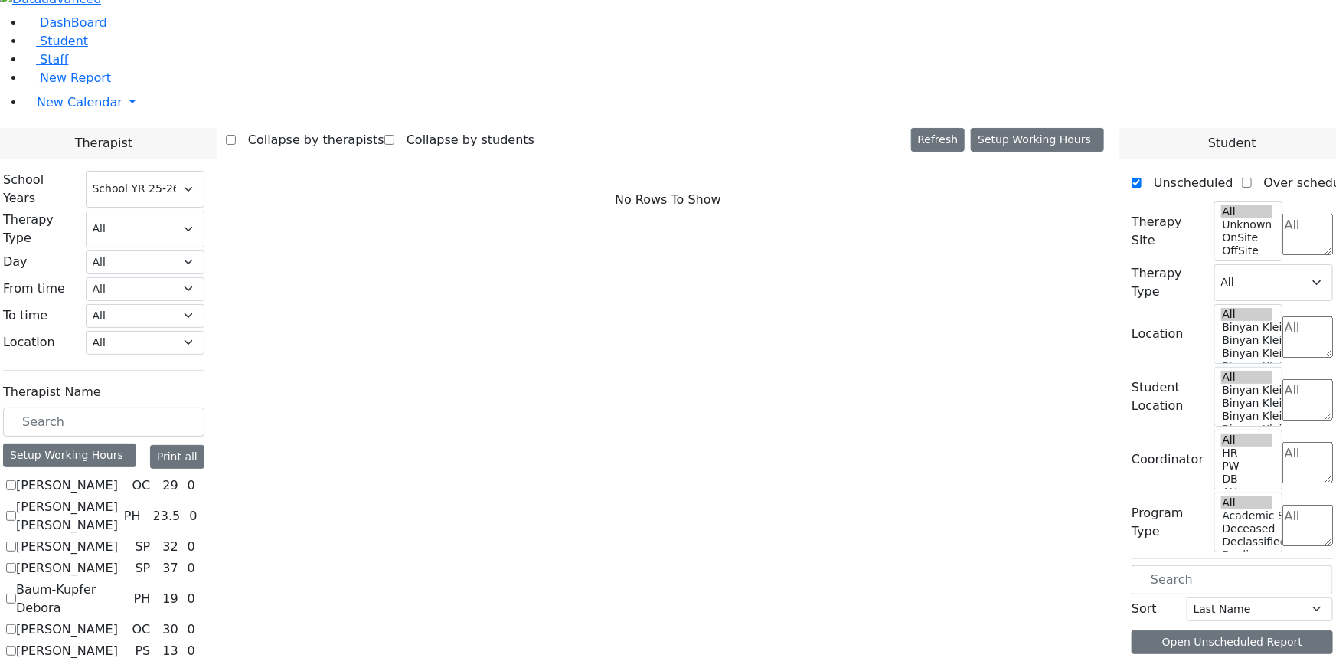
scroll to position [904, 0]
checkbox input "true"
select select "3"
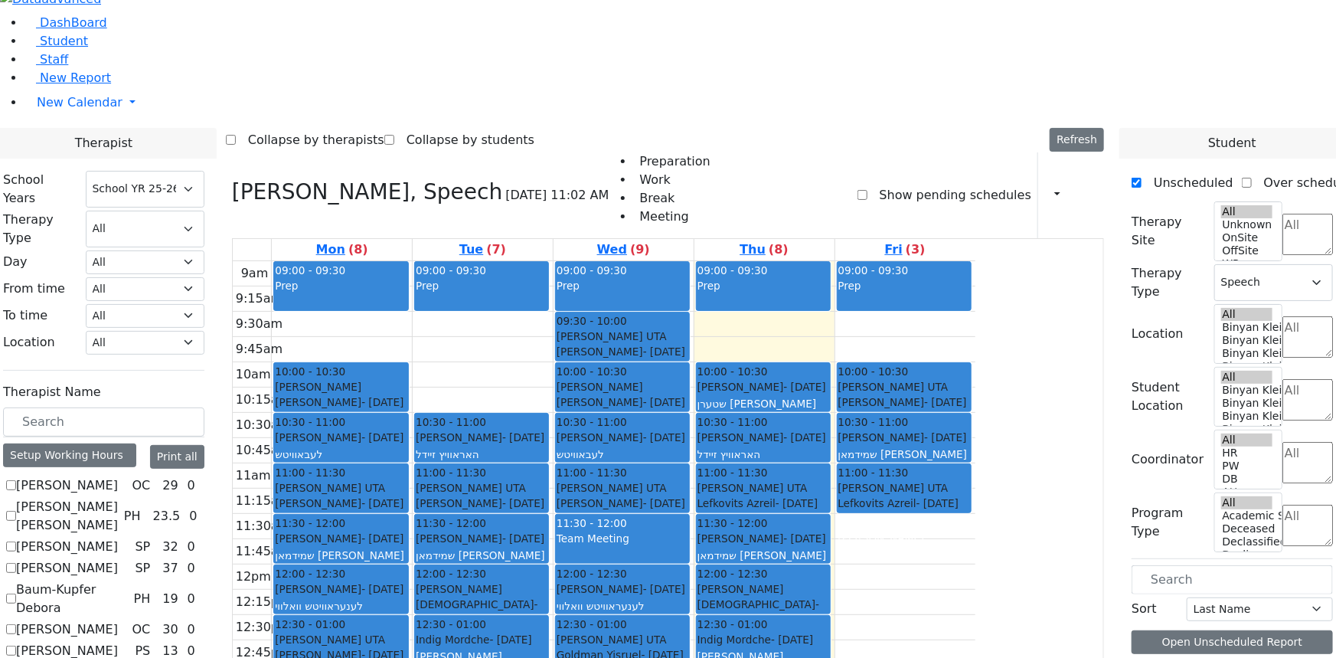
checkbox input "false"
select select
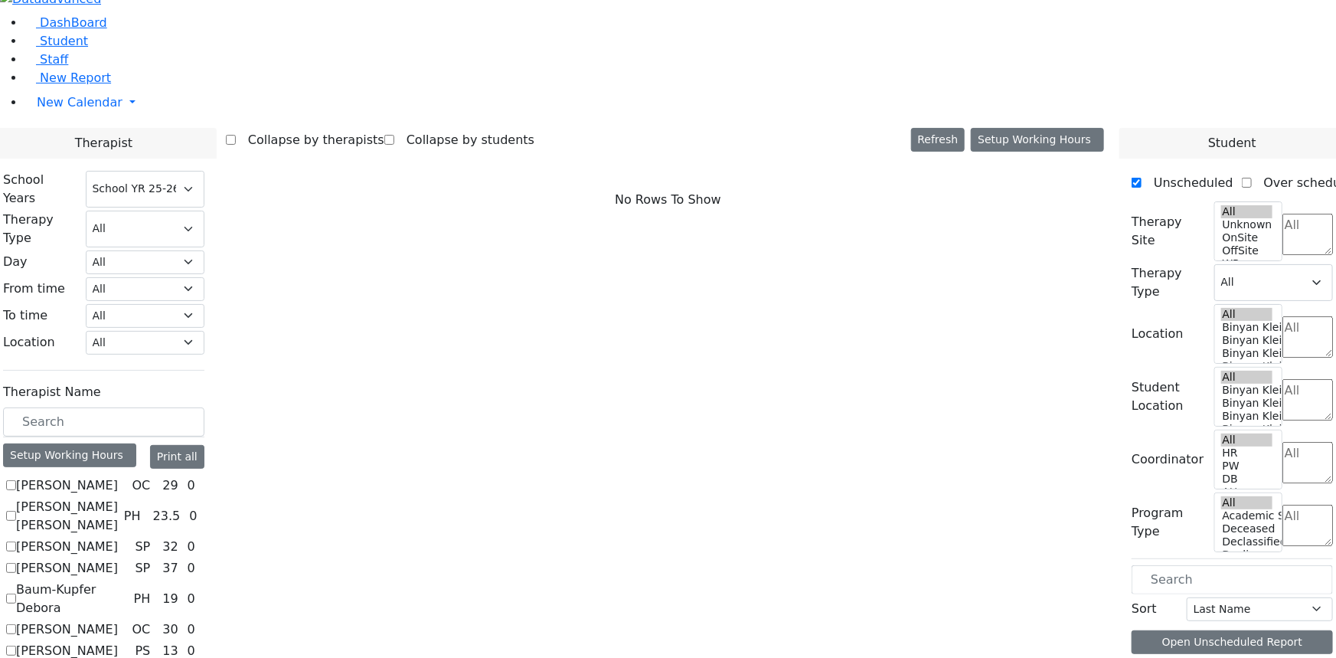
scroll to position [1392, 0]
checkbox input "true"
select select "3"
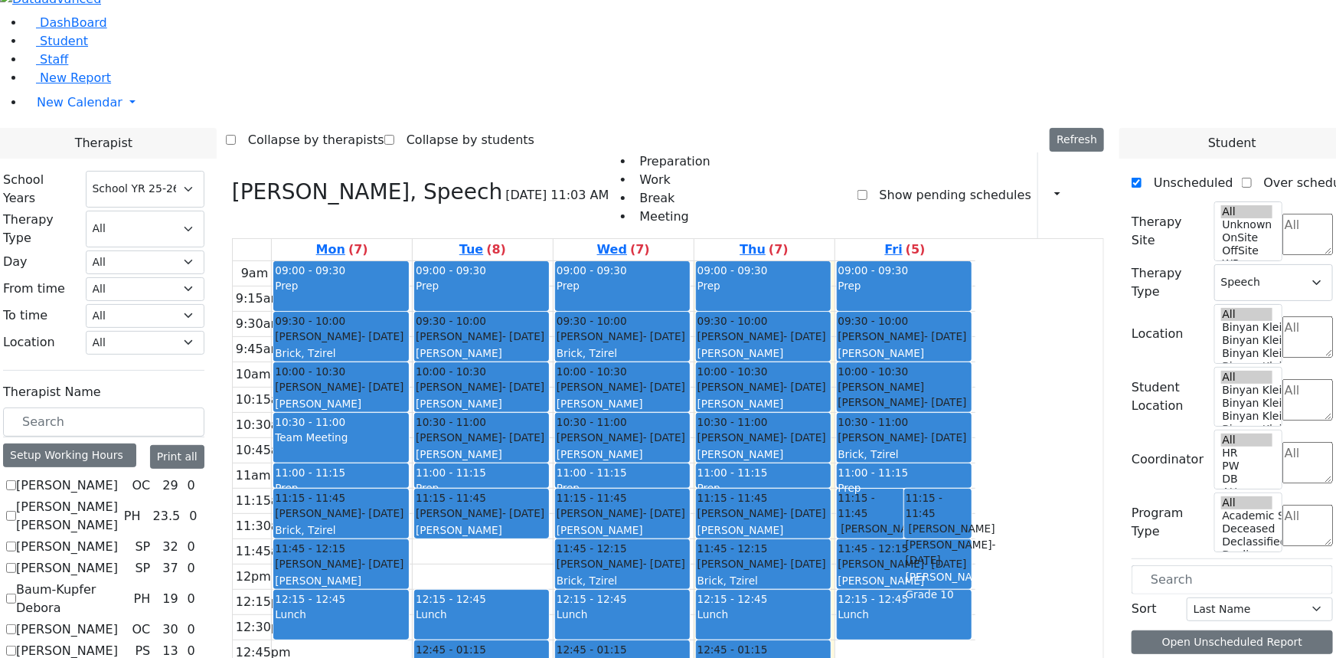
checkbox input "false"
select select
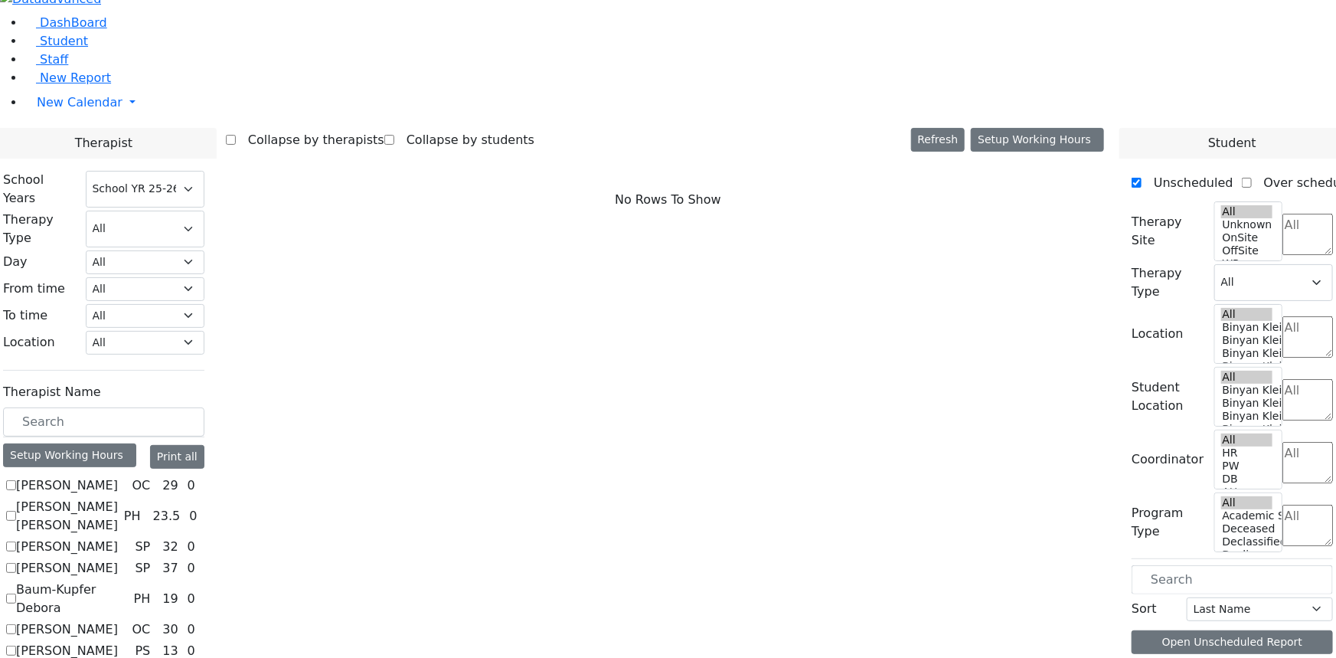
checkbox input "true"
select select "3"
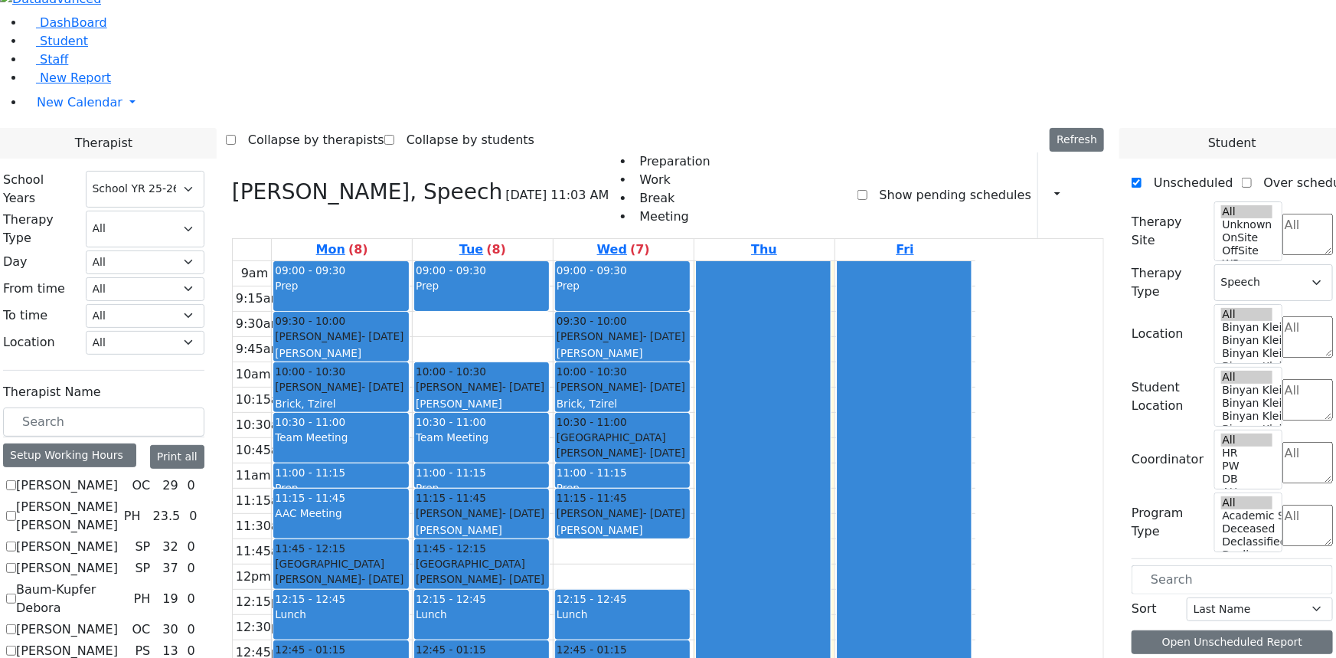
scroll to position [1531, 0]
checkbox input "false"
select select
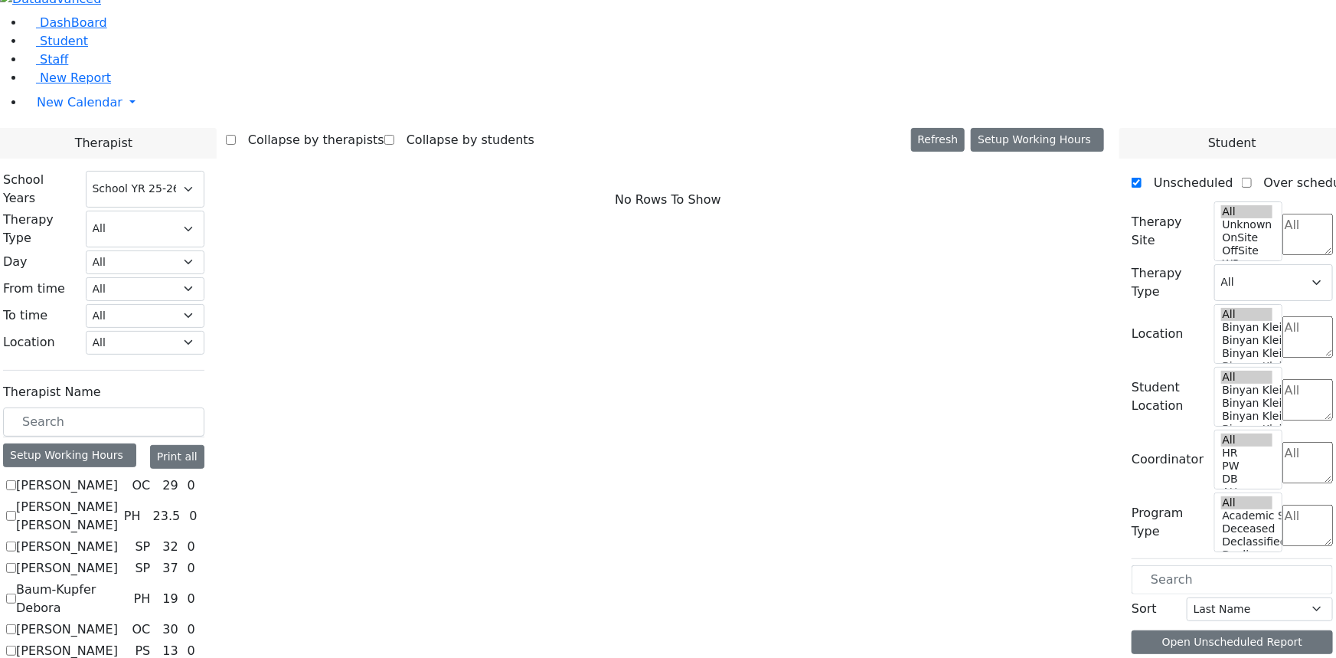
scroll to position [1740, 0]
checkbox input "true"
select select "3"
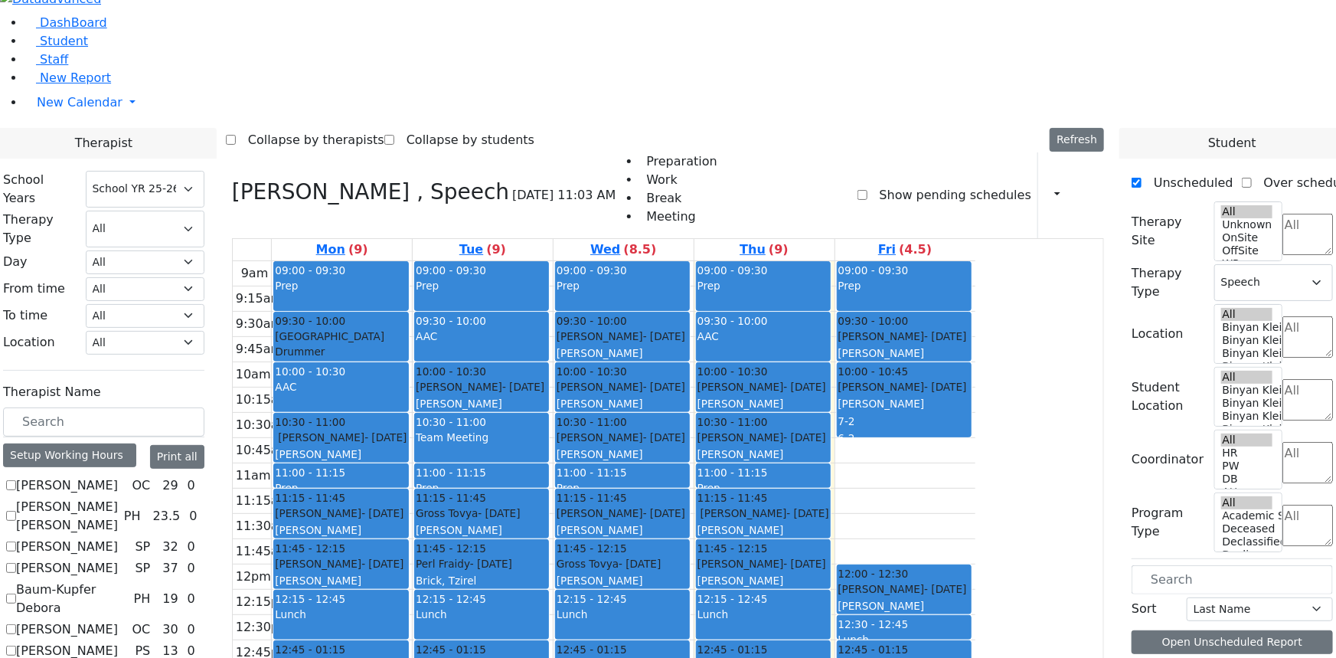
checkbox input "false"
select select
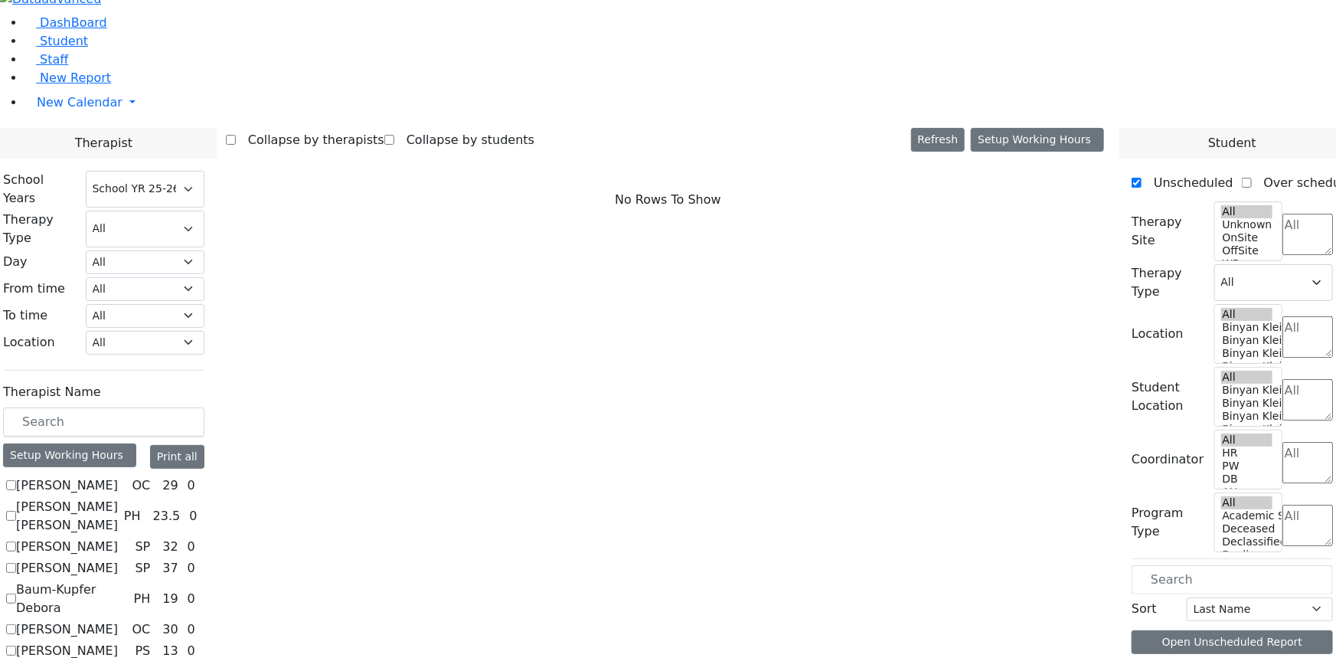
scroll to position [1833, 0]
click at [60, 48] on span "Student" at bounding box center [64, 41] width 48 height 15
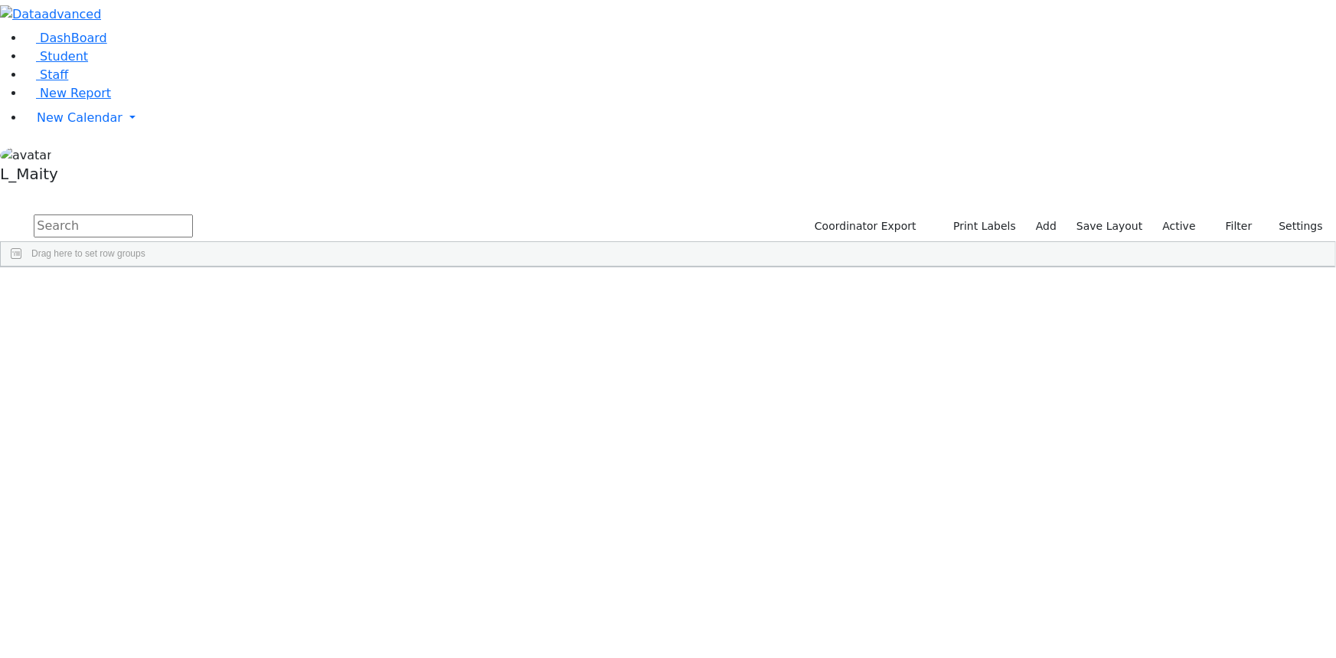
click at [193, 214] on input "text" at bounding box center [113, 225] width 159 height 23
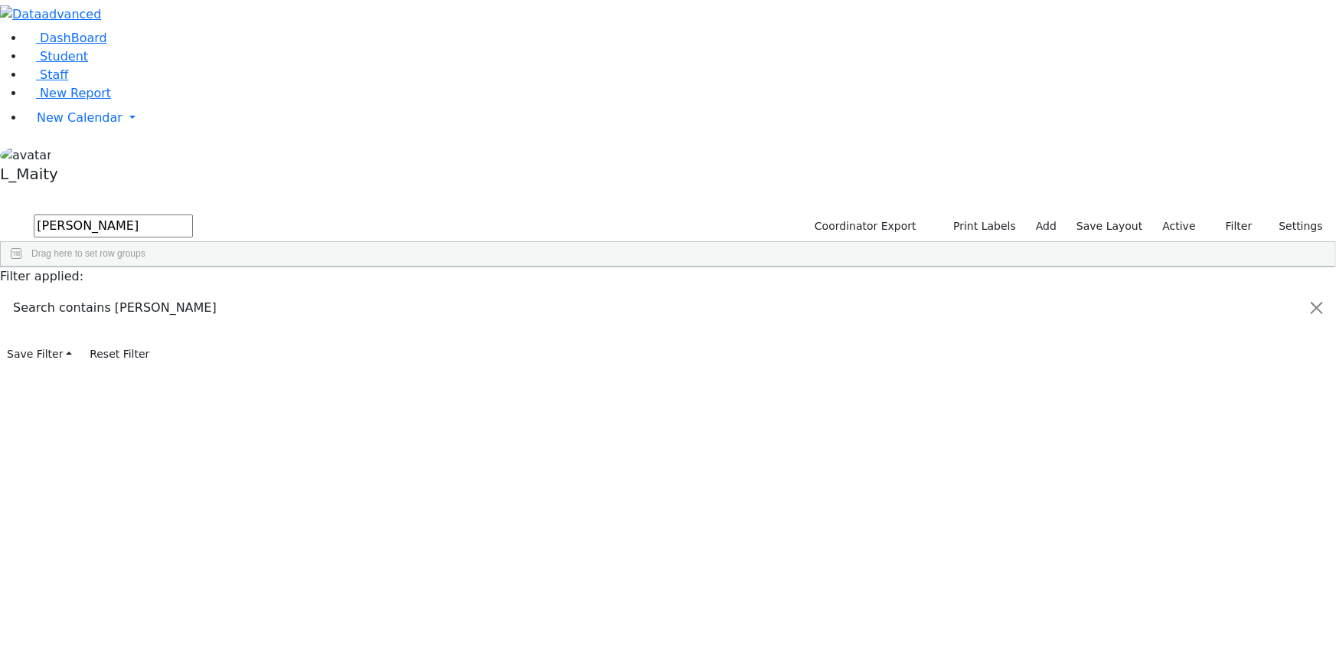
type input "kati"
click at [258, 291] on div "Chaskiel" at bounding box center [215, 301] width 87 height 21
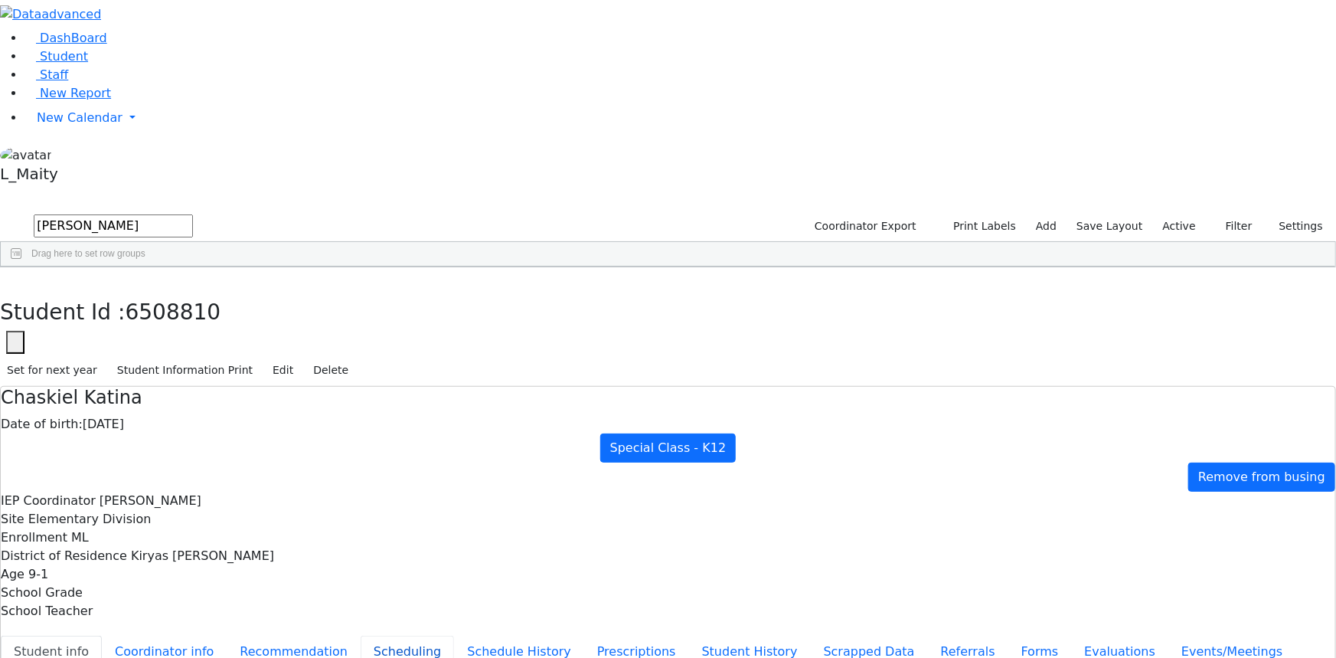
click at [361, 635] on button "Scheduling" at bounding box center [407, 651] width 93 height 32
click at [59, 100] on span "New Report" at bounding box center [75, 93] width 71 height 15
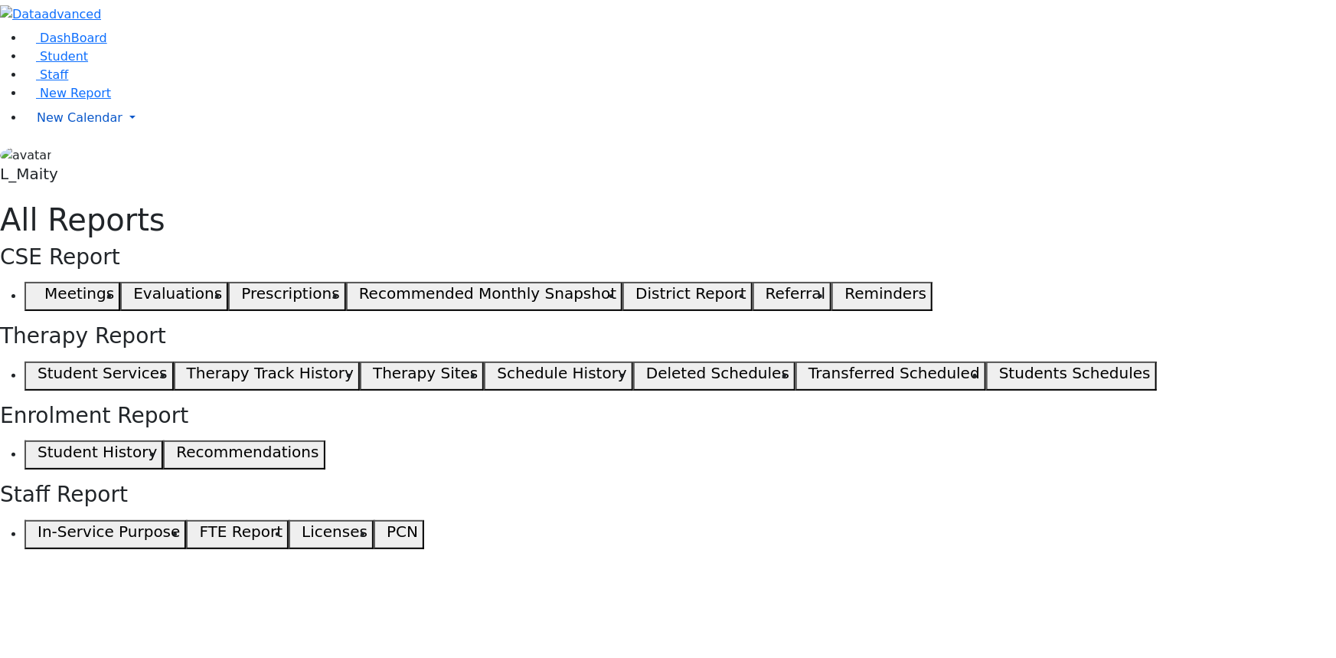
click at [62, 125] on span "New Calendar" at bounding box center [80, 117] width 86 height 15
click at [60, 155] on span "Calendar" at bounding box center [60, 148] width 55 height 15
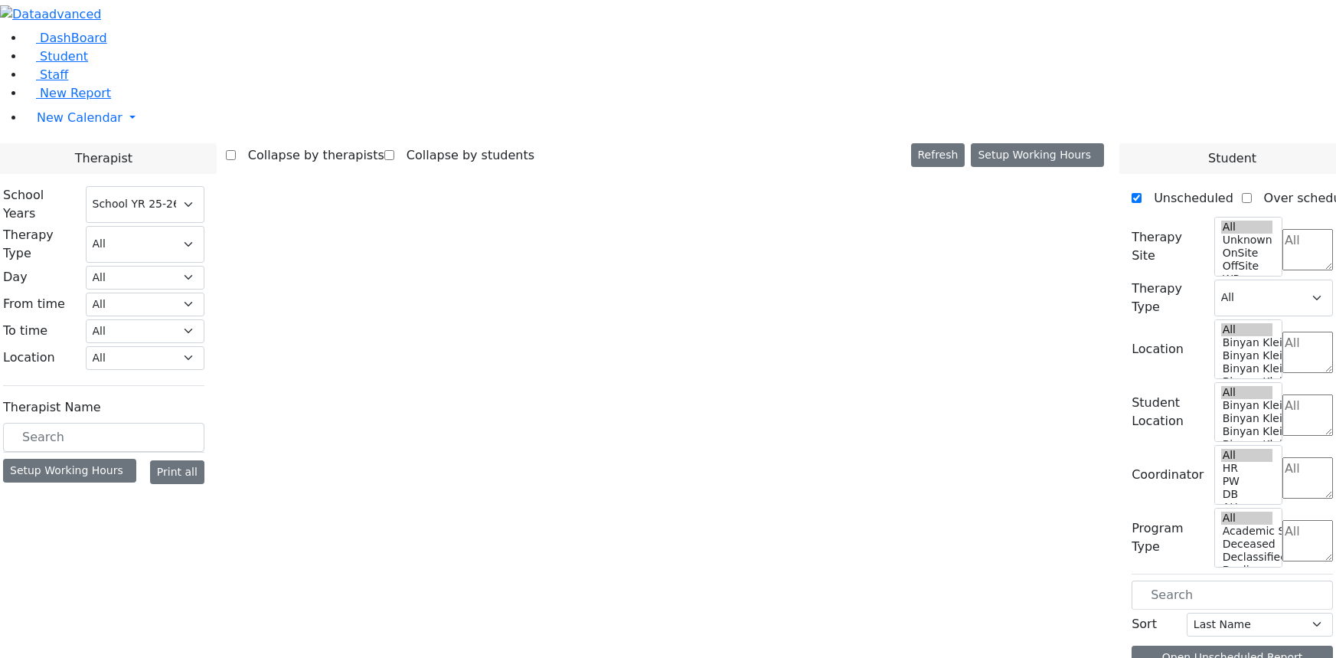
select select "212"
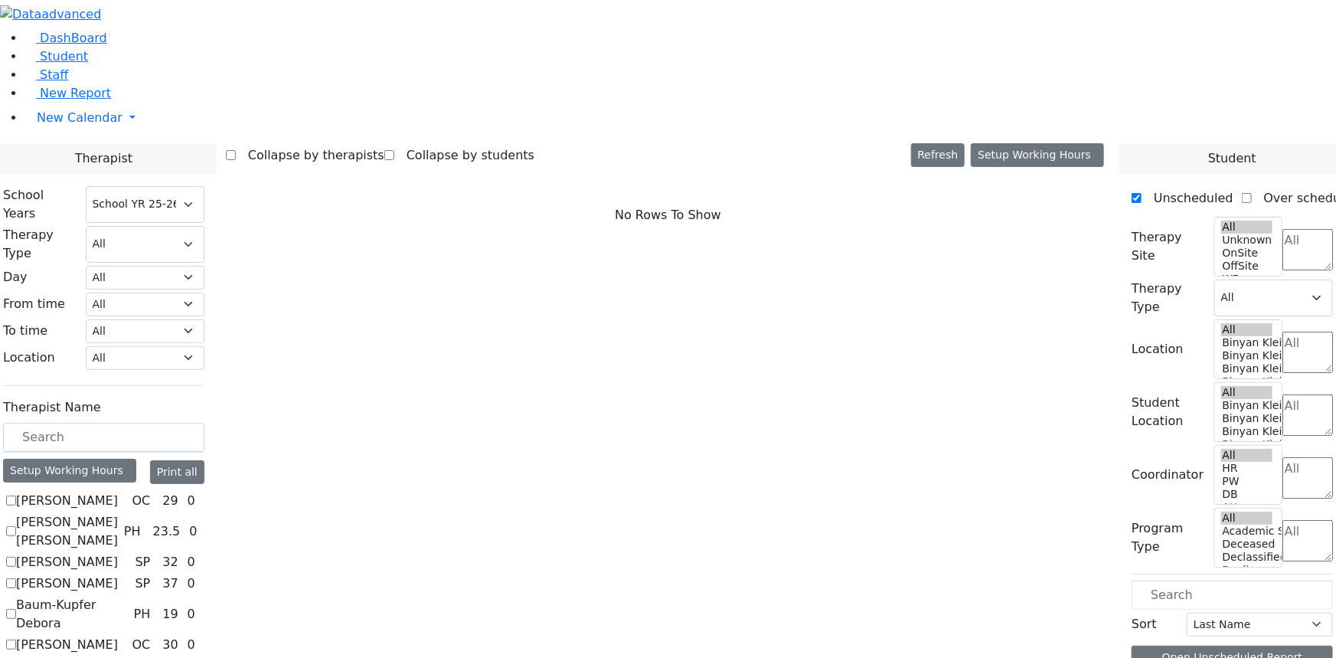
scroll to position [904, 0]
checkbox input "true"
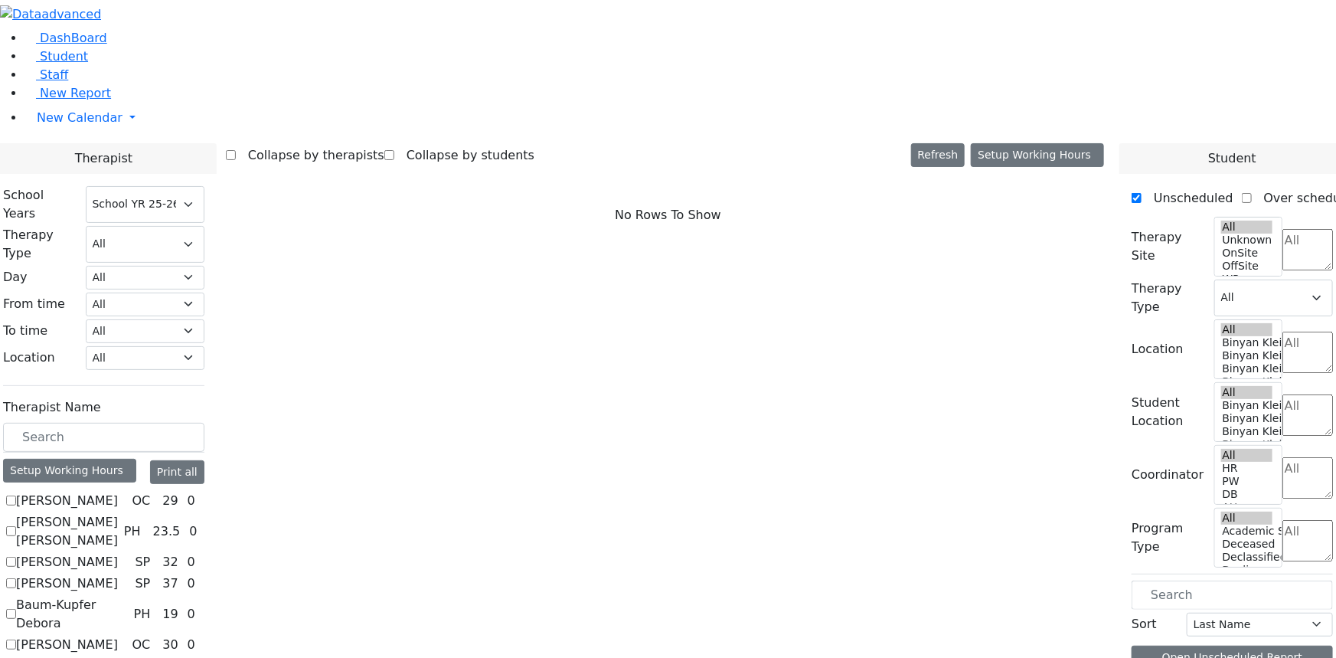
select select "1"
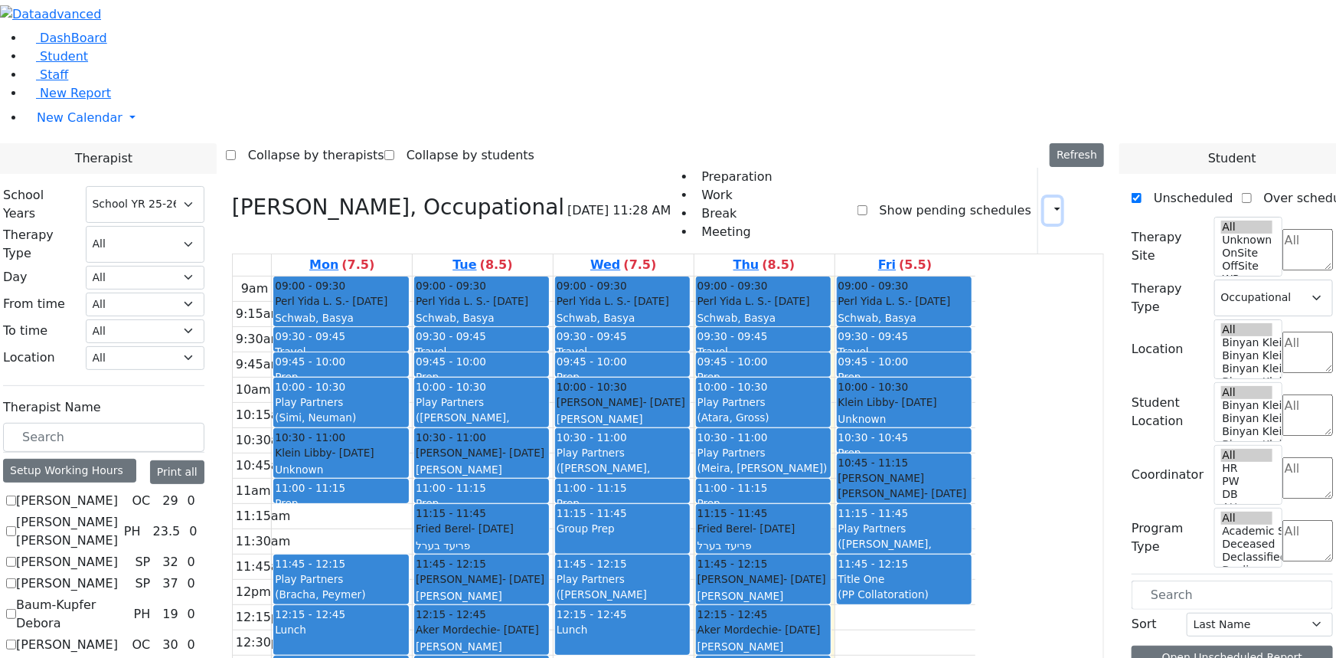
click at [1048, 203] on icon "button" at bounding box center [1048, 210] width 0 height 15
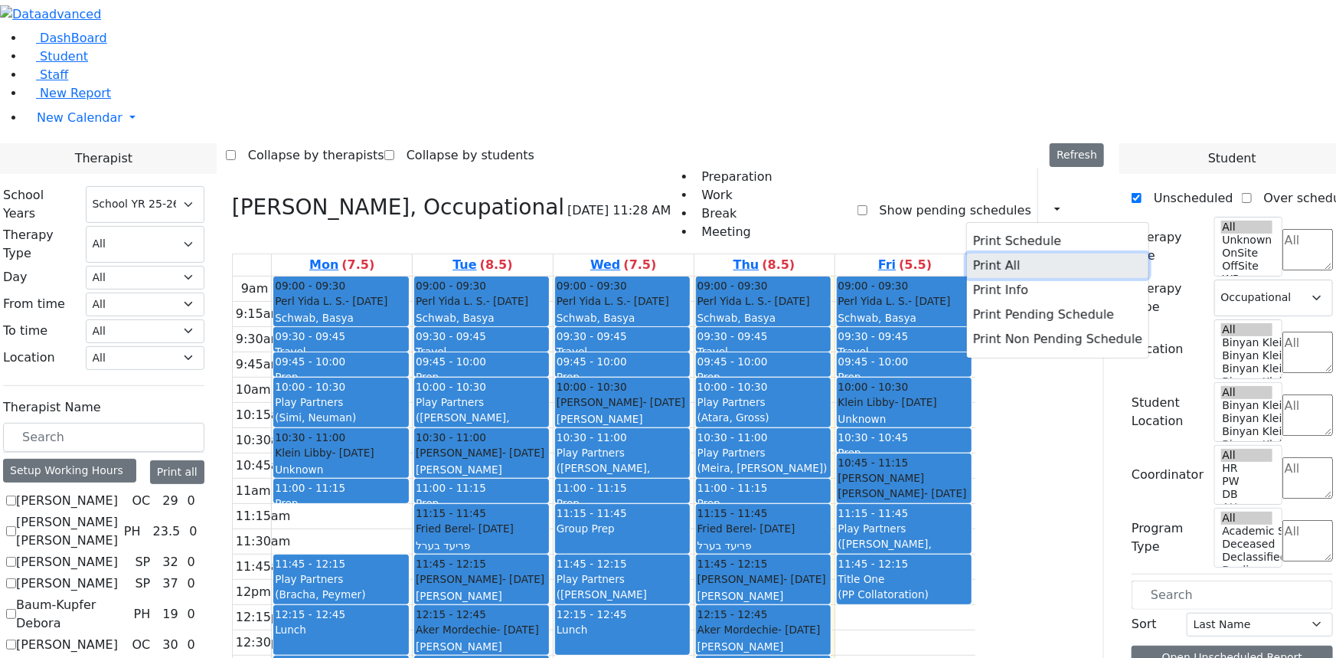
click at [977, 253] on button "Print All" at bounding box center [1057, 265] width 181 height 25
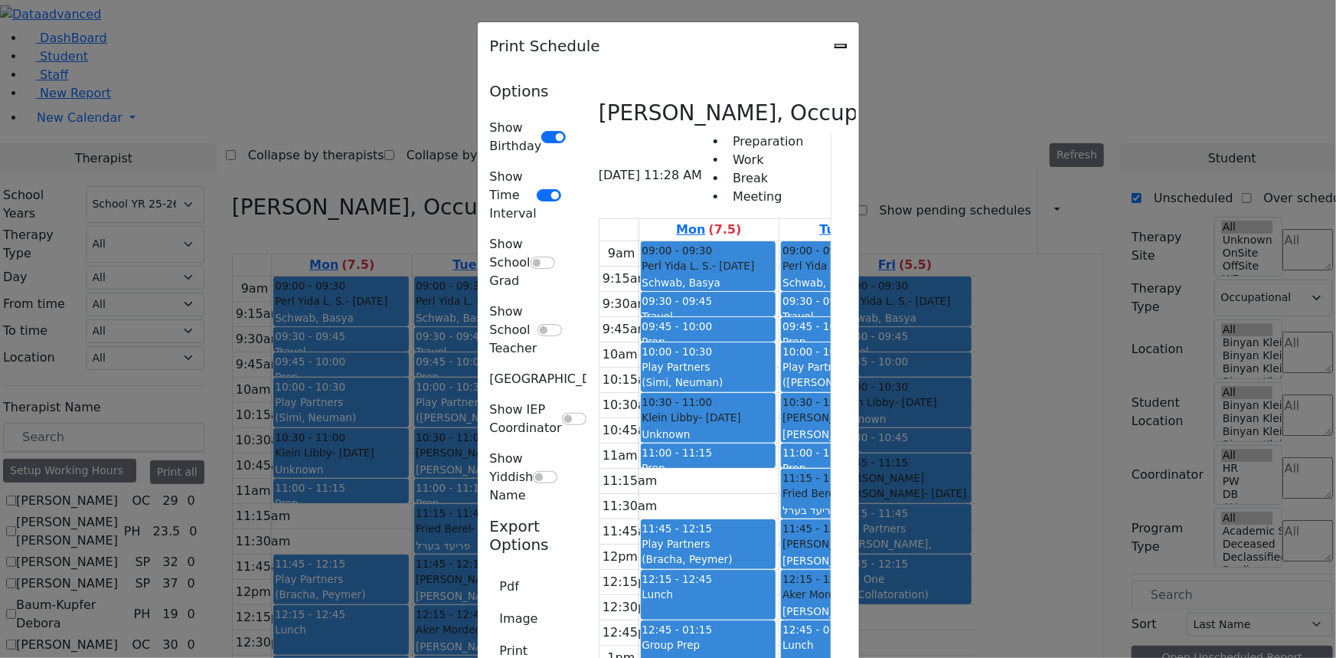
type input "[EMAIL_ADDRESS][DOMAIN_NAME]"
type textarea "This is schedule for [PERSON_NAME]"
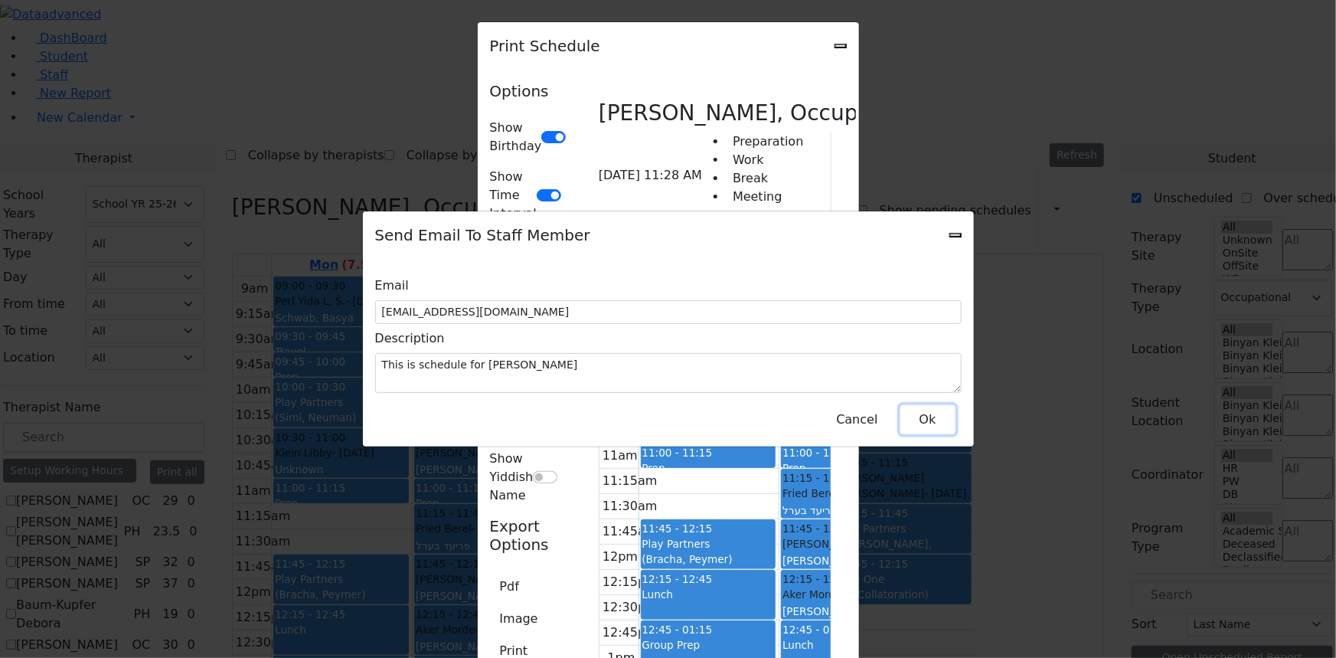
click at [932, 416] on button "Ok" at bounding box center [927, 419] width 55 height 29
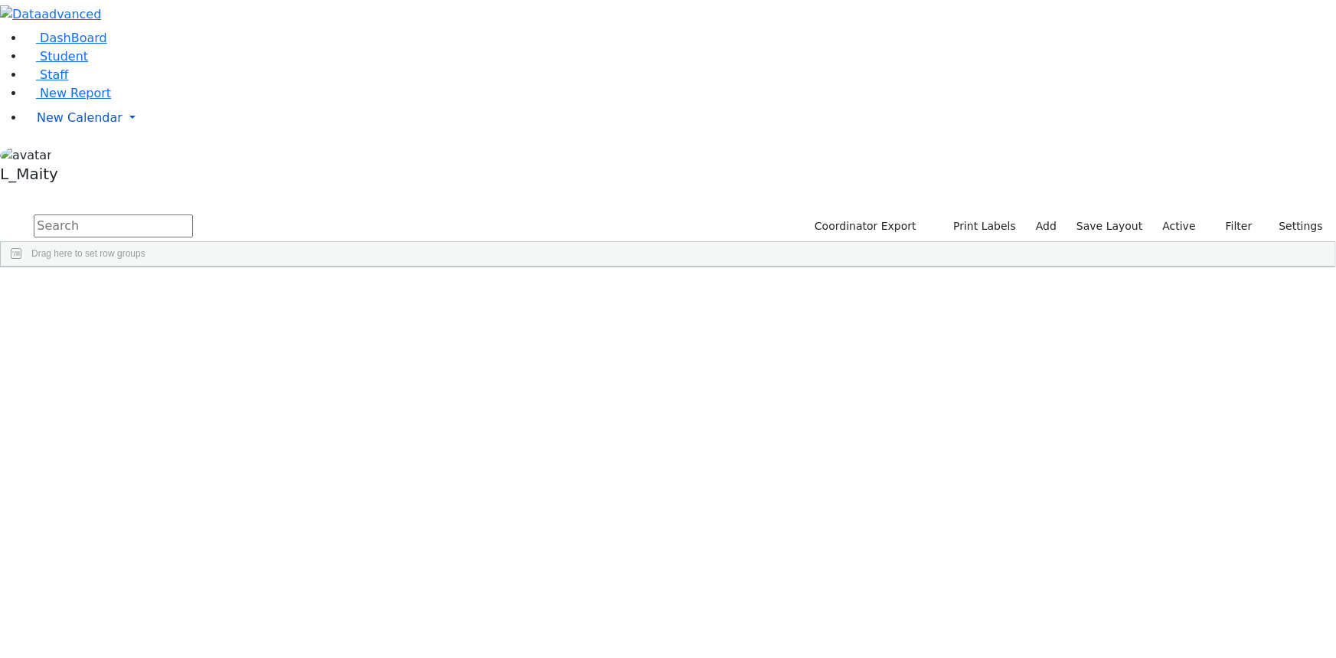
click at [76, 125] on span "New Calendar" at bounding box center [80, 117] width 86 height 15
click at [81, 155] on span "Calendar" at bounding box center [60, 148] width 55 height 15
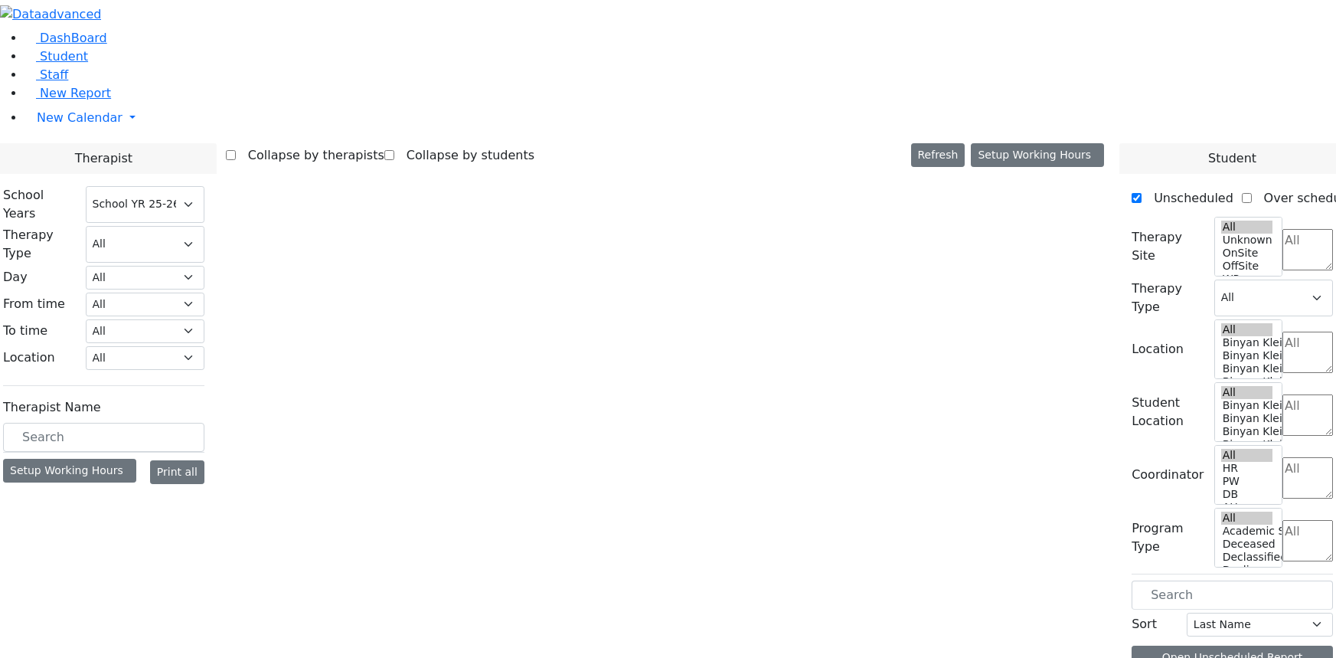
select select "212"
select select "1"
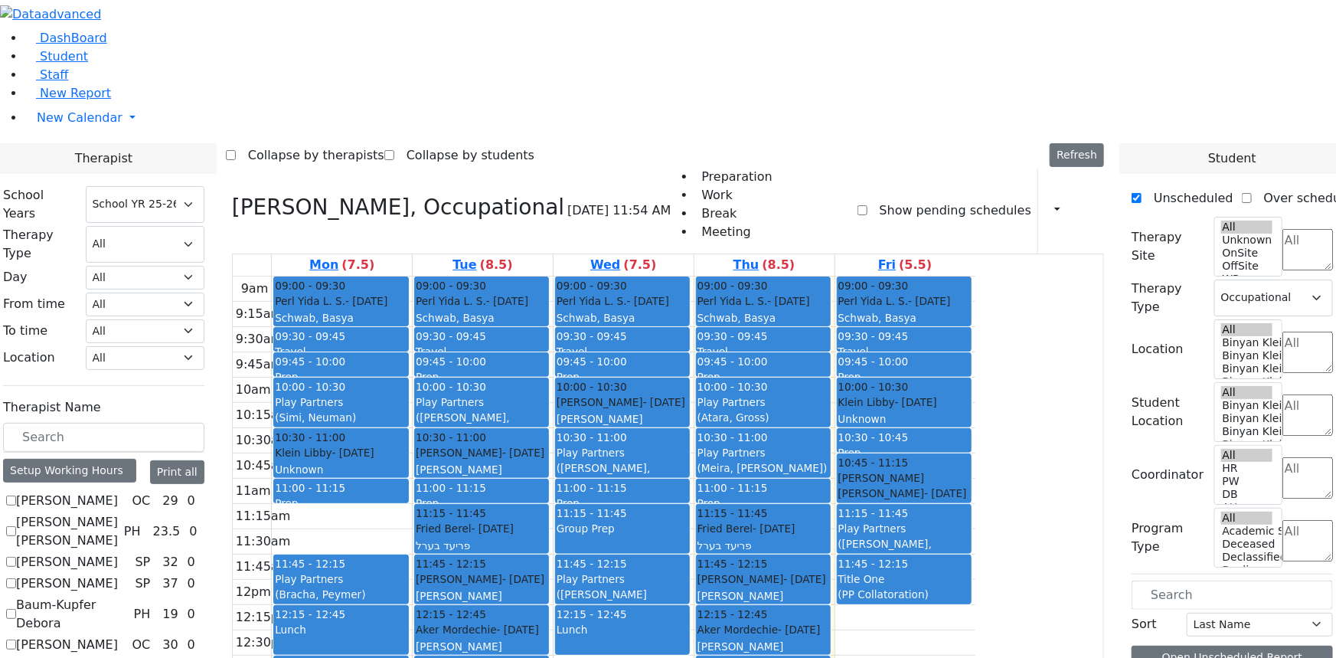
scroll to position [835, 0]
click at [1048, 203] on icon "button" at bounding box center [1048, 210] width 0 height 15
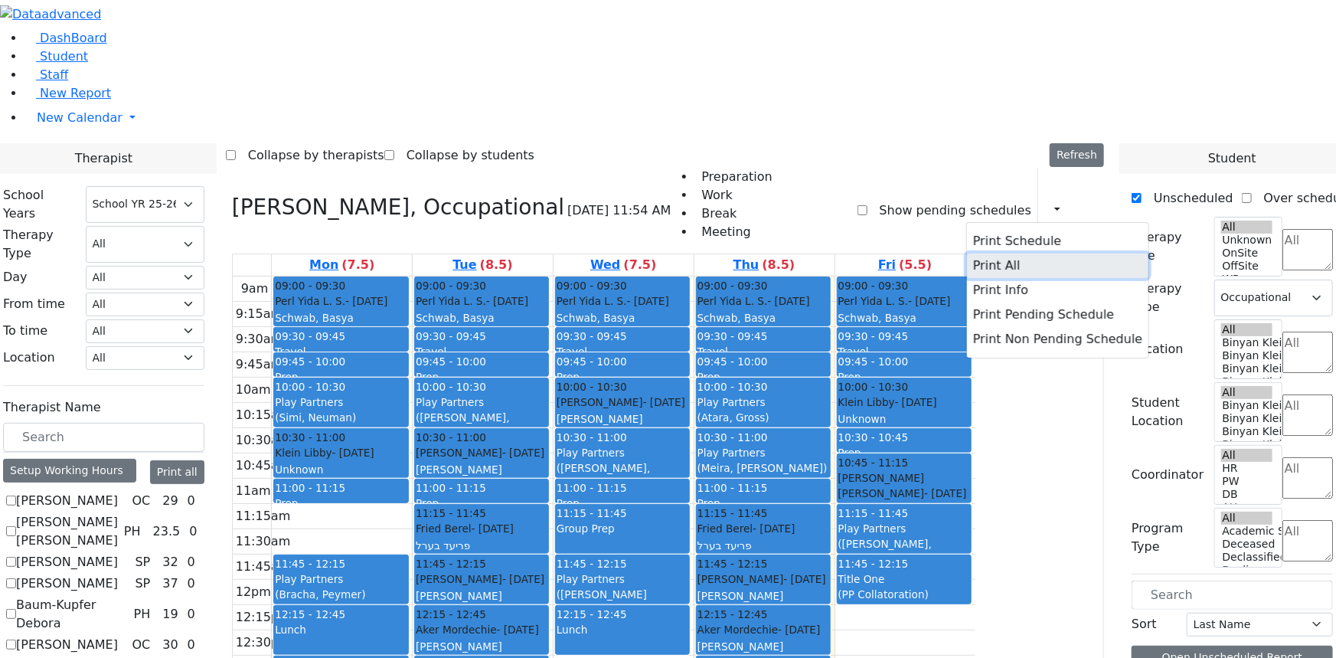
click at [995, 253] on button "Print All" at bounding box center [1057, 265] width 181 height 25
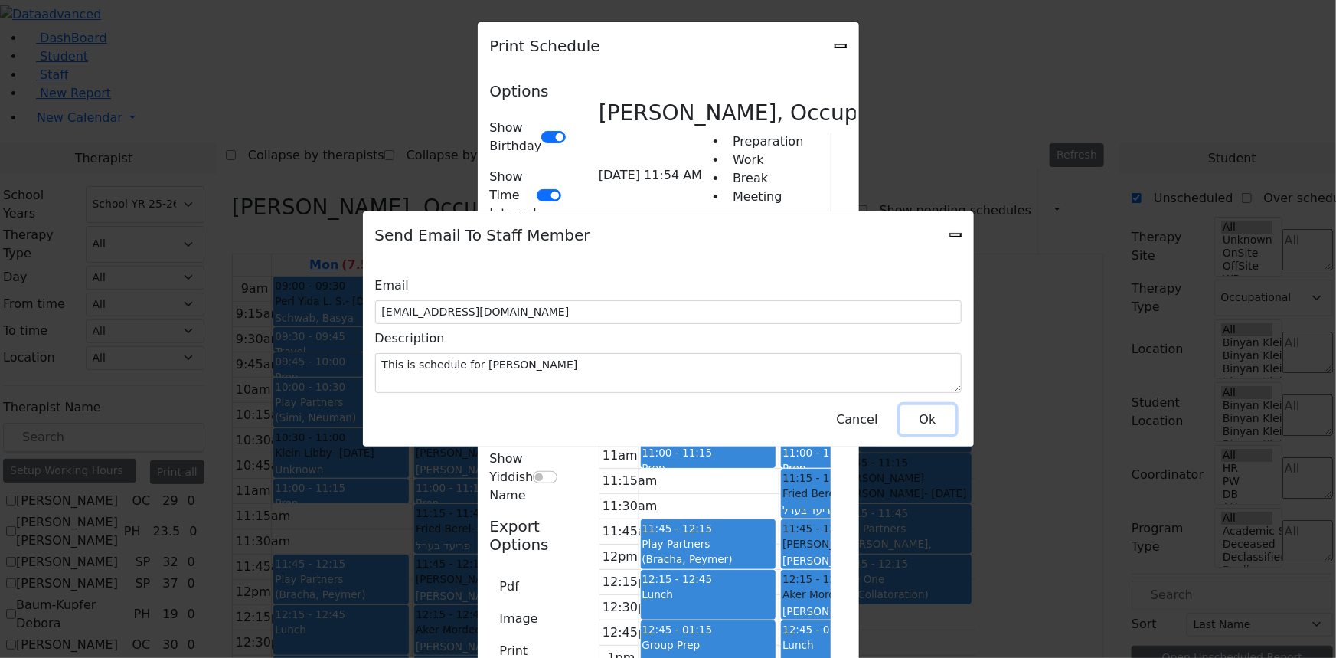
click at [930, 413] on button "Ok" at bounding box center [927, 419] width 55 height 29
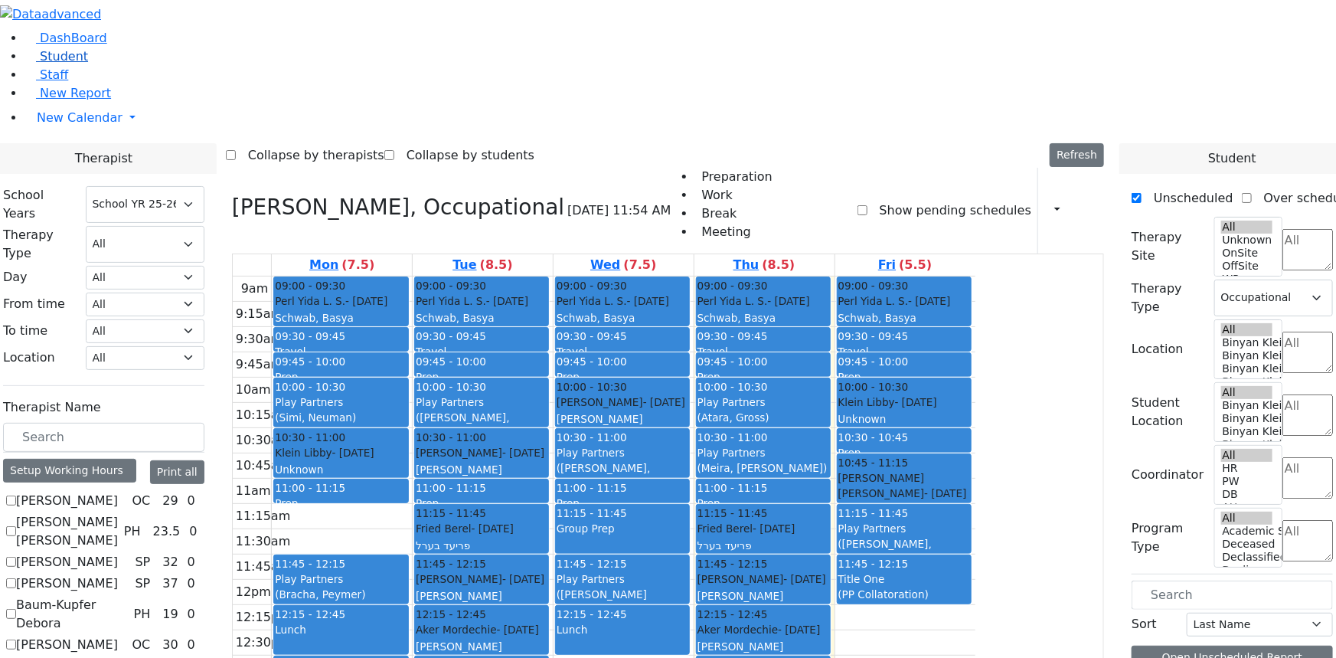
click at [68, 64] on span "Student" at bounding box center [64, 56] width 48 height 15
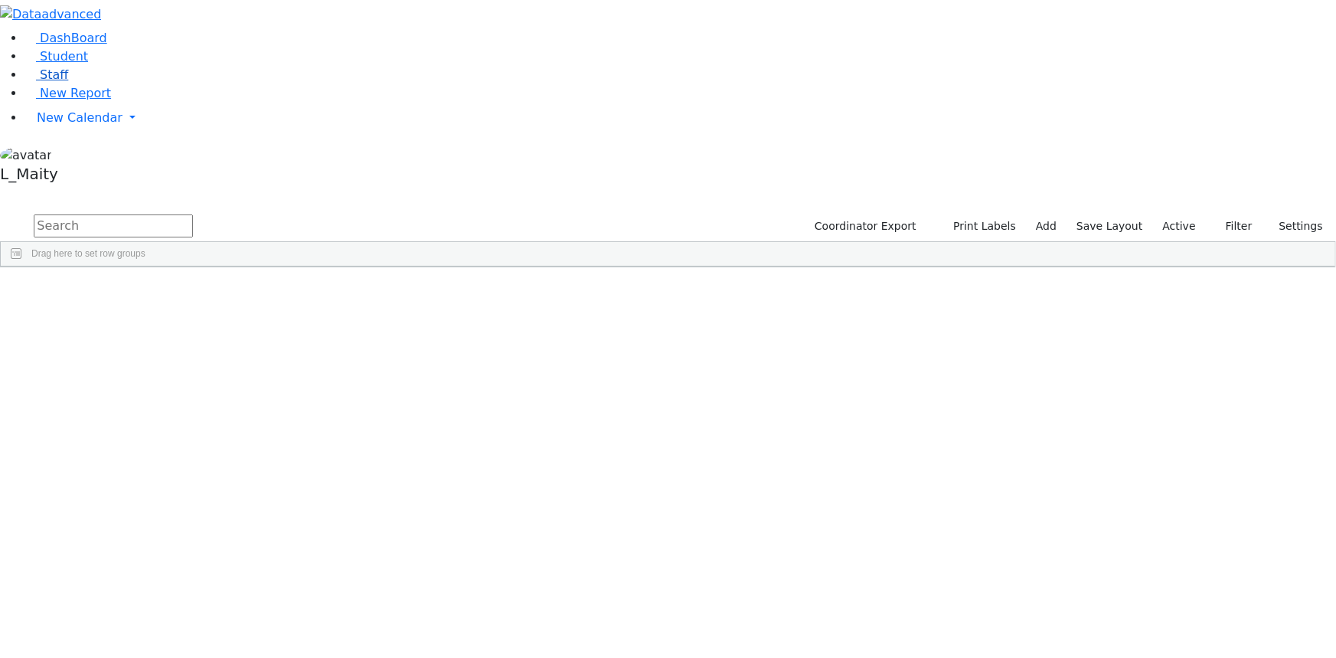
click at [68, 82] on link "Staff" at bounding box center [47, 74] width 44 height 15
